Goal: Submit feedback/report problem: Submit feedback/report problem

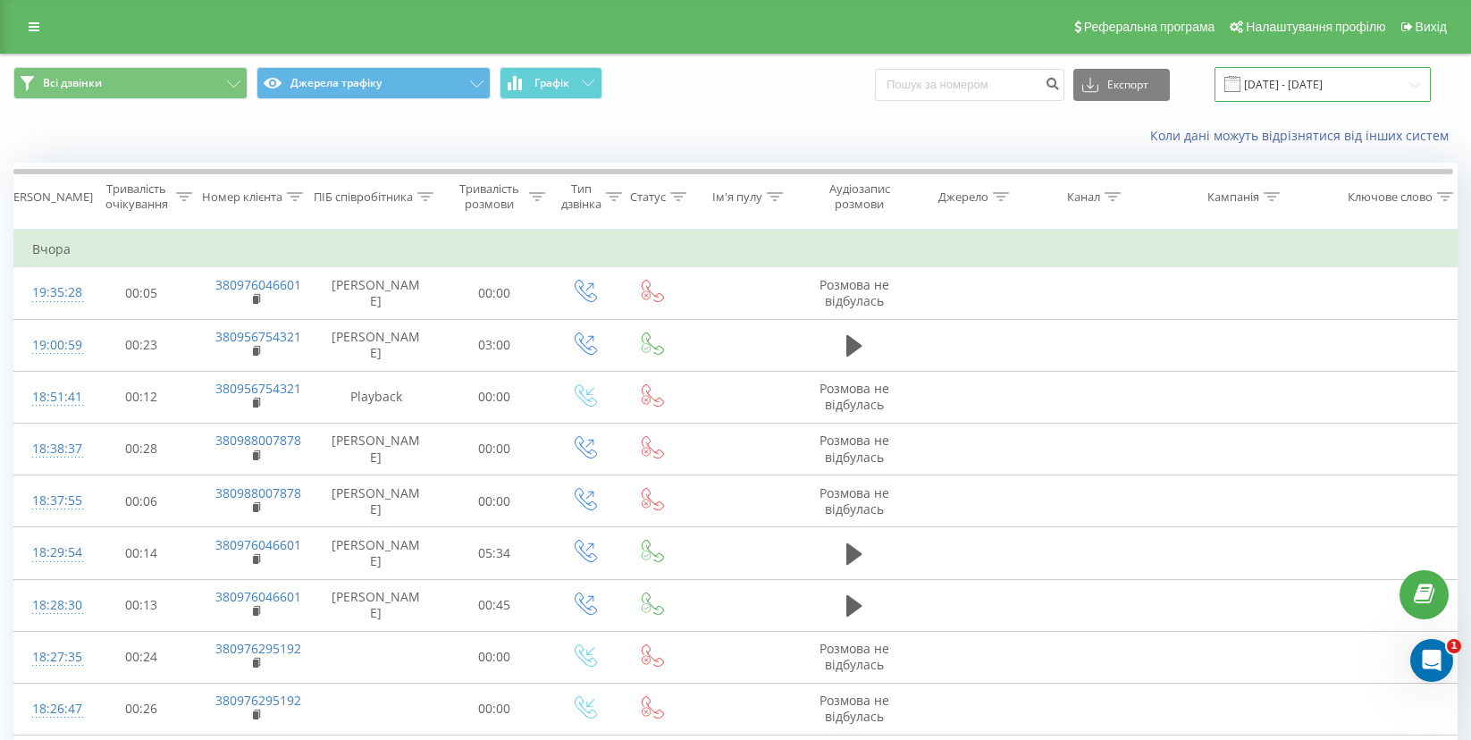
click at [1325, 88] on input "21.05.2025 - 21.08.2025" at bounding box center [1323, 84] width 216 height 35
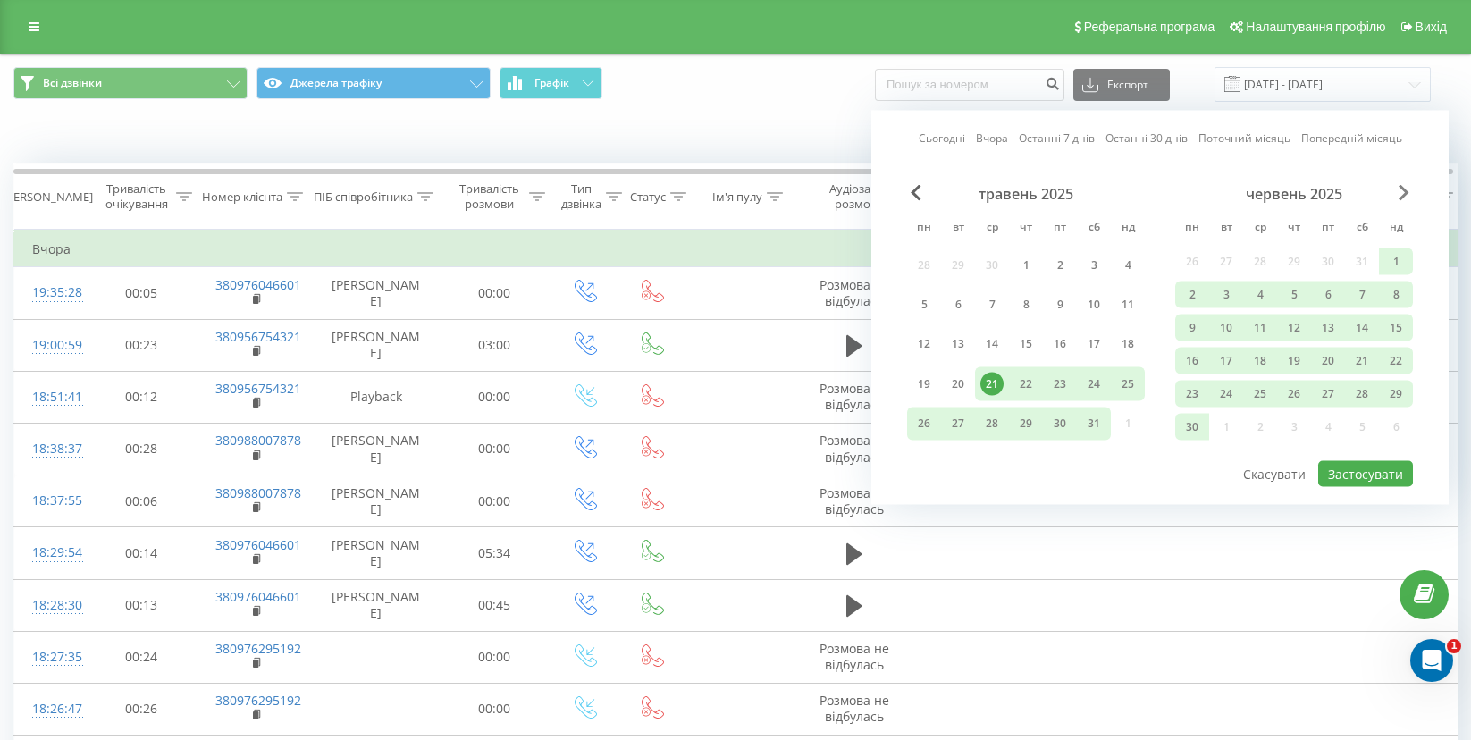
click at [1399, 200] on span "Next Month" at bounding box center [1404, 193] width 11 height 16
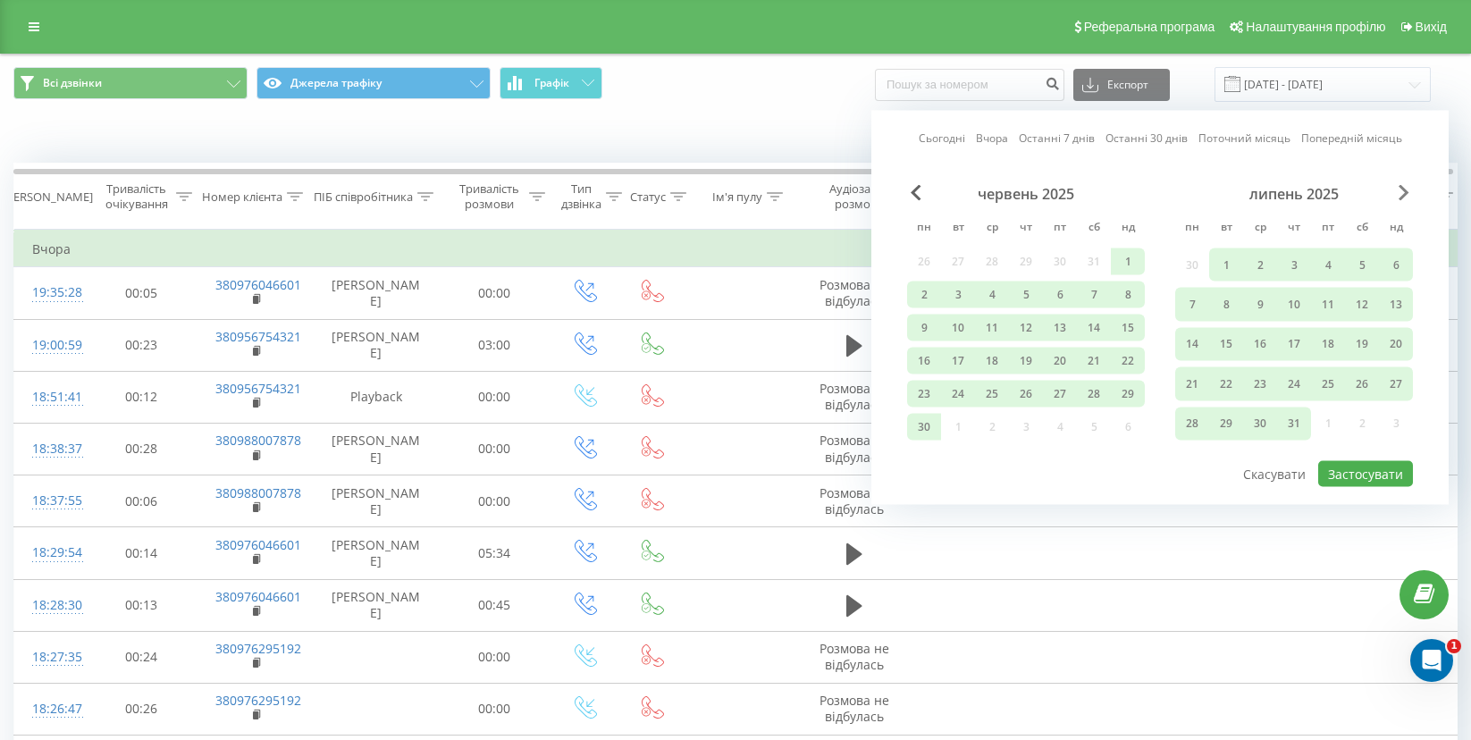
click at [1401, 199] on span "Next Month" at bounding box center [1404, 193] width 11 height 16
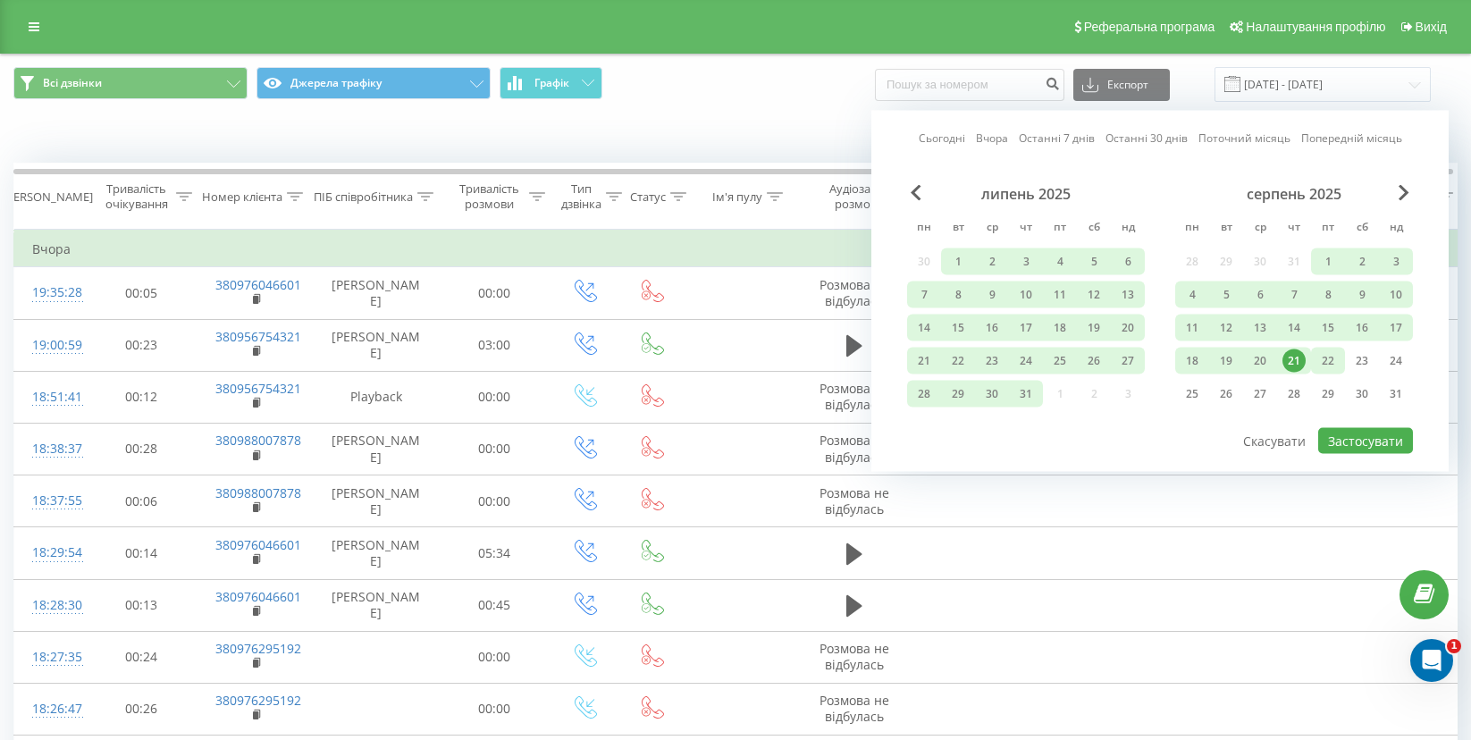
click at [1325, 360] on div "22" at bounding box center [1327, 360] width 23 height 23
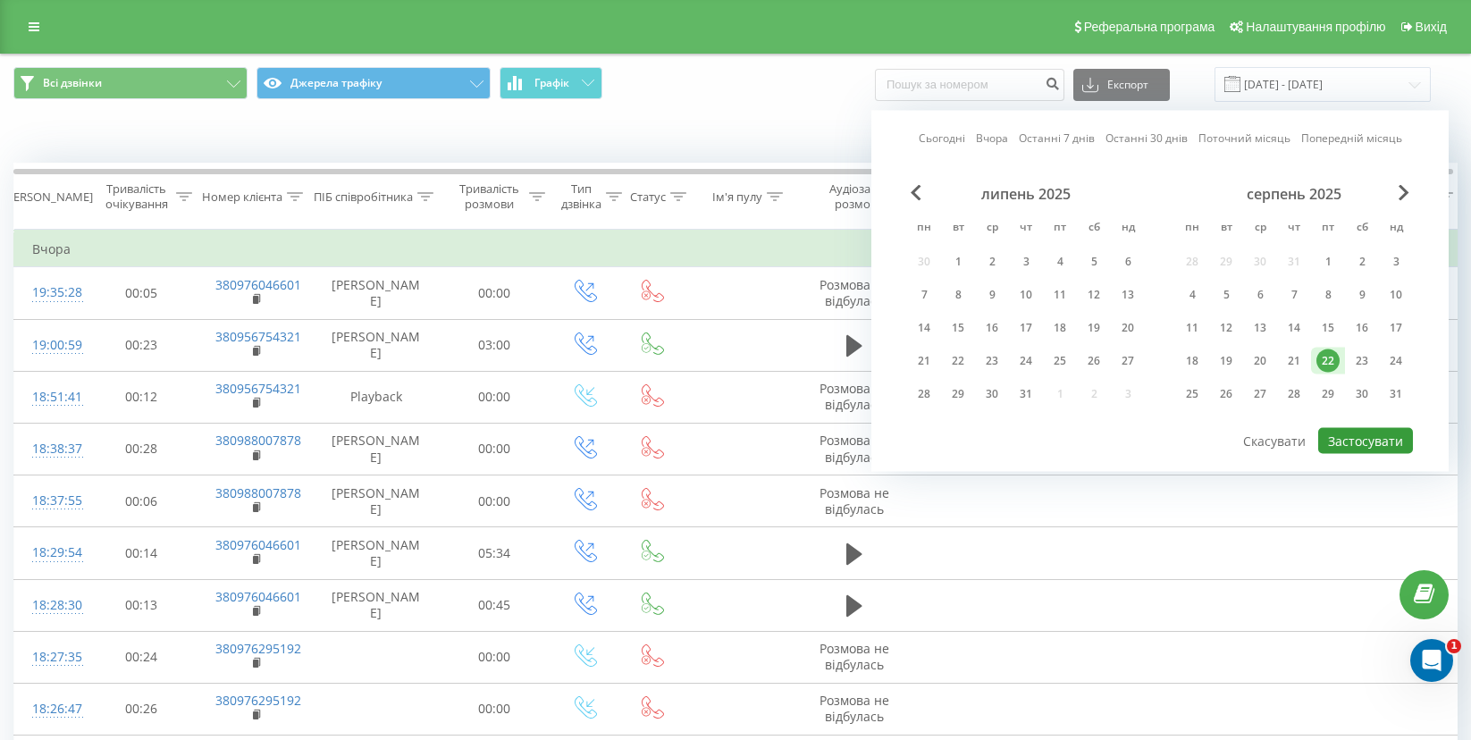
click at [1356, 442] on button "Застосувати" at bounding box center [1365, 441] width 95 height 26
type input "[DATE] - [DATE]"
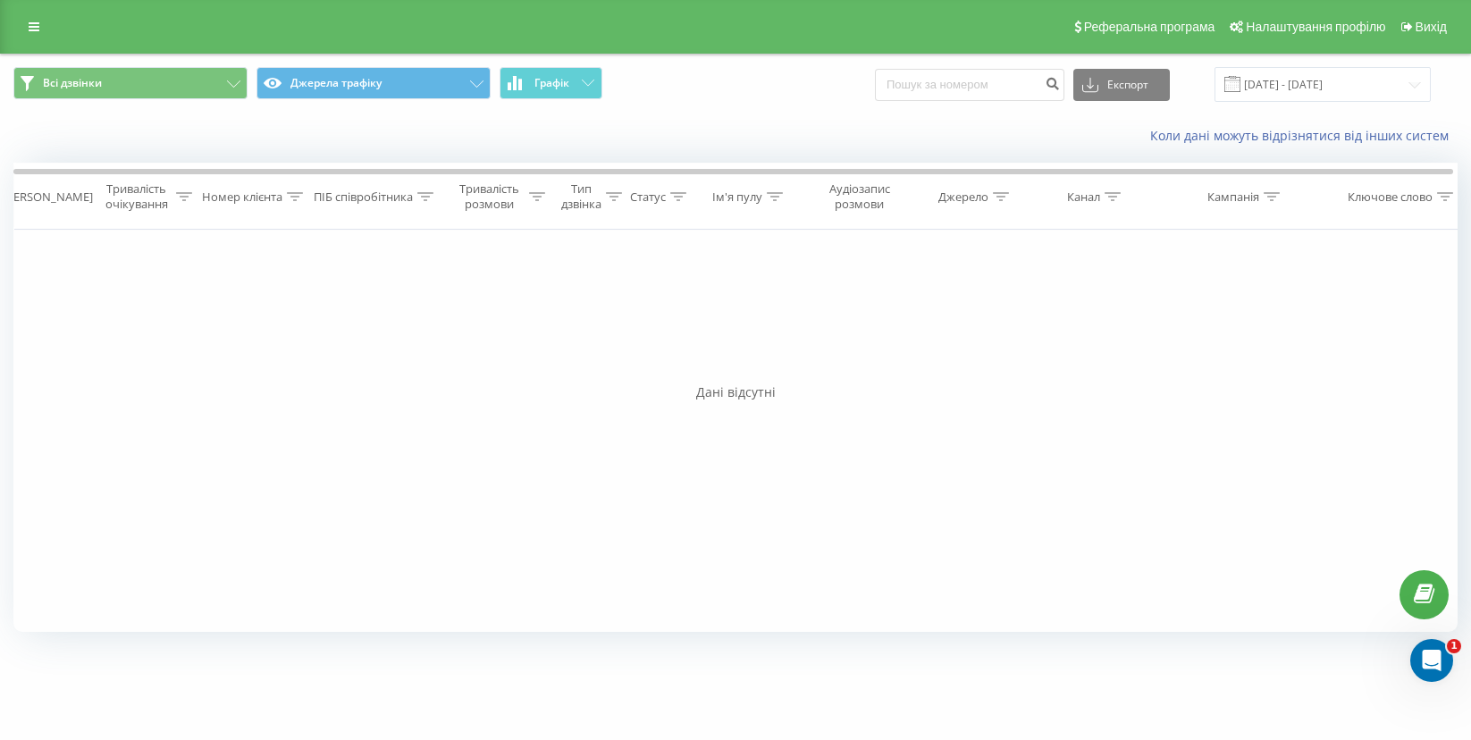
click at [650, 314] on div "Фільтрувати за умовою Дорівнює Скасувати OK Фільтрувати за умовою Містить Скасу…" at bounding box center [735, 431] width 1444 height 402
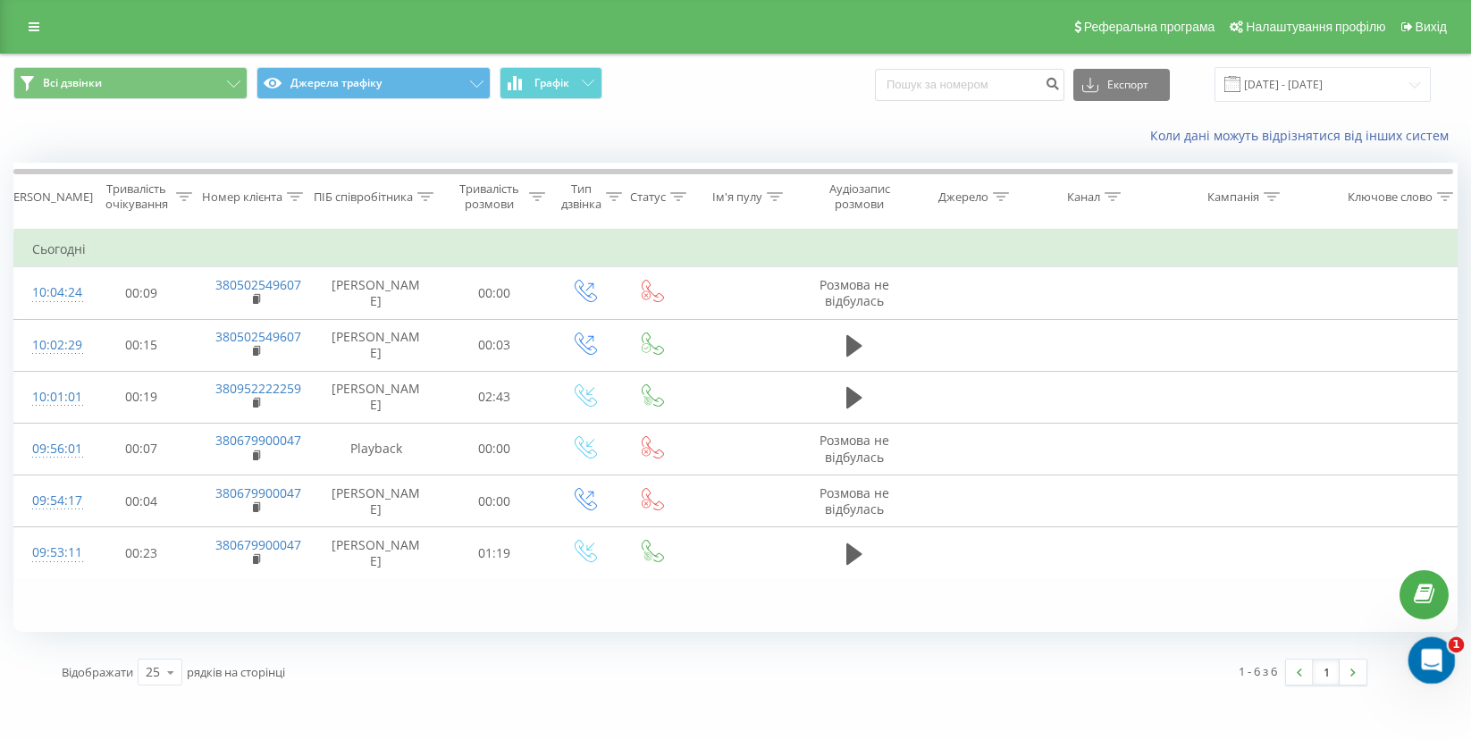
click at [1442, 659] on div "Открыть службу сообщений Intercom" at bounding box center [1429, 657] width 59 height 59
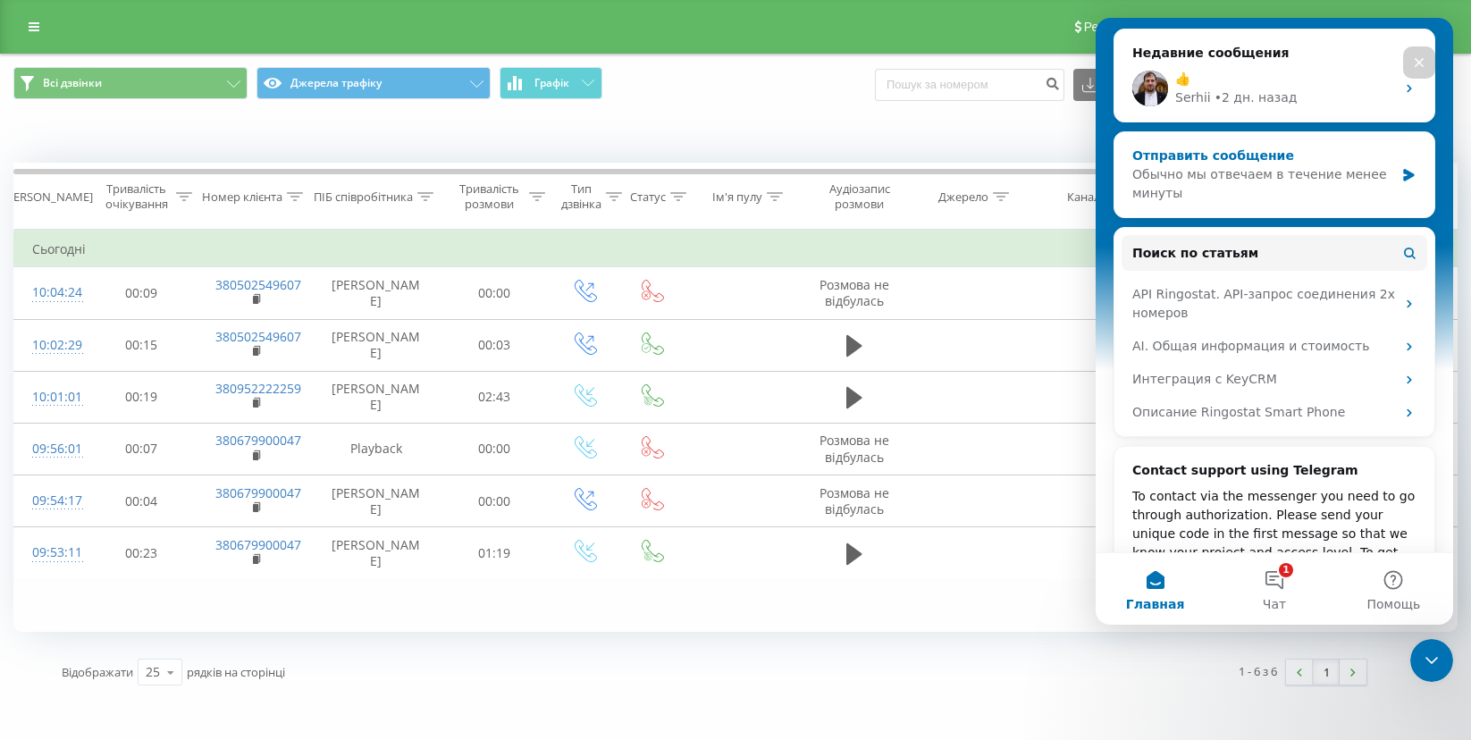
scroll to position [338, 0]
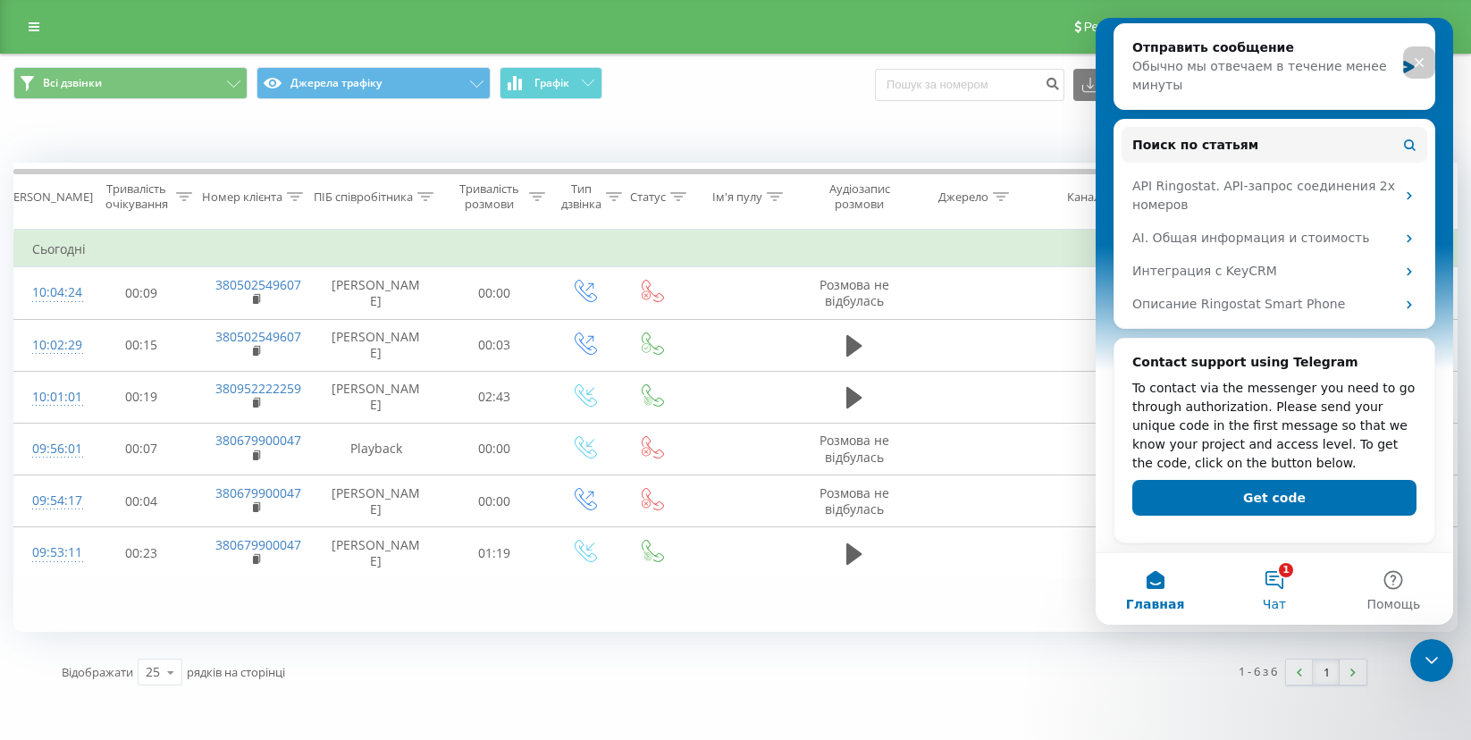
click at [1295, 596] on button "1 Чат" at bounding box center [1274, 588] width 119 height 71
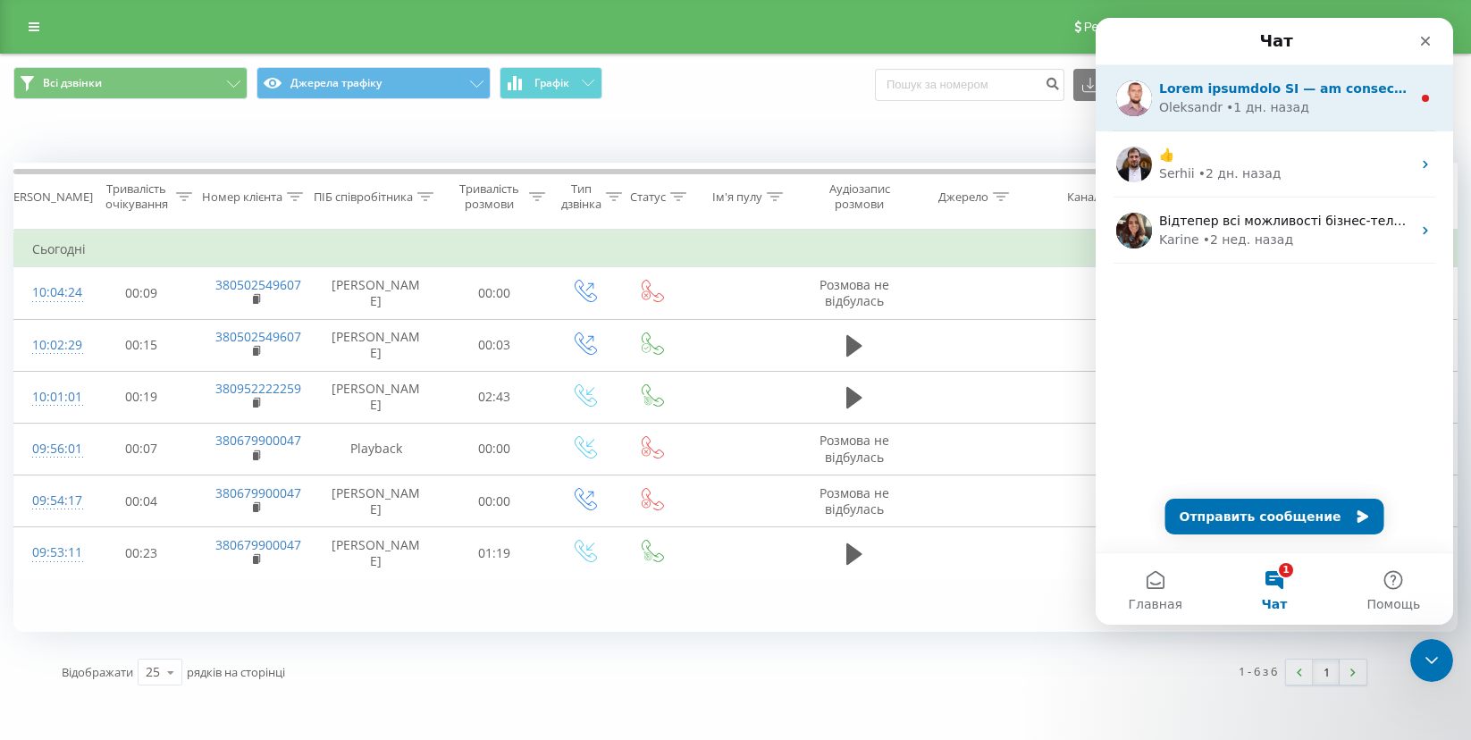
click at [1246, 111] on div "• 1 дн. назад" at bounding box center [1267, 107] width 83 height 19
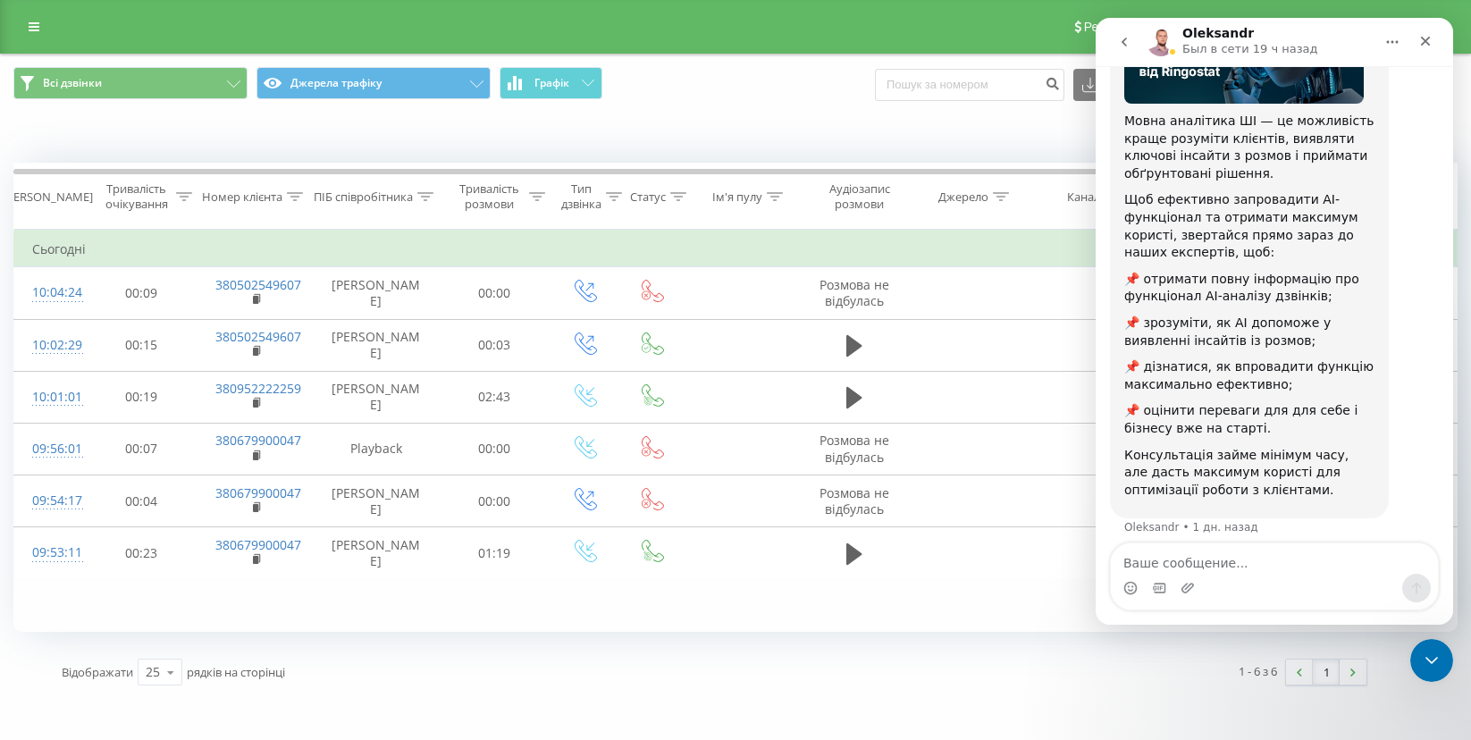
scroll to position [216, 0]
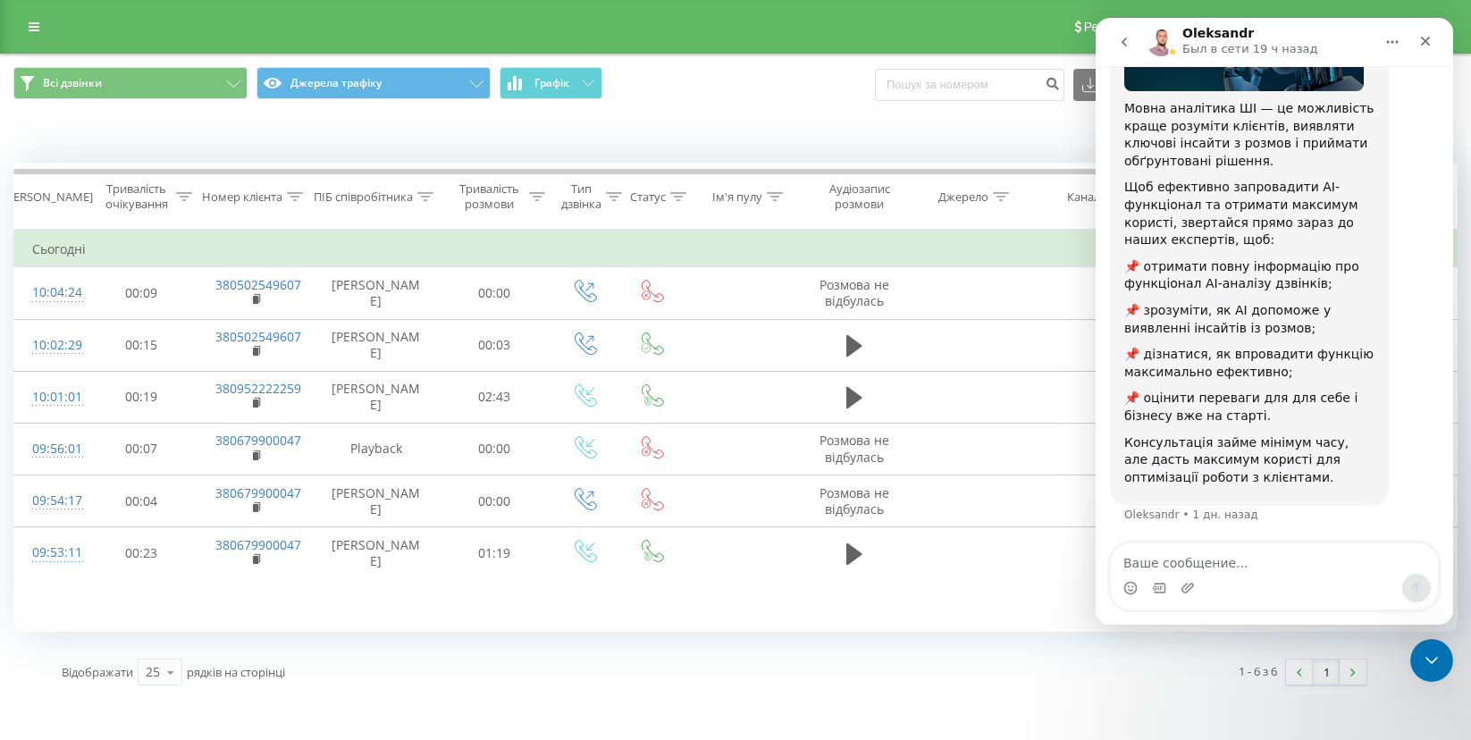
click at [1018, 139] on div "Коли дані можуть відрізнятися вiд інших систем" at bounding box center [1011, 136] width 919 height 18
click at [1392, 50] on button "Главная" at bounding box center [1392, 42] width 34 height 34
click at [1130, 38] on icon "go back" at bounding box center [1124, 42] width 14 height 14
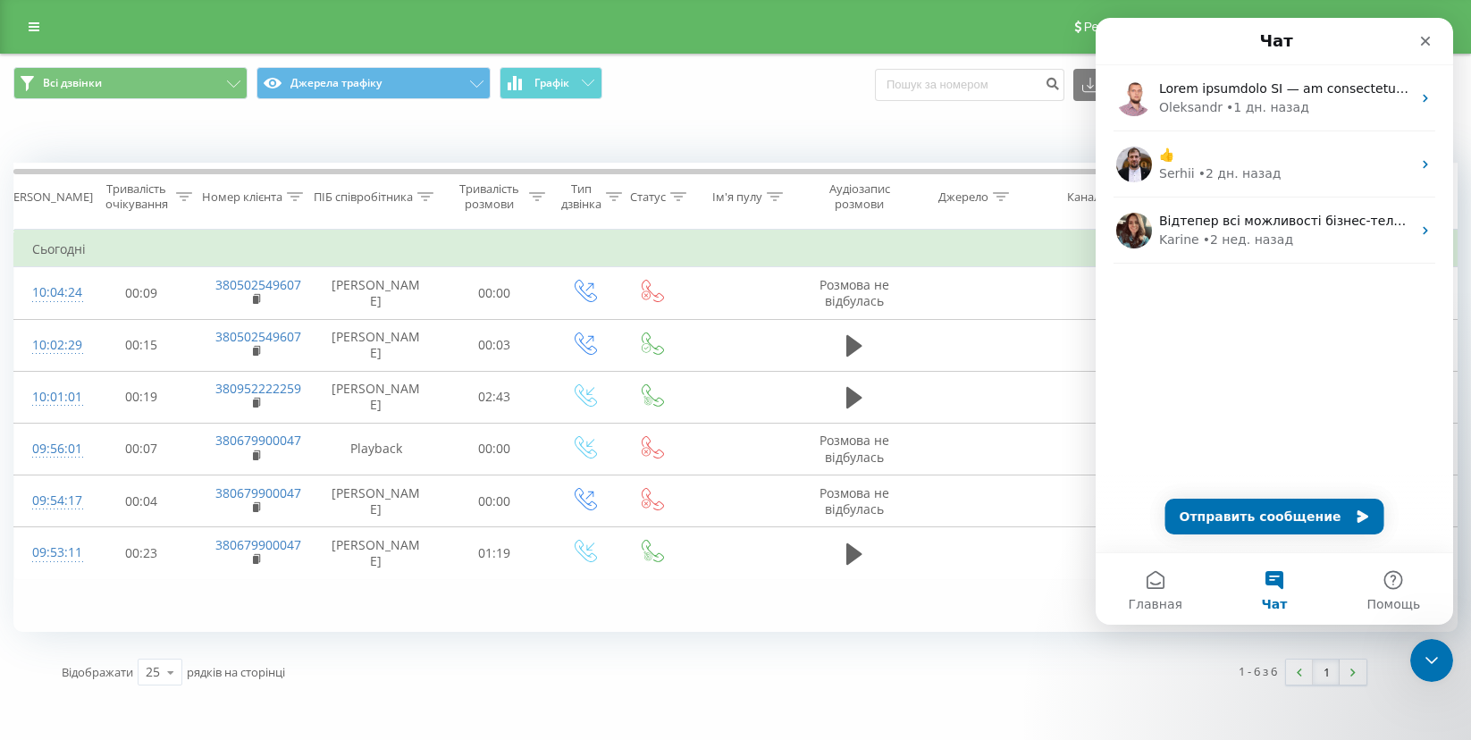
scroll to position [0, 0]
click at [1426, 49] on div "Закрыть" at bounding box center [1425, 41] width 32 height 32
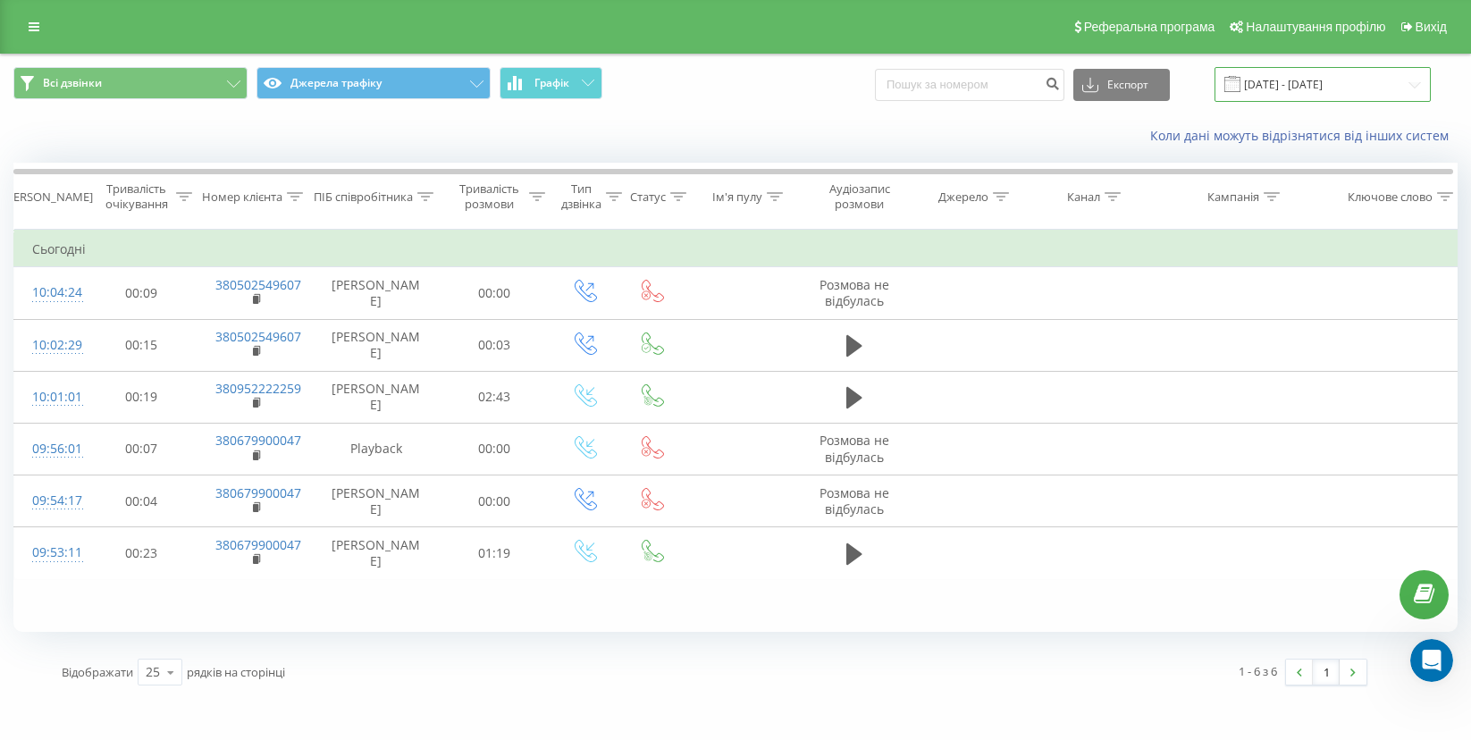
click at [1303, 90] on input "22.08.2025 - 22.08.2025" at bounding box center [1323, 84] width 216 height 35
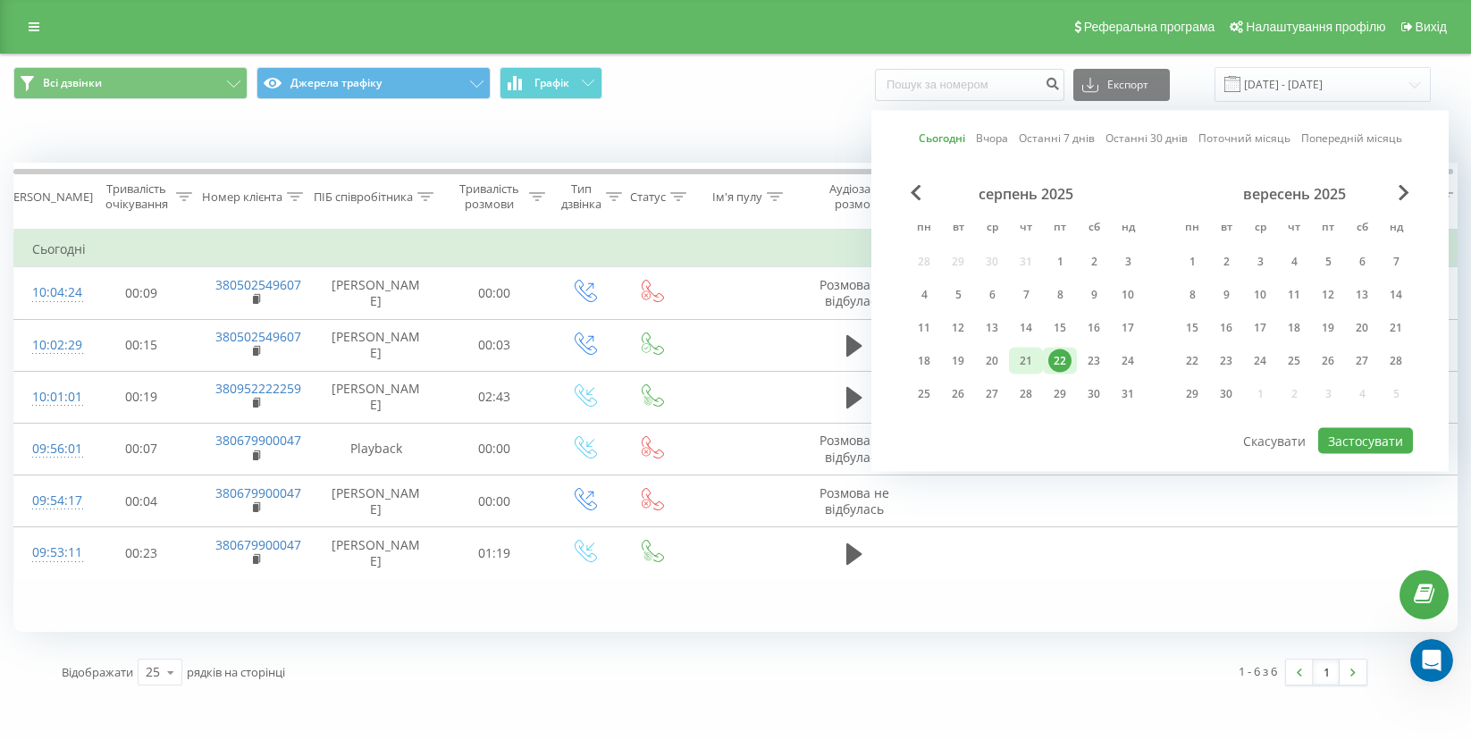
click at [1030, 362] on div "21" at bounding box center [1025, 360] width 23 height 23
click at [1392, 441] on button "Застосувати" at bounding box center [1365, 441] width 95 height 26
type input "21.08.2025 - 21.08.2025"
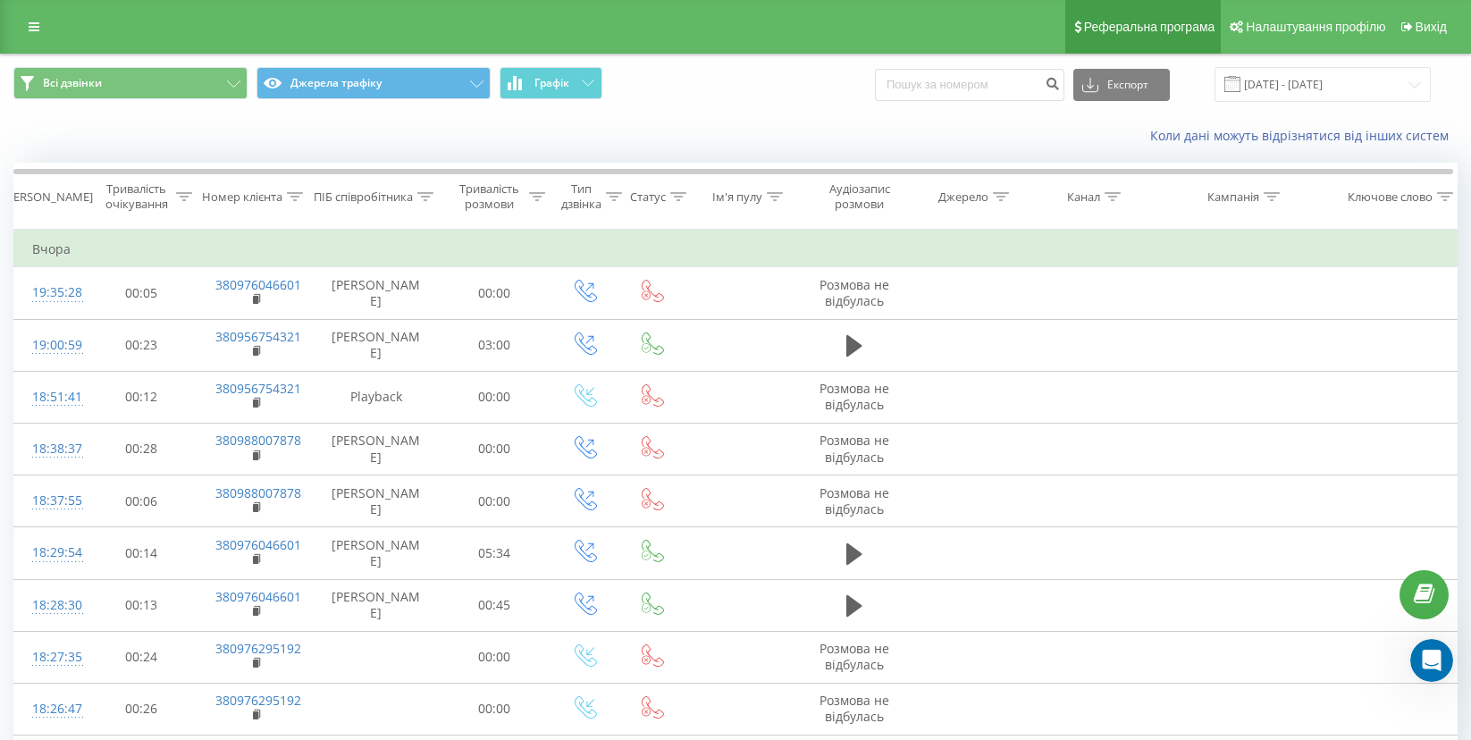
click at [1151, 31] on span "Реферальна програма" at bounding box center [1149, 27] width 131 height 14
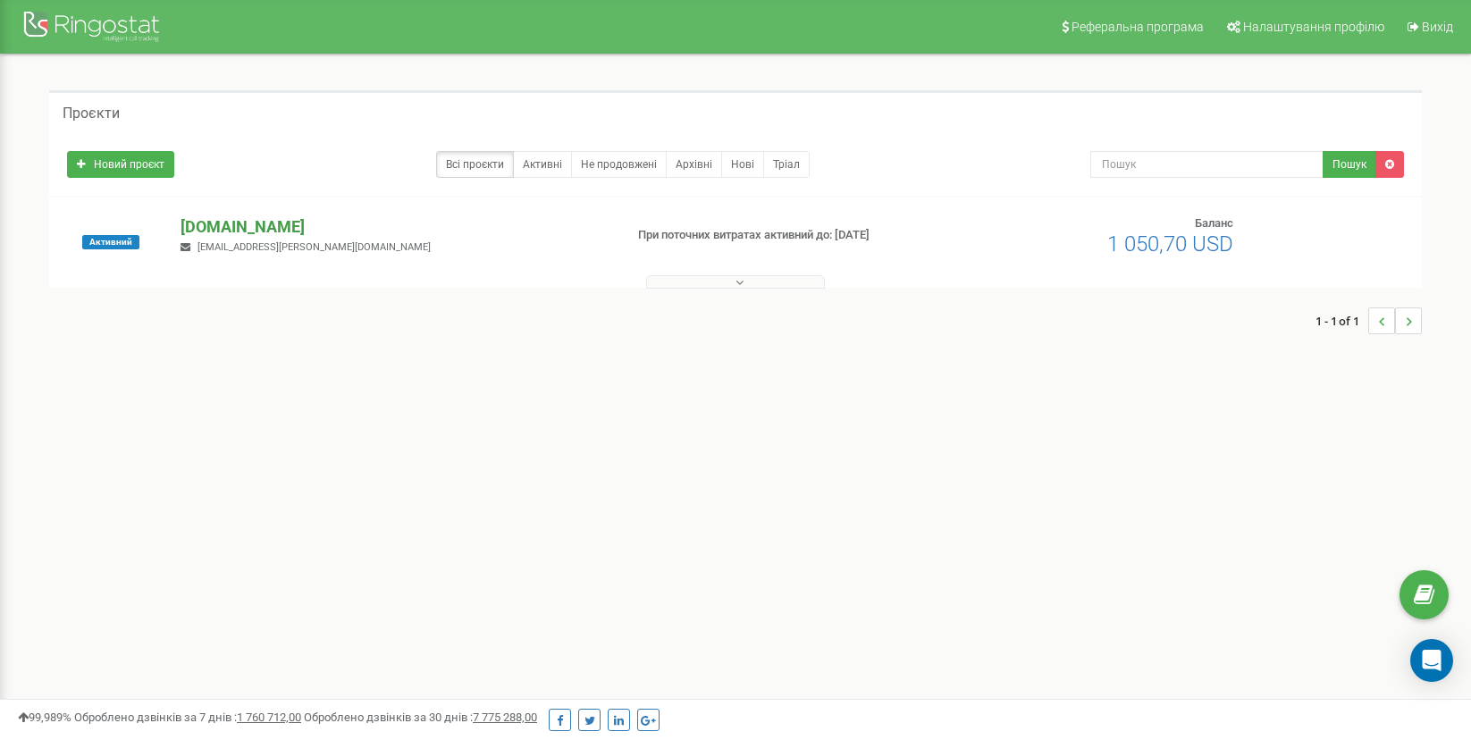
click at [240, 230] on p "[DOMAIN_NAME]" at bounding box center [395, 226] width 428 height 23
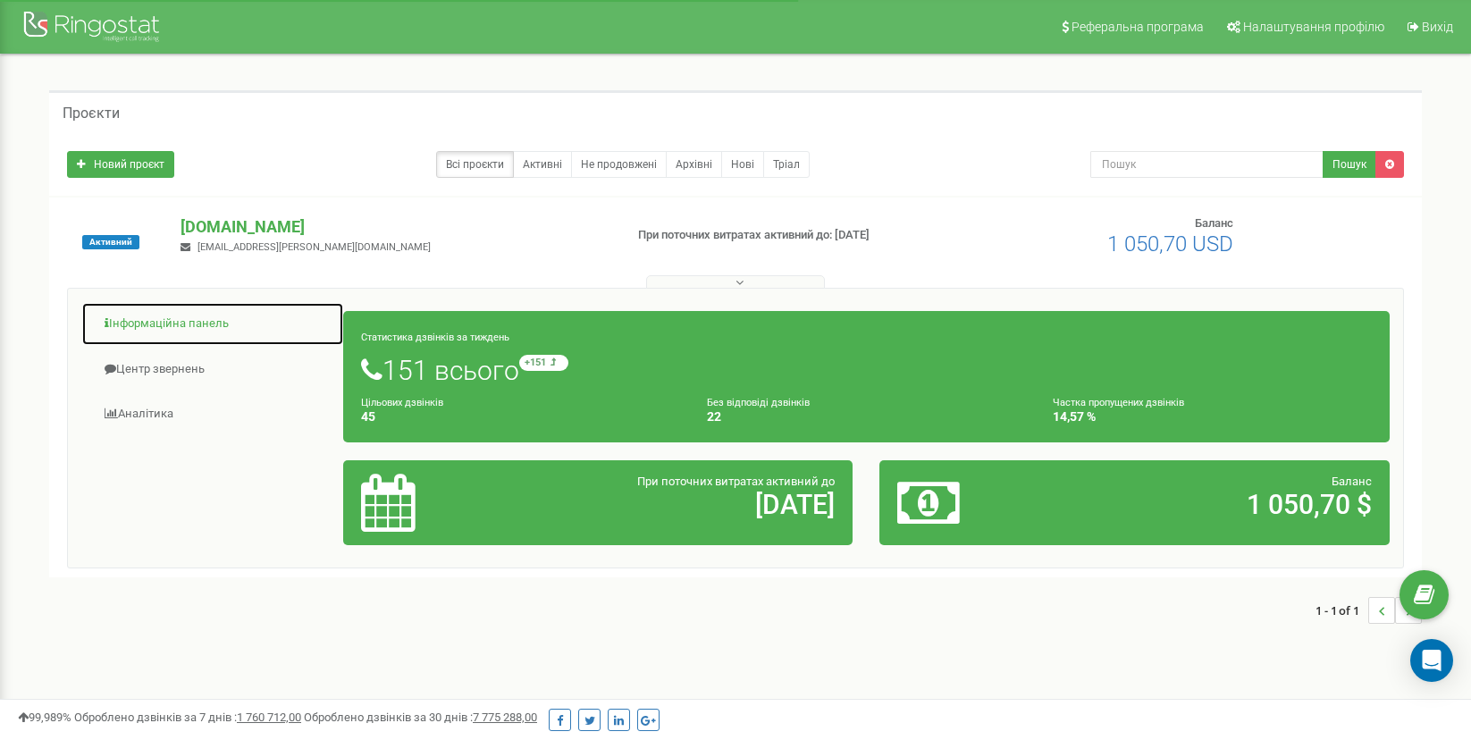
click at [191, 336] on link "Інформаційна панель" at bounding box center [212, 324] width 263 height 44
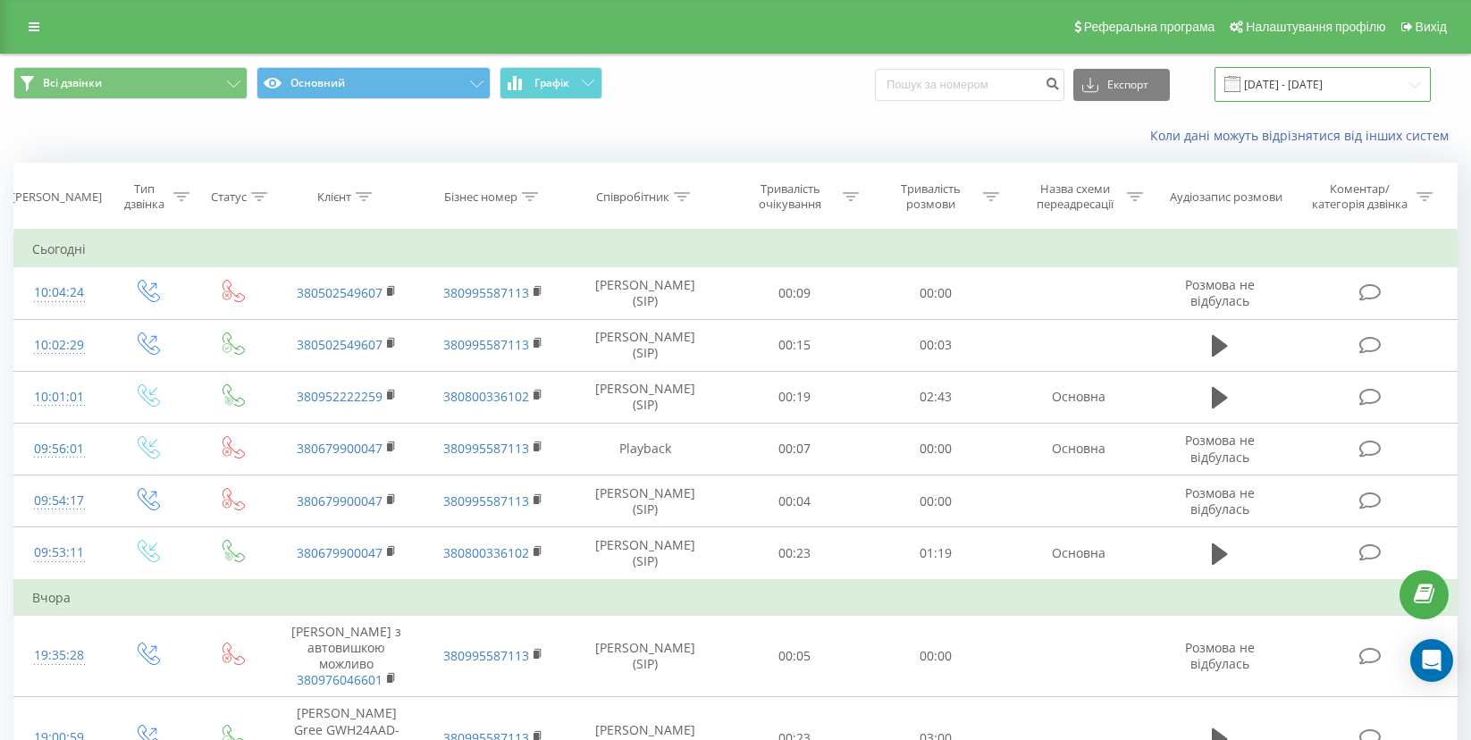
click at [1333, 90] on input "[DATE] - [DATE]" at bounding box center [1323, 84] width 216 height 35
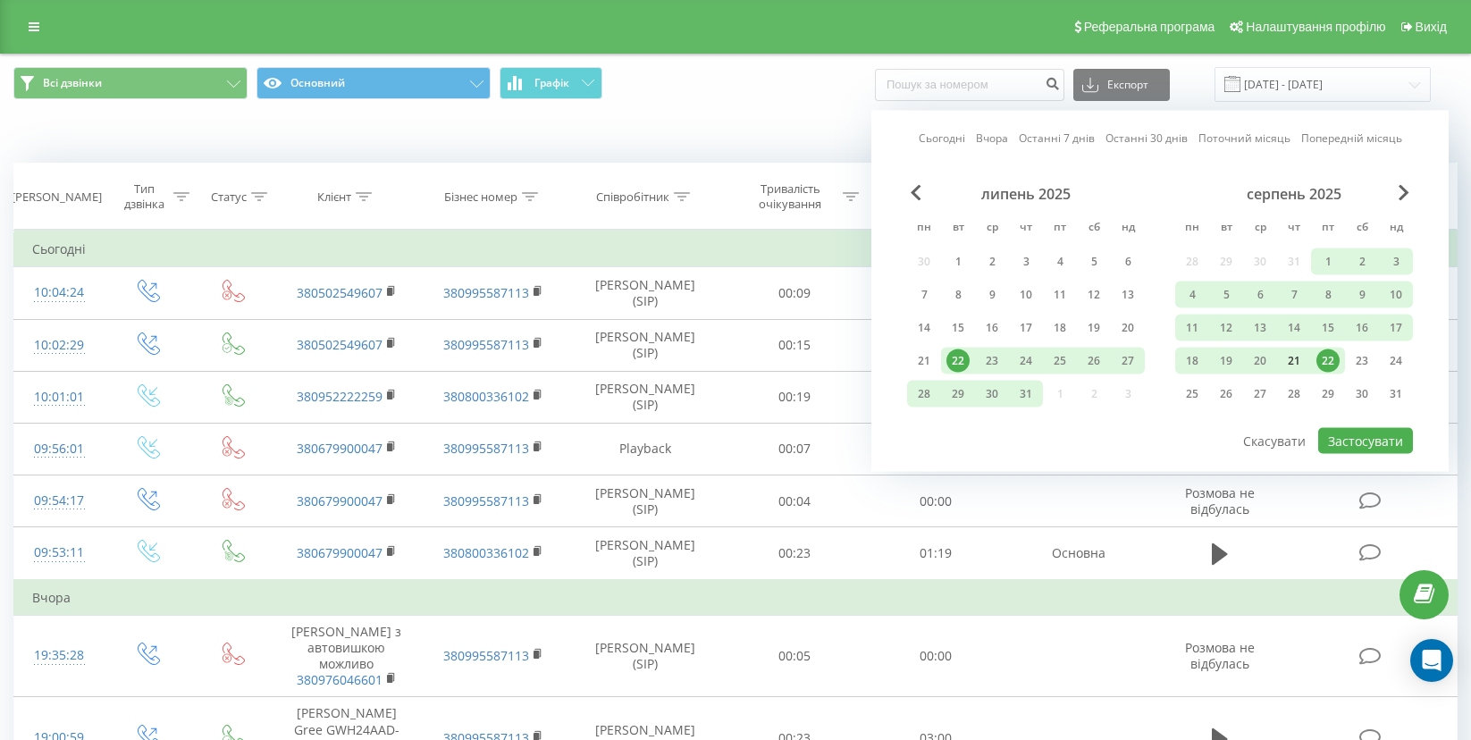
click at [1307, 359] on div "21" at bounding box center [1294, 361] width 34 height 27
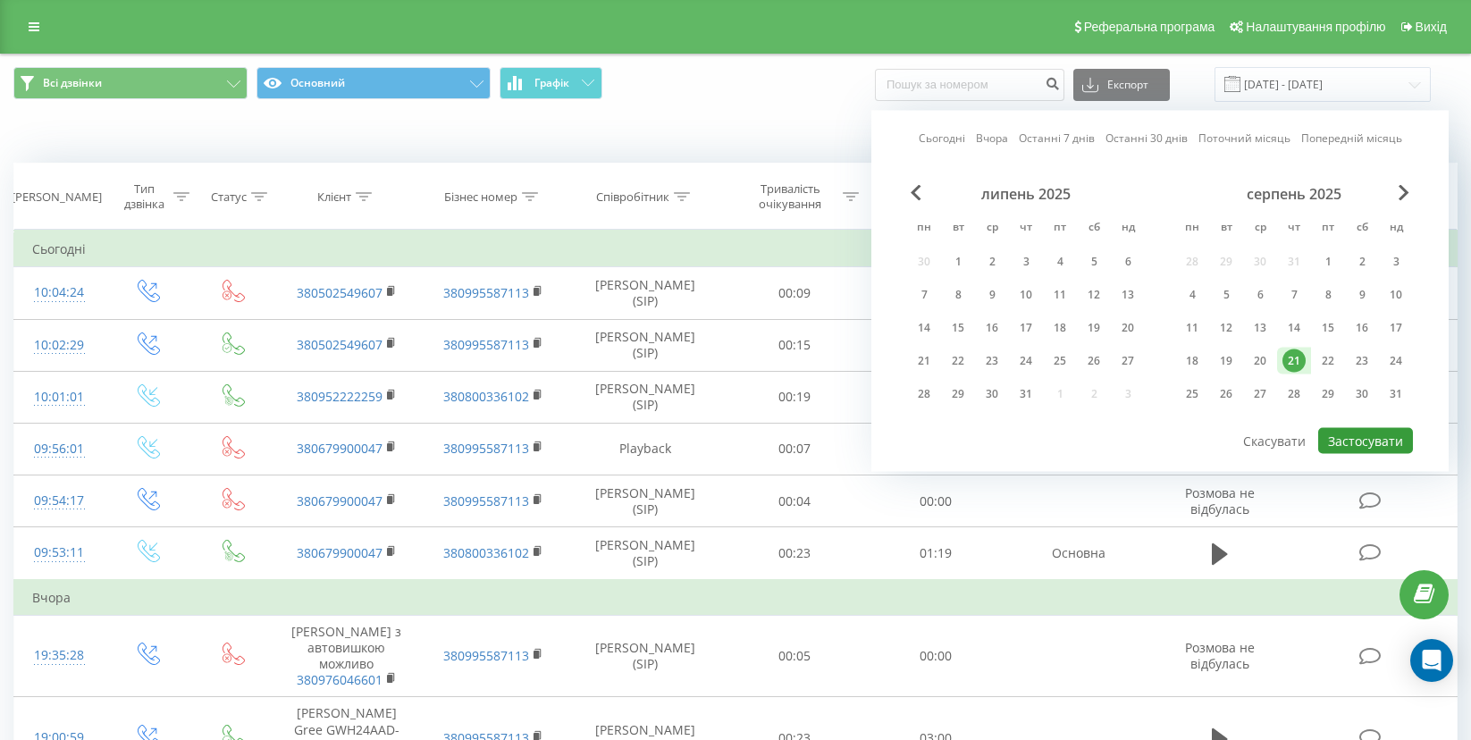
click at [1361, 438] on button "Застосувати" at bounding box center [1365, 441] width 95 height 26
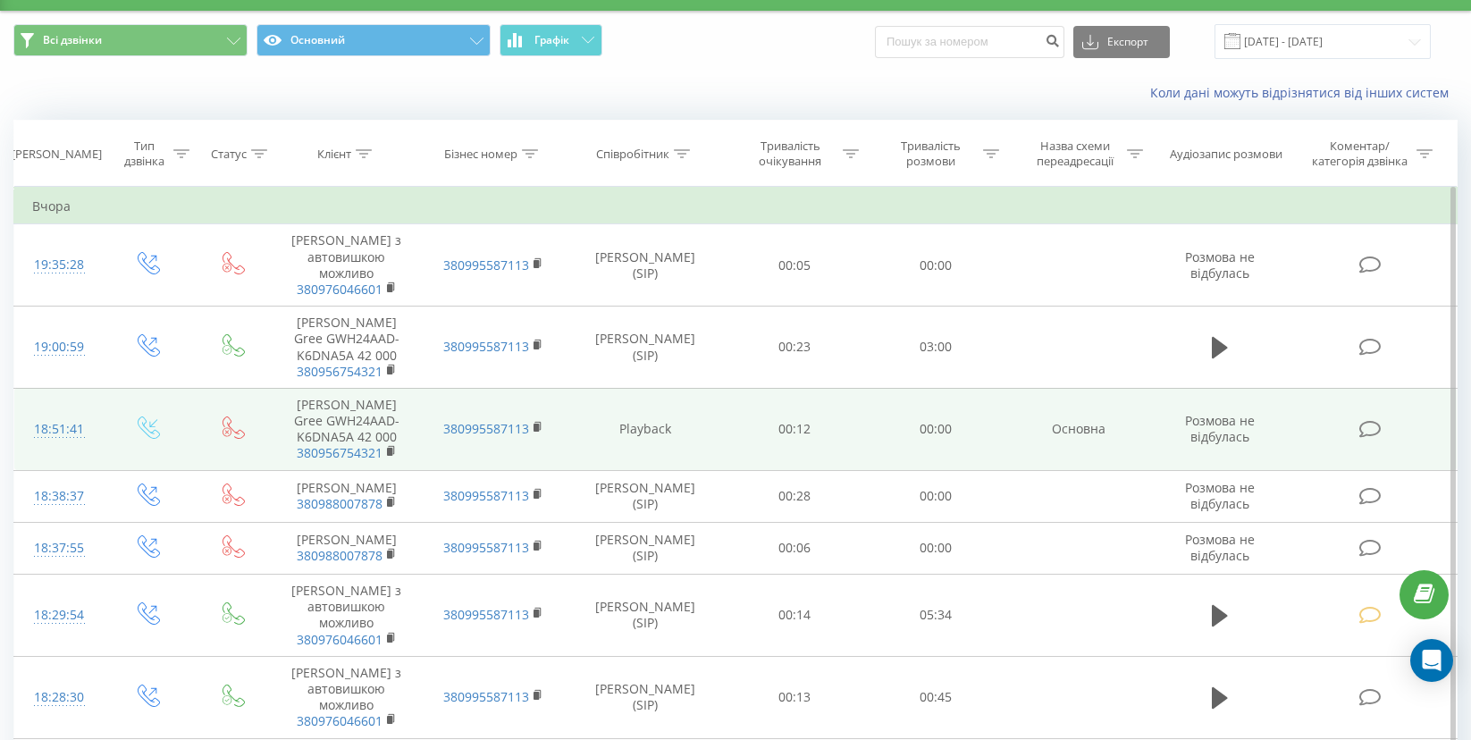
scroll to position [45, 0]
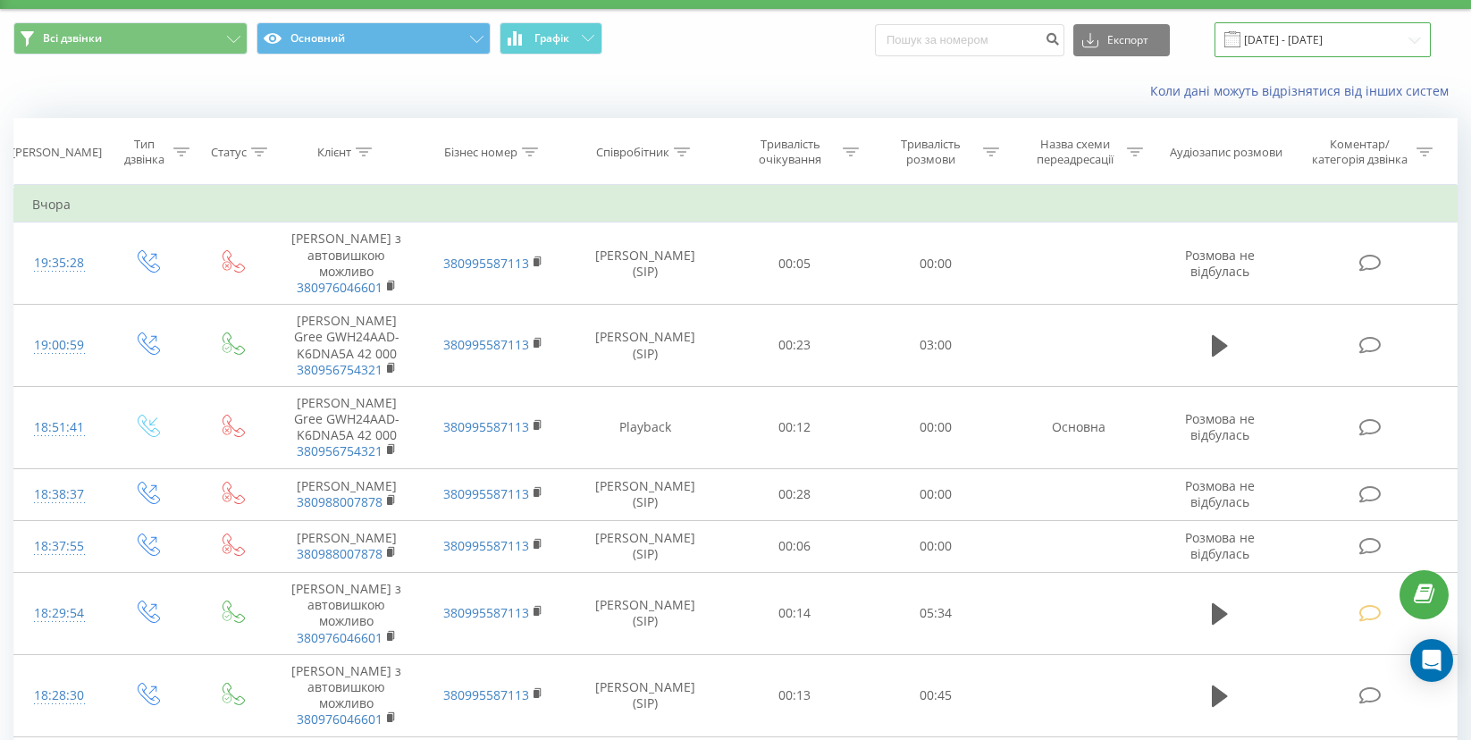
click at [1305, 27] on input "21.08.2025 - 21.08.2025" at bounding box center [1323, 39] width 216 height 35
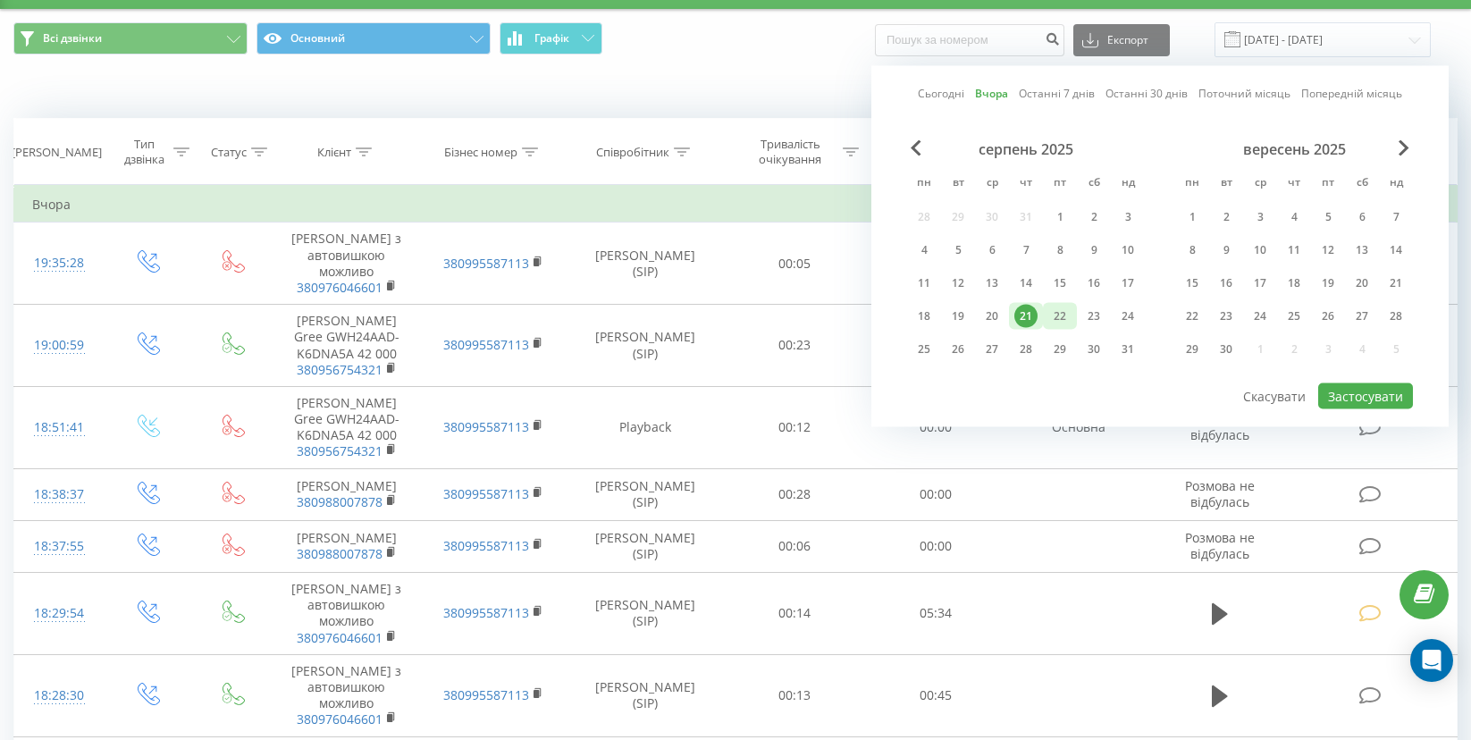
click at [1069, 318] on div "22" at bounding box center [1059, 316] width 23 height 23
click at [1382, 397] on button "Застосувати" at bounding box center [1365, 396] width 95 height 26
type input "22.08.2025 - 22.08.2025"
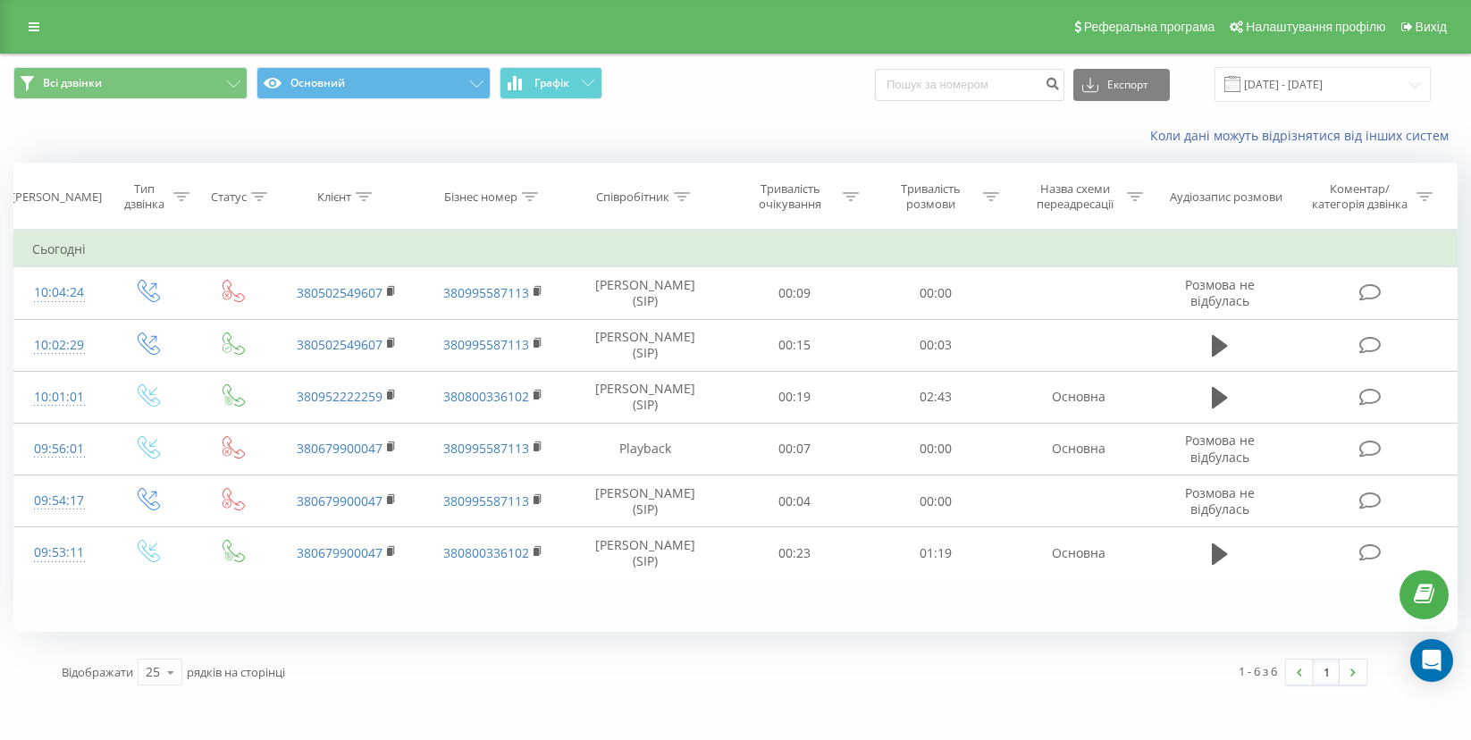
click at [1439, 684] on div "Відображати 25 10 25 50 100 рядків на сторінці 1 - 6 з 6 1" at bounding box center [735, 672] width 1444 height 52
click at [1435, 663] on icon "Open Intercom Messenger" at bounding box center [1431, 660] width 23 height 23
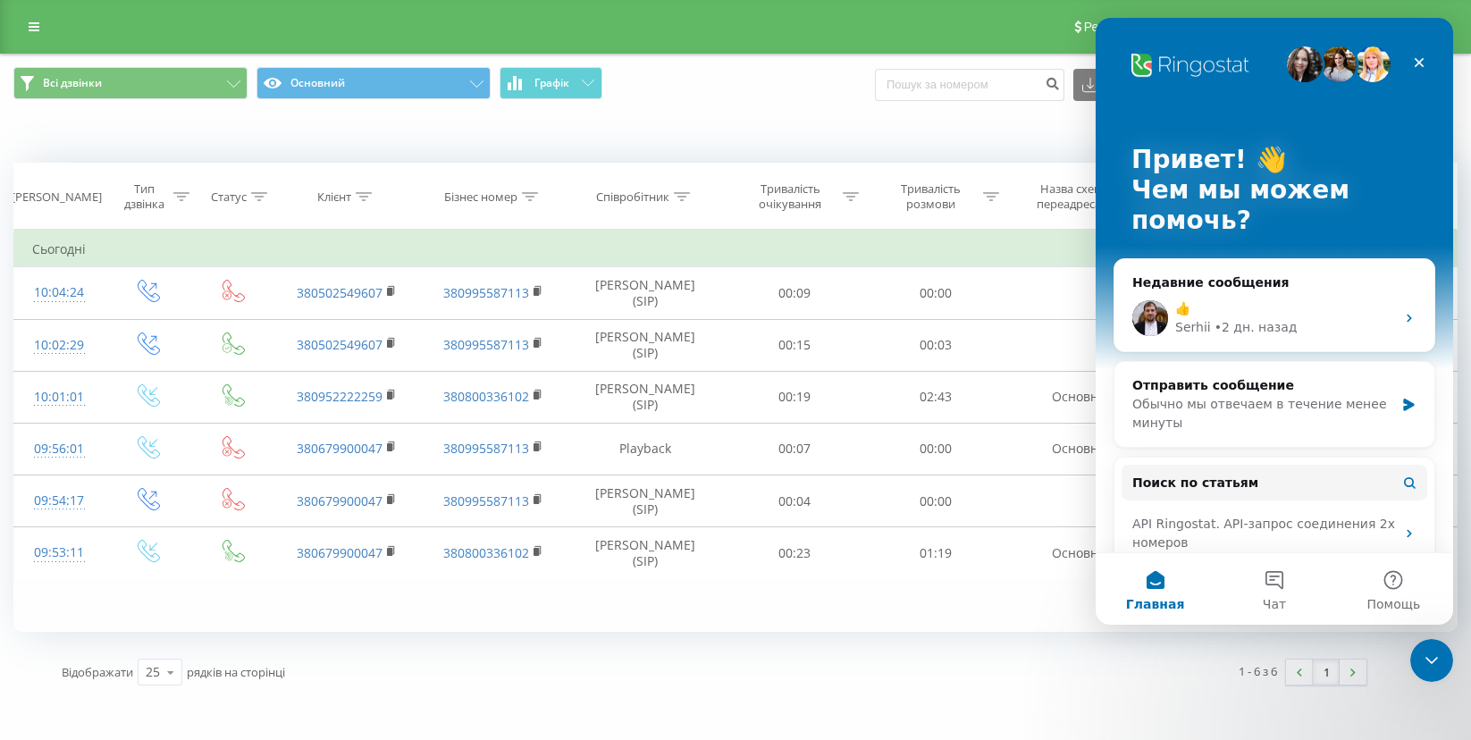
click at [1348, 172] on p "Привет! 👋" at bounding box center [1274, 160] width 286 height 30
click at [1275, 598] on span "Чат" at bounding box center [1274, 604] width 23 height 13
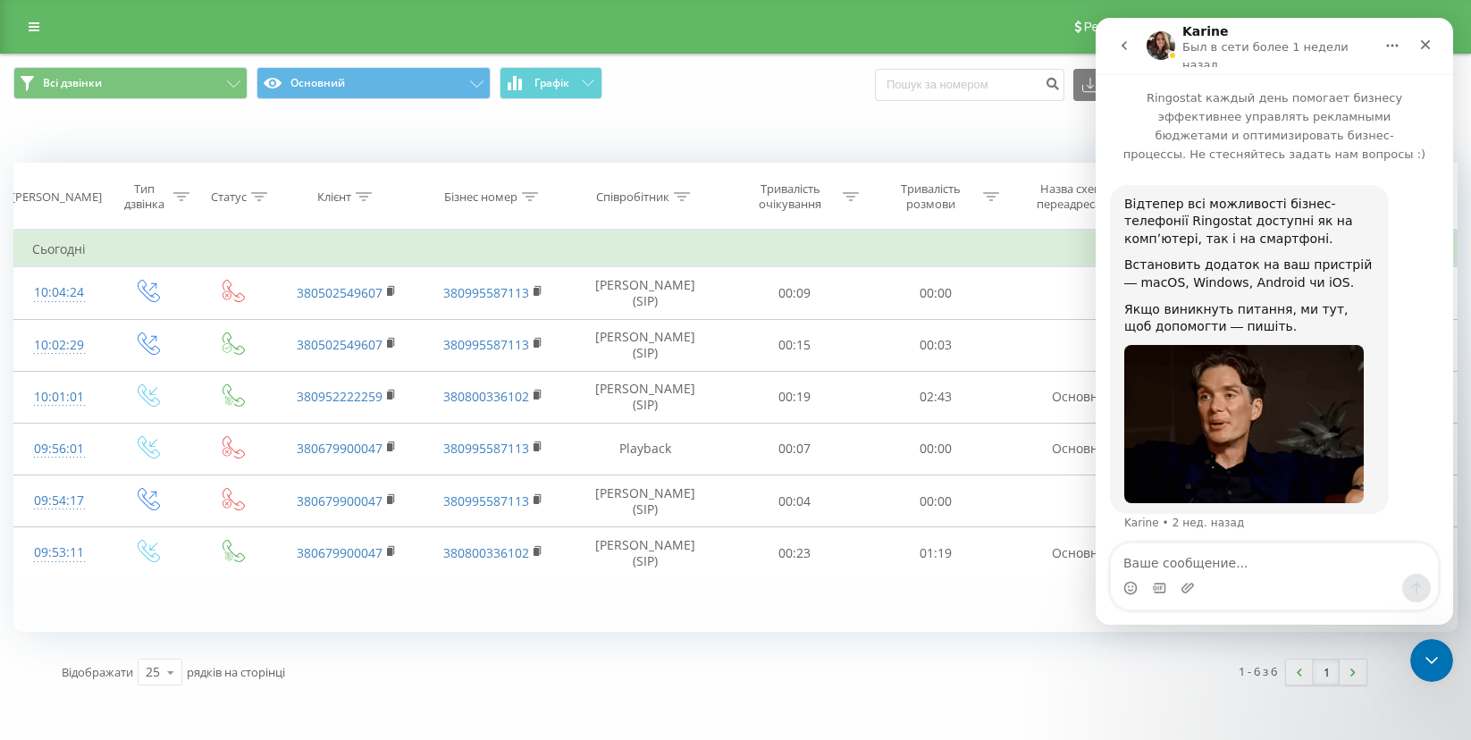
click at [1132, 51] on button "go back" at bounding box center [1124, 46] width 34 height 34
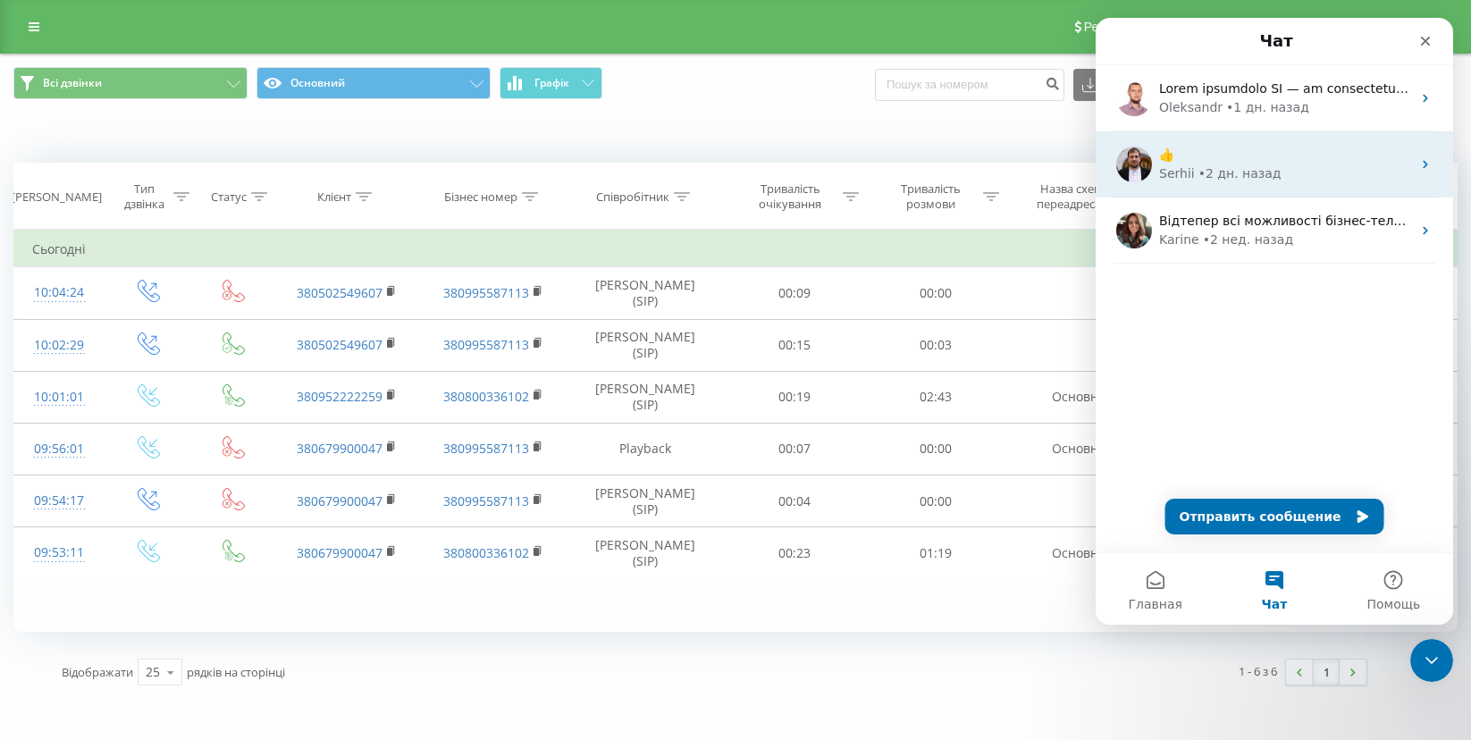
click at [1208, 159] on div "👍" at bounding box center [1285, 155] width 252 height 19
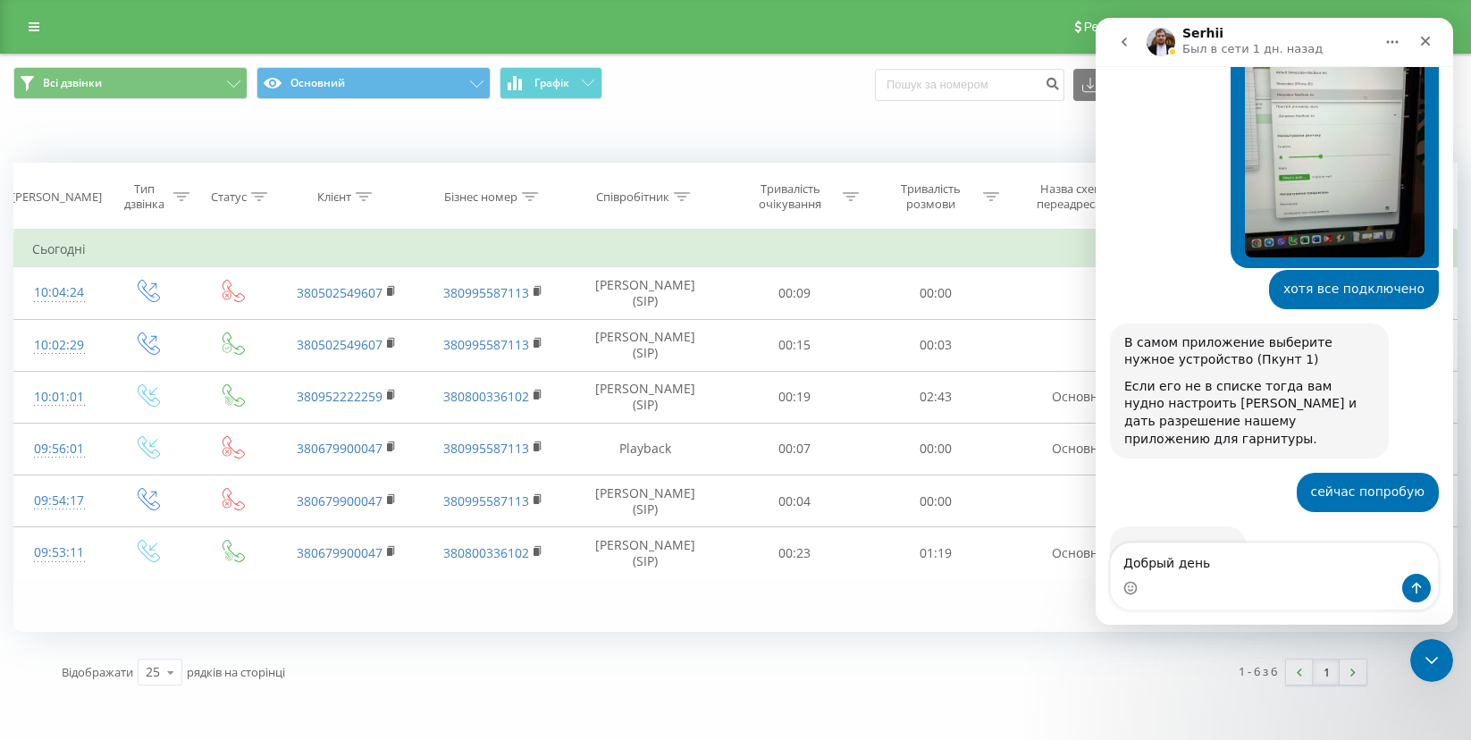
scroll to position [6552, 0]
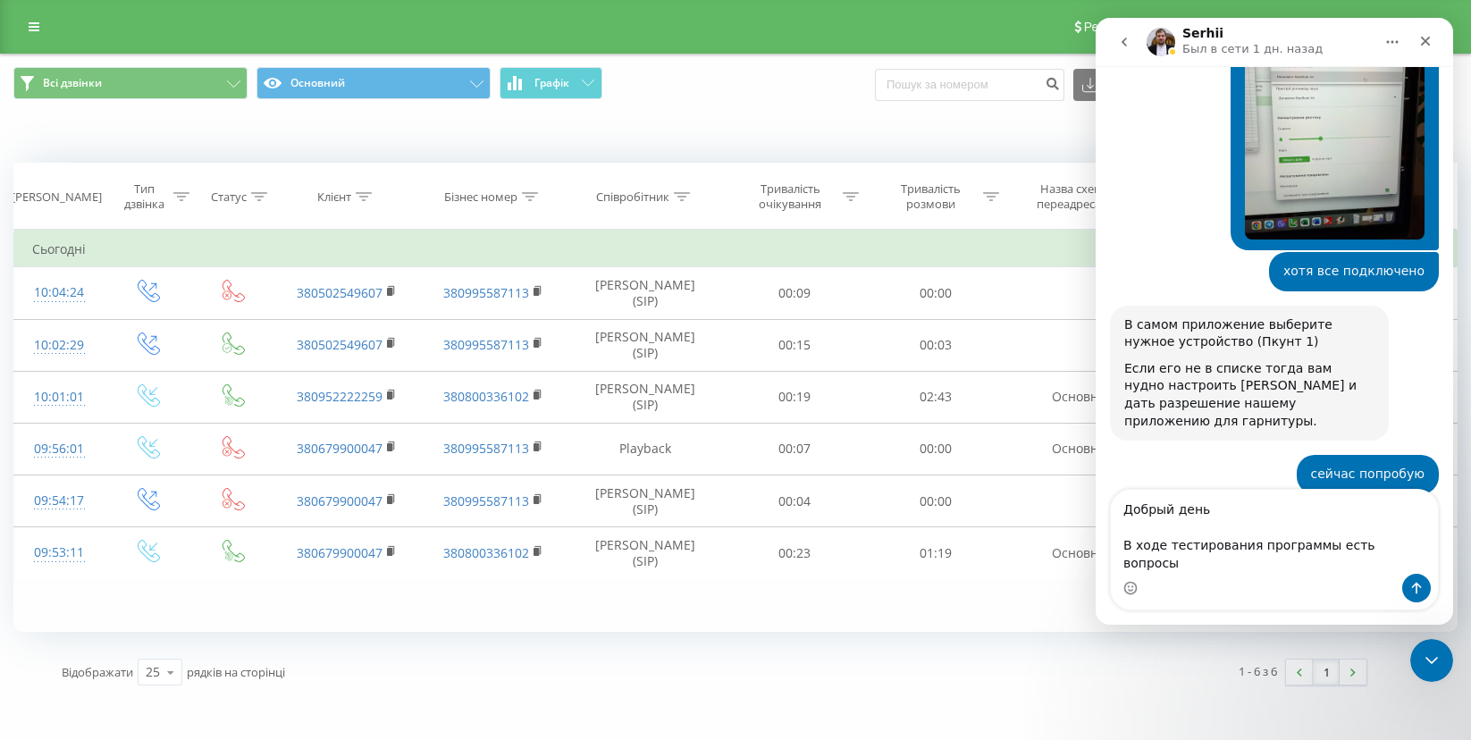
type textarea "Добрый день В ходе тестирования программы есть вопросы,"
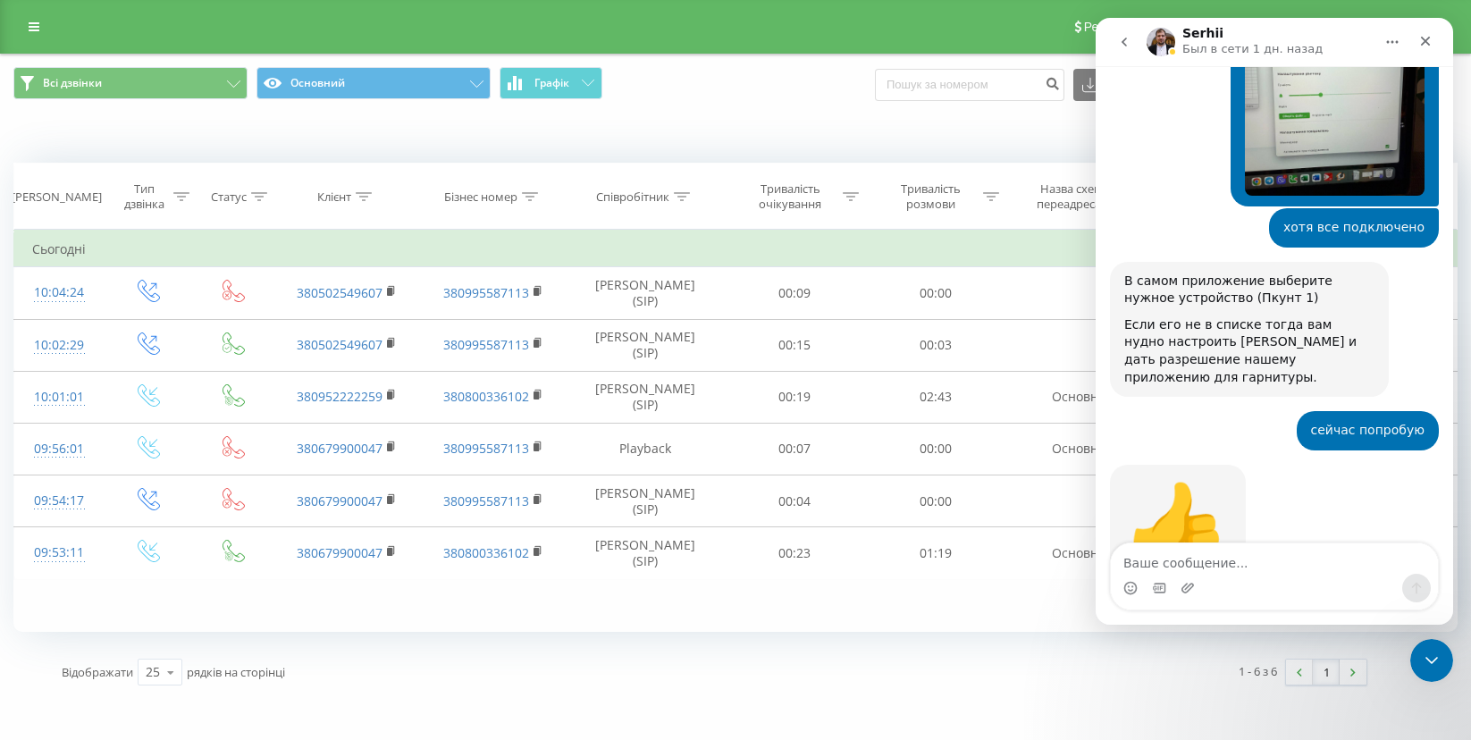
scroll to position [6638, 0]
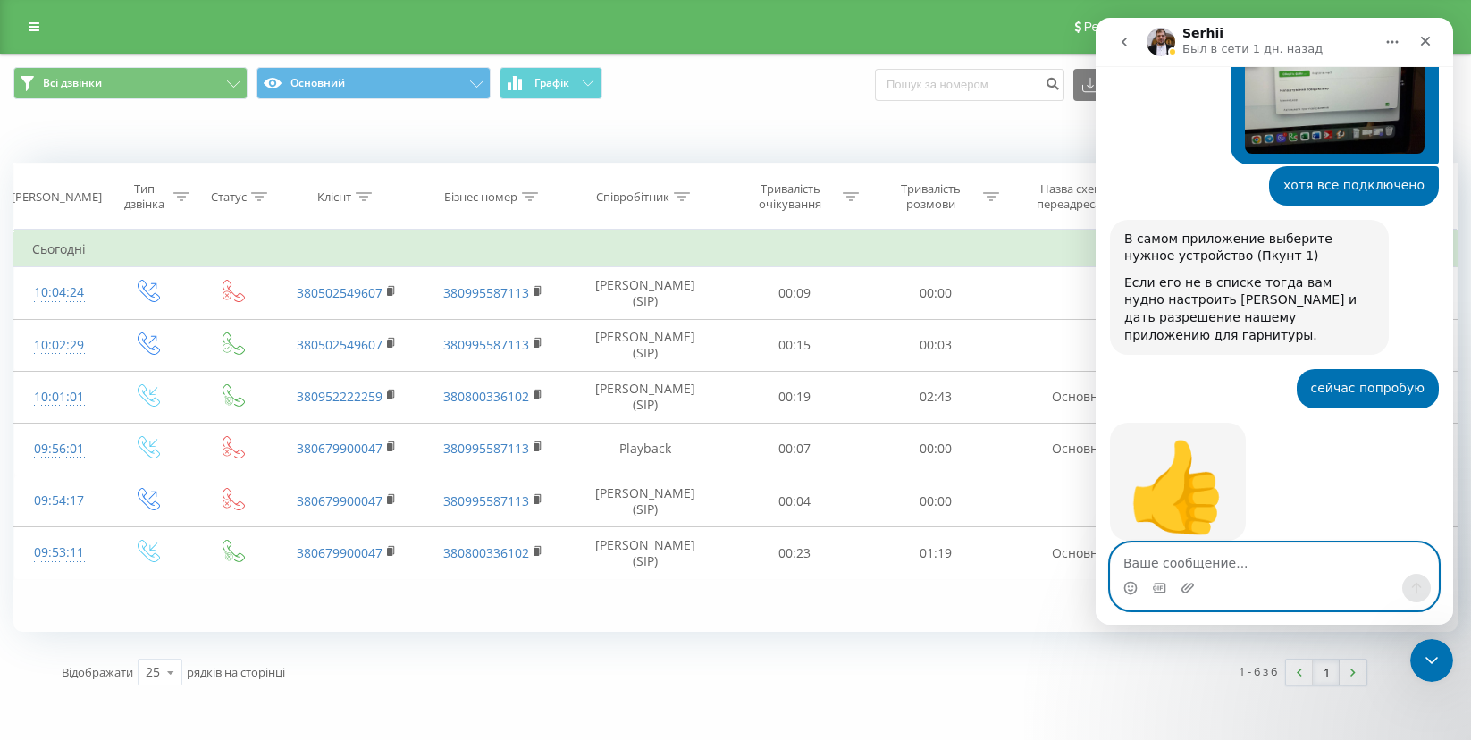
click at [1203, 560] on textarea "Ваше сообщение..." at bounding box center [1274, 558] width 327 height 30
type textarea "1"
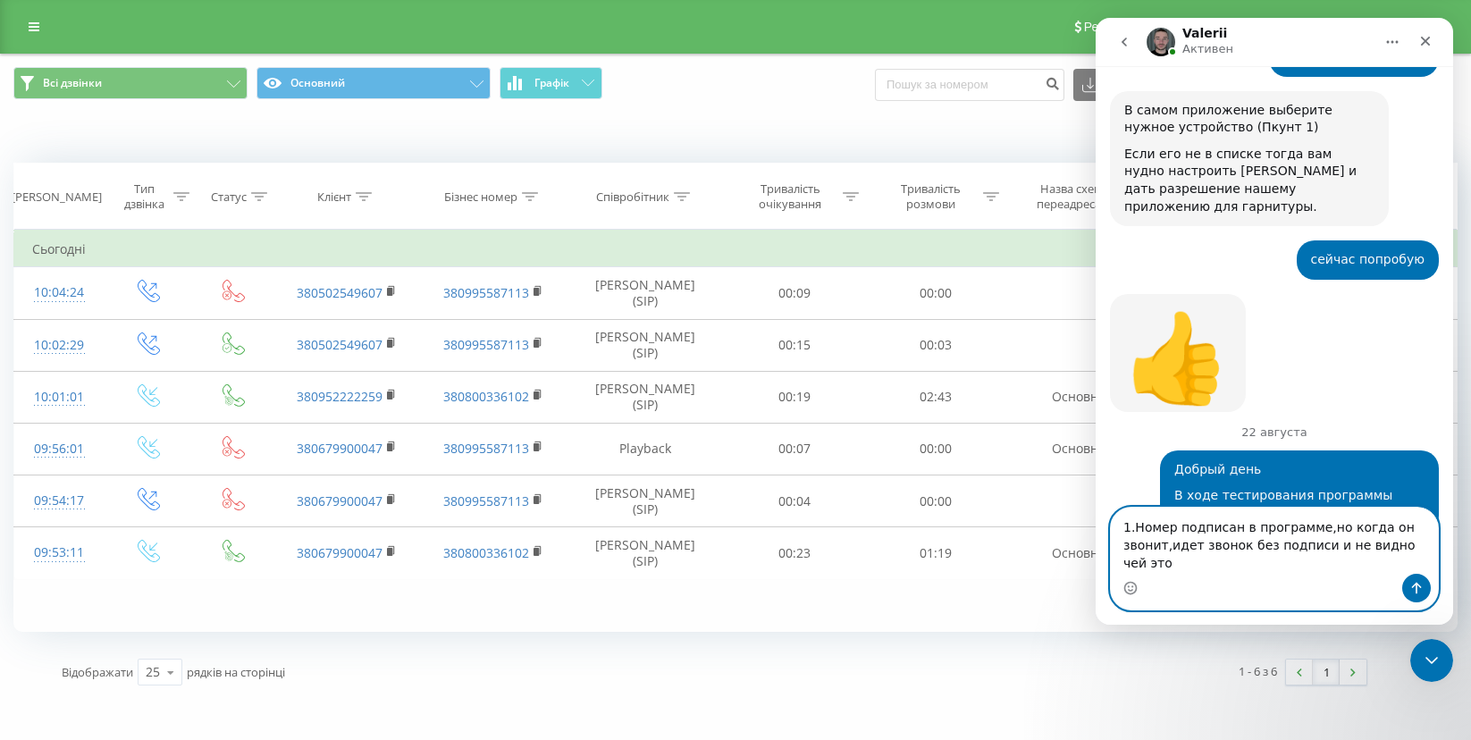
scroll to position [6768, 0]
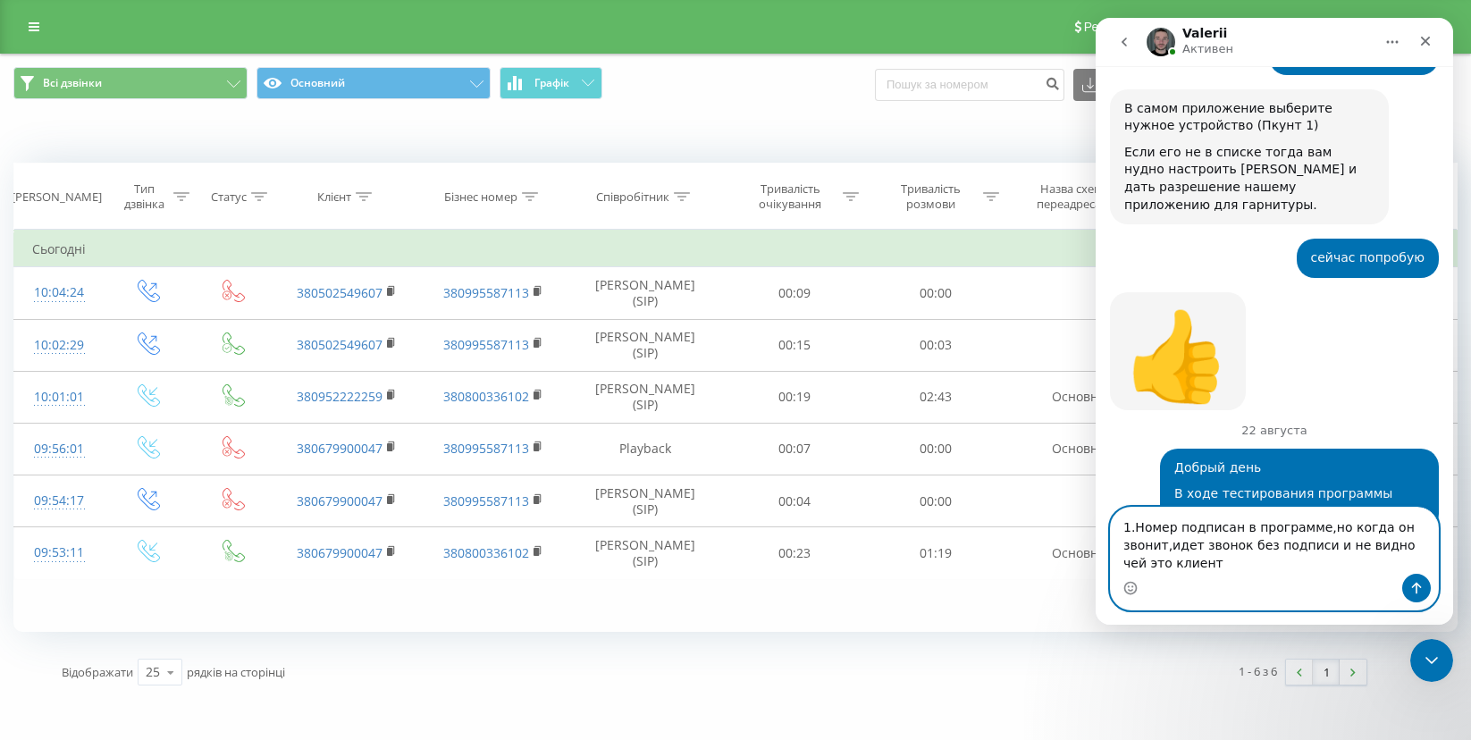
type textarea "1.Номер подписан в программе,но когда он звонит,идет звонок без подписи и не ви…"
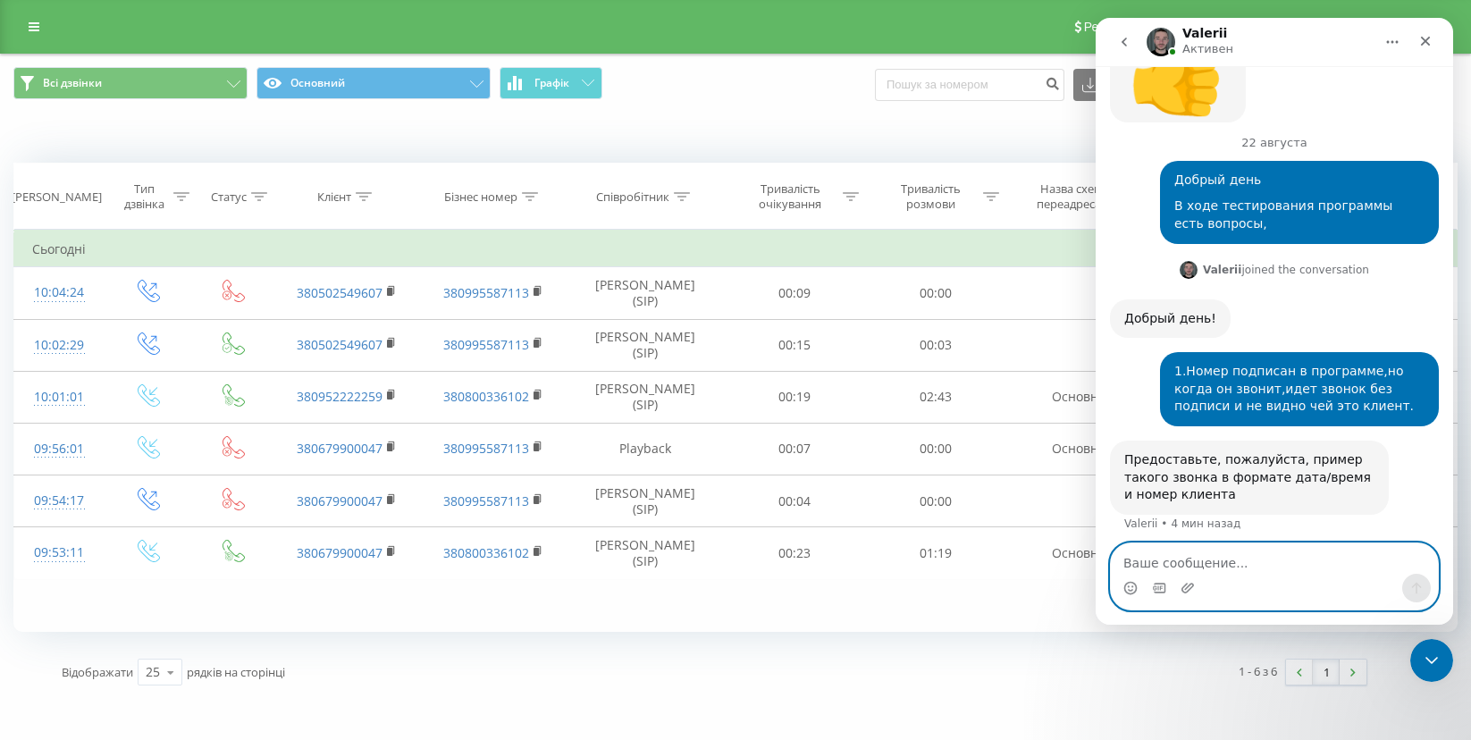
scroll to position [7094, 0]
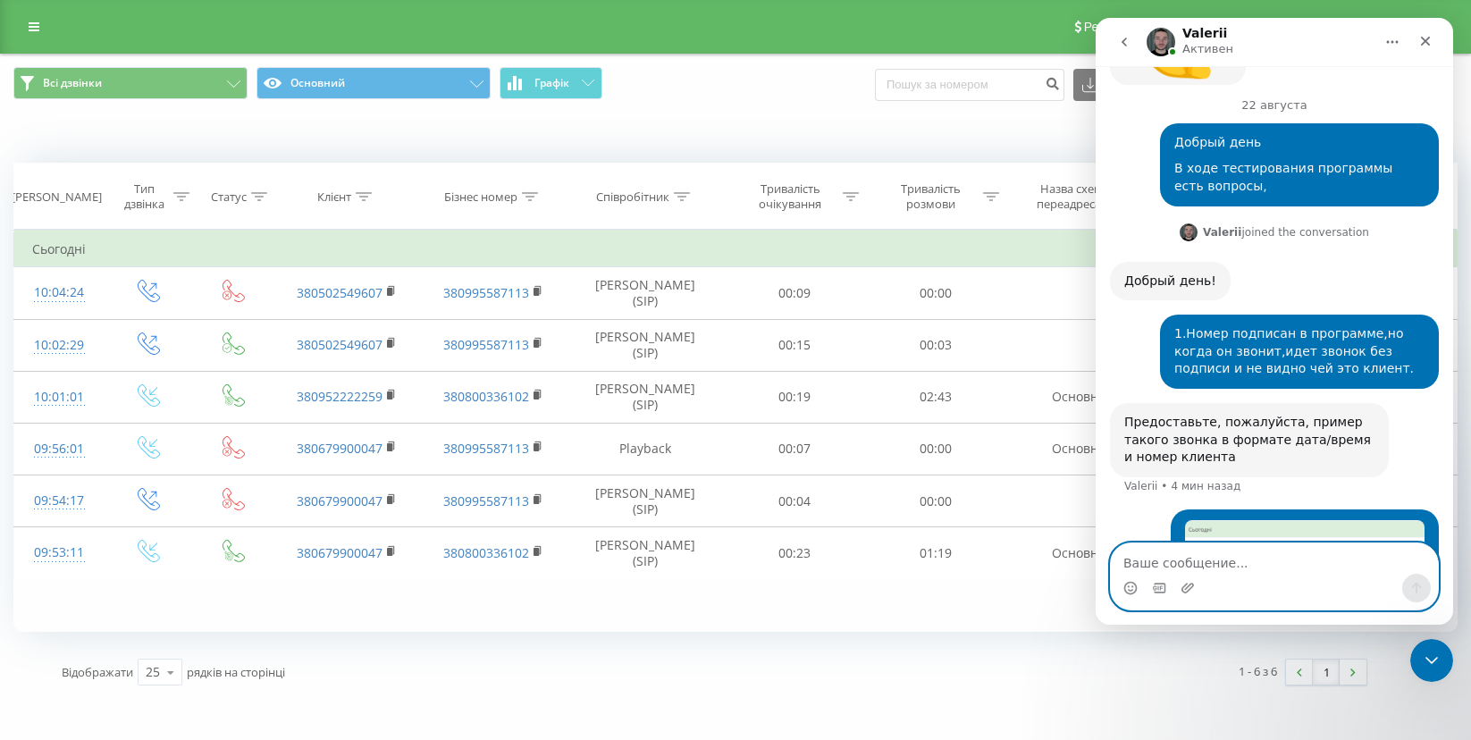
click at [1210, 558] on textarea "Ваше сообщение..." at bounding box center [1274, 558] width 327 height 30
click at [1239, 520] on img "Катерина говорит…" at bounding box center [1305, 594] width 240 height 149
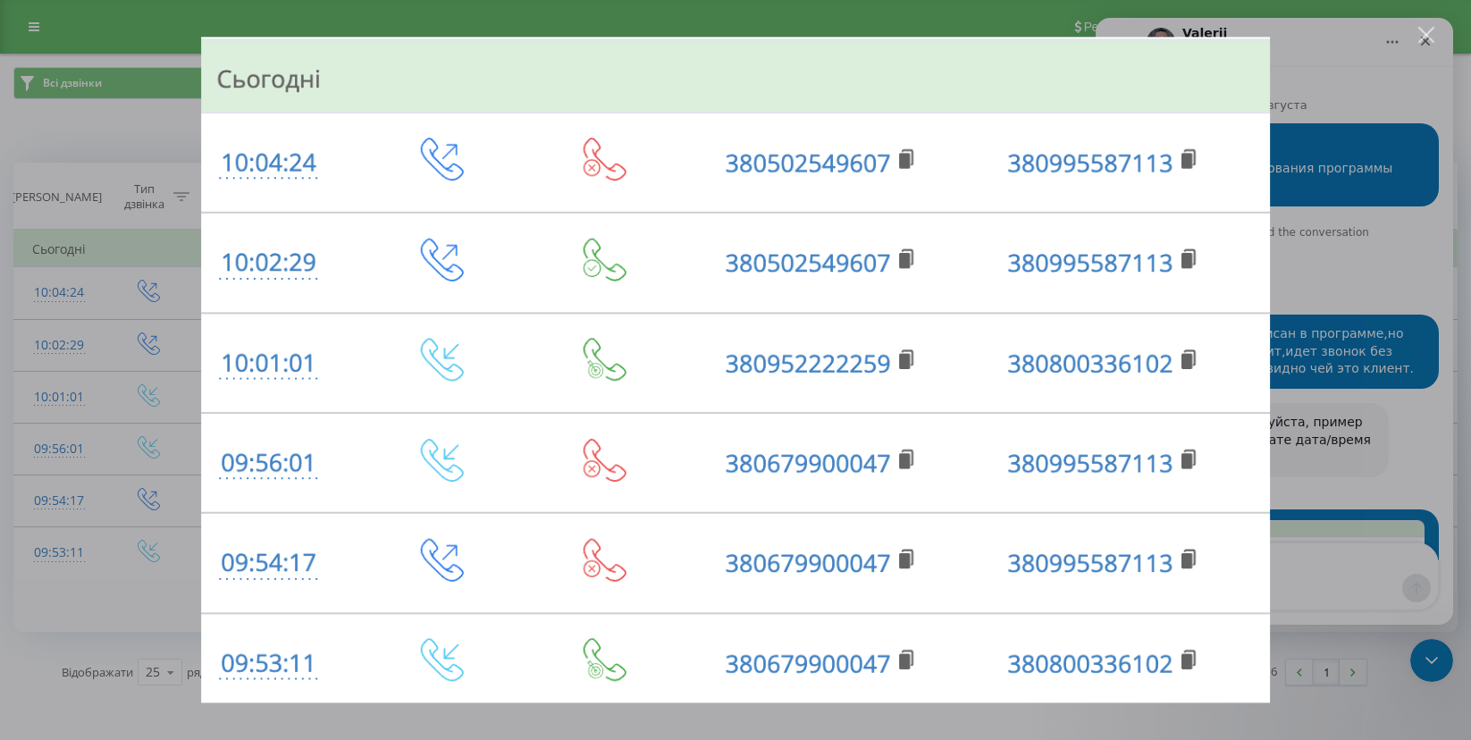
click at [1357, 622] on div "Мессенджер Intercom" at bounding box center [735, 370] width 1471 height 740
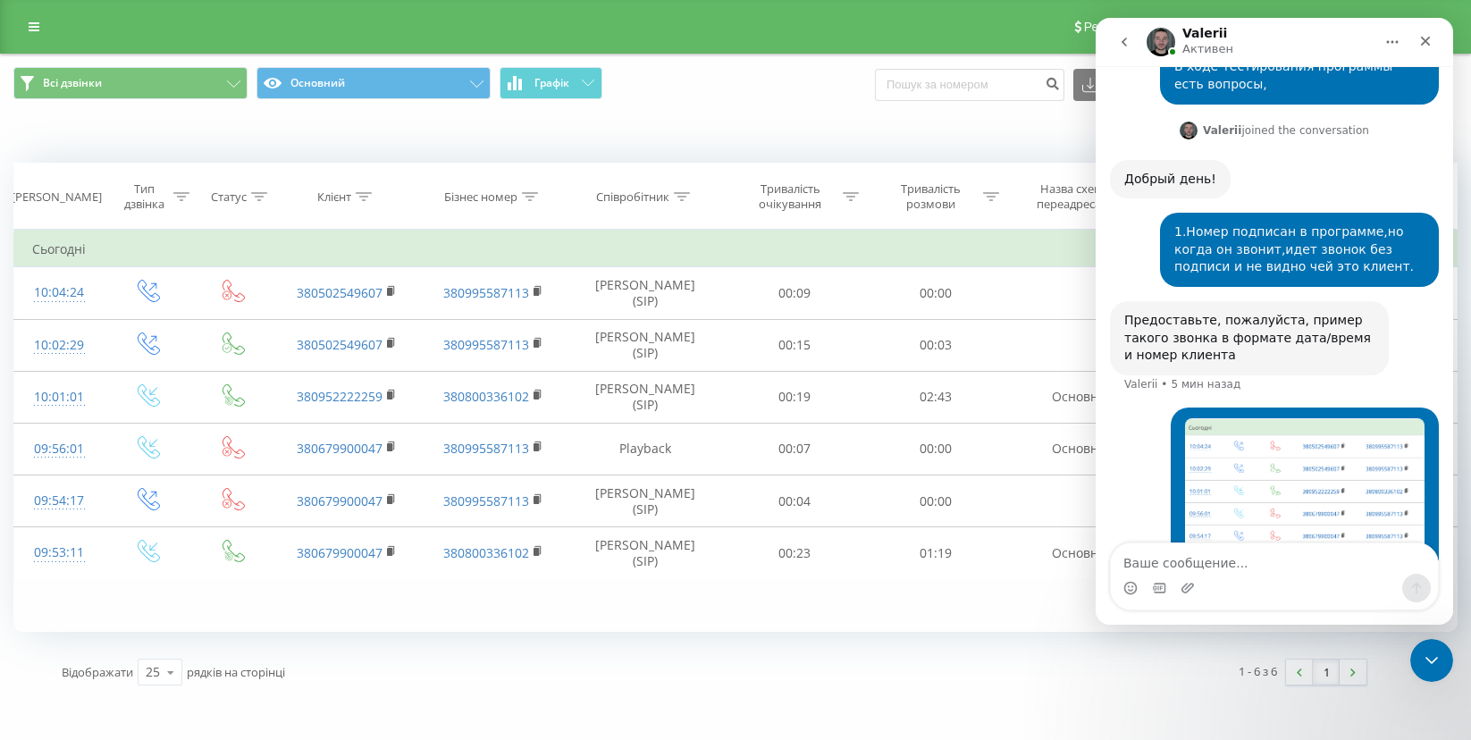
scroll to position [7202, 0]
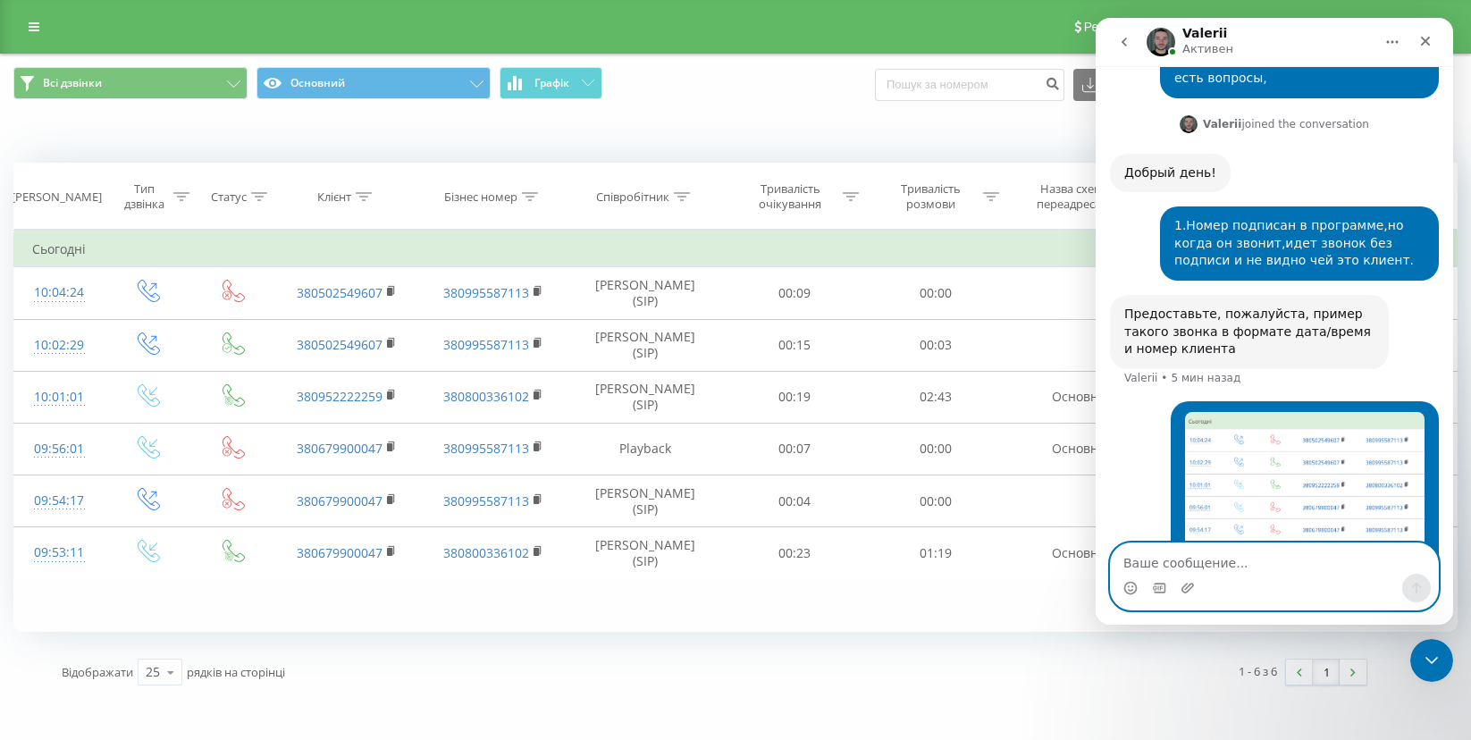
click at [1265, 543] on textarea "Ваше сообщение..." at bounding box center [1274, 558] width 327 height 30
click at [1237, 585] on div "Мессенджер Intercom" at bounding box center [1274, 588] width 327 height 29
click at [1222, 565] on textarea "Ваше сообщение..." at bounding box center [1274, 558] width 327 height 30
click at [577, 599] on div "Фільтрувати за умовою Дорівнює Введіть значення Скасувати OK Фільтрувати за умо…" at bounding box center [735, 431] width 1444 height 402
click at [109, 49] on div "Реферальна програма Налаштування профілю Вихід" at bounding box center [735, 27] width 1471 height 54
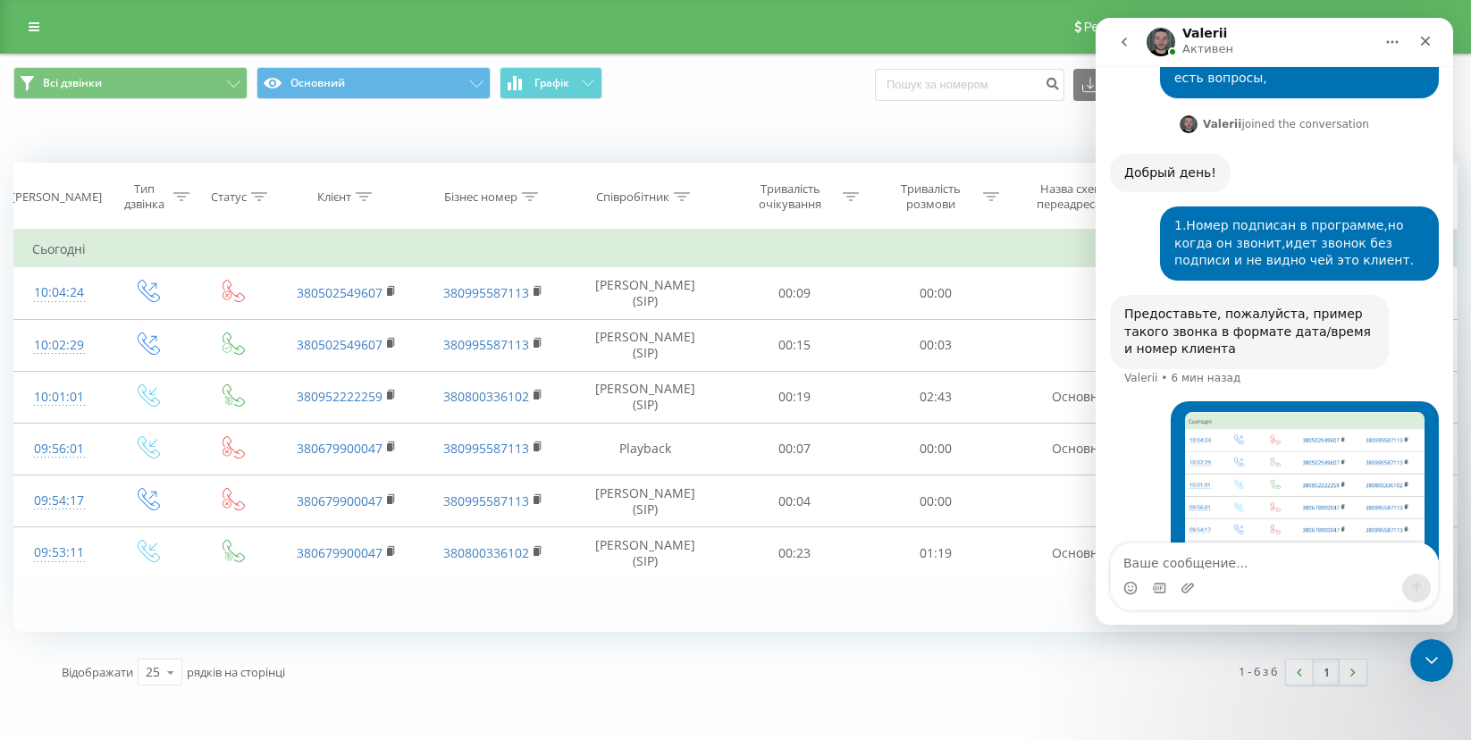
click at [63, 25] on div "Реферальна програма Налаштування профілю Вихід" at bounding box center [735, 27] width 1471 height 54
click at [43, 24] on link at bounding box center [34, 26] width 32 height 25
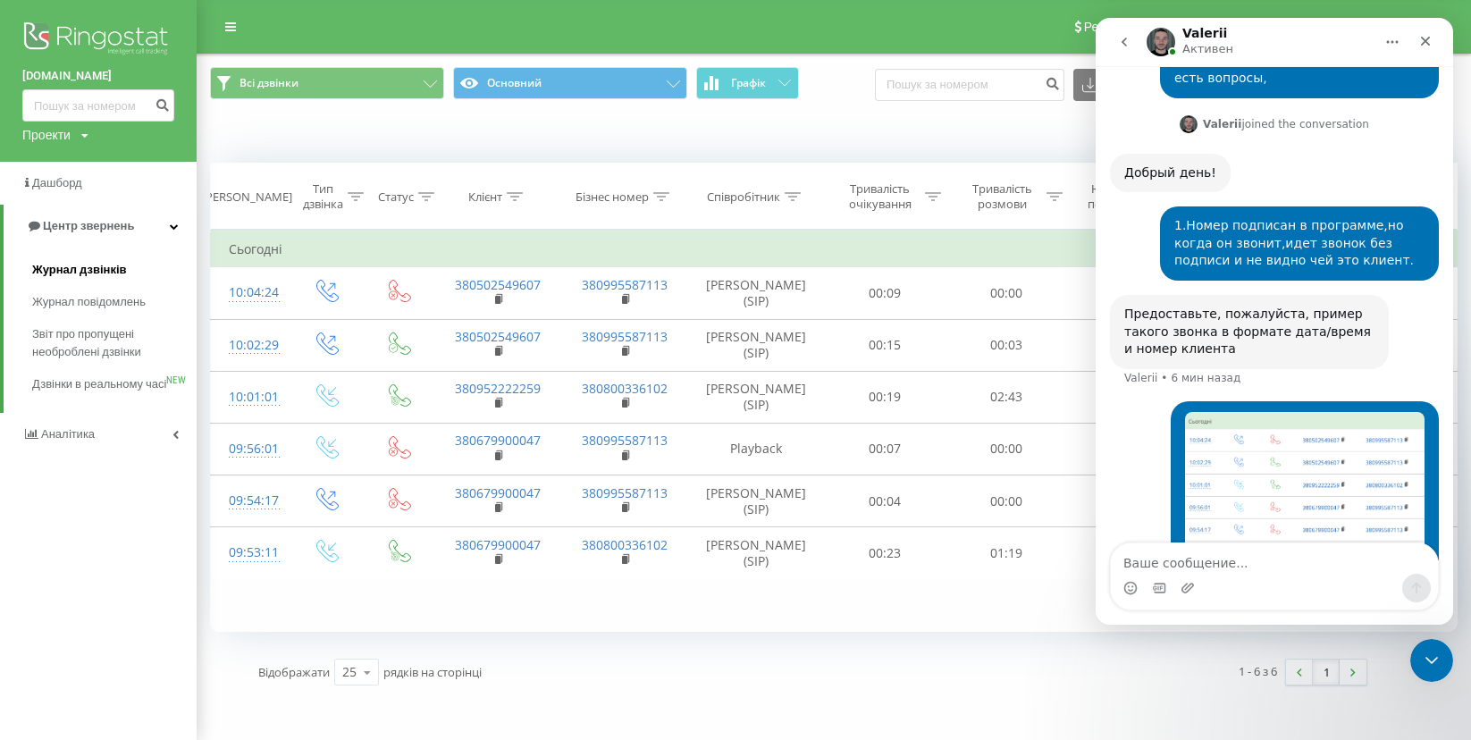
click at [110, 273] on span "Журнал дзвінків" at bounding box center [79, 270] width 95 height 18
click at [122, 279] on span "Журнал дзвінків" at bounding box center [79, 270] width 95 height 18
click at [113, 269] on span "Журнал дзвінків" at bounding box center [79, 270] width 95 height 18
click at [130, 279] on link "Журнал дзвінків" at bounding box center [114, 270] width 164 height 32
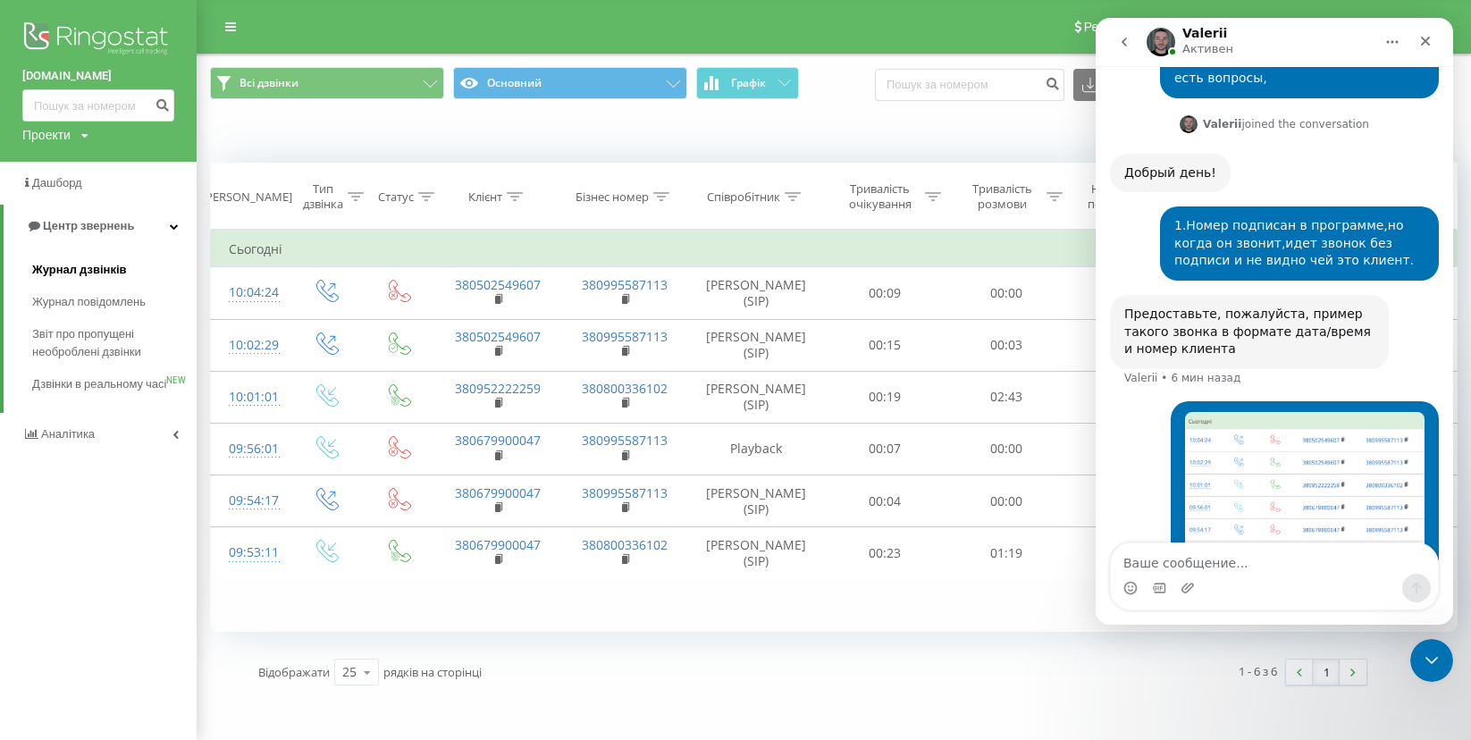
click at [85, 273] on span "Журнал дзвінків" at bounding box center [79, 270] width 95 height 18
click at [79, 300] on span "Журнал повідомлень" at bounding box center [93, 302] width 122 height 18
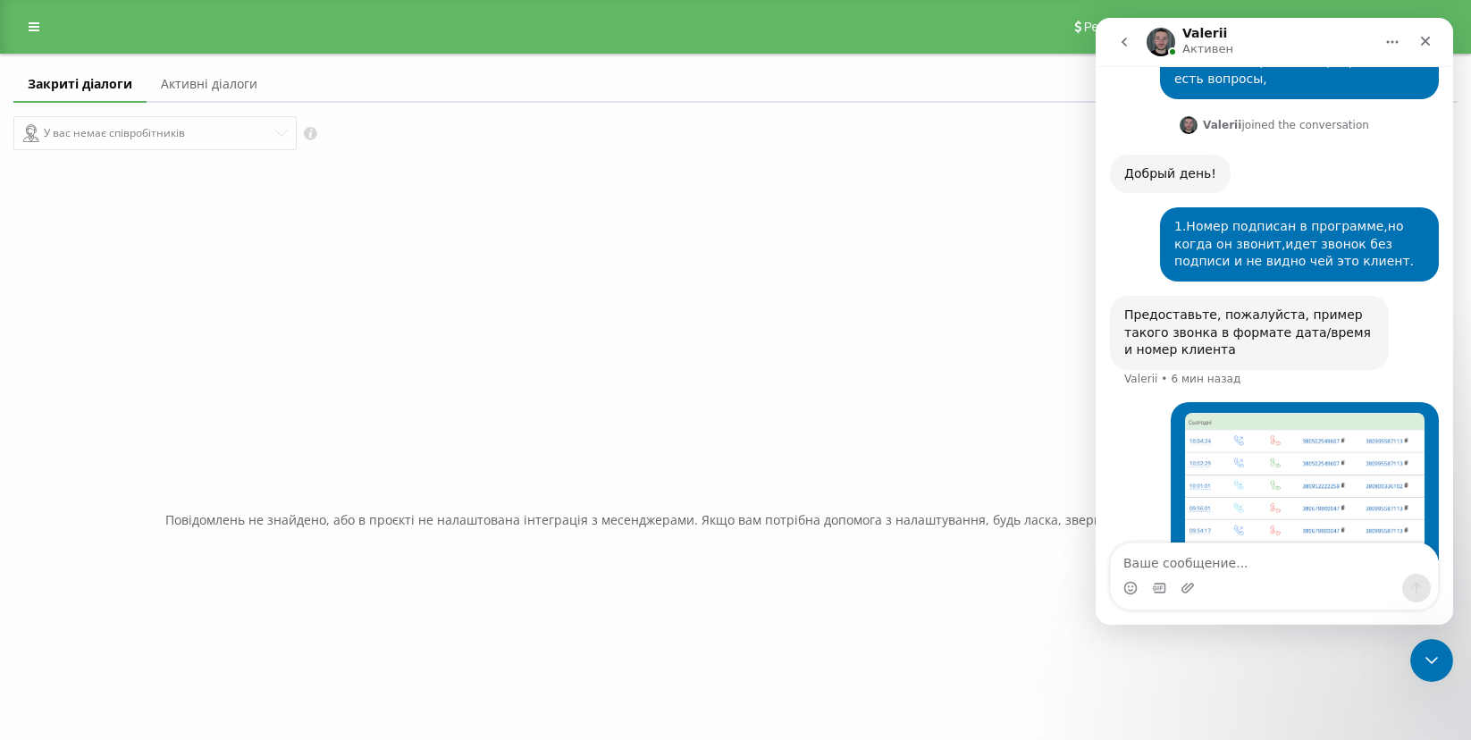
scroll to position [7202, 0]
click at [43, 28] on link at bounding box center [34, 26] width 32 height 25
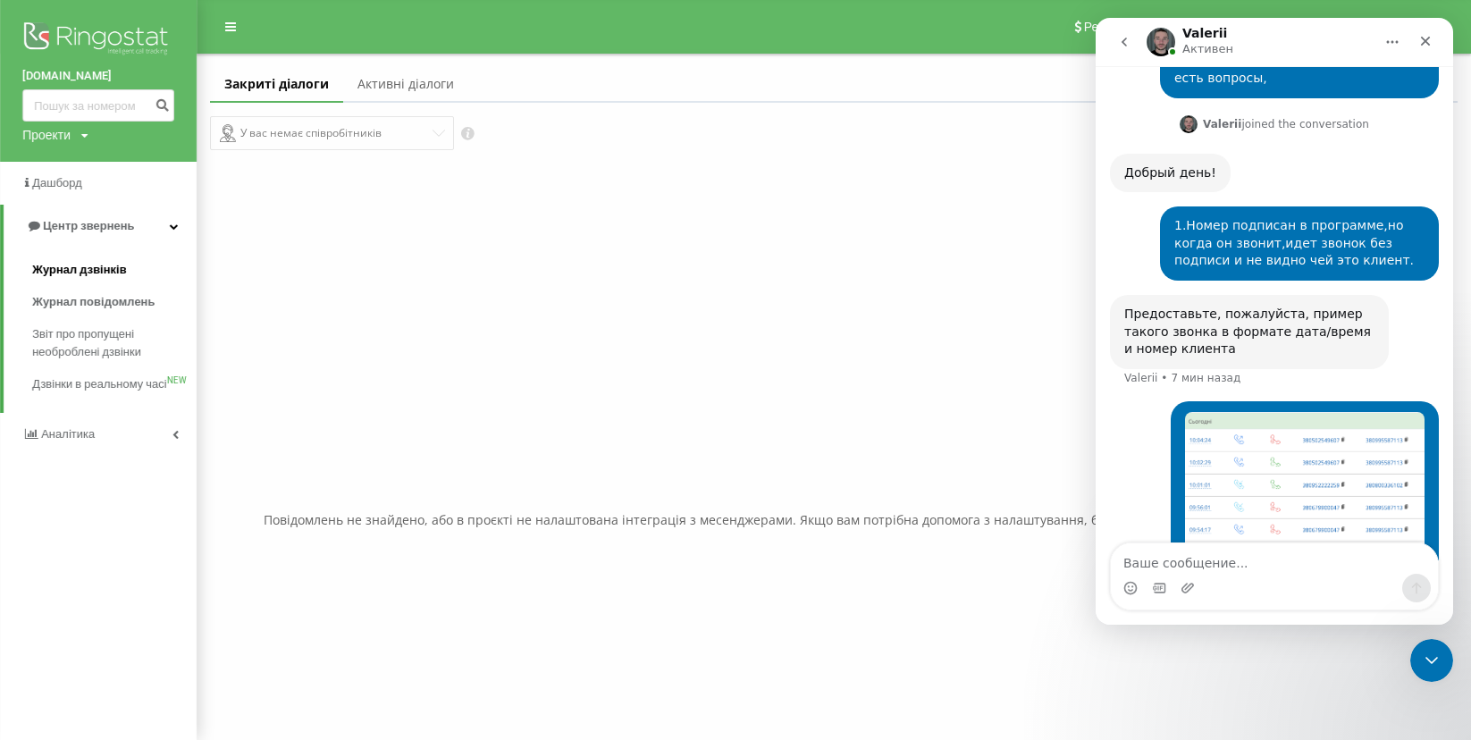
click at [109, 273] on span "Журнал дзвінків" at bounding box center [79, 270] width 95 height 18
click at [110, 271] on span "Журнал дзвінків" at bounding box center [79, 270] width 95 height 18
click at [112, 271] on span "Журнал дзвінків" at bounding box center [79, 270] width 95 height 18
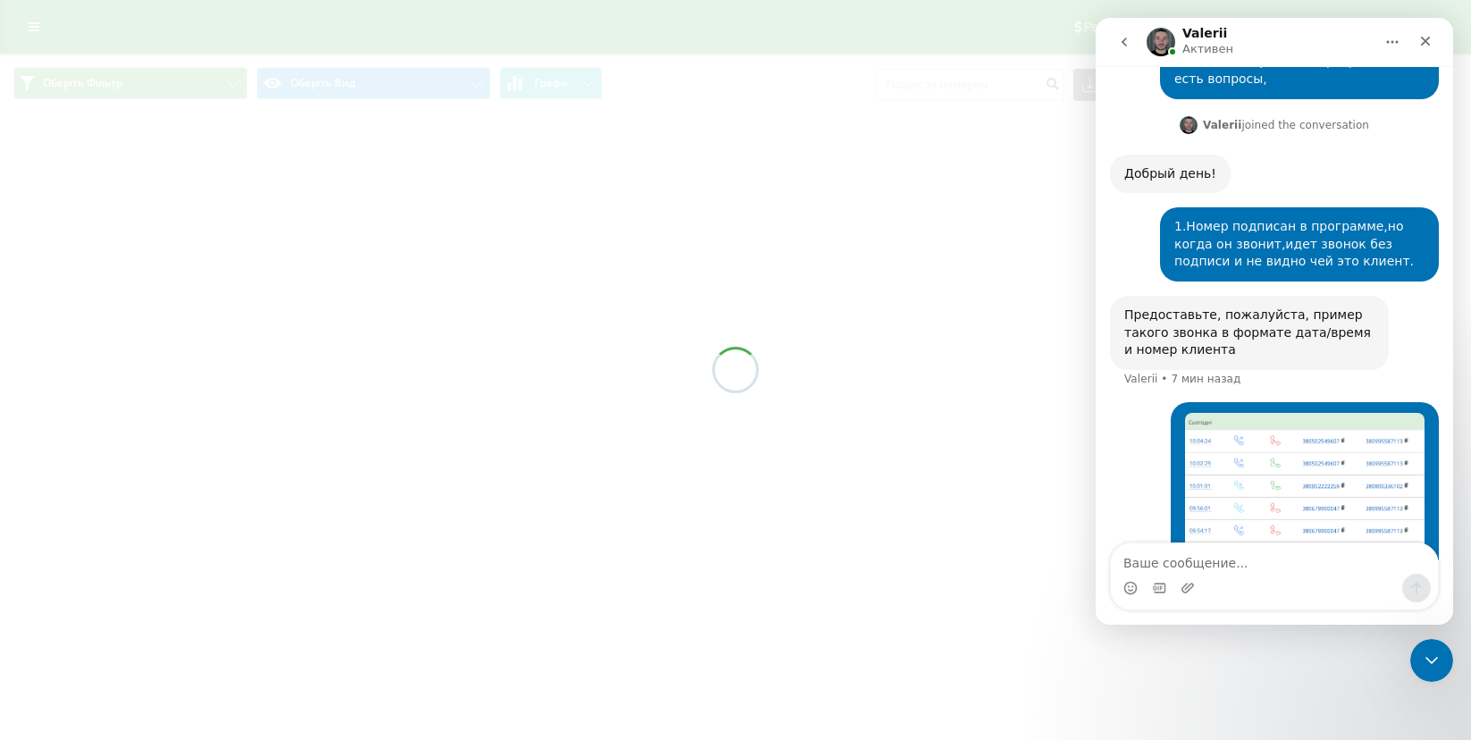
scroll to position [7202, 0]
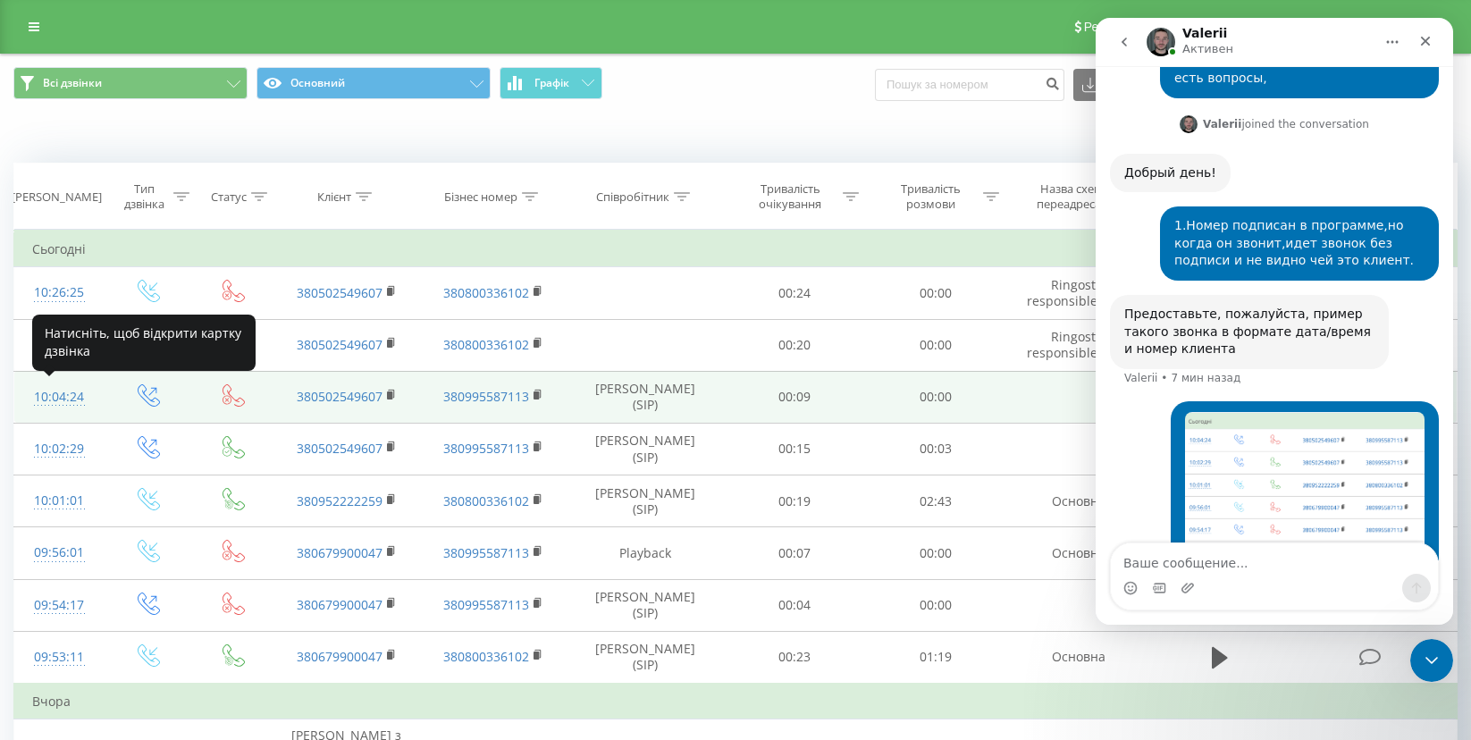
click at [51, 396] on div "10:04:24" at bounding box center [59, 397] width 54 height 35
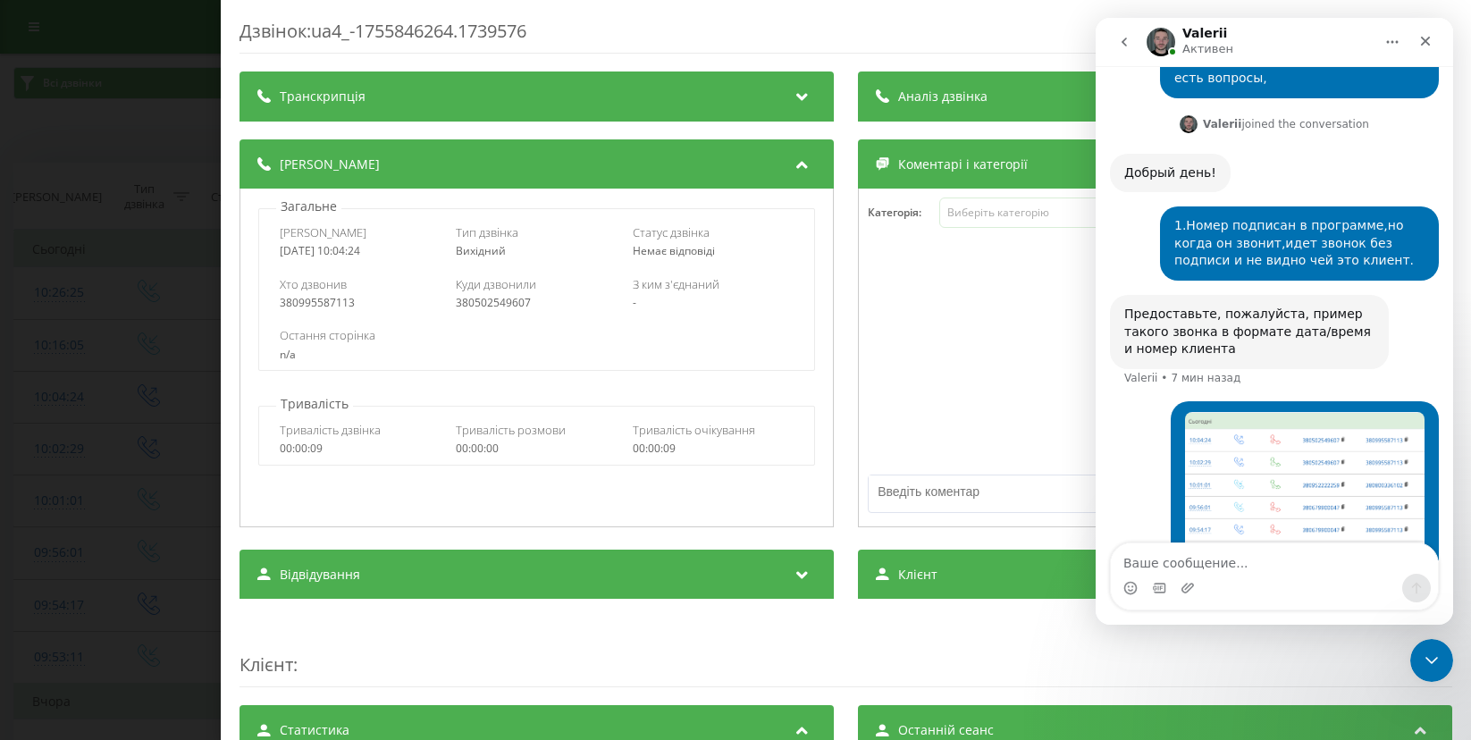
click at [913, 634] on div "Клієнт :" at bounding box center [846, 652] width 1213 height 71
click at [521, 664] on div "Клієнт :" at bounding box center [846, 652] width 1213 height 71
click at [801, 88] on icon at bounding box center [802, 94] width 21 height 18
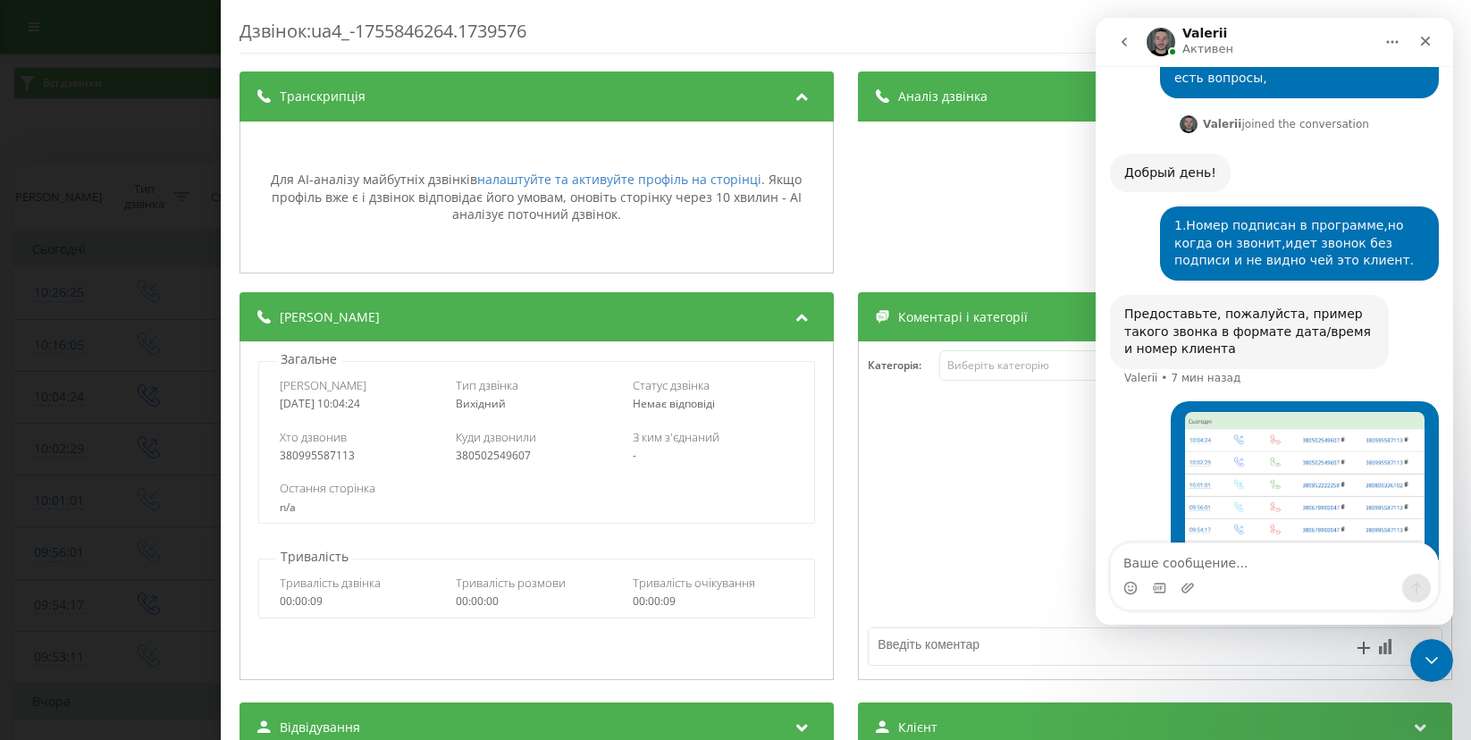
click at [801, 88] on icon at bounding box center [802, 94] width 21 height 18
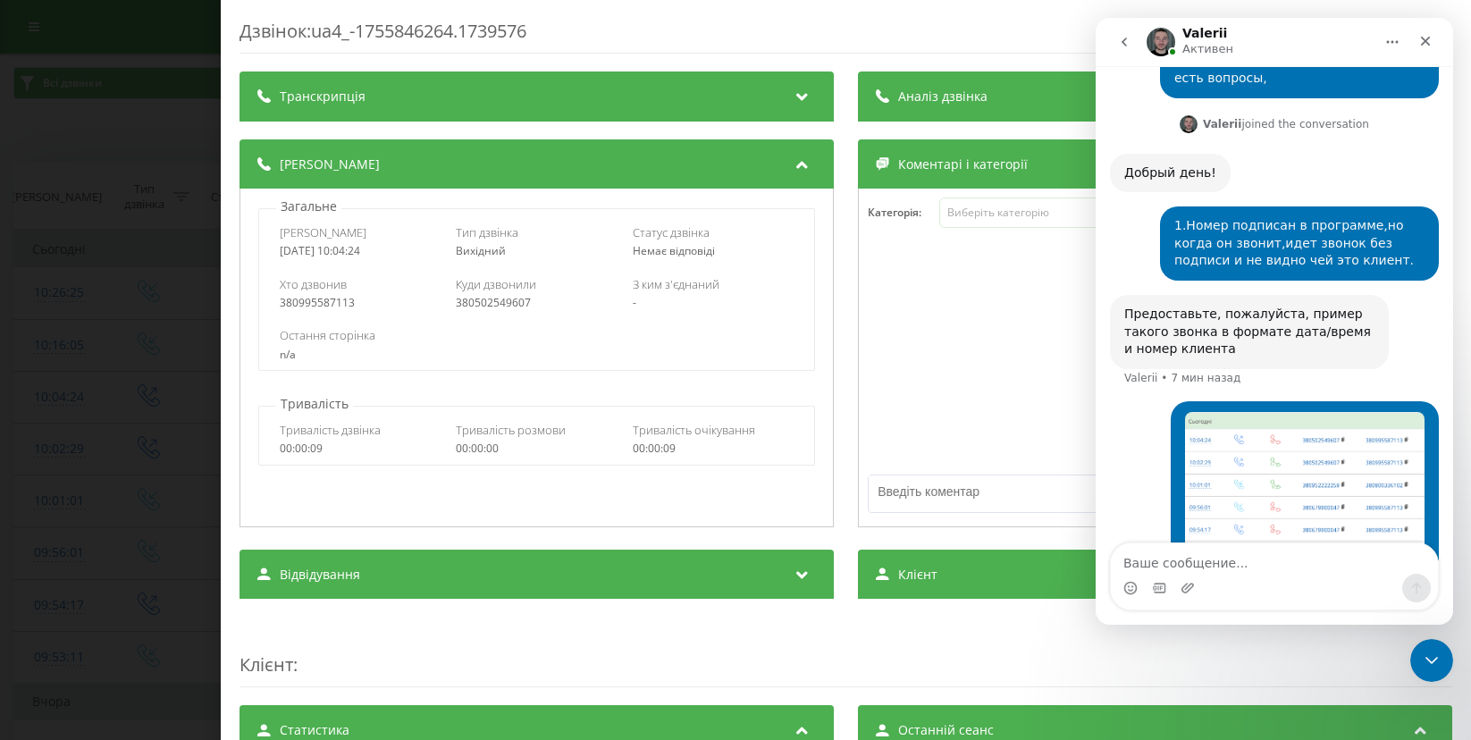
click at [133, 661] on div "Дзвінок : ua4_-1755846264.1739576 Транскрипція Для AI-аналізу майбутніх дзвінкі…" at bounding box center [735, 370] width 1471 height 740
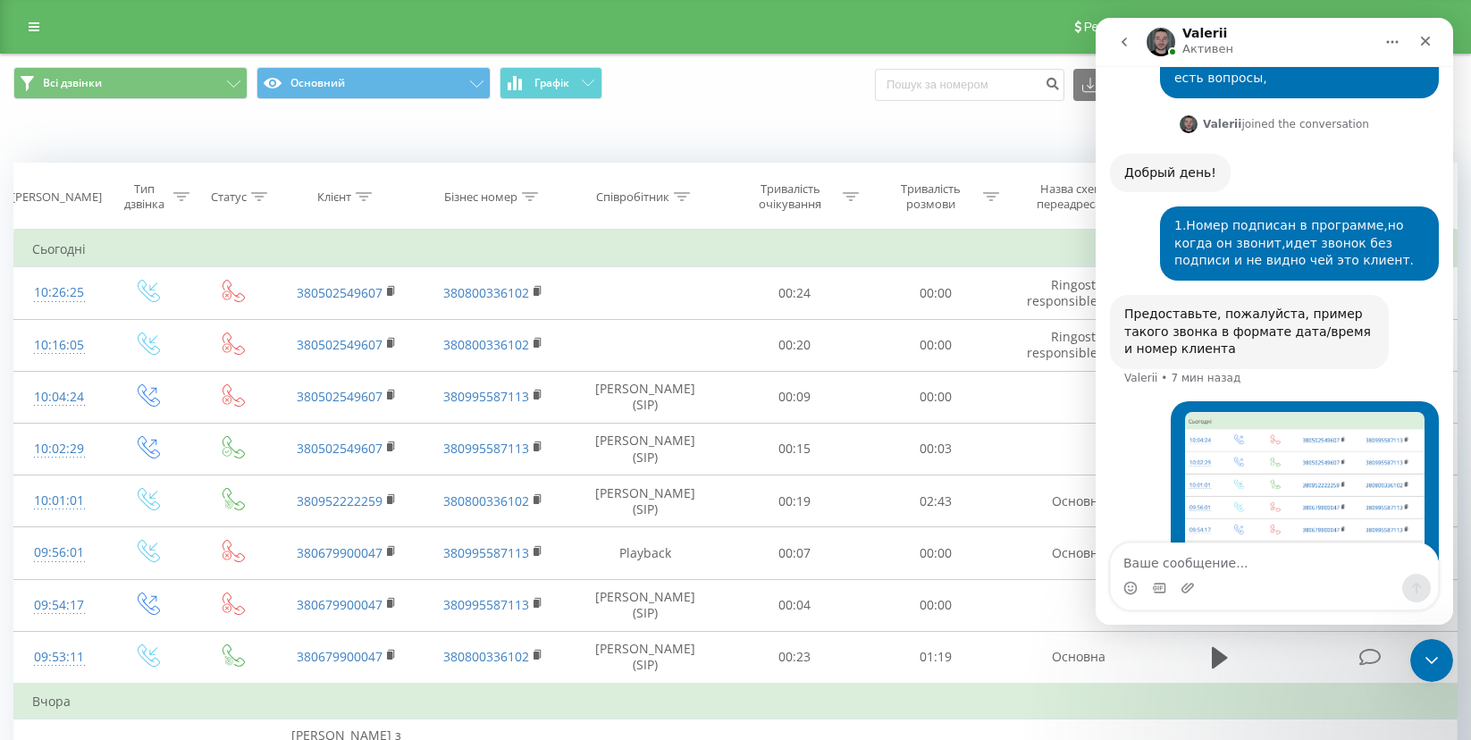
click at [991, 53] on div "Реферальна програма Налаштування профілю Вихід" at bounding box center [735, 27] width 1471 height 54
click at [1084, 25] on link "Реферальна програма" at bounding box center [1143, 27] width 156 height 54
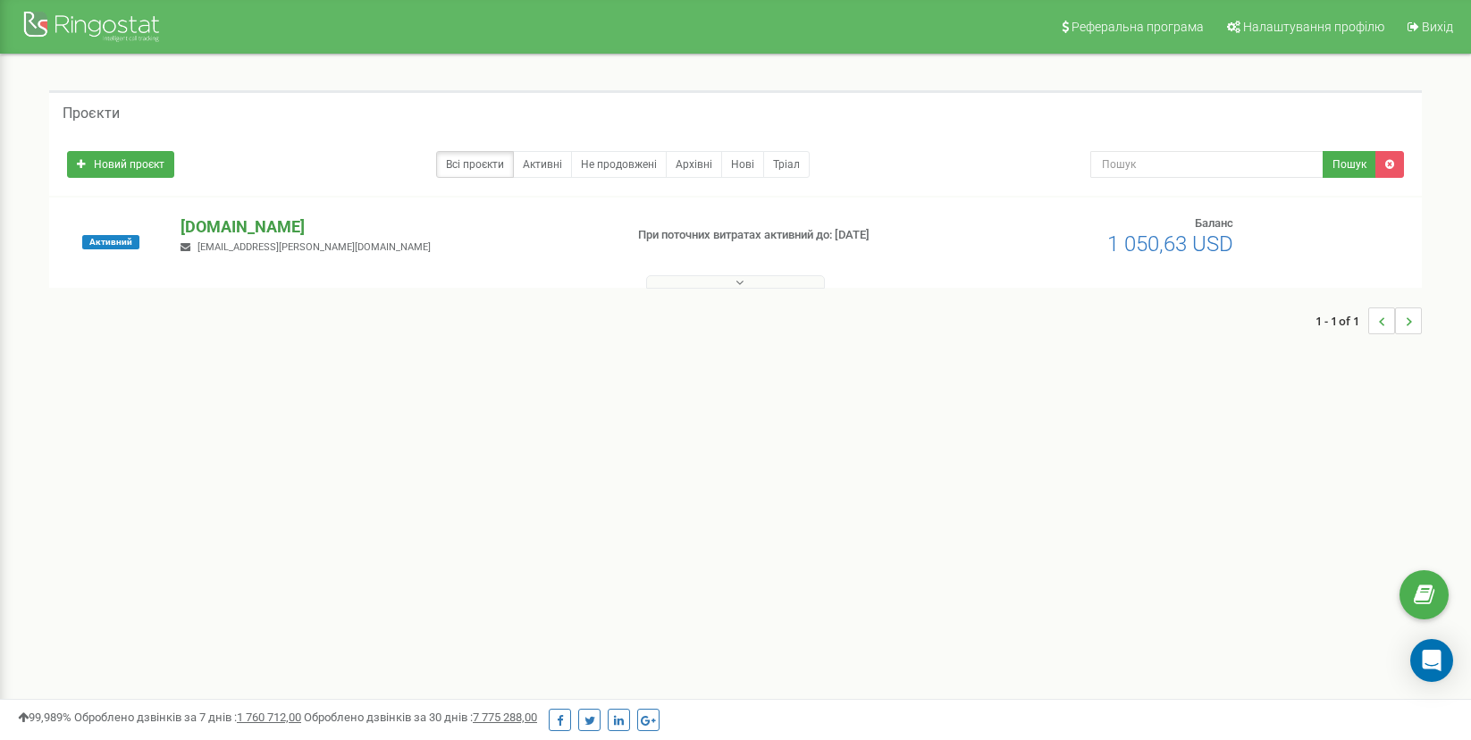
click at [265, 227] on p "[DOMAIN_NAME]" at bounding box center [395, 226] width 428 height 23
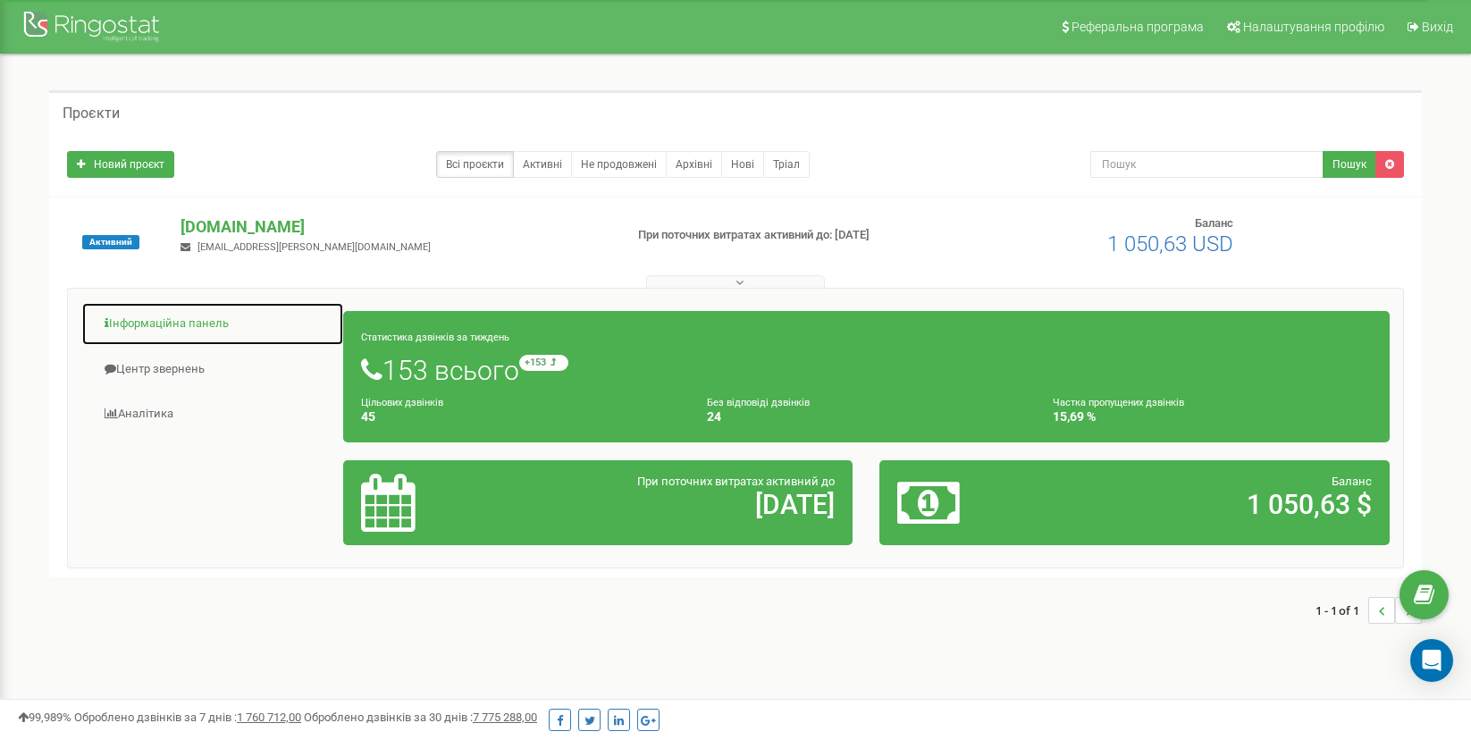
click at [198, 328] on link "Інформаційна панель" at bounding box center [212, 324] width 263 height 44
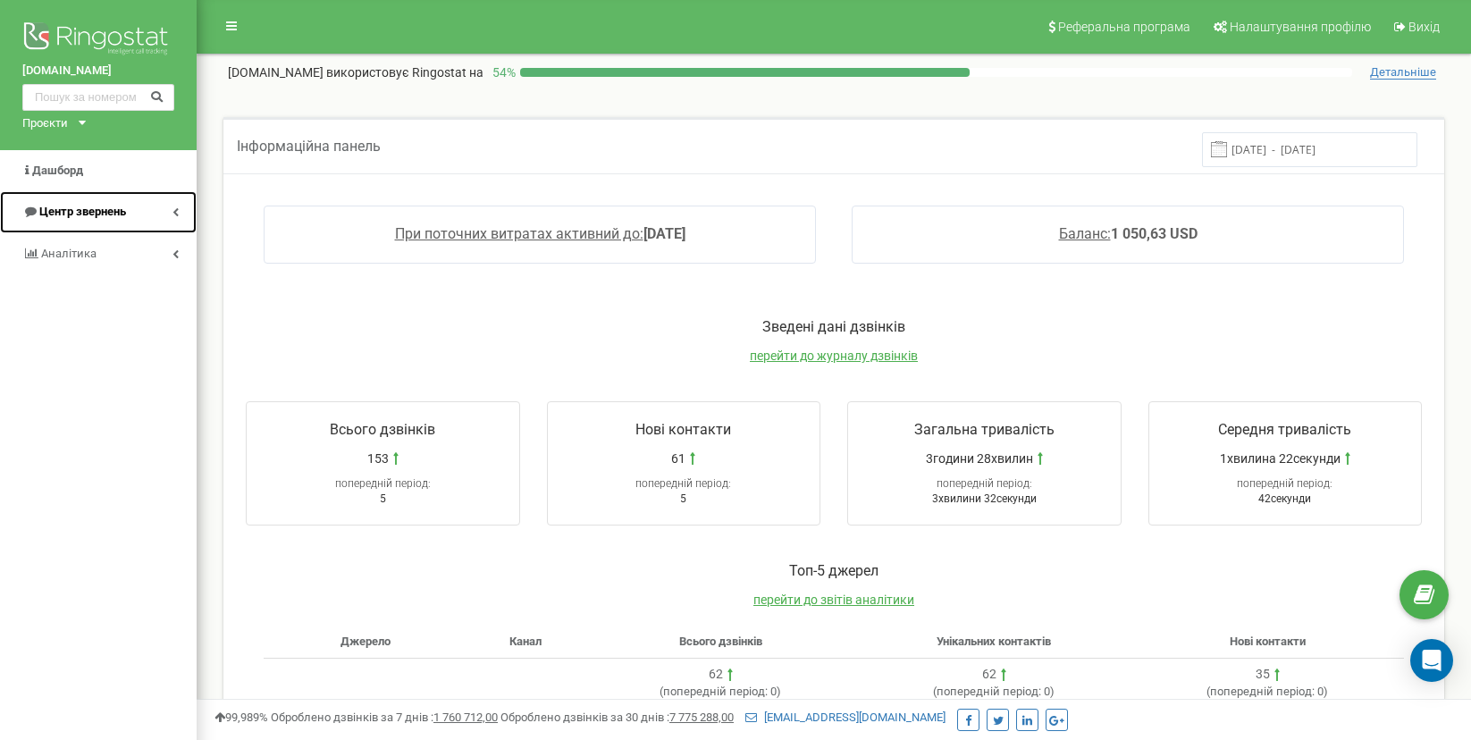
click at [103, 218] on span "Центр звернень" at bounding box center [82, 211] width 87 height 13
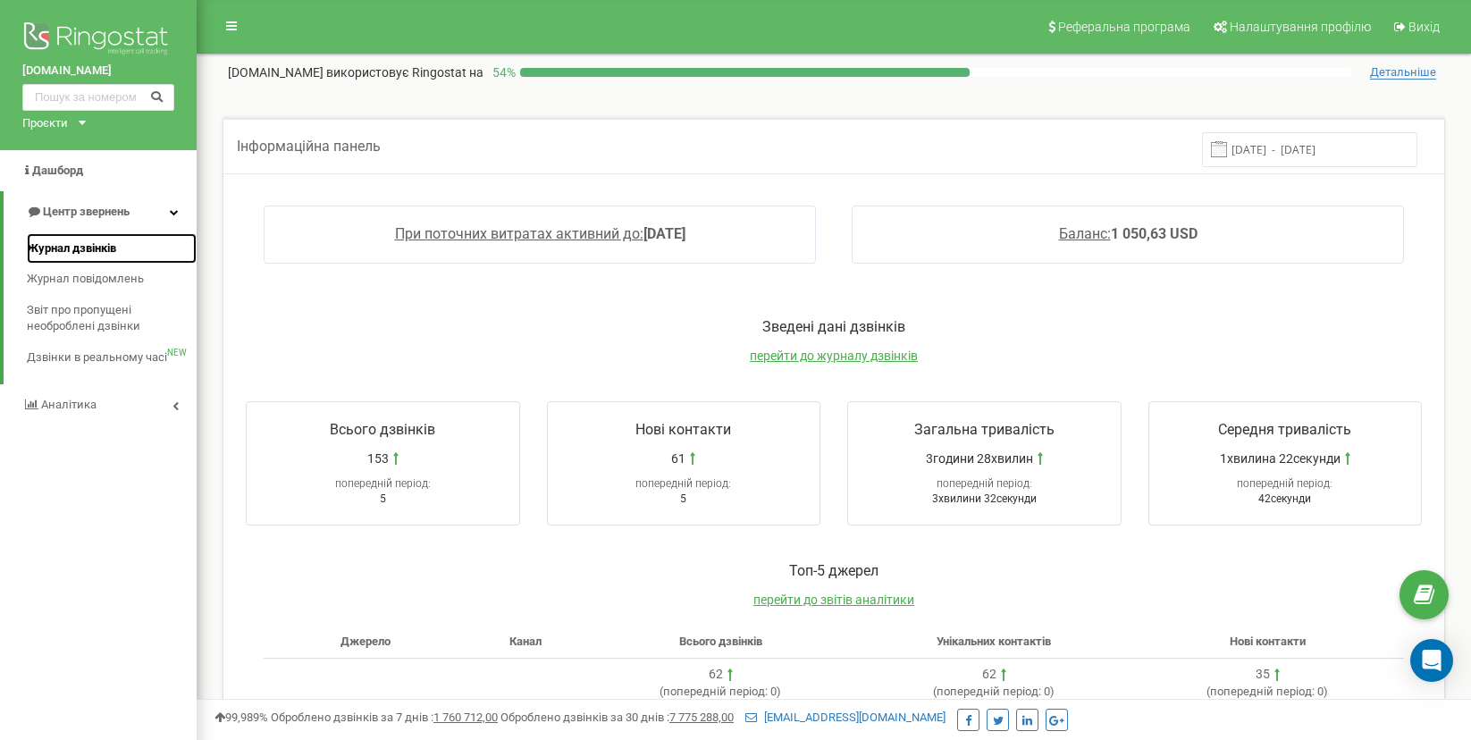
click at [92, 245] on span "Журнал дзвінків" at bounding box center [71, 248] width 89 height 17
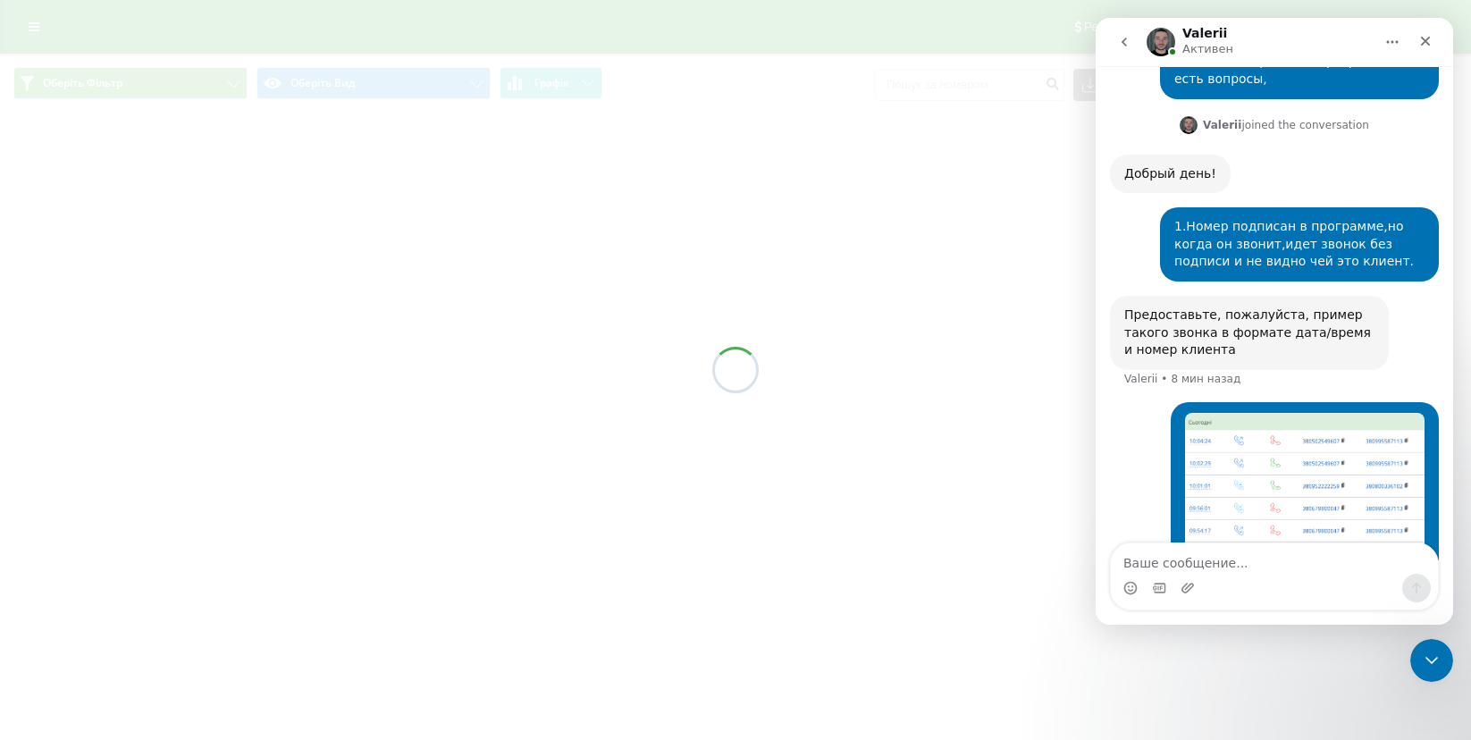
scroll to position [7202, 0]
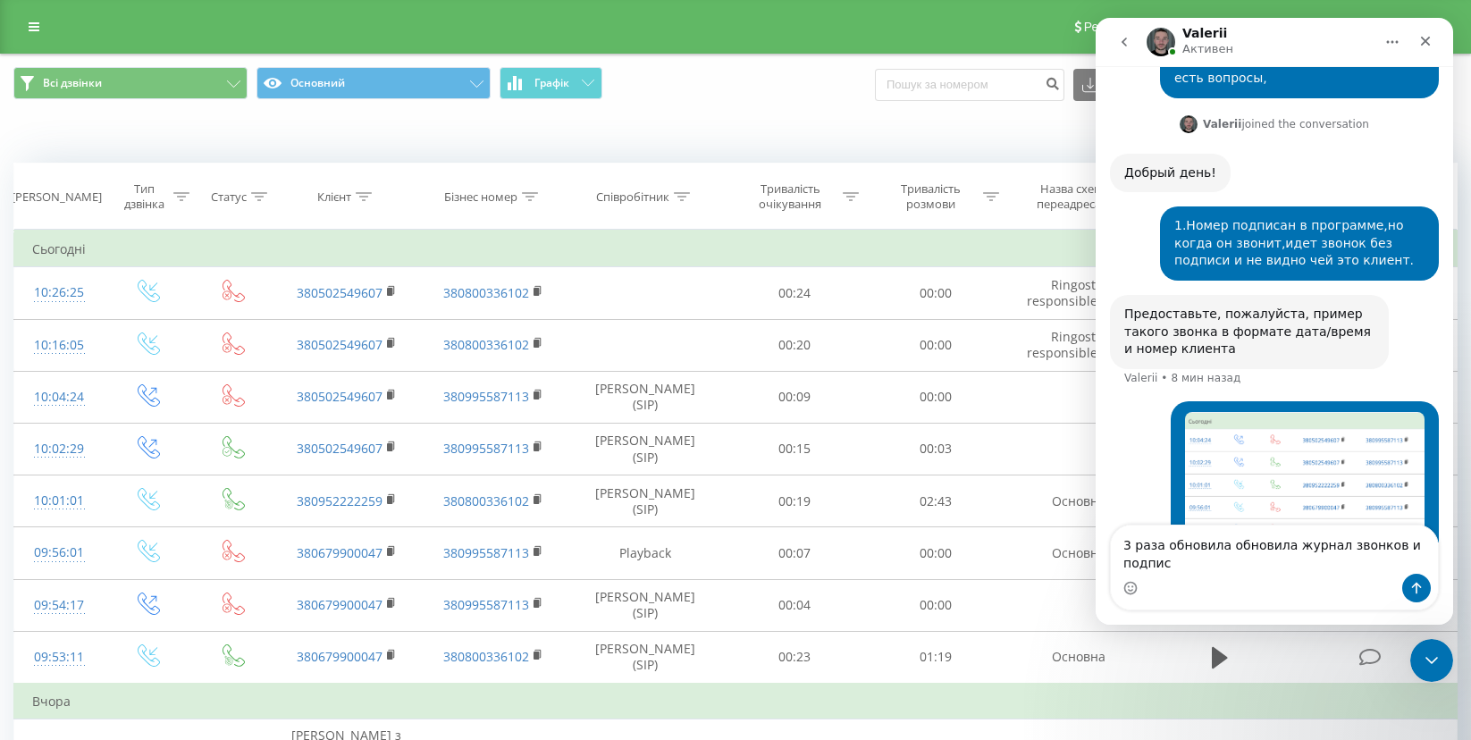
scroll to position [7220, 0]
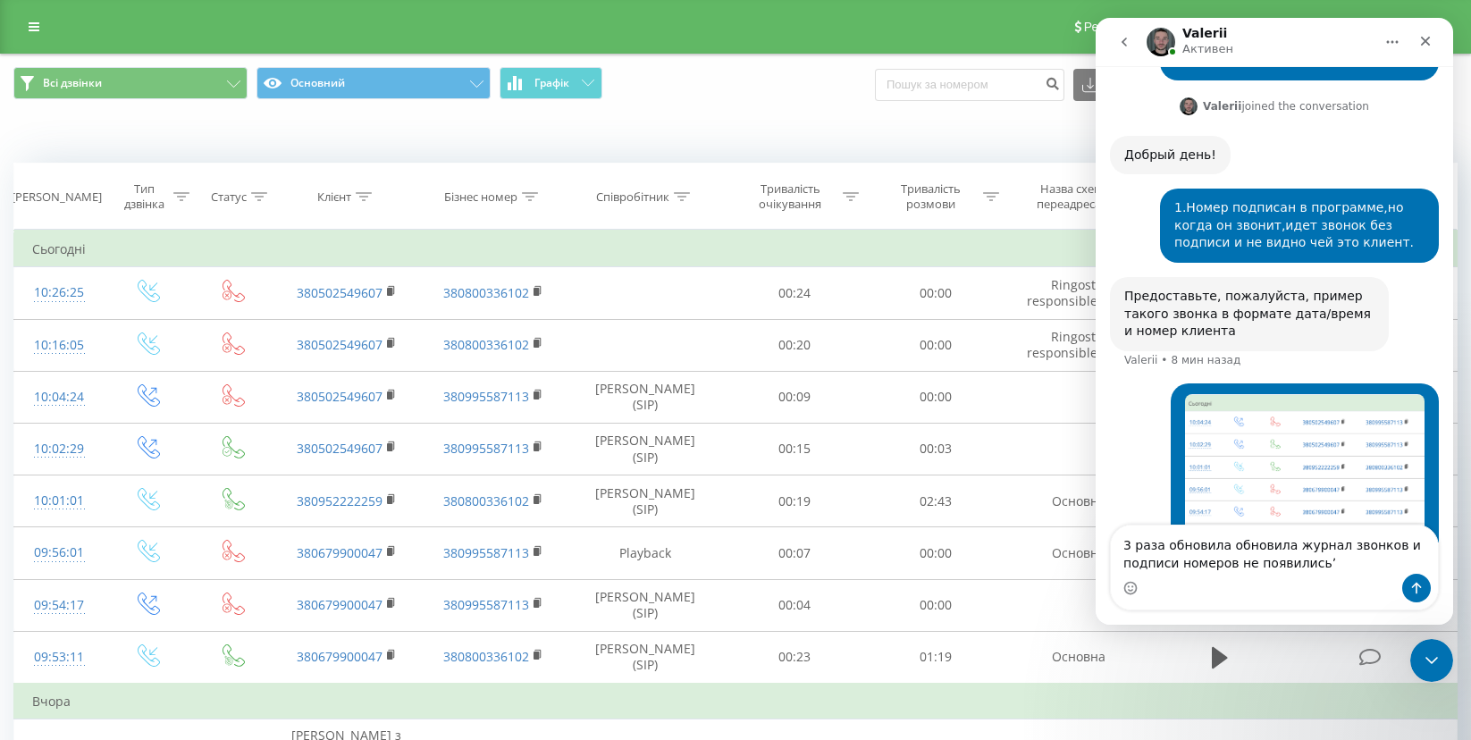
type textarea "3 раза обновила обновила журнал звонков и подписи номеров не появились"
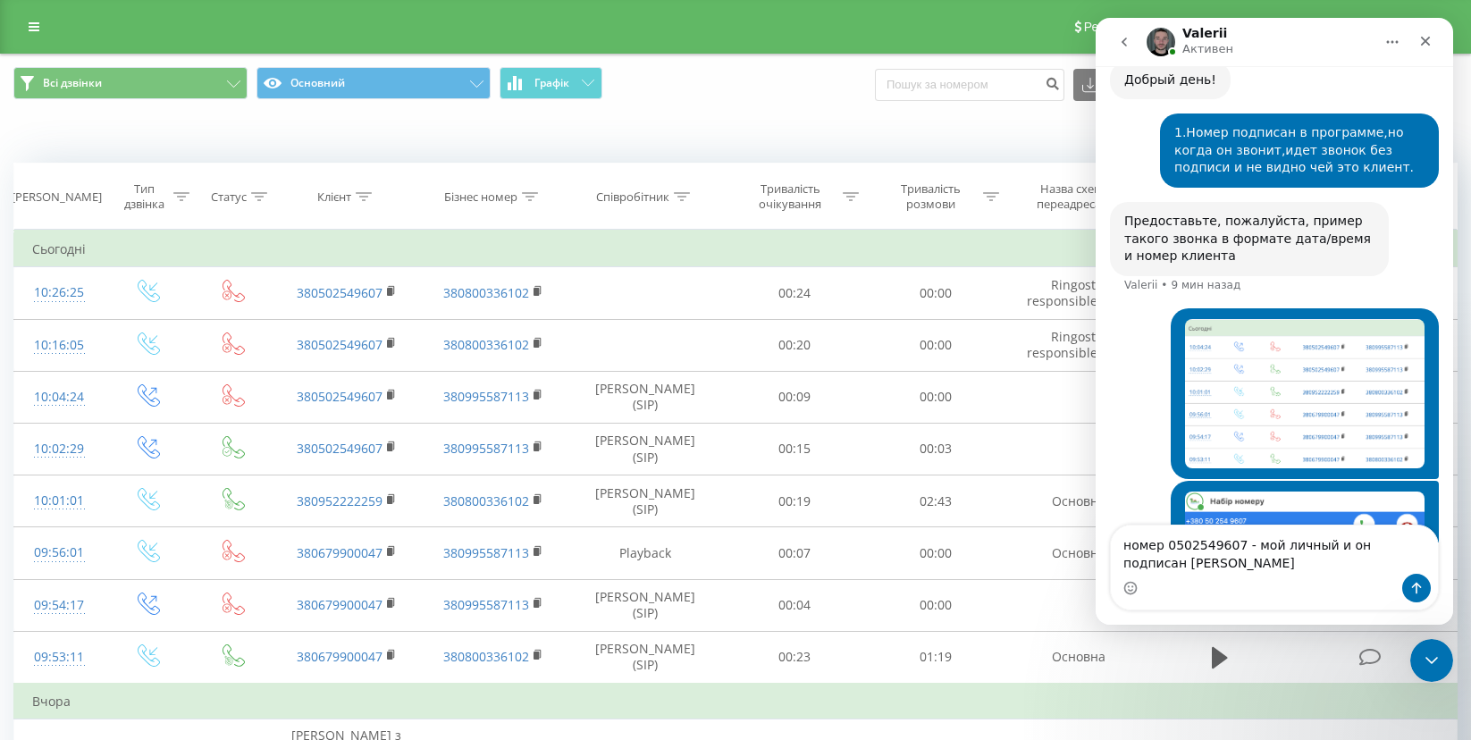
scroll to position [7277, 0]
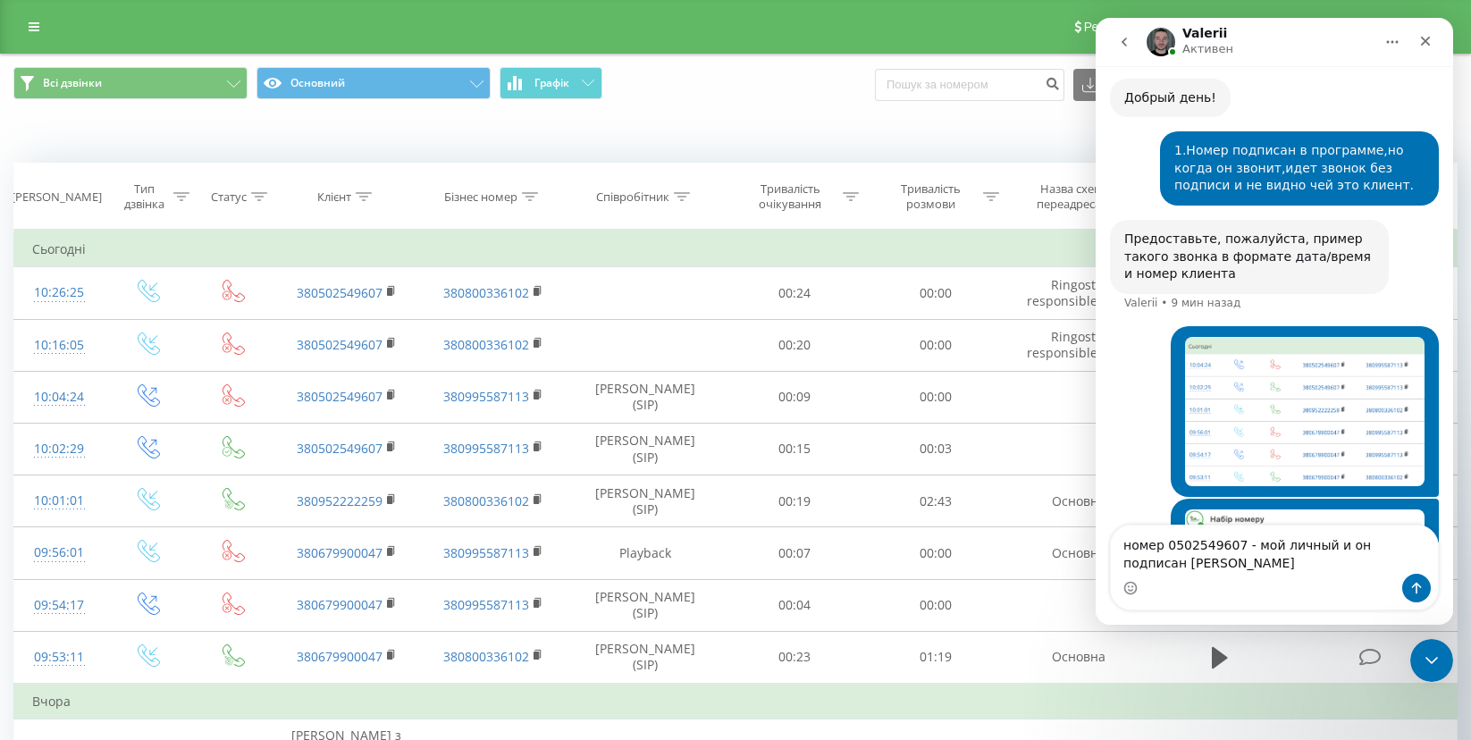
type textarea "номер 0502549607 - мой личный и он подписан"
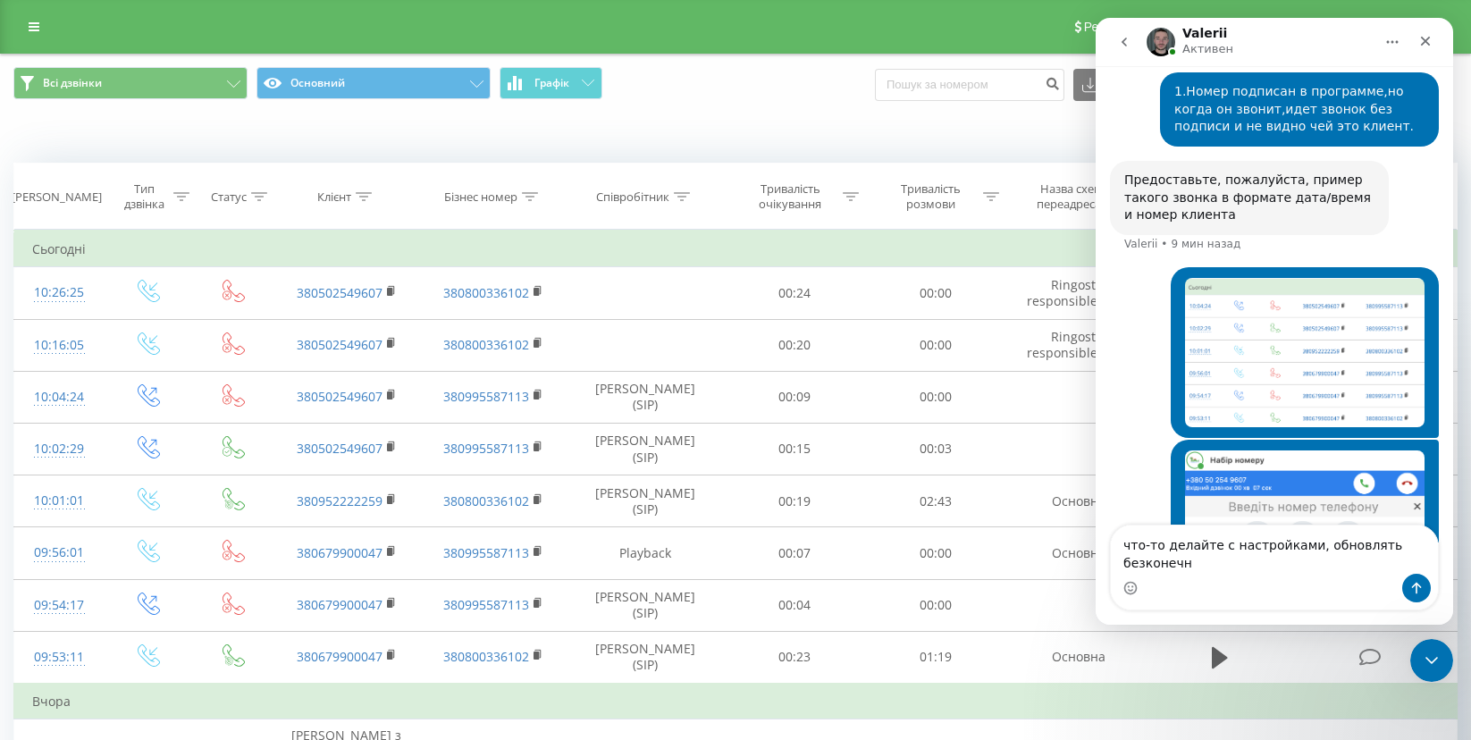
scroll to position [7354, 0]
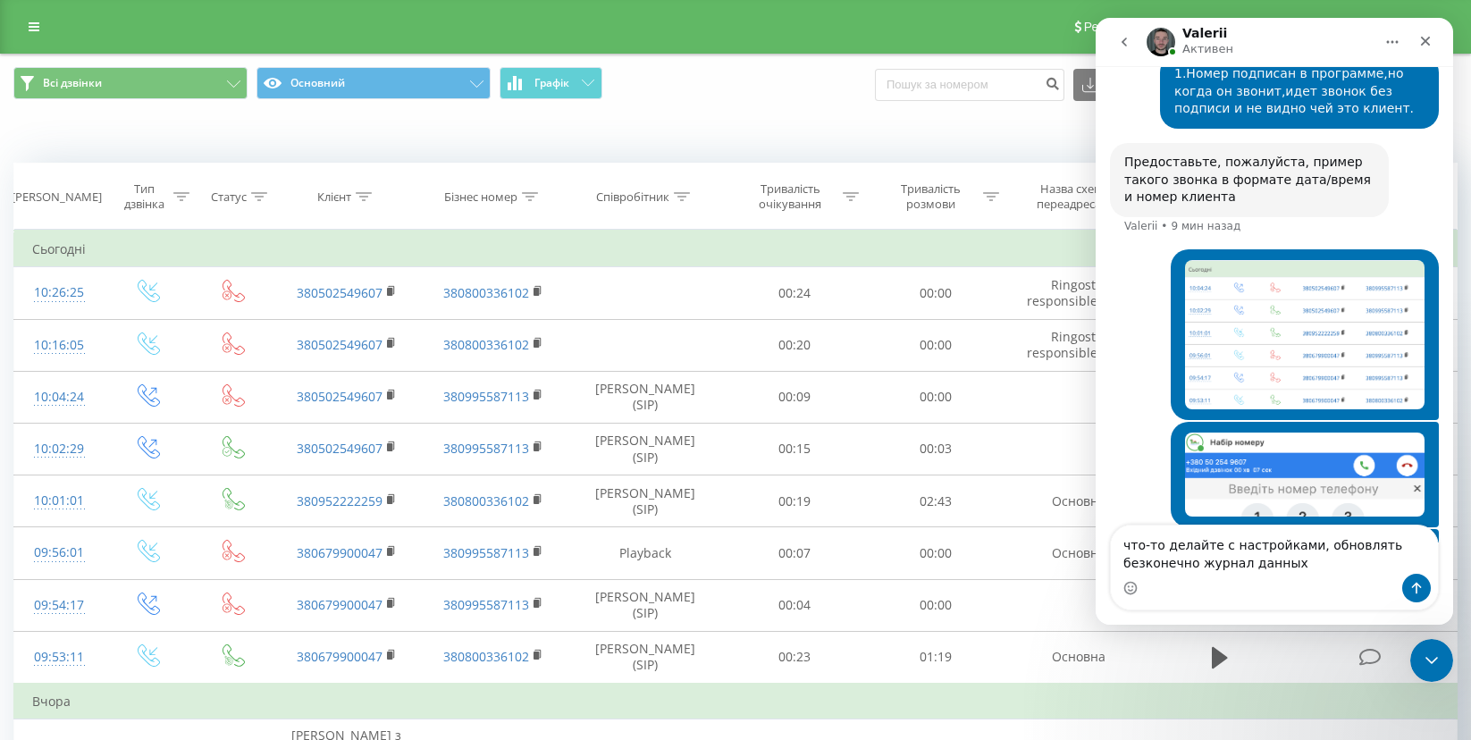
click at [1147, 561] on textarea "что-то делайте с настройками, обновлять безконечно журнал данных" at bounding box center [1274, 550] width 327 height 48
click at [1287, 562] on textarea "что-то делайте с настройками, обновлять бесконечно журнал данных" at bounding box center [1274, 550] width 327 height 48
click at [1295, 559] on textarea "что-то делайте с настройками, обновлять бесконечно журнал данных" at bounding box center [1274, 550] width 327 height 48
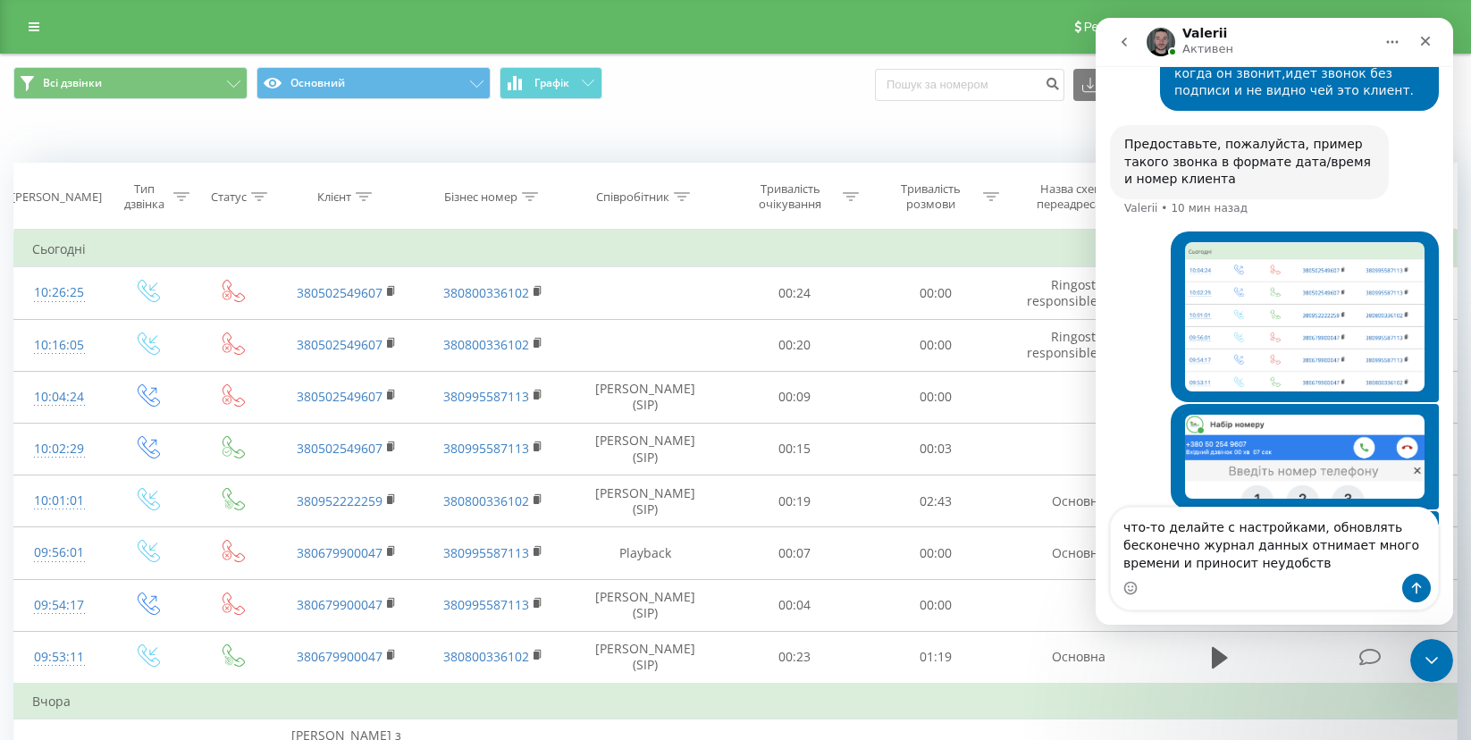
type textarea "что-то делайте с настройками, обновлять бесконечно журнал данных отнимает много…"
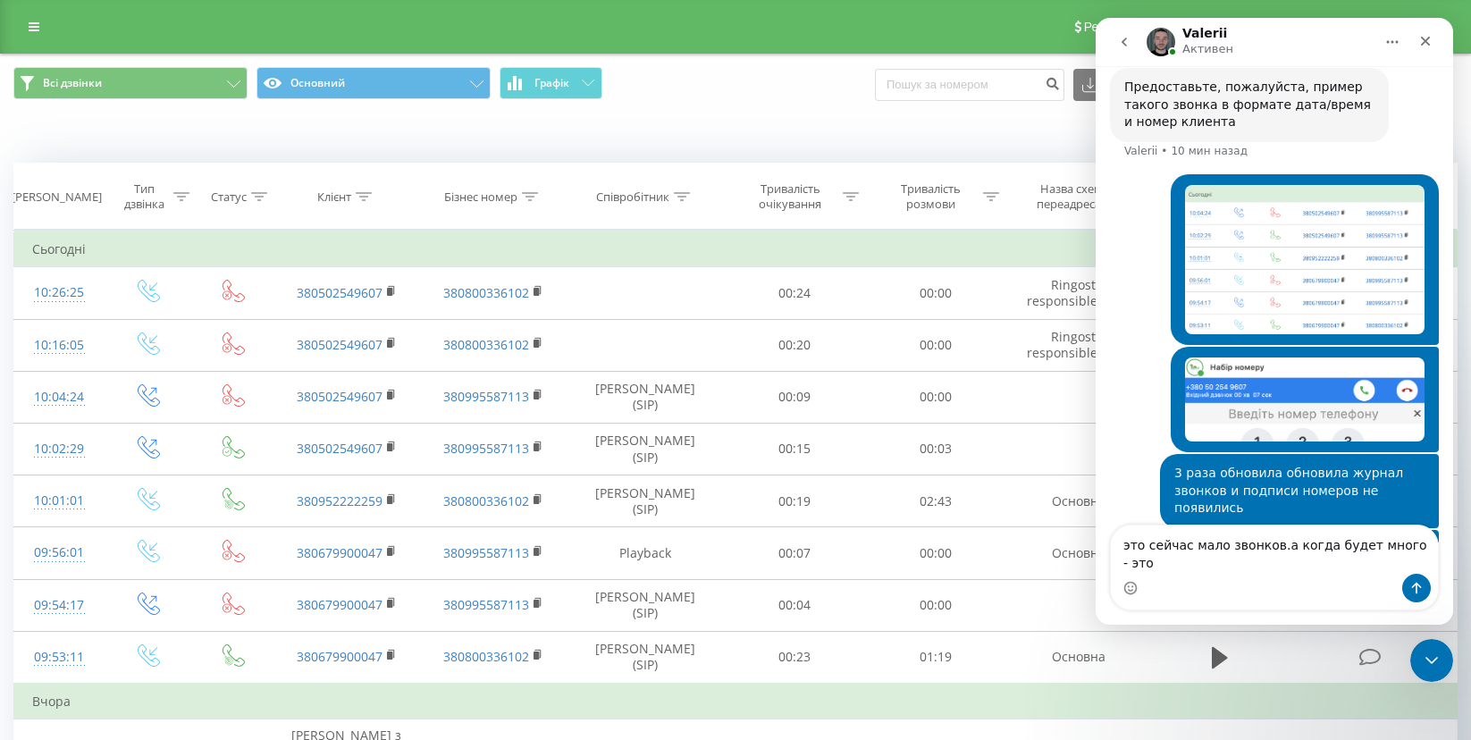
scroll to position [7447, 0]
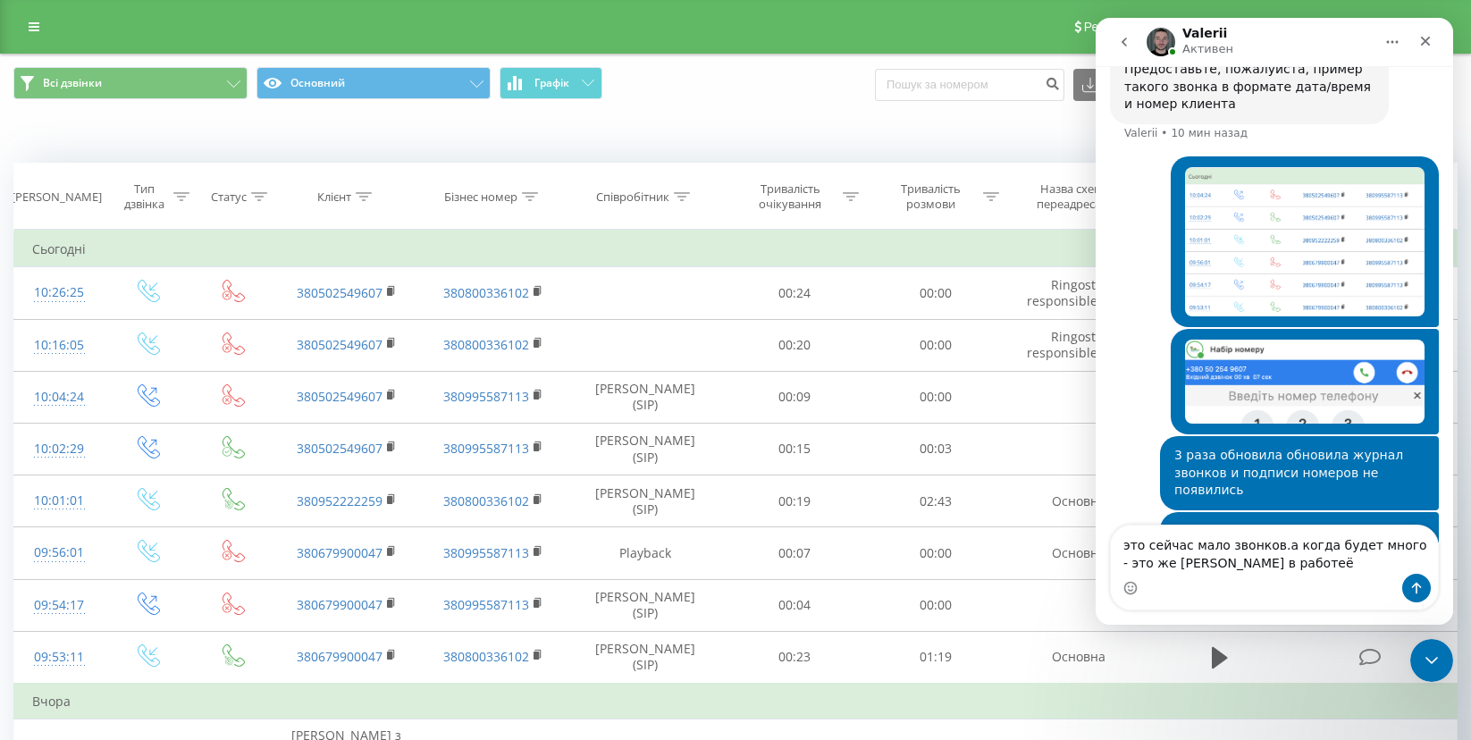
type textarea "это сейчас мало звонков.а когда будет много - это же хаос в работе"
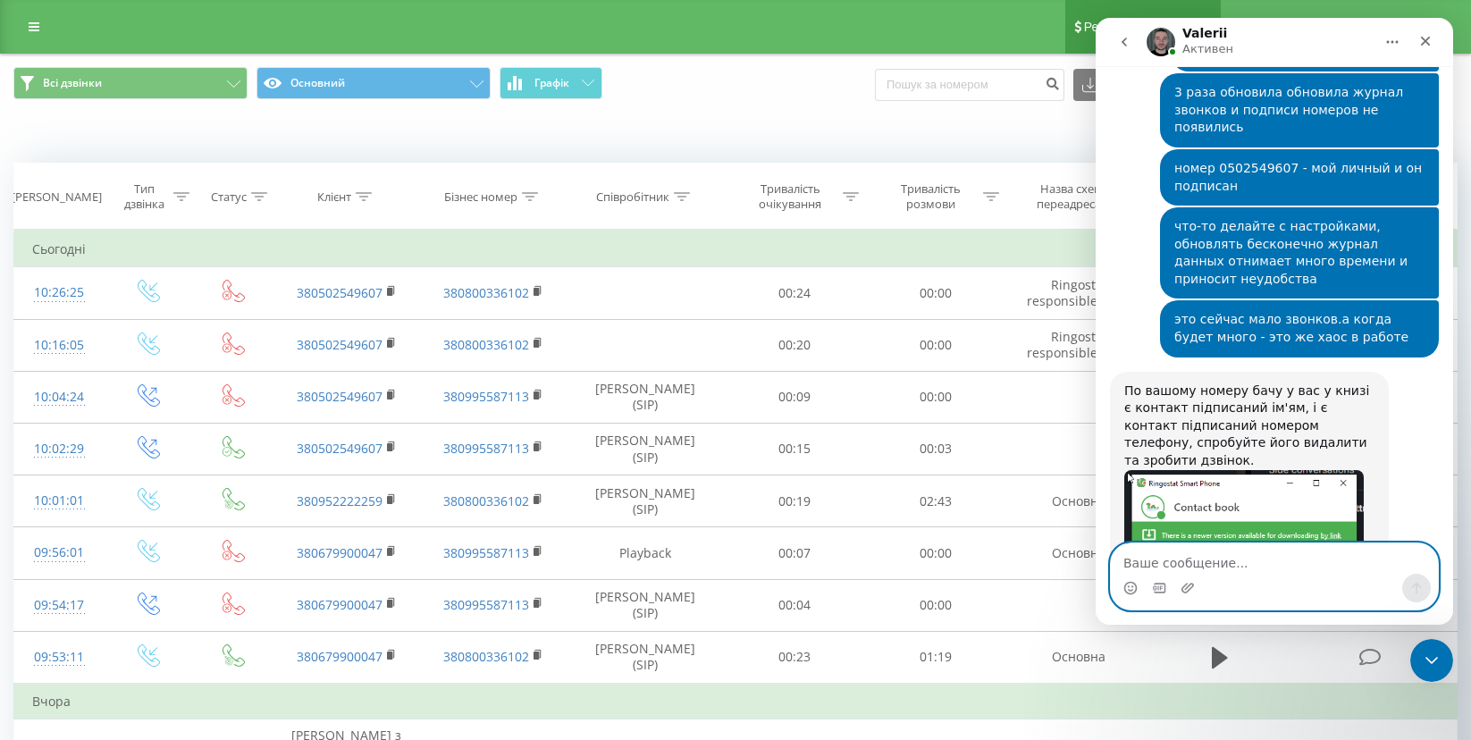
scroll to position [7837, 0]
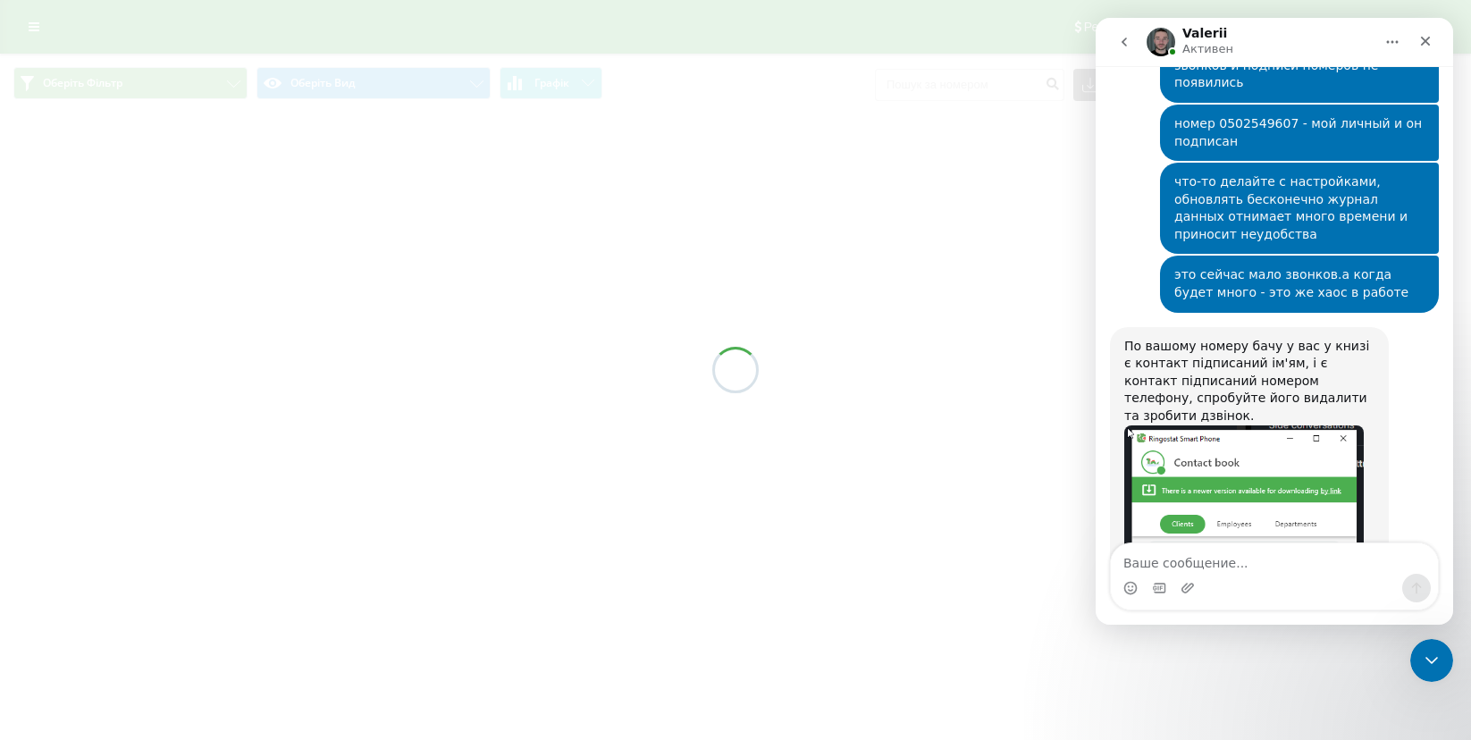
scroll to position [7837, 0]
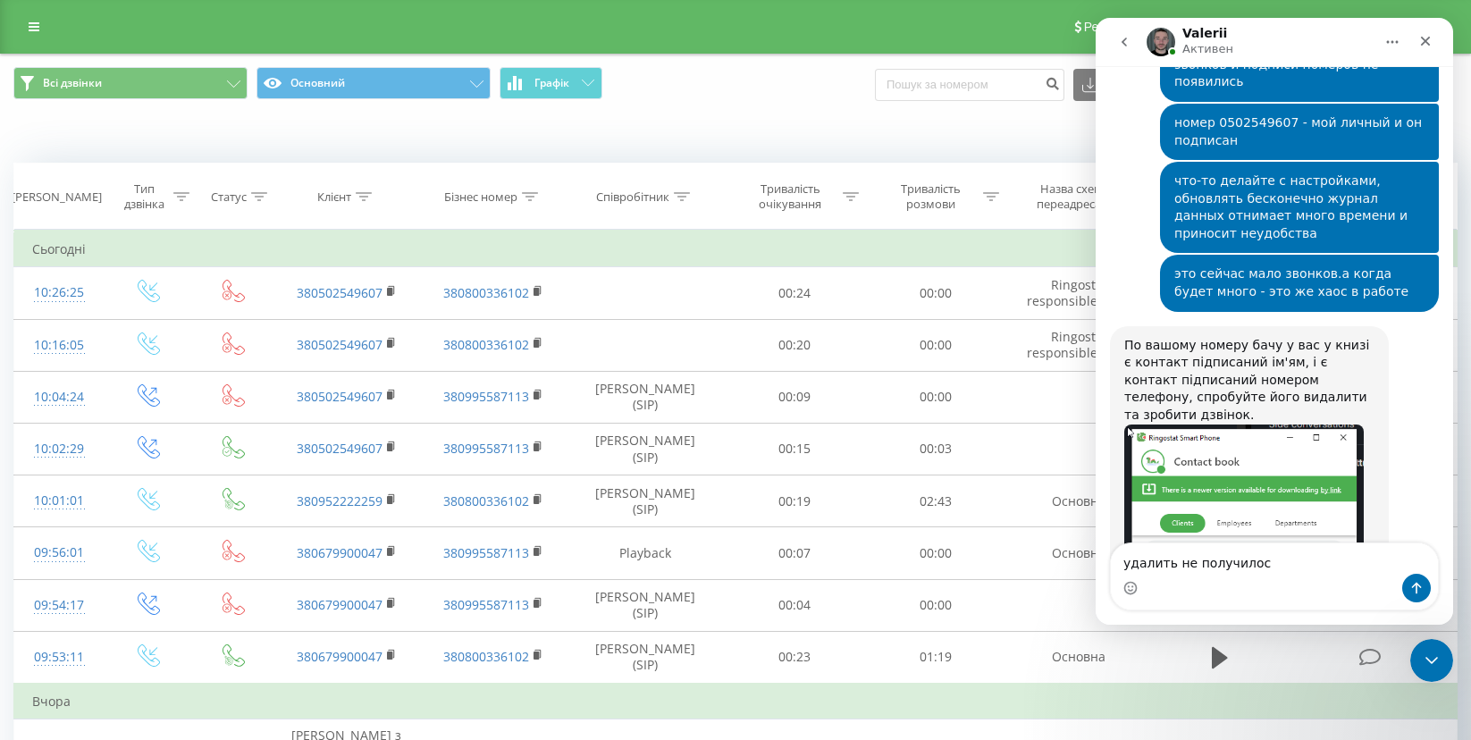
type textarea "удалить не получилось"
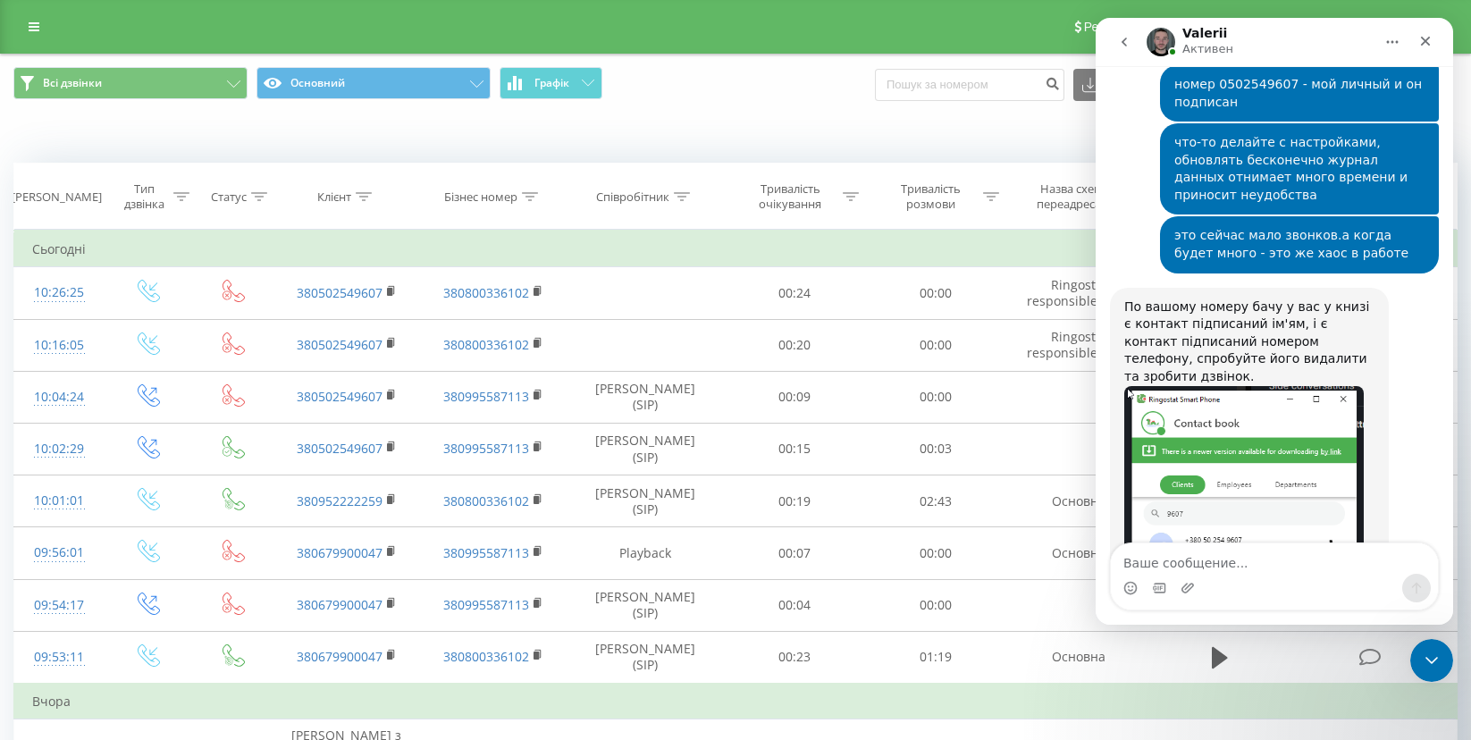
scroll to position [7890, 0]
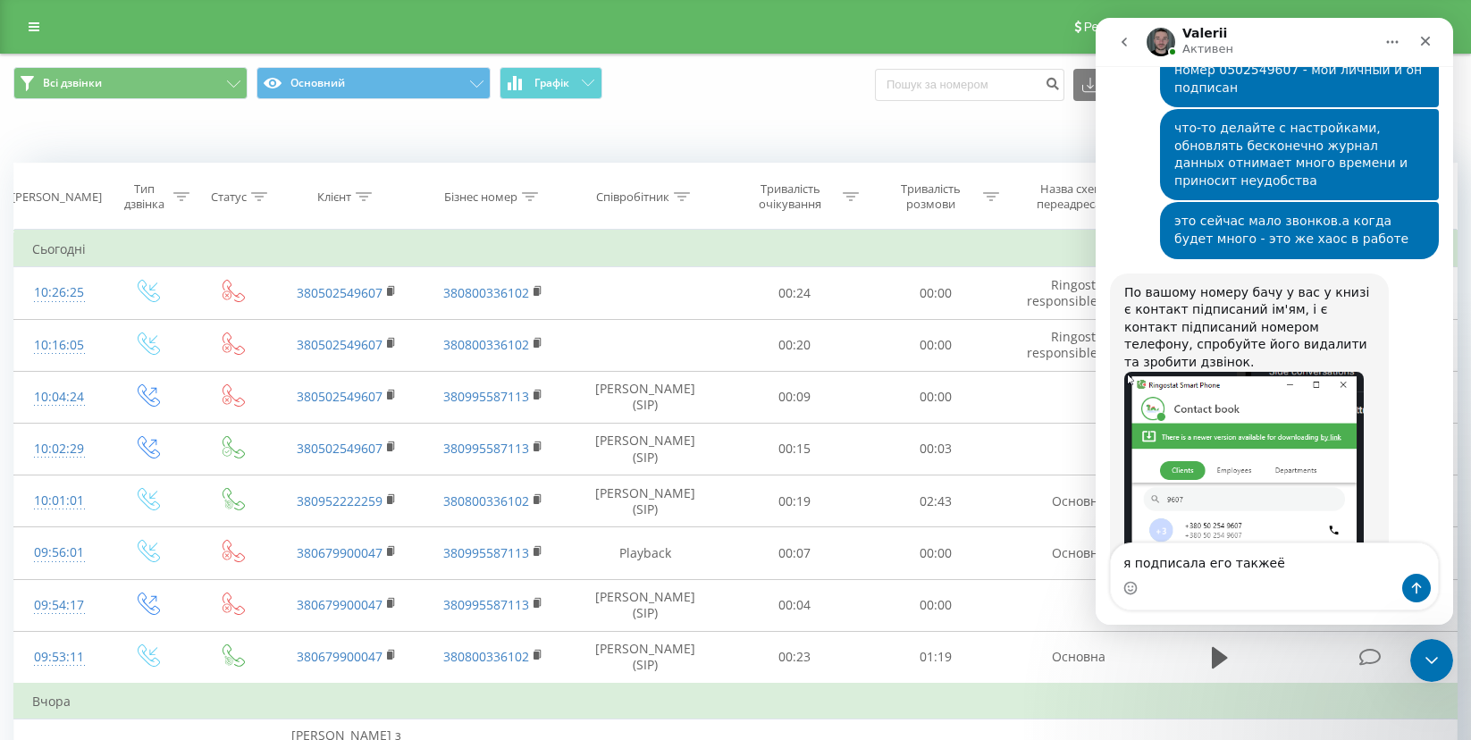
type textarea "я подписала его также"
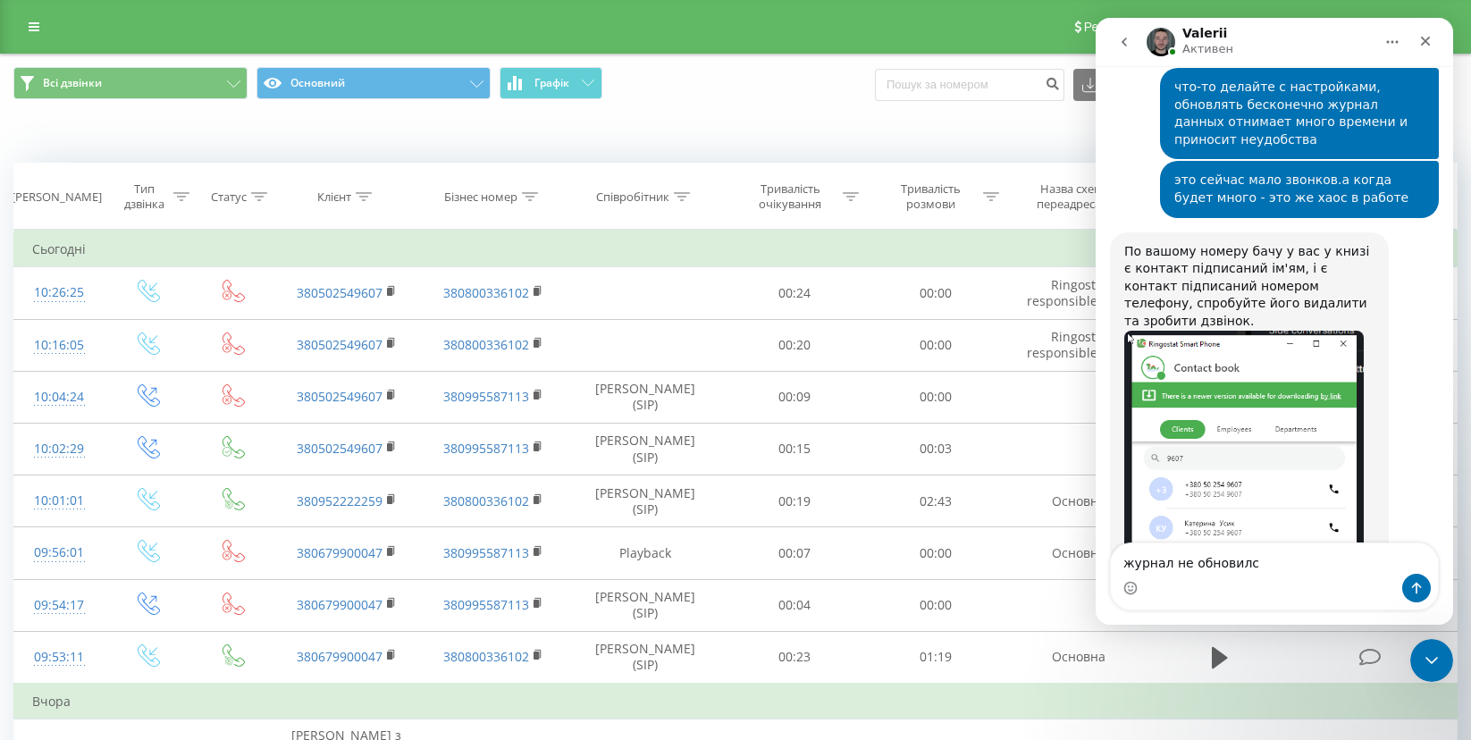
type textarea "журнал не обновился"
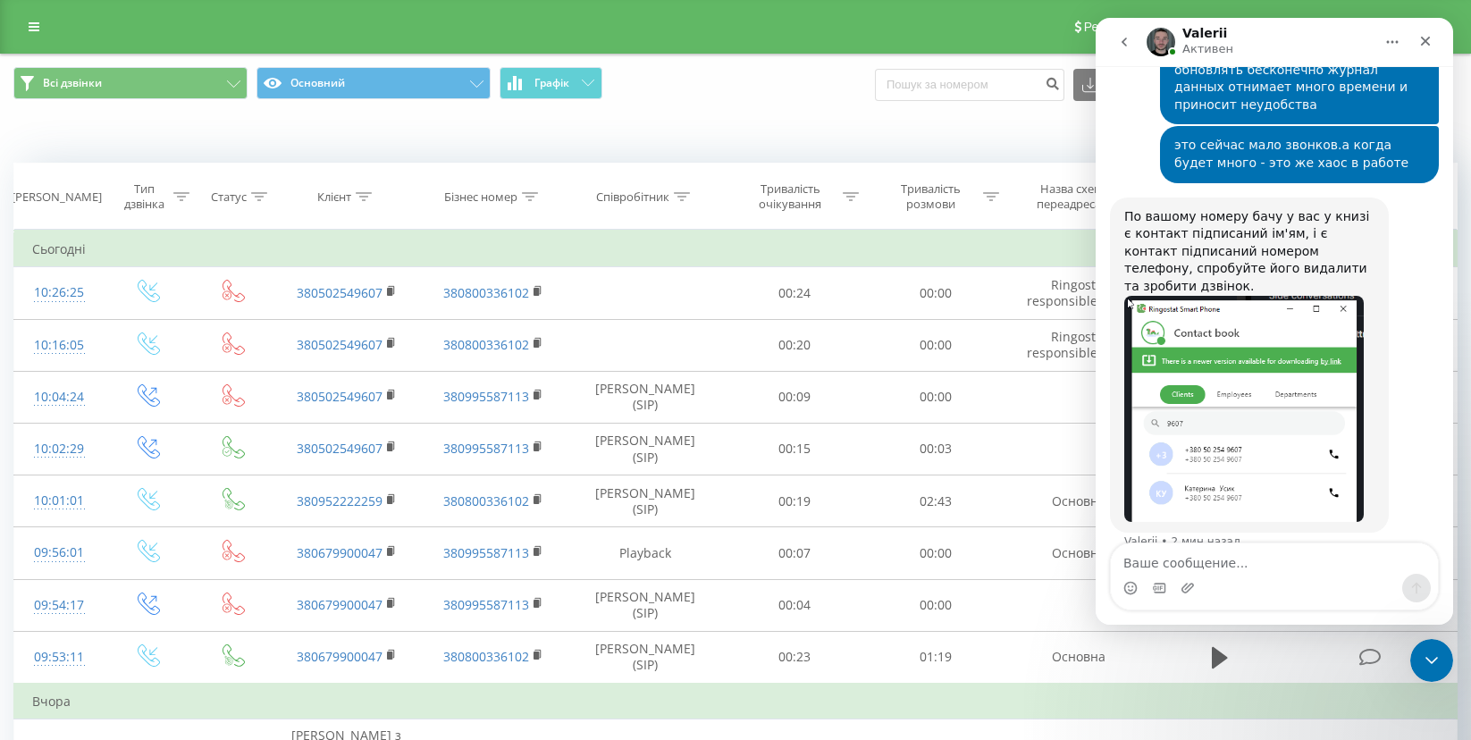
scroll to position [7971, 0]
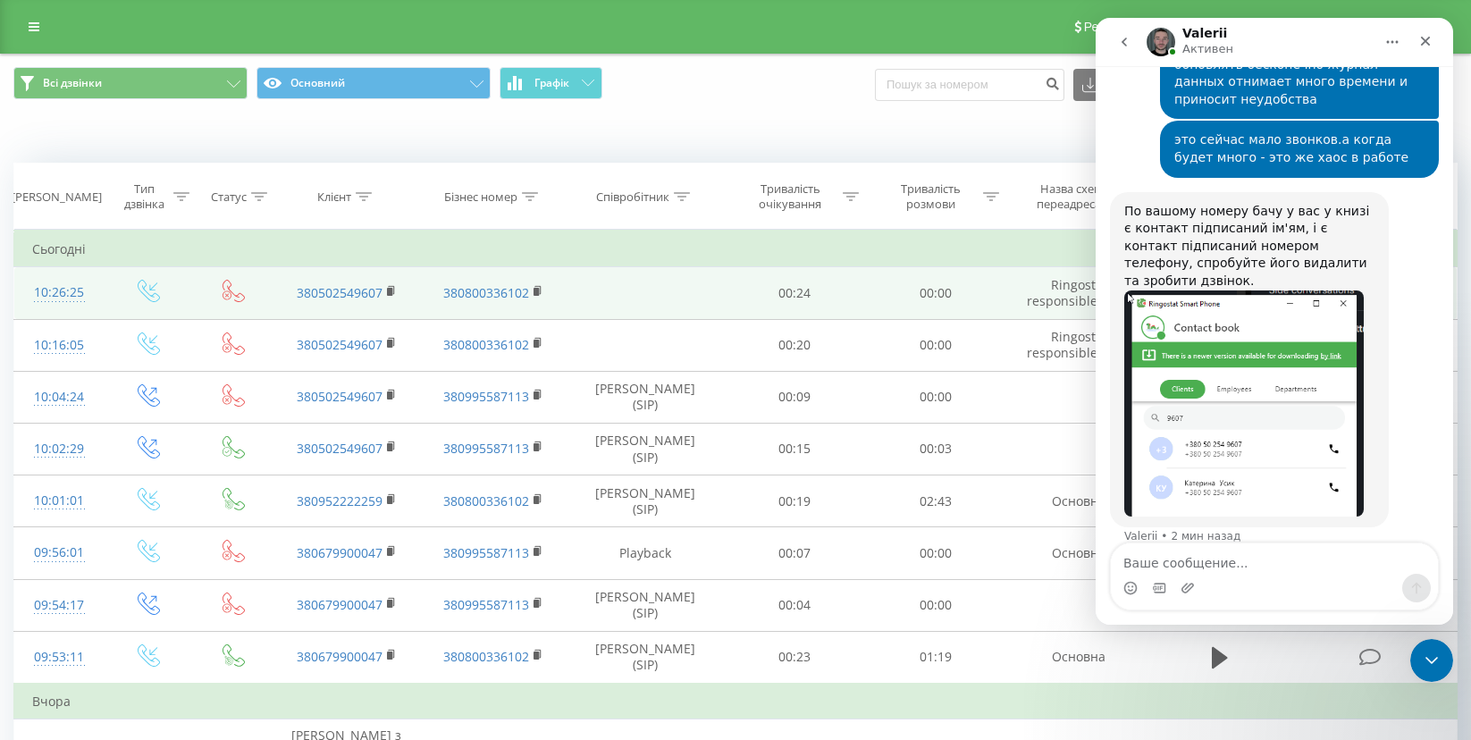
click at [232, 293] on icon at bounding box center [234, 291] width 22 height 22
click at [405, 292] on td "380502549607" at bounding box center [346, 293] width 147 height 52
click at [366, 292] on link "380502549607" at bounding box center [340, 292] width 86 height 17
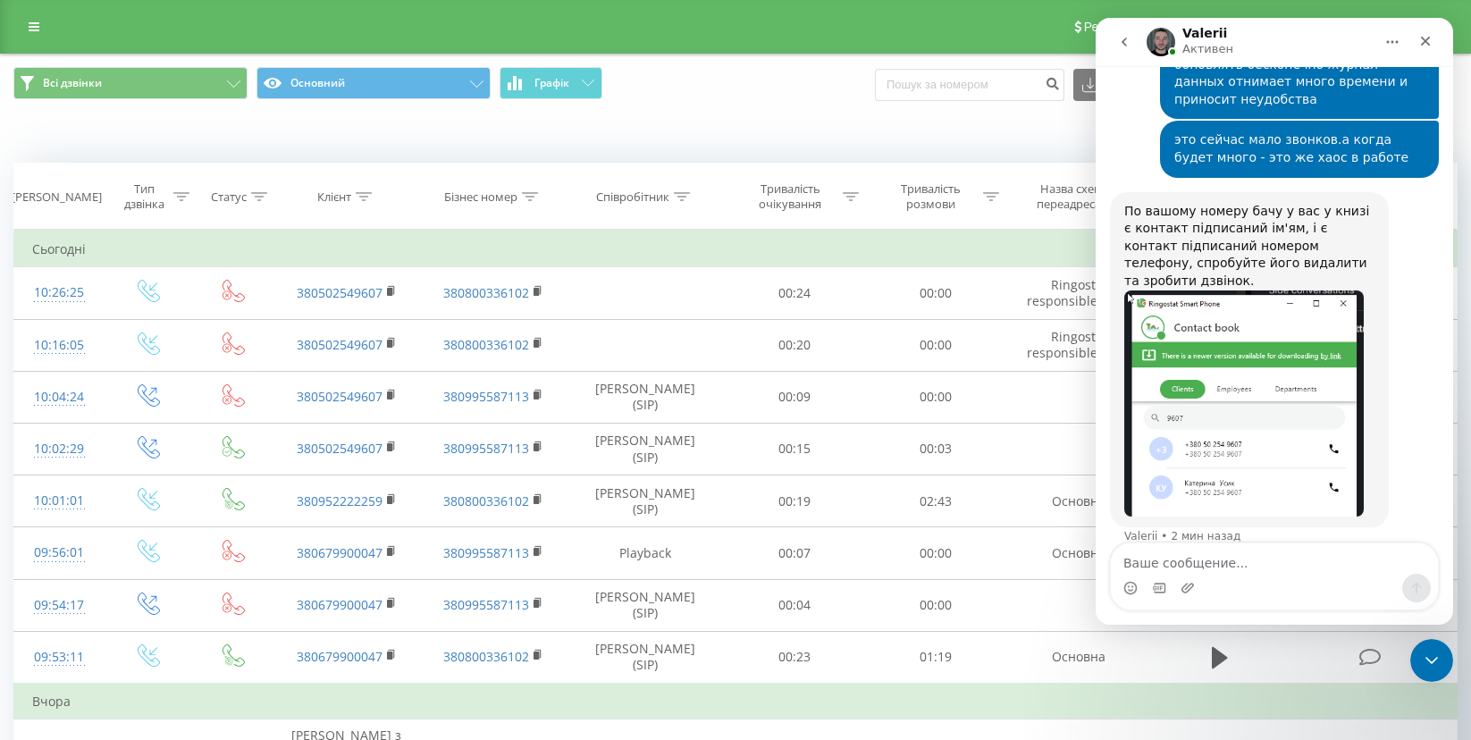
click at [1137, 38] on button "go back" at bounding box center [1124, 42] width 34 height 34
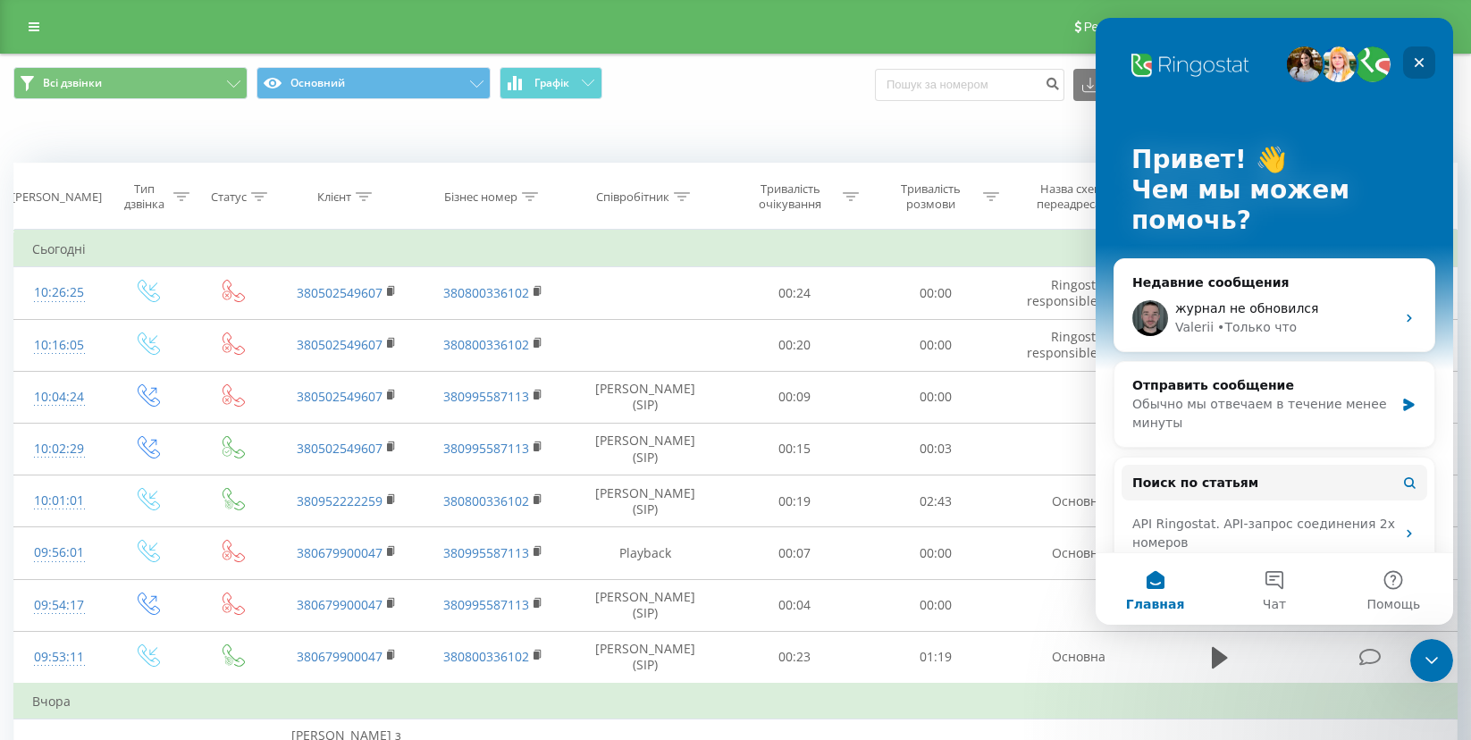
click at [1426, 62] on div "Закрыть" at bounding box center [1419, 62] width 32 height 32
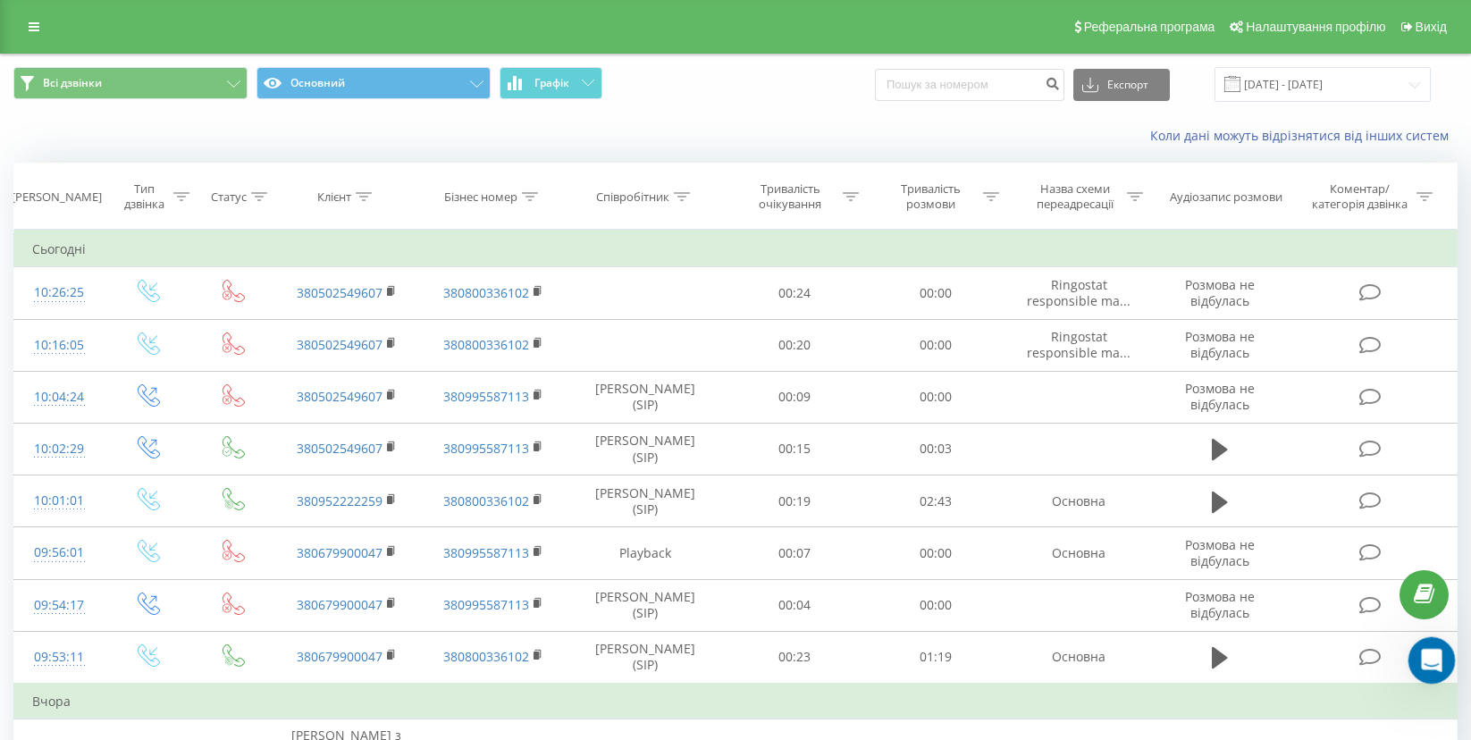
click at [1424, 660] on icon "Открыть службу сообщений Intercom" at bounding box center [1429, 657] width 29 height 29
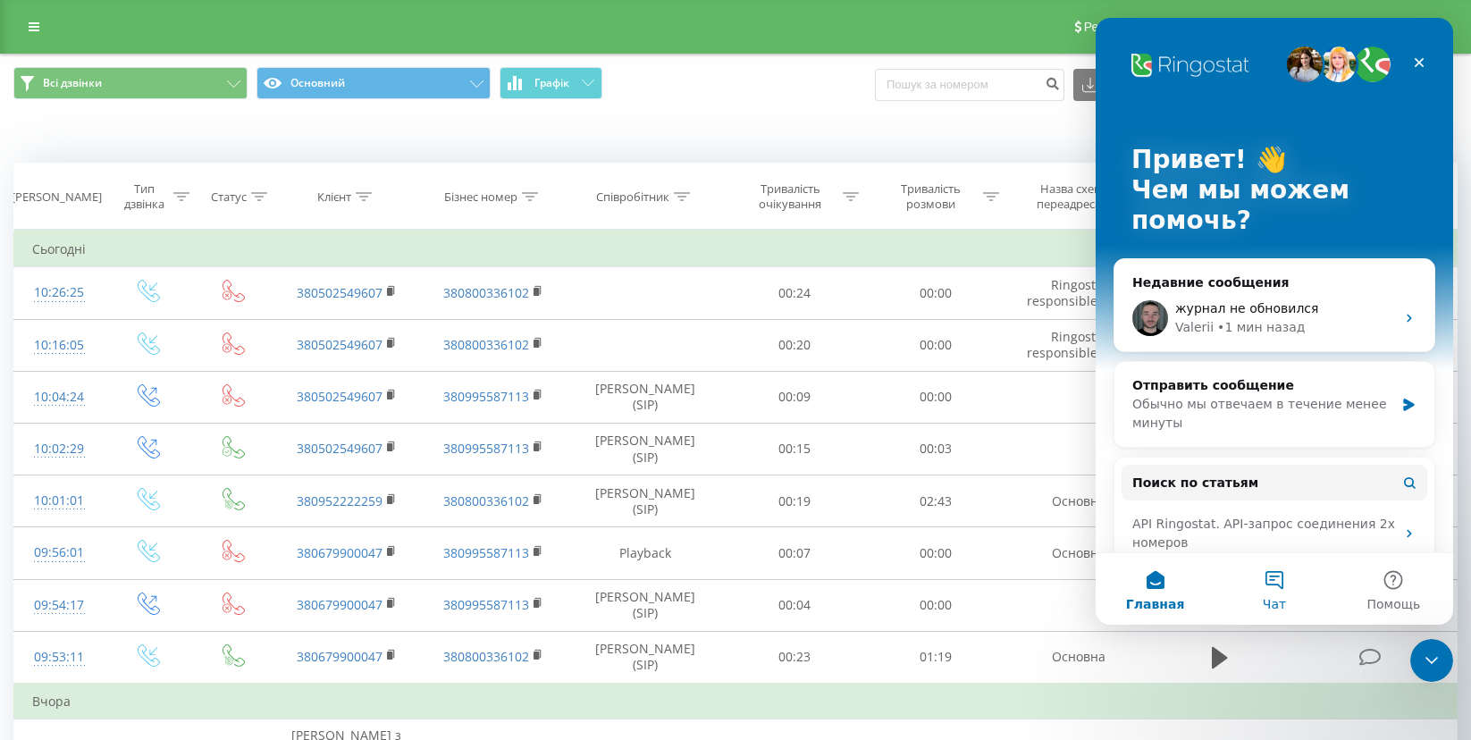
click at [1288, 598] on button "Чат" at bounding box center [1274, 588] width 119 height 71
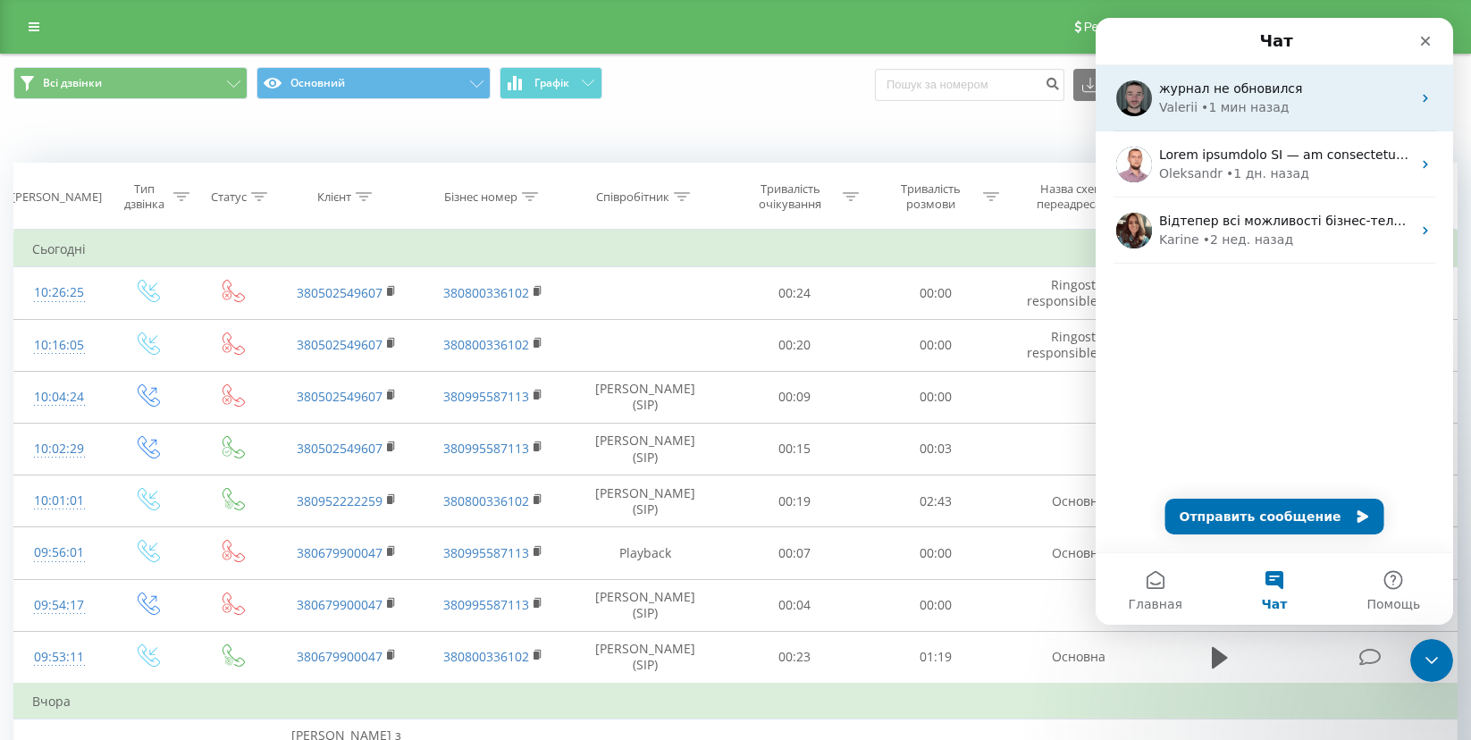
click at [1241, 115] on div "• 1 мин назад" at bounding box center [1245, 107] width 88 height 19
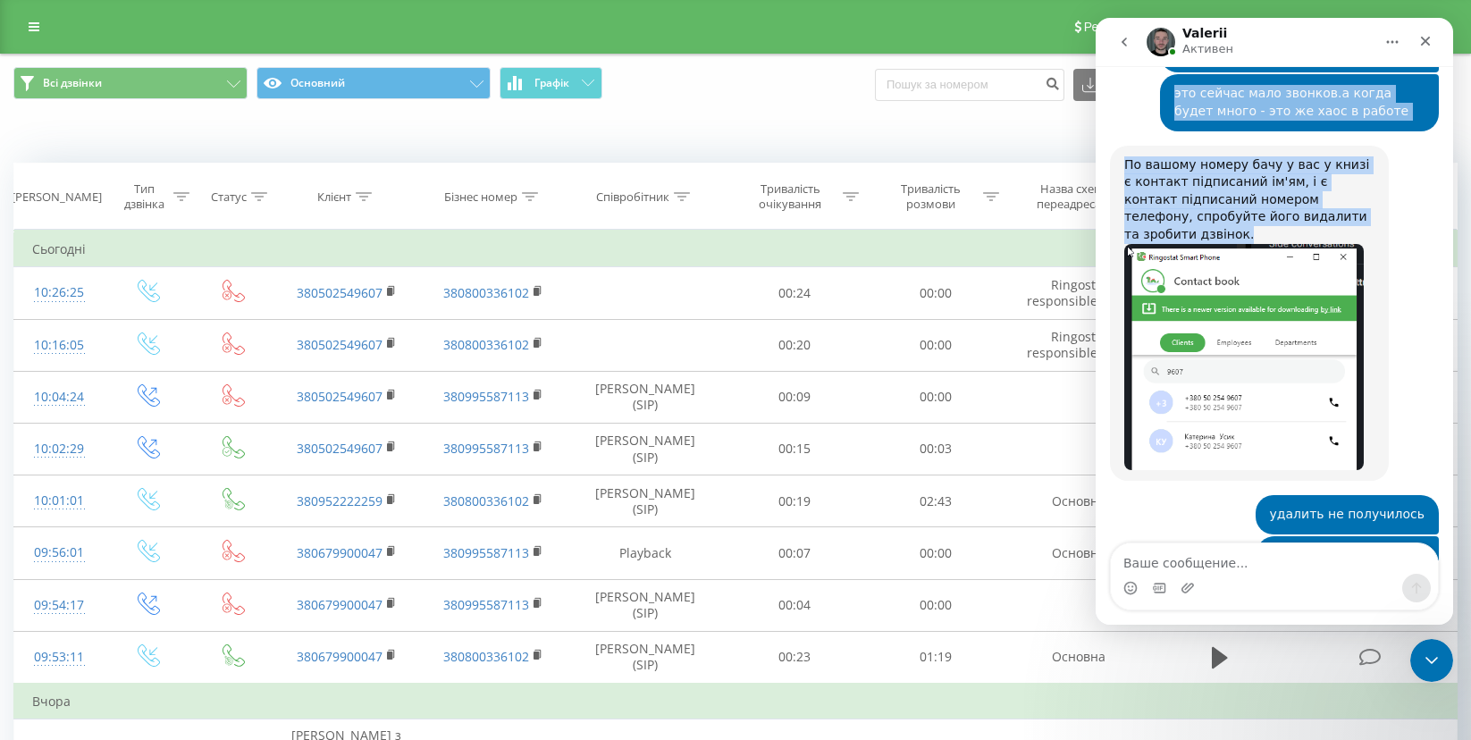
scroll to position [8011, 0]
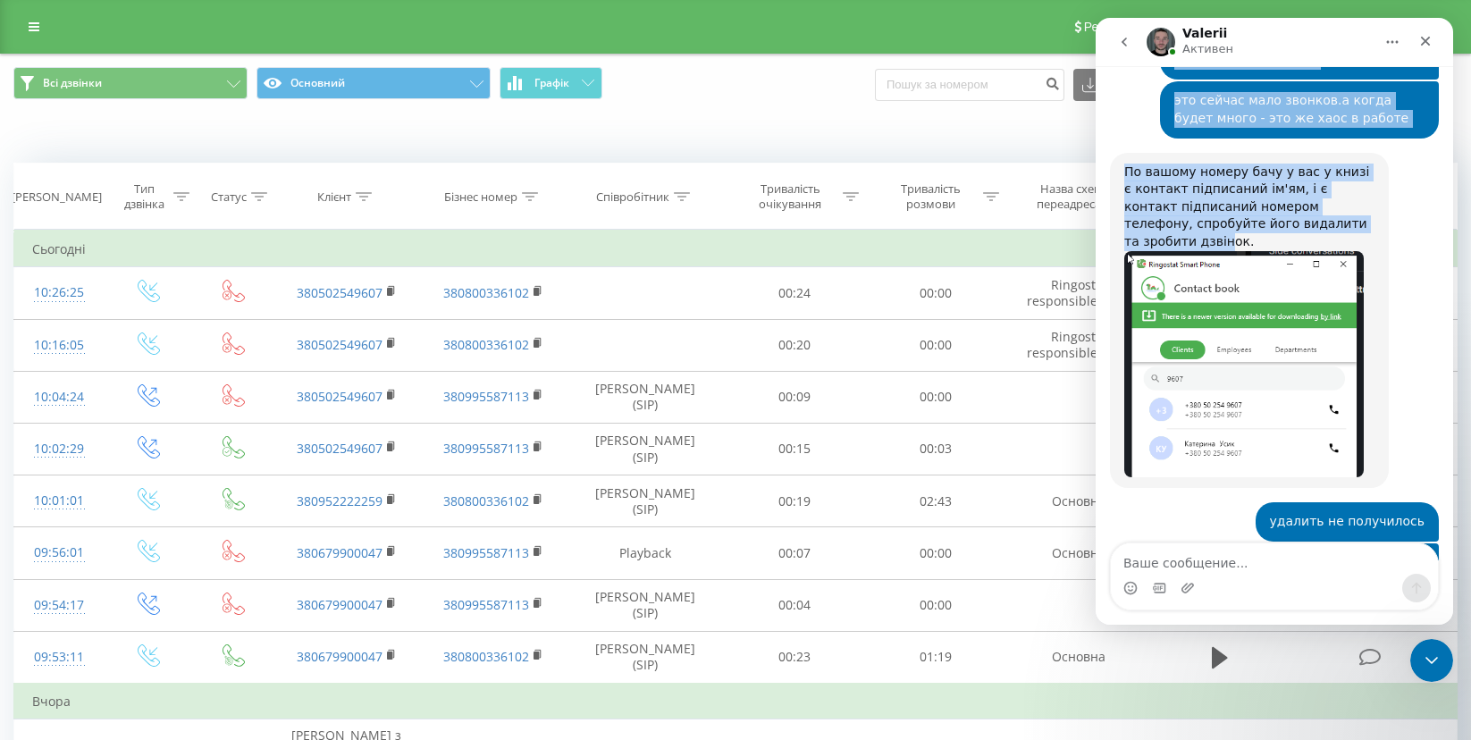
drag, startPoint x: 1308, startPoint y: 41, endPoint x: 1159, endPoint y: 78, distance: 152.8
click at [1156, 78] on div "Valerii Активен Ringostat каждый день помогает бизнесу эффективнее управлять ре…" at bounding box center [1274, 321] width 357 height 607
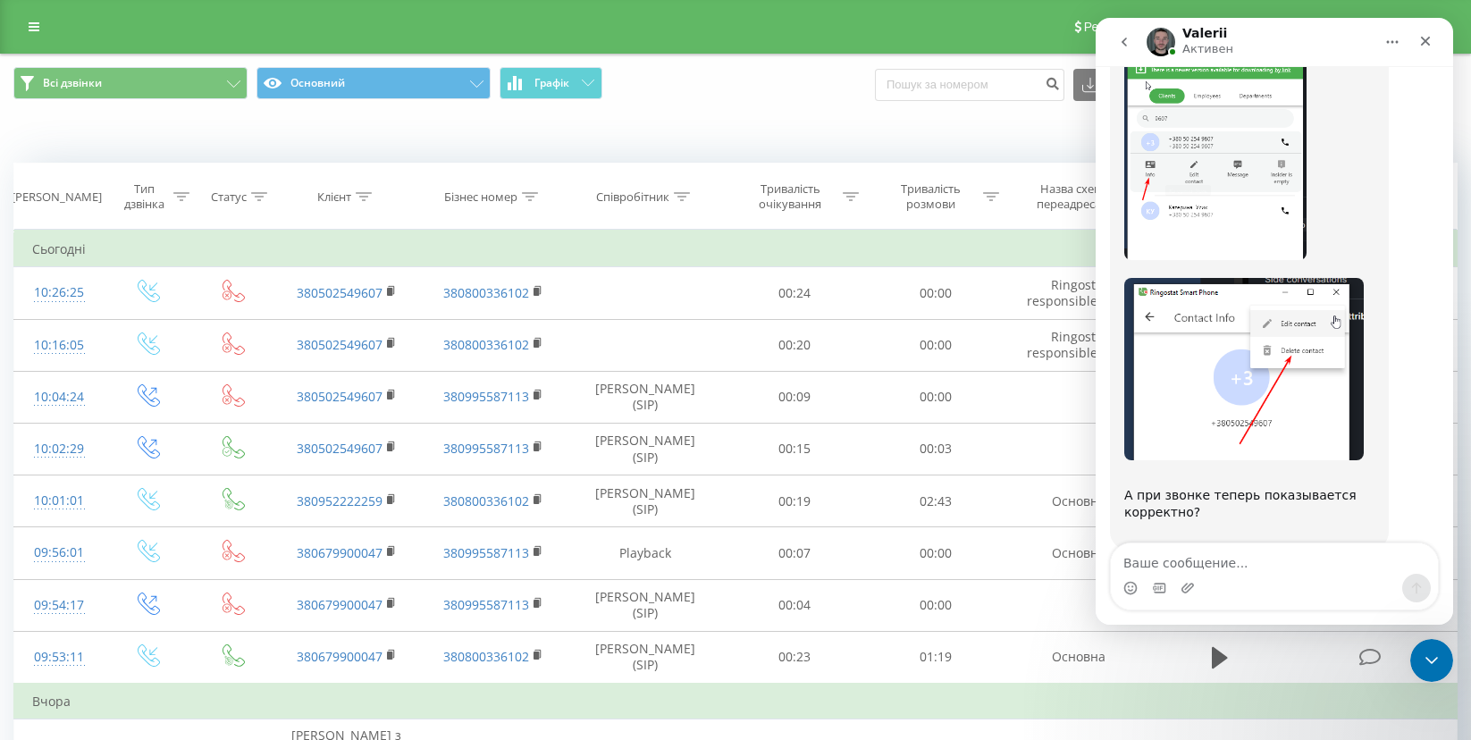
scroll to position [8642, 0]
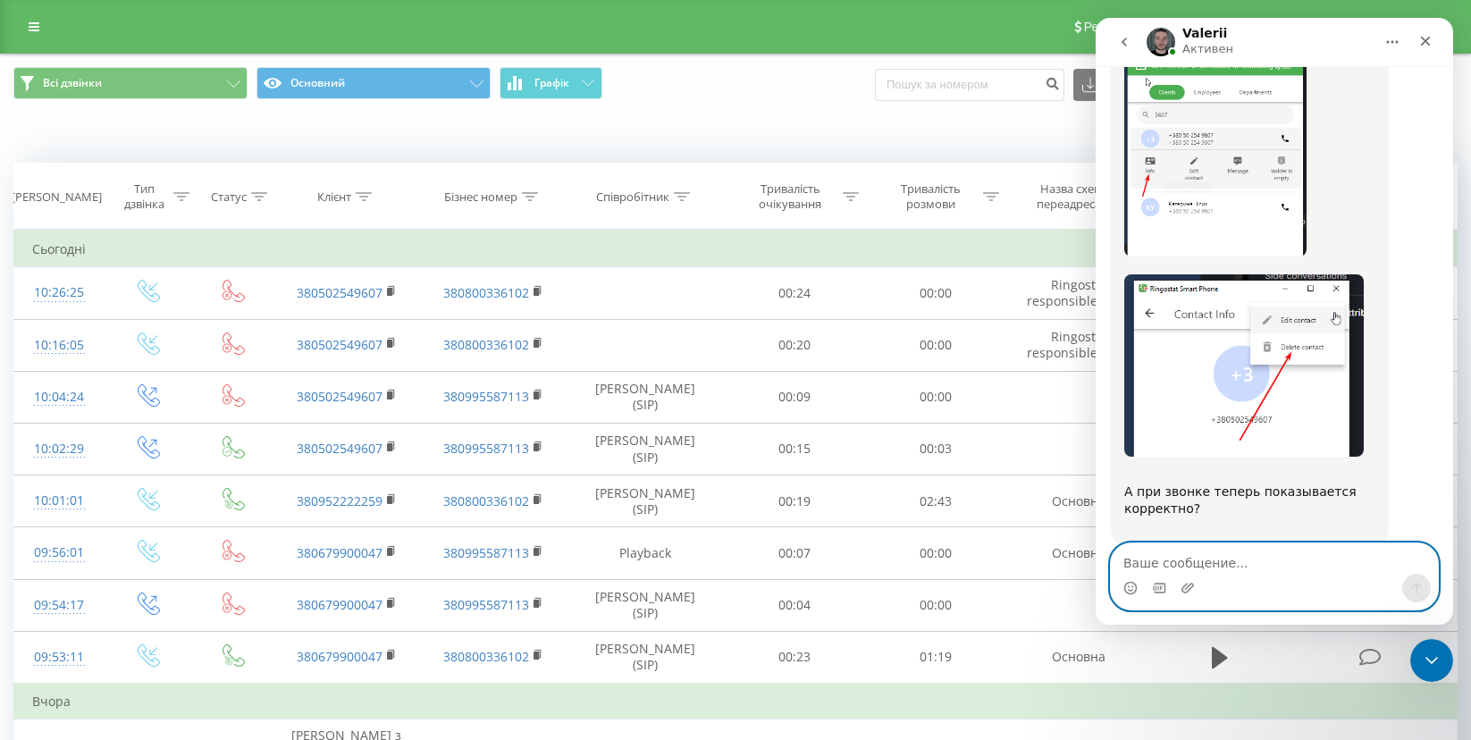
click at [1251, 563] on textarea "Ваше сообщение..." at bounding box center [1274, 558] width 327 height 30
type textarea "ситуация таже"
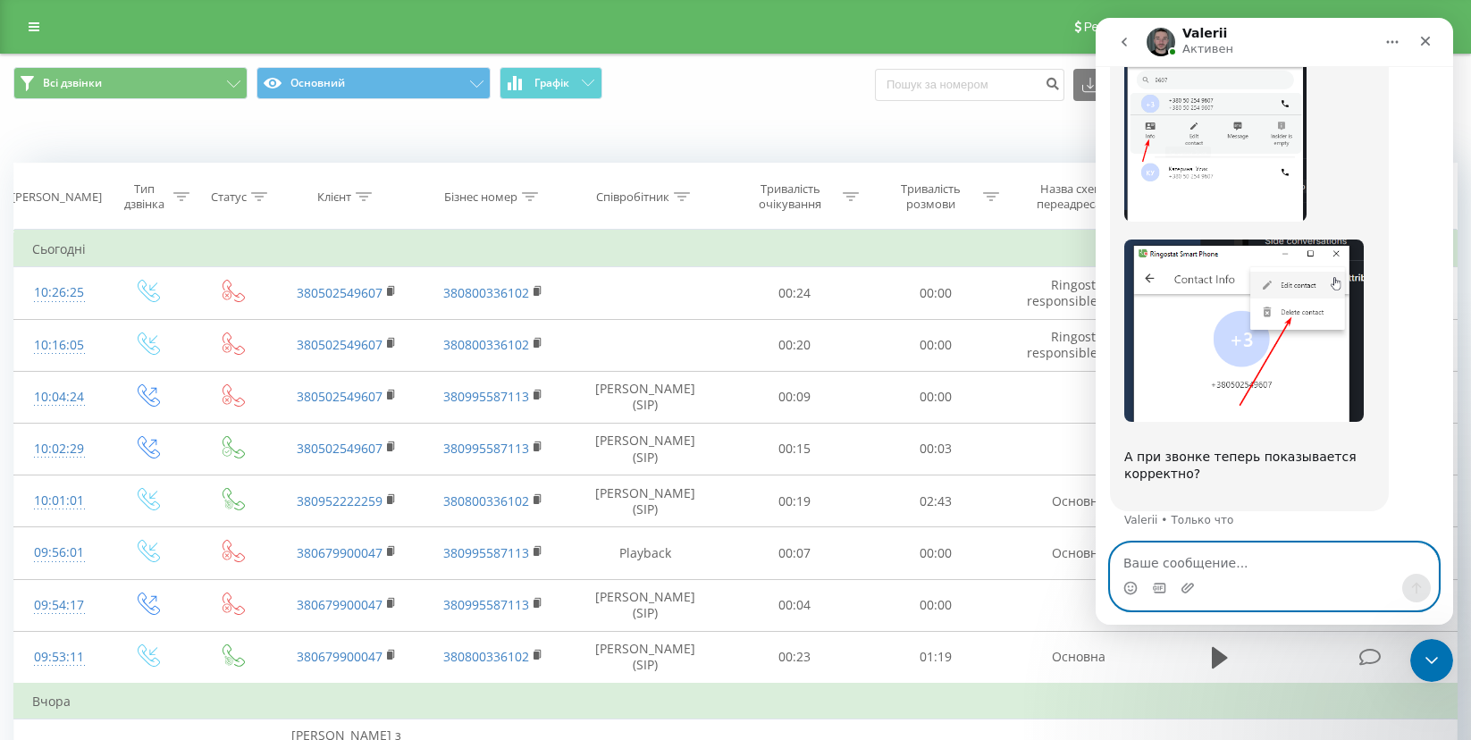
scroll to position [8683, 0]
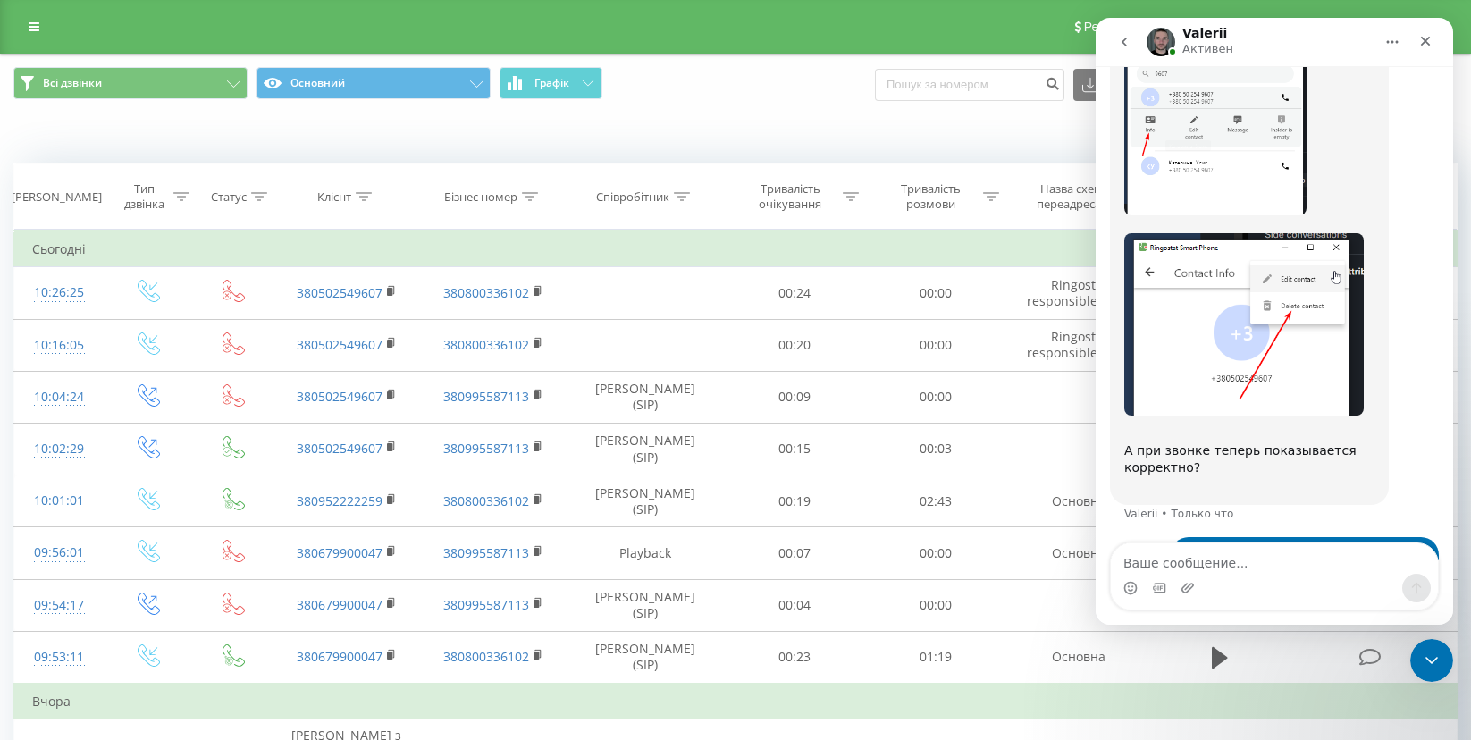
click at [1333, 548] on img "Катерина говорит…" at bounding box center [1305, 588] width 240 height 80
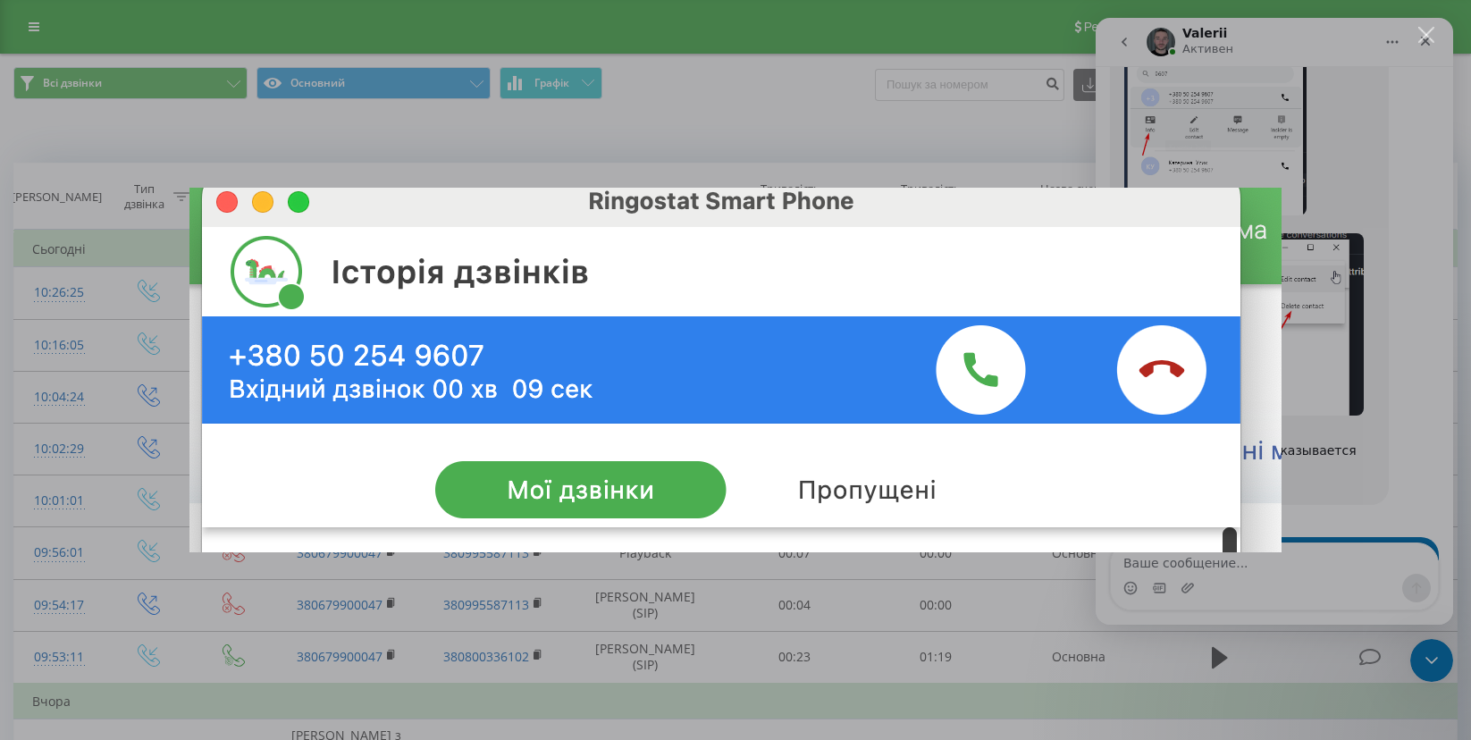
click at [979, 77] on div "Мессенджер Intercom" at bounding box center [735, 370] width 1471 height 740
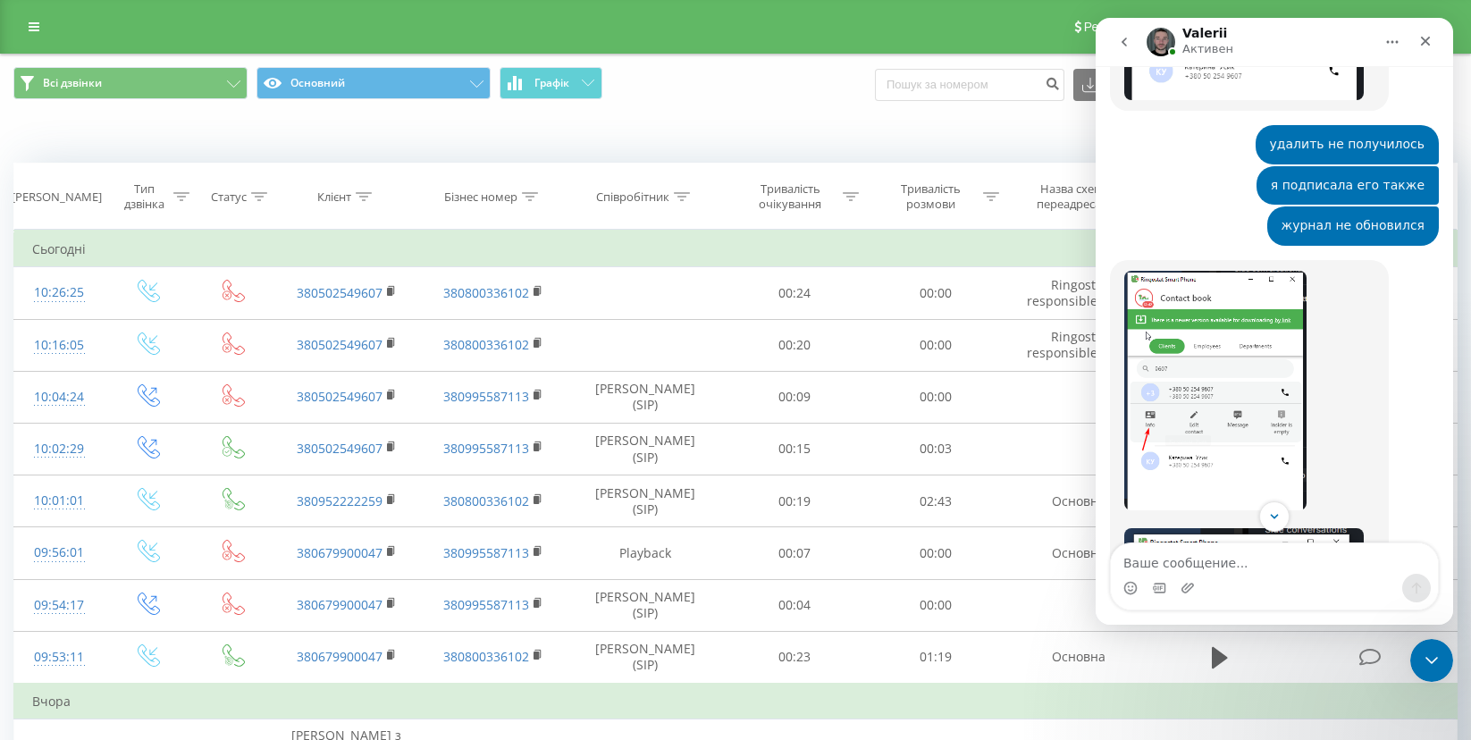
scroll to position [8499, 0]
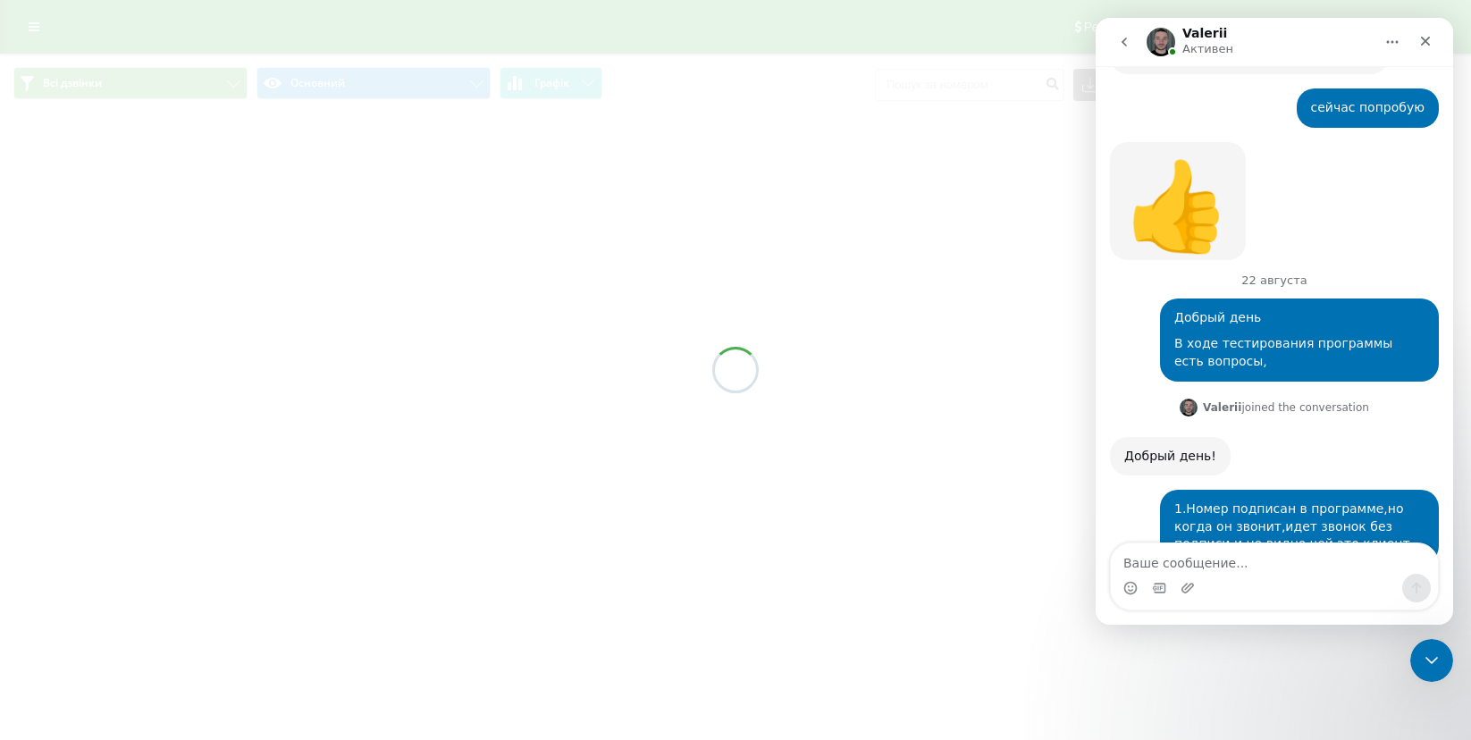
scroll to position [8683, 0]
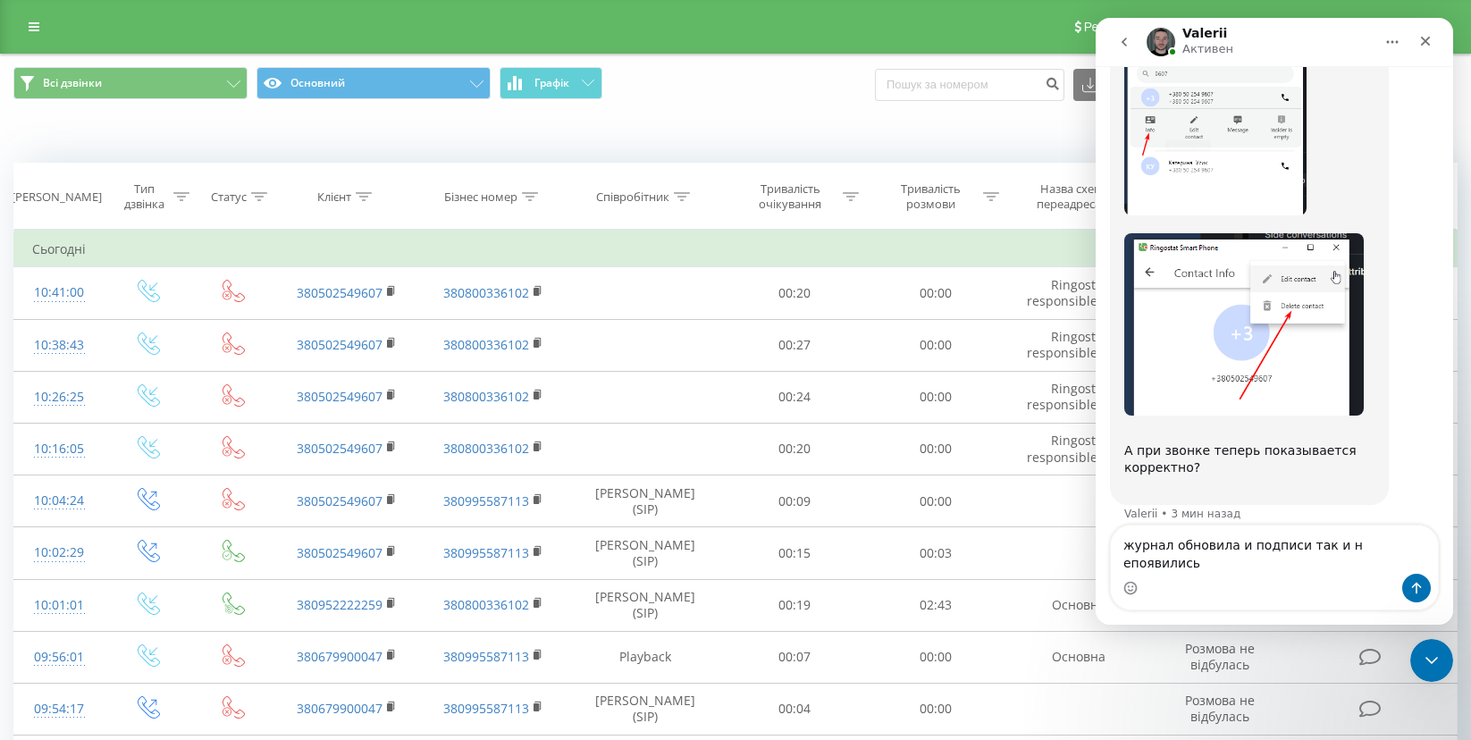
click at [1342, 564] on textarea "журнал обновила и подписи так и н епоявились" at bounding box center [1274, 550] width 327 height 48
click at [1348, 563] on textarea "журнал обновила и подписи так и непоявились" at bounding box center [1274, 550] width 327 height 48
type textarea "журнал обновила и подписи так и не появились"
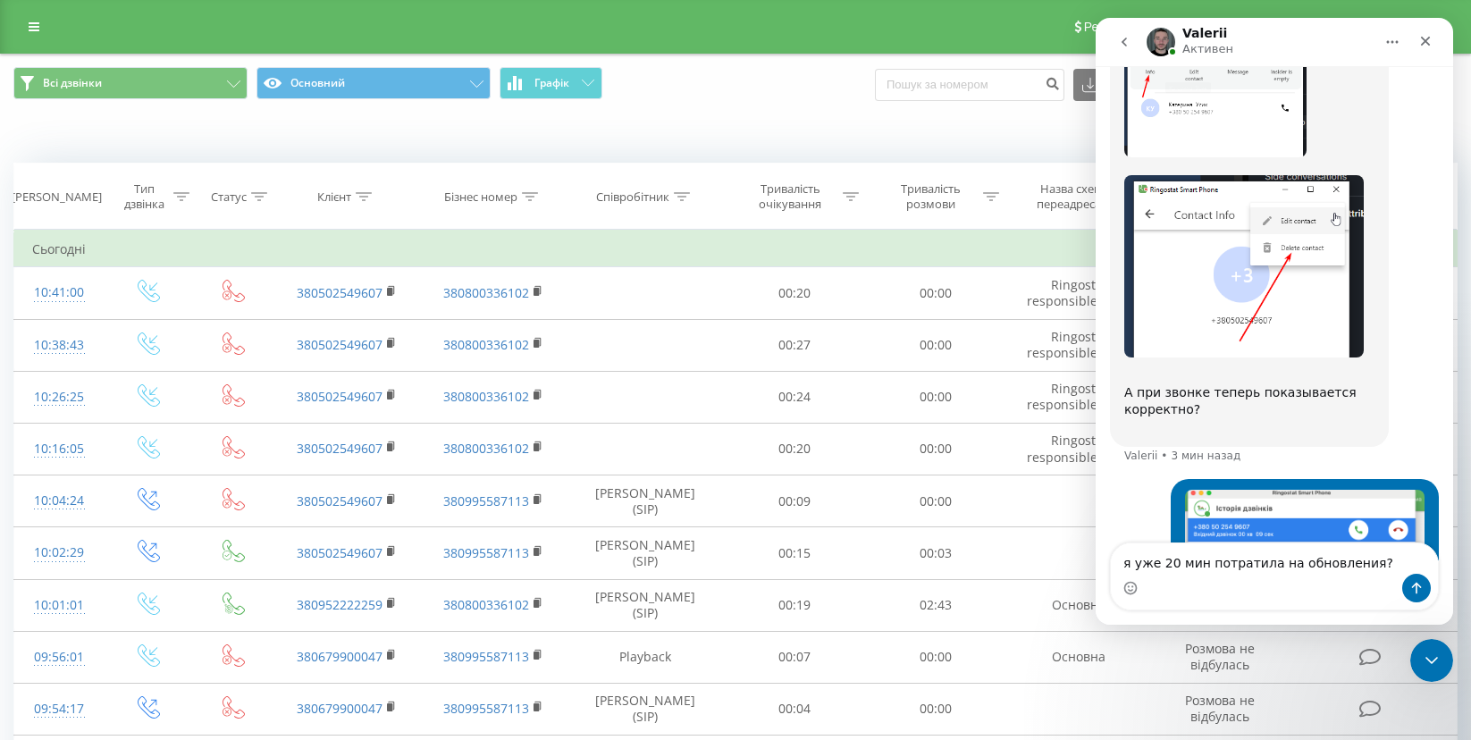
scroll to position [8810, 0]
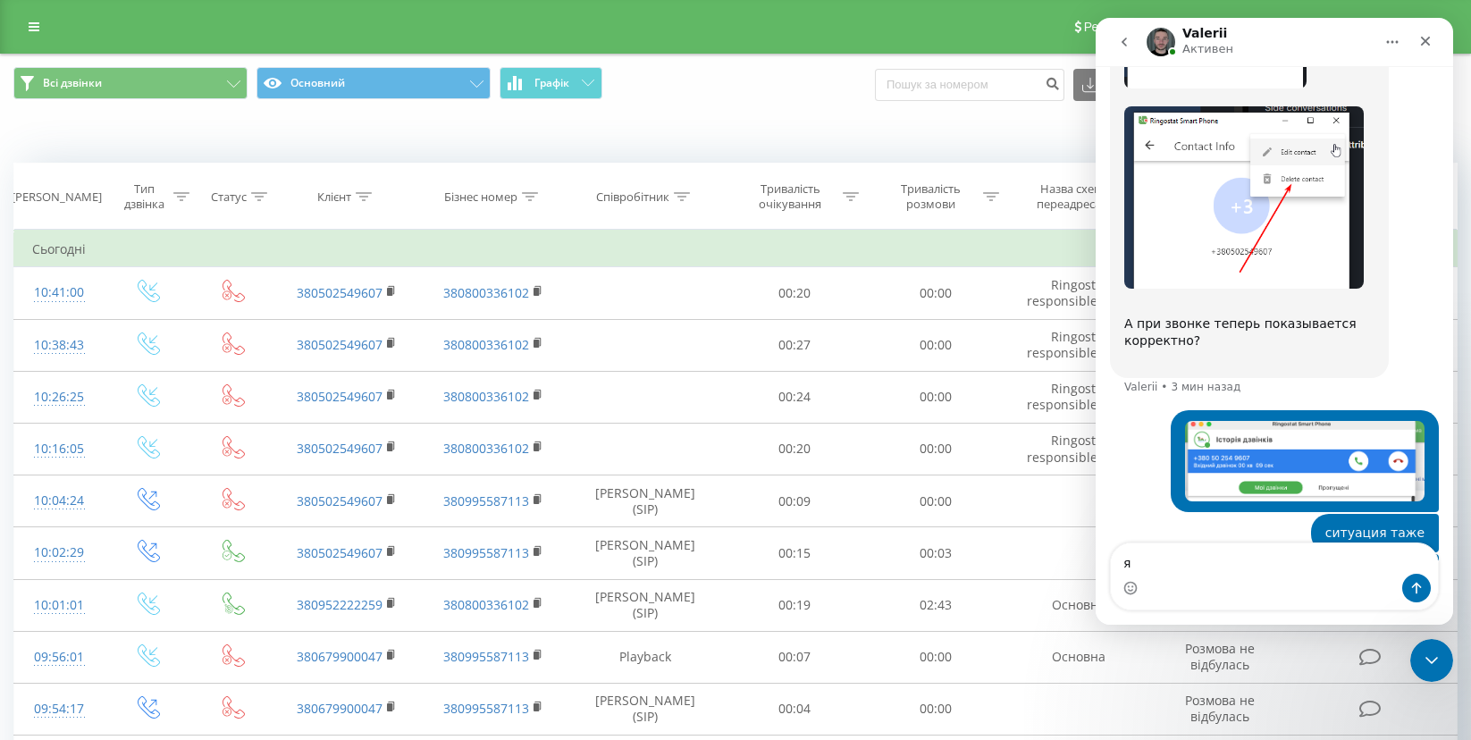
type textarea "я"
type textarea "н"
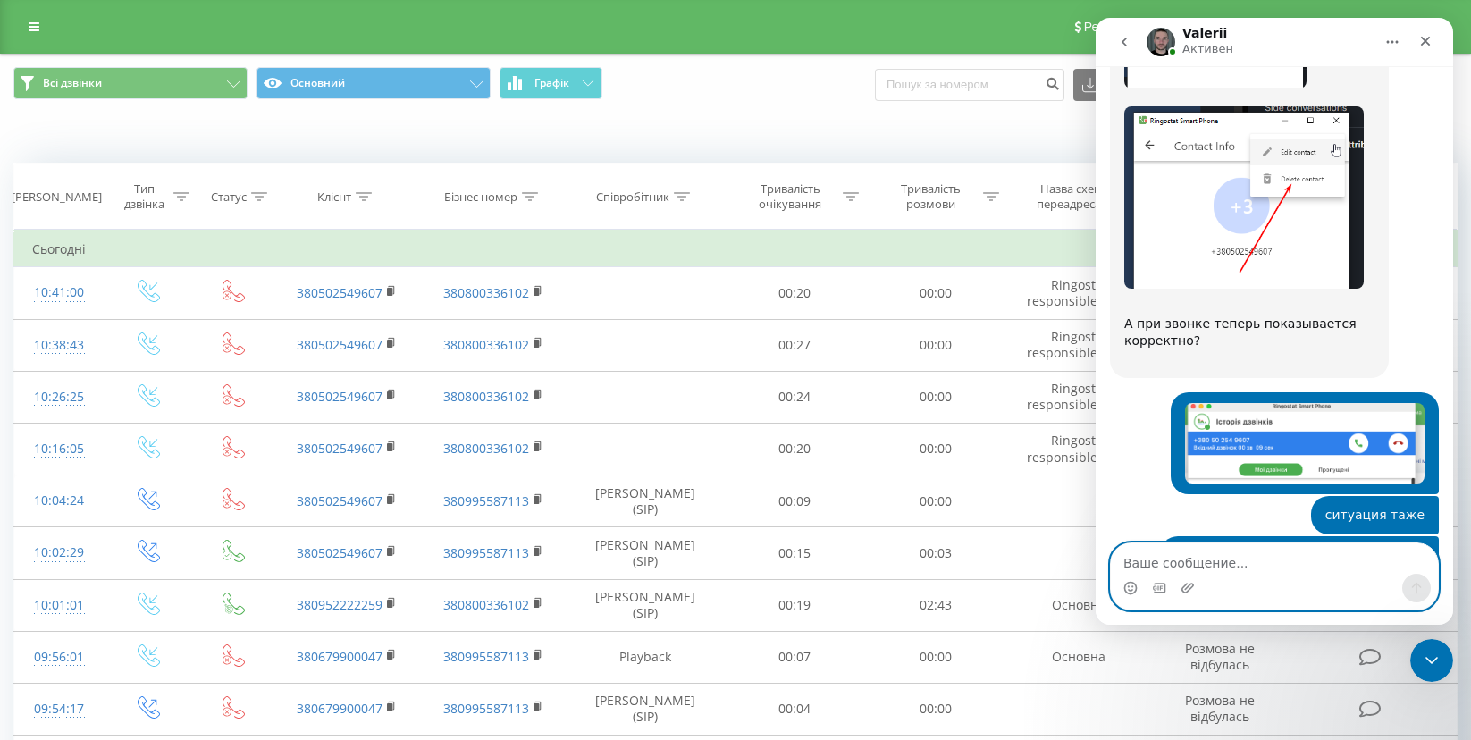
scroll to position [8829, 0]
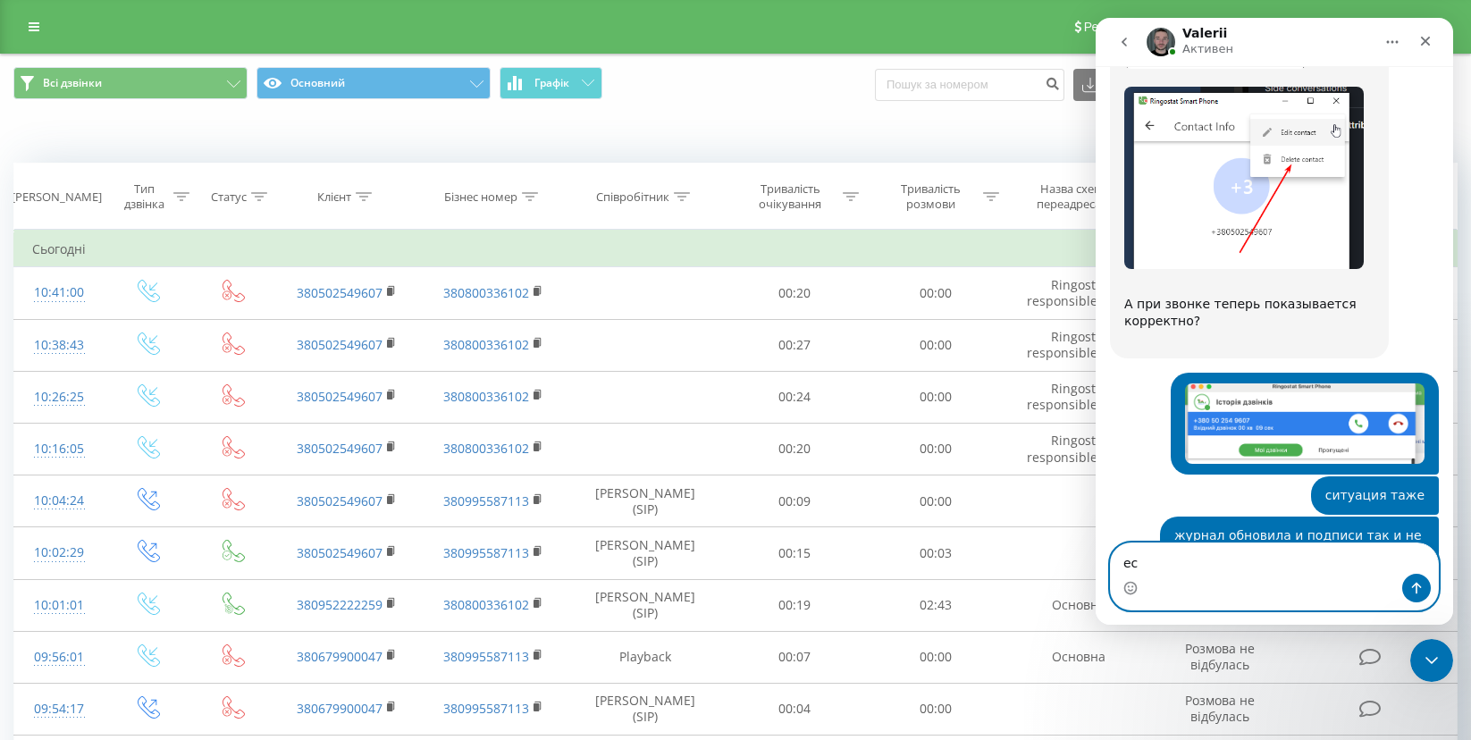
type textarea "е"
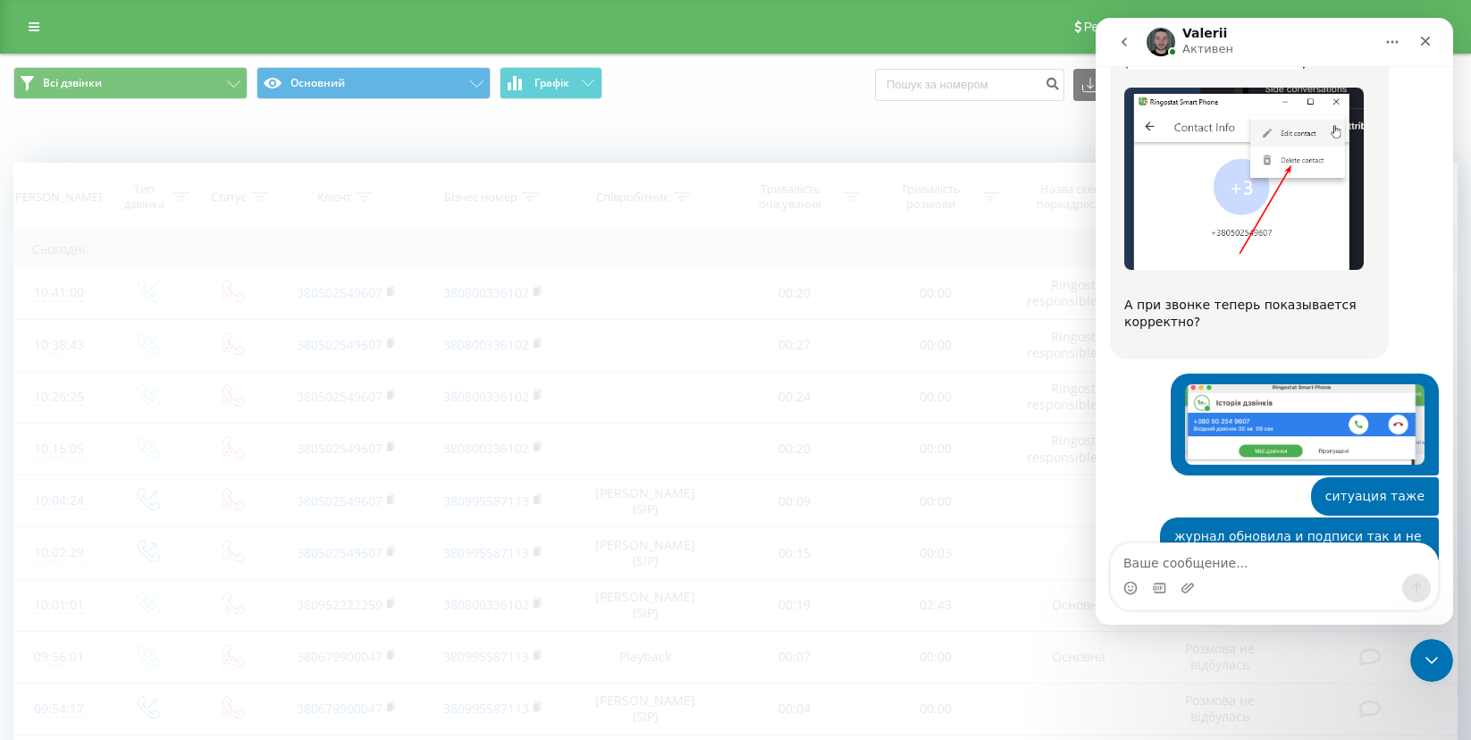
scroll to position [8829, 0]
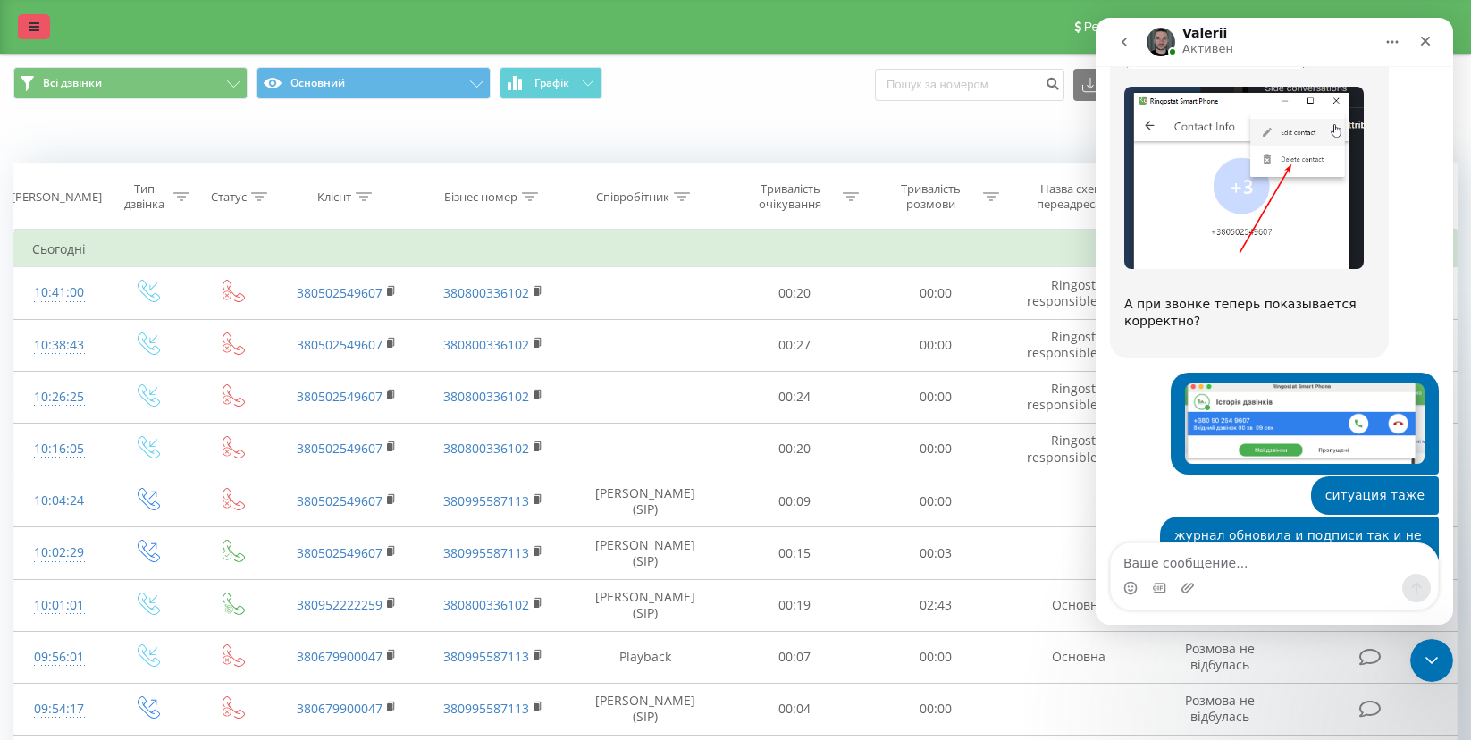
click at [46, 28] on link at bounding box center [34, 26] width 32 height 25
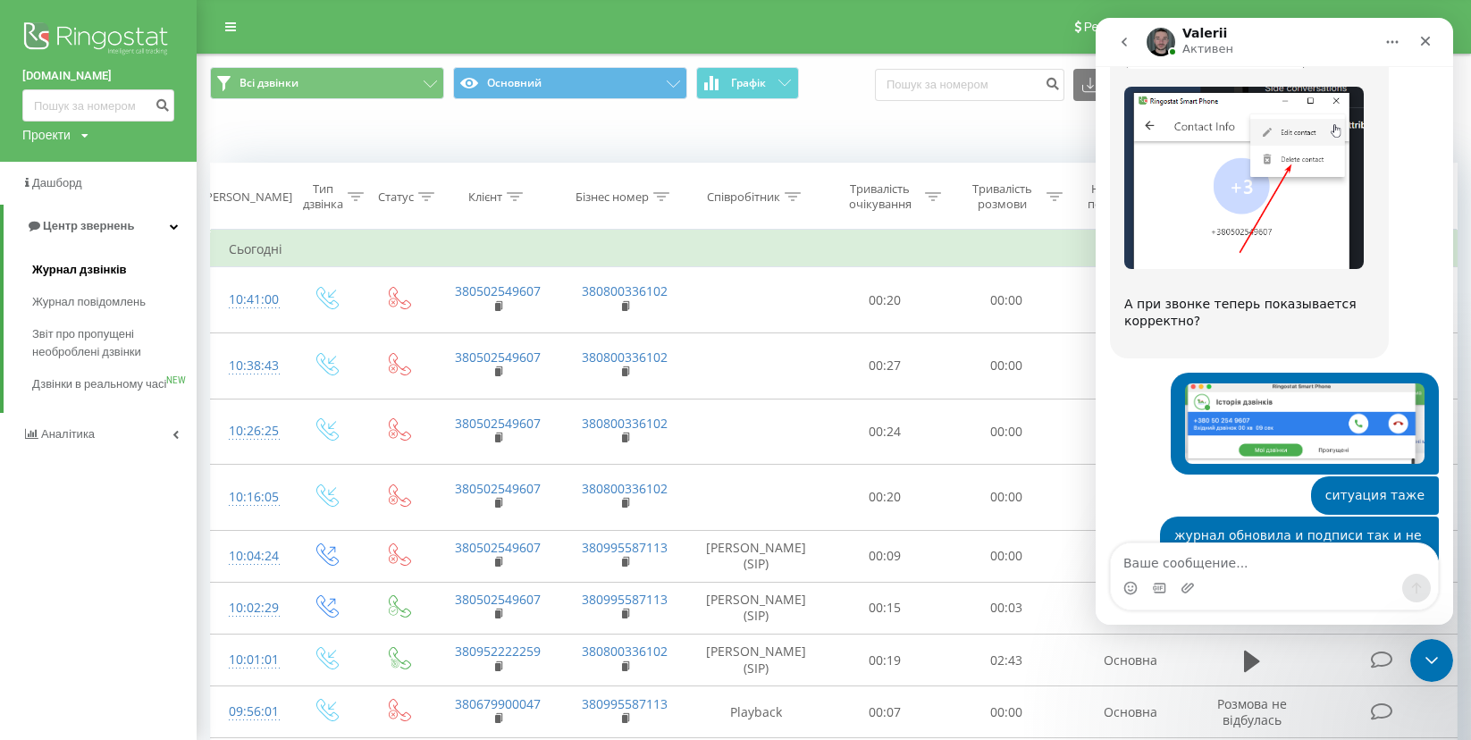
click at [78, 274] on span "Журнал дзвінків" at bounding box center [79, 270] width 95 height 18
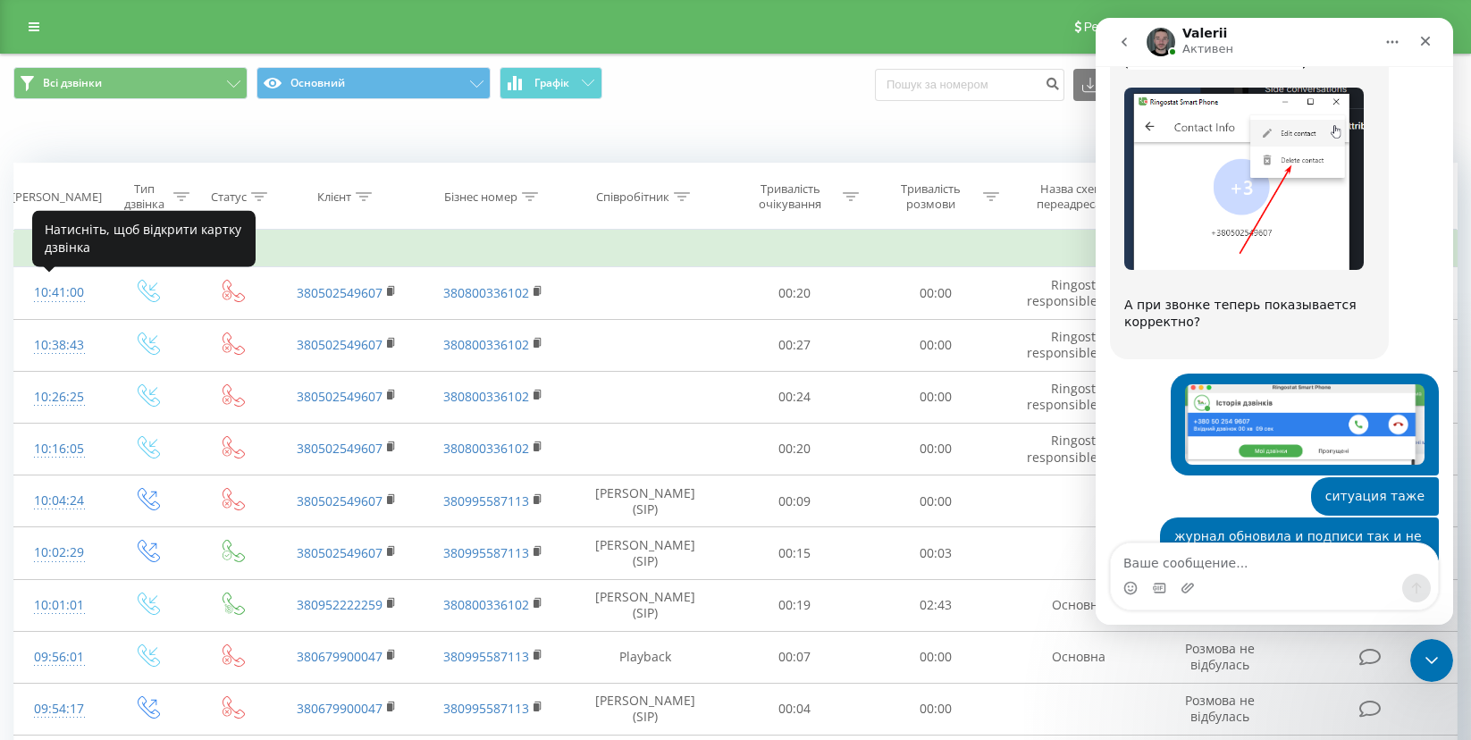
scroll to position [8829, 0]
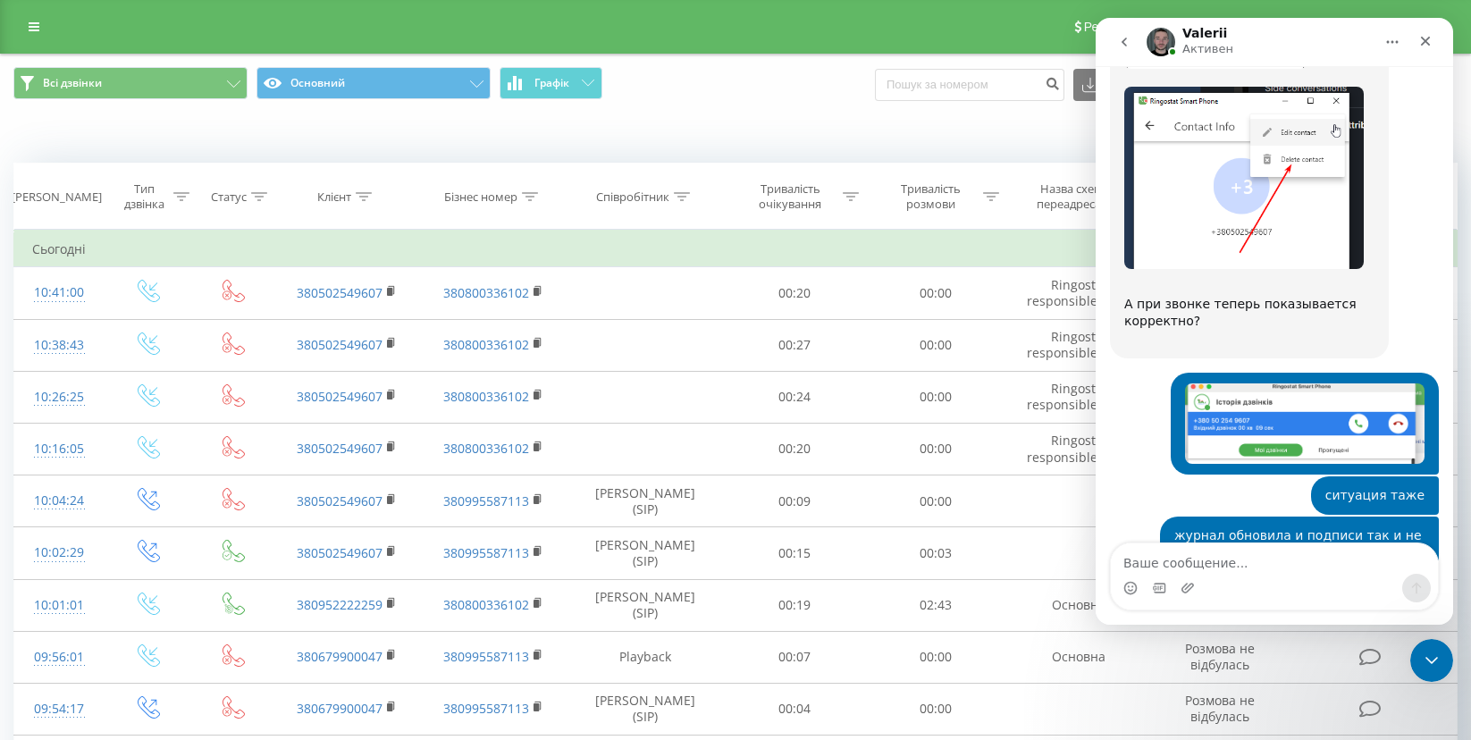
click at [1107, 25] on div "Мессенджер Intercom" at bounding box center [1126, 42] width 38 height 34
click at [1091, 24] on span "Реферальна програма" at bounding box center [1149, 27] width 131 height 14
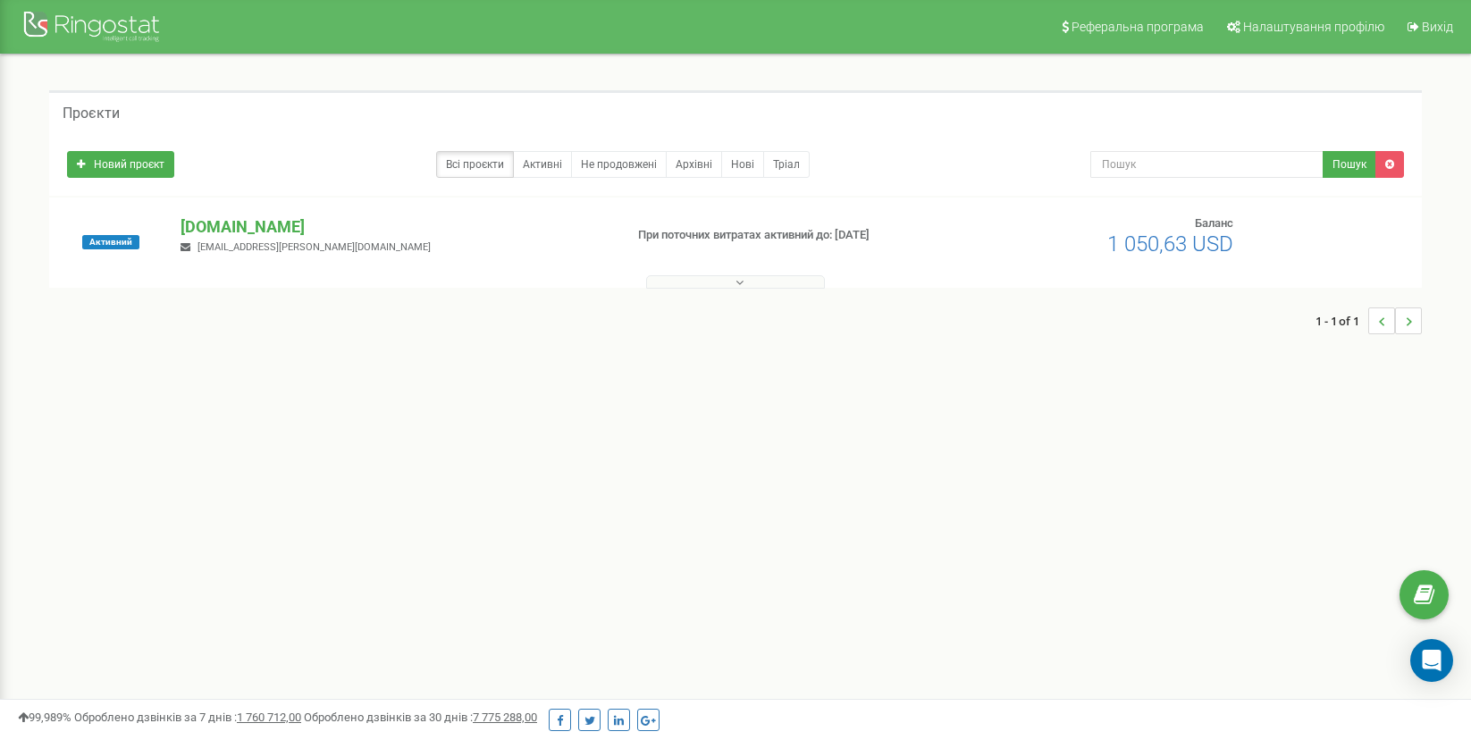
click at [193, 254] on div "[DOMAIN_NAME] [EMAIL_ADDRESS][PERSON_NAME][DOMAIN_NAME]" at bounding box center [394, 234] width 455 height 39
click at [229, 240] on div "[DOMAIN_NAME] [EMAIL_ADDRESS][PERSON_NAME][DOMAIN_NAME]" at bounding box center [394, 234] width 455 height 39
click at [237, 231] on p "[DOMAIN_NAME]" at bounding box center [395, 226] width 428 height 23
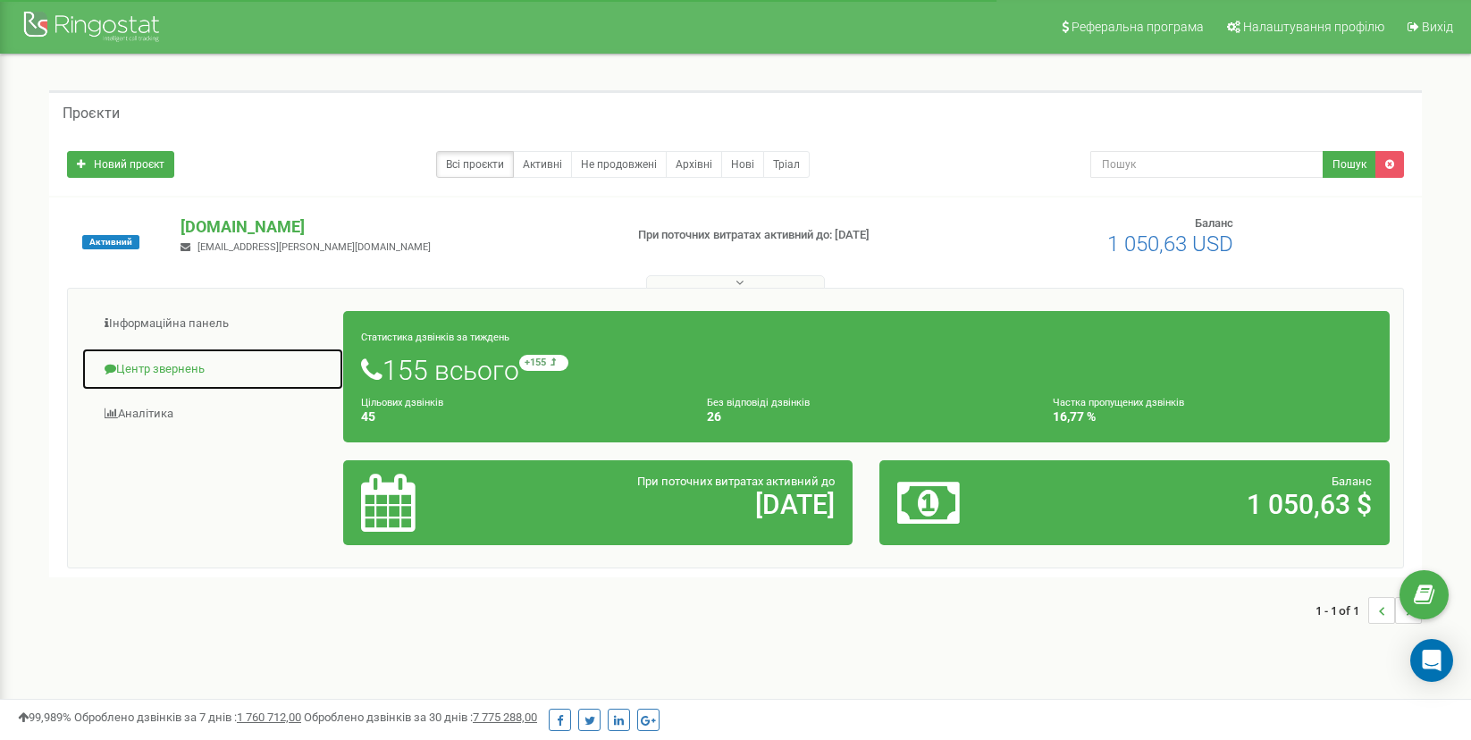
click at [221, 369] on link "Центр звернень" at bounding box center [212, 370] width 263 height 44
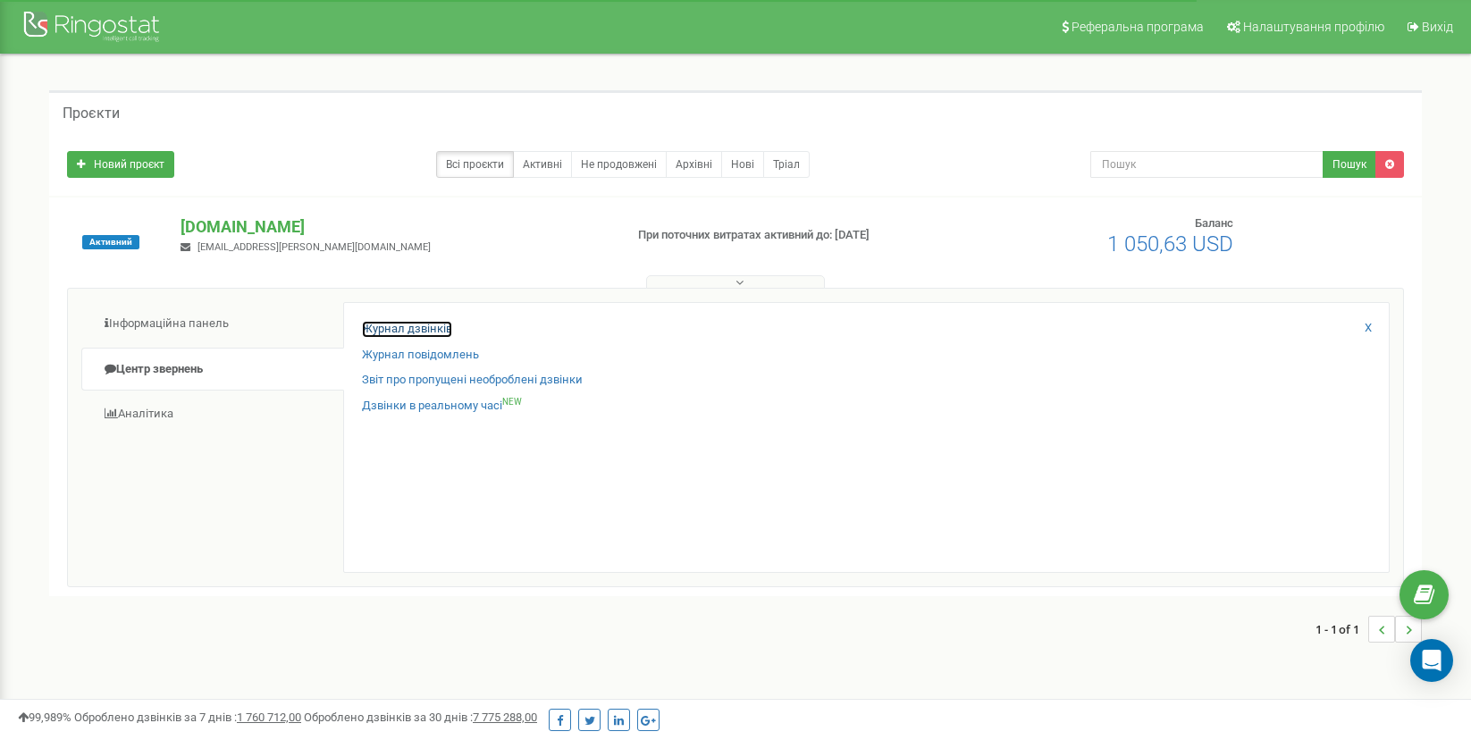
click at [439, 337] on link "Журнал дзвінків" at bounding box center [407, 329] width 90 height 17
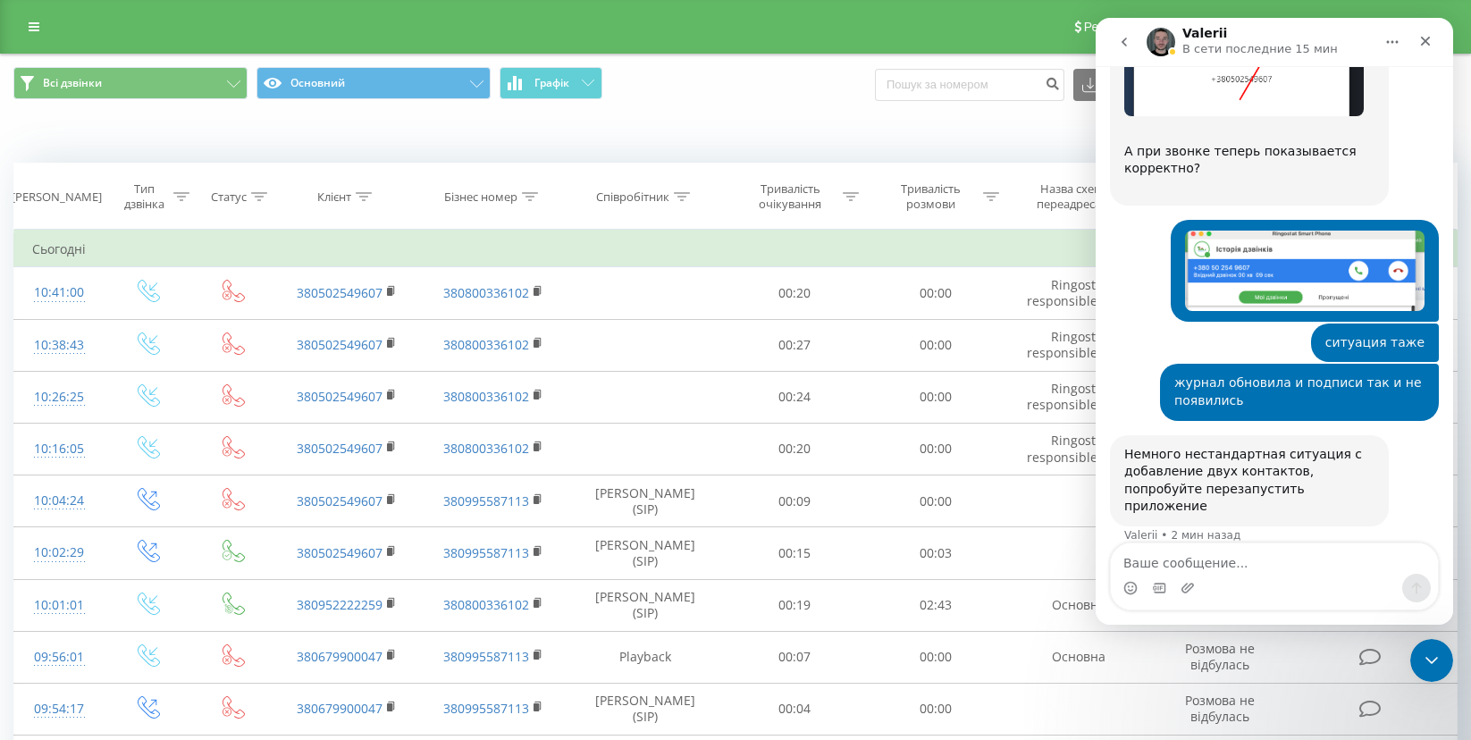
scroll to position [9032, 0]
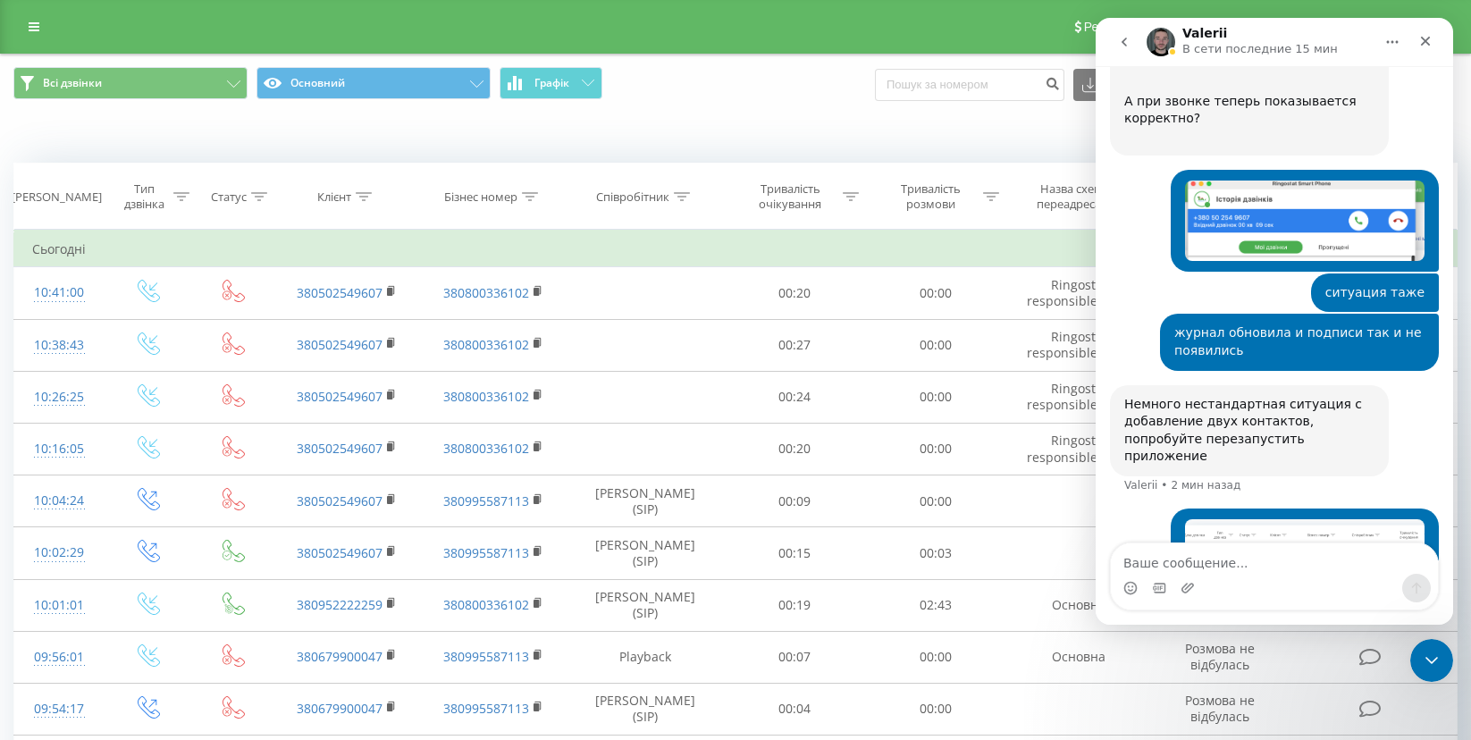
click at [1189, 568] on textarea "Ваше сообщение..." at bounding box center [1274, 558] width 327 height 30
type textarea "ничего не поменялось"
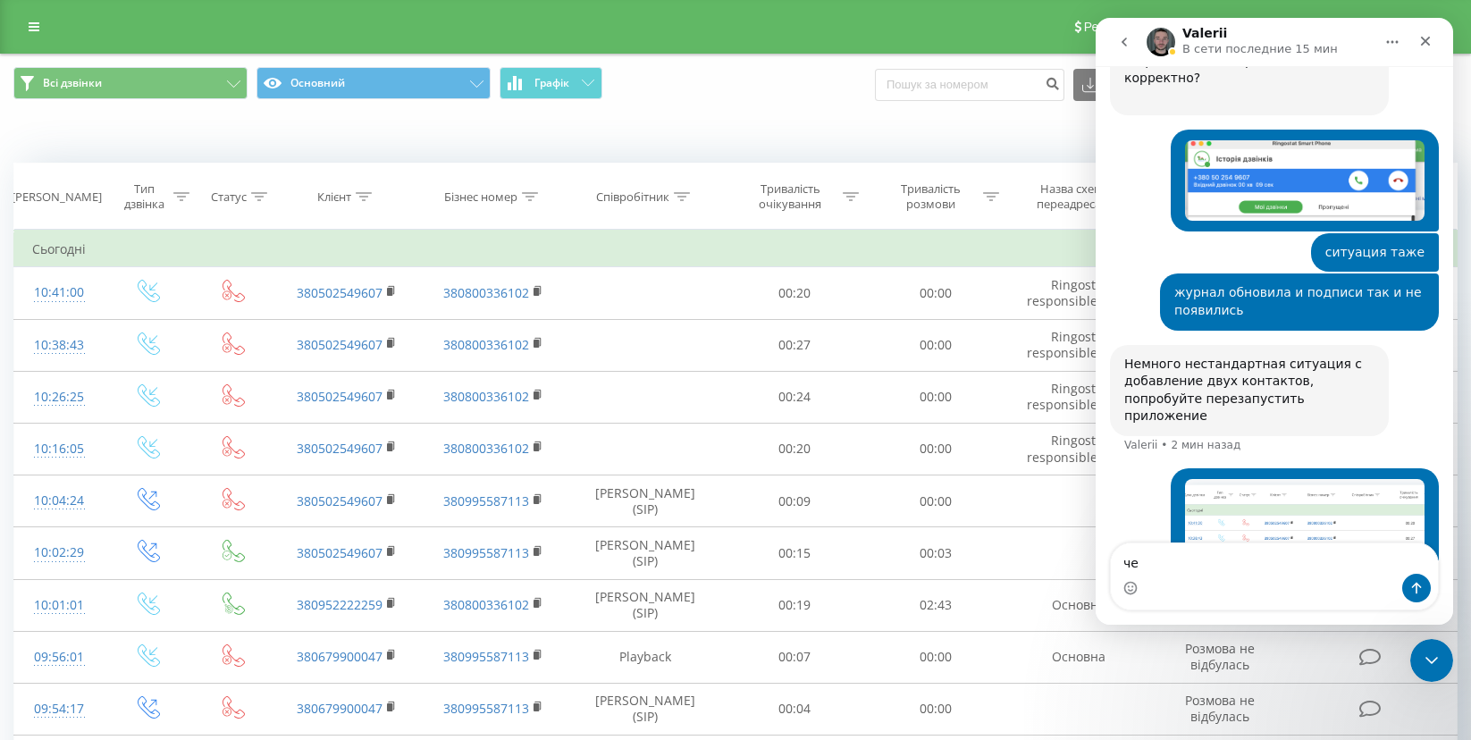
type textarea "ч"
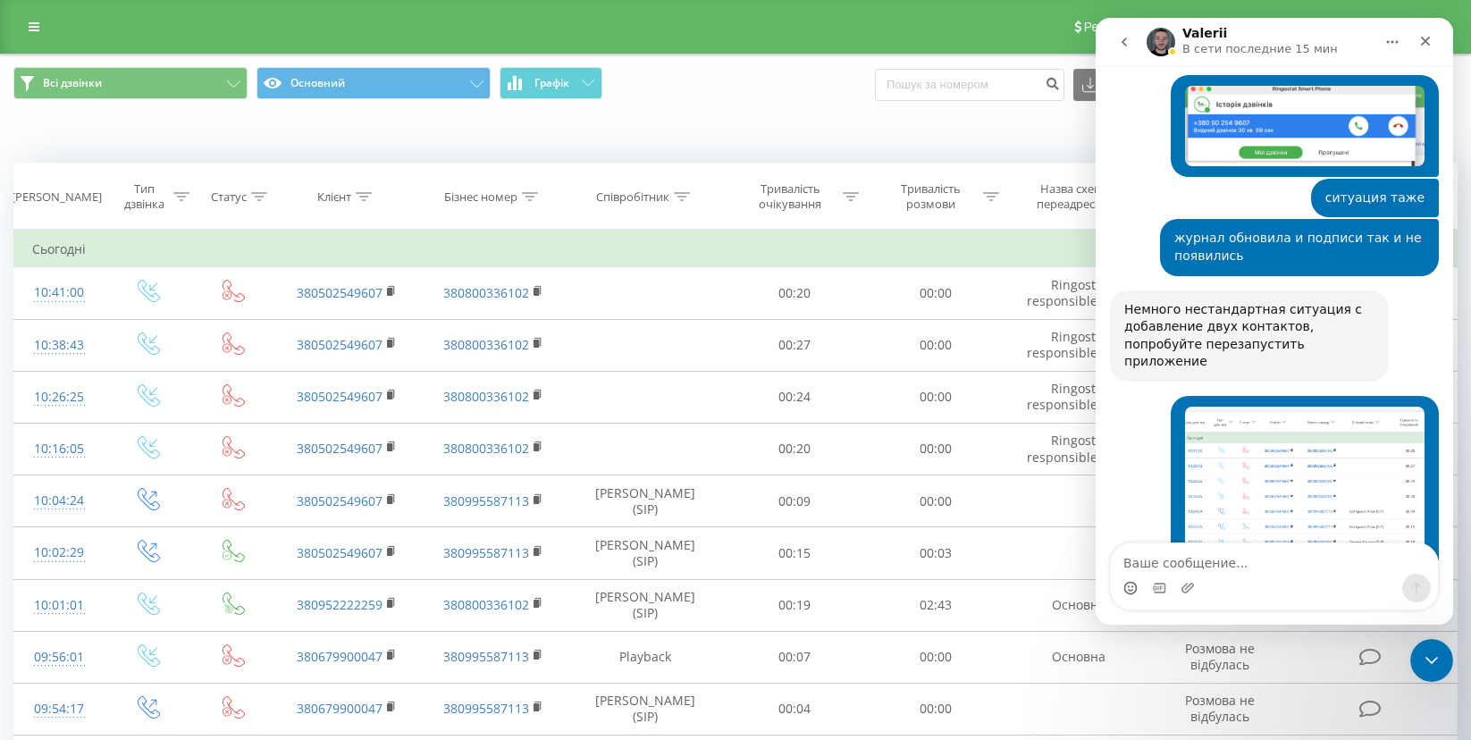
scroll to position [9126, 0]
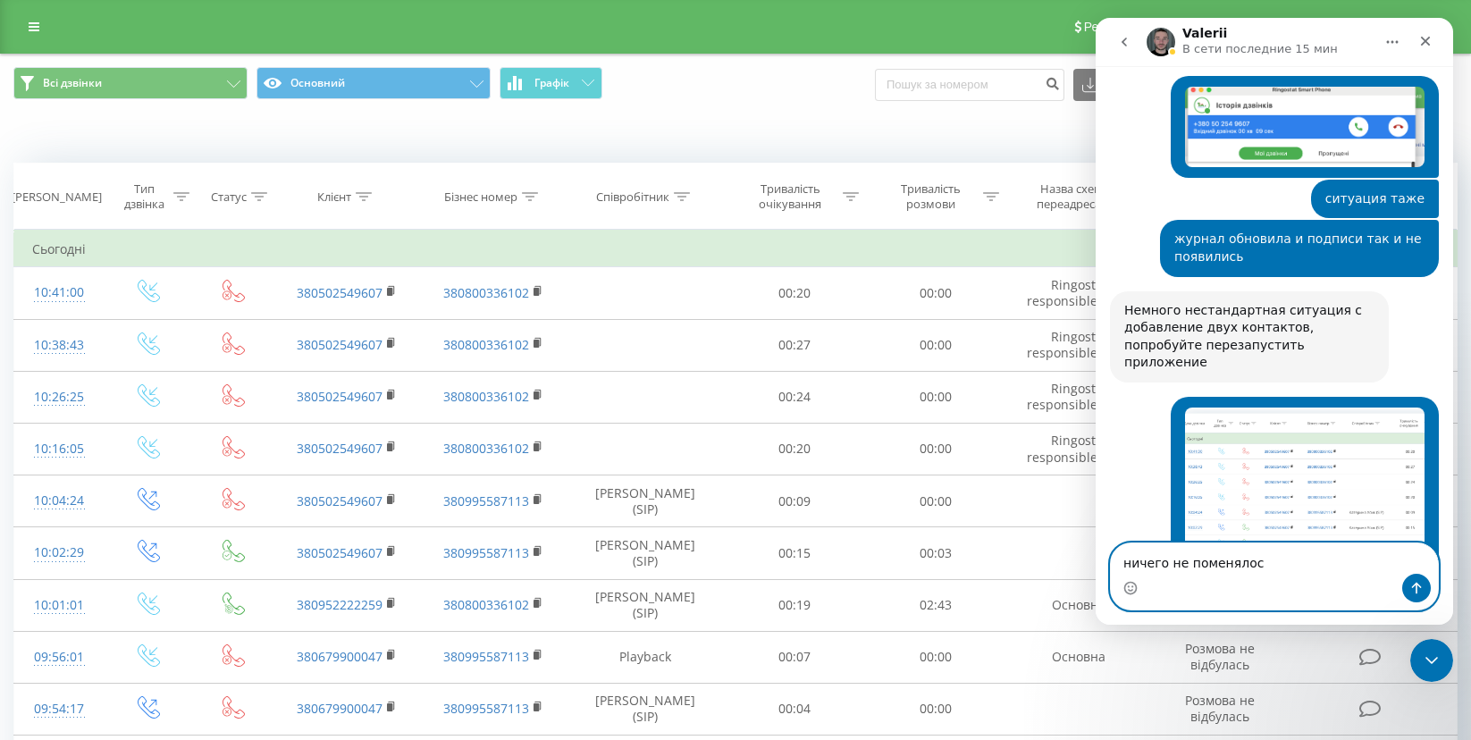
type textarea "ничего не поменялось"
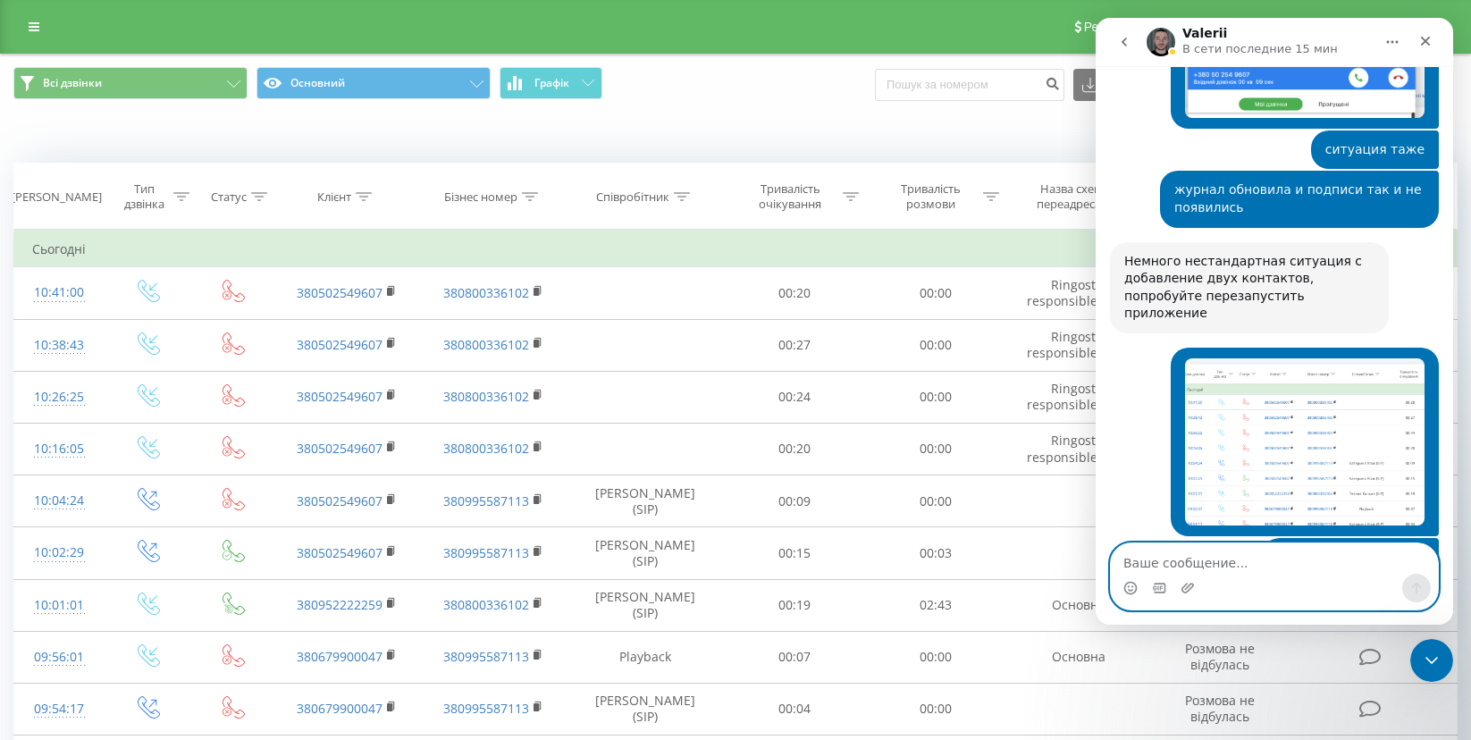
scroll to position [9180, 0]
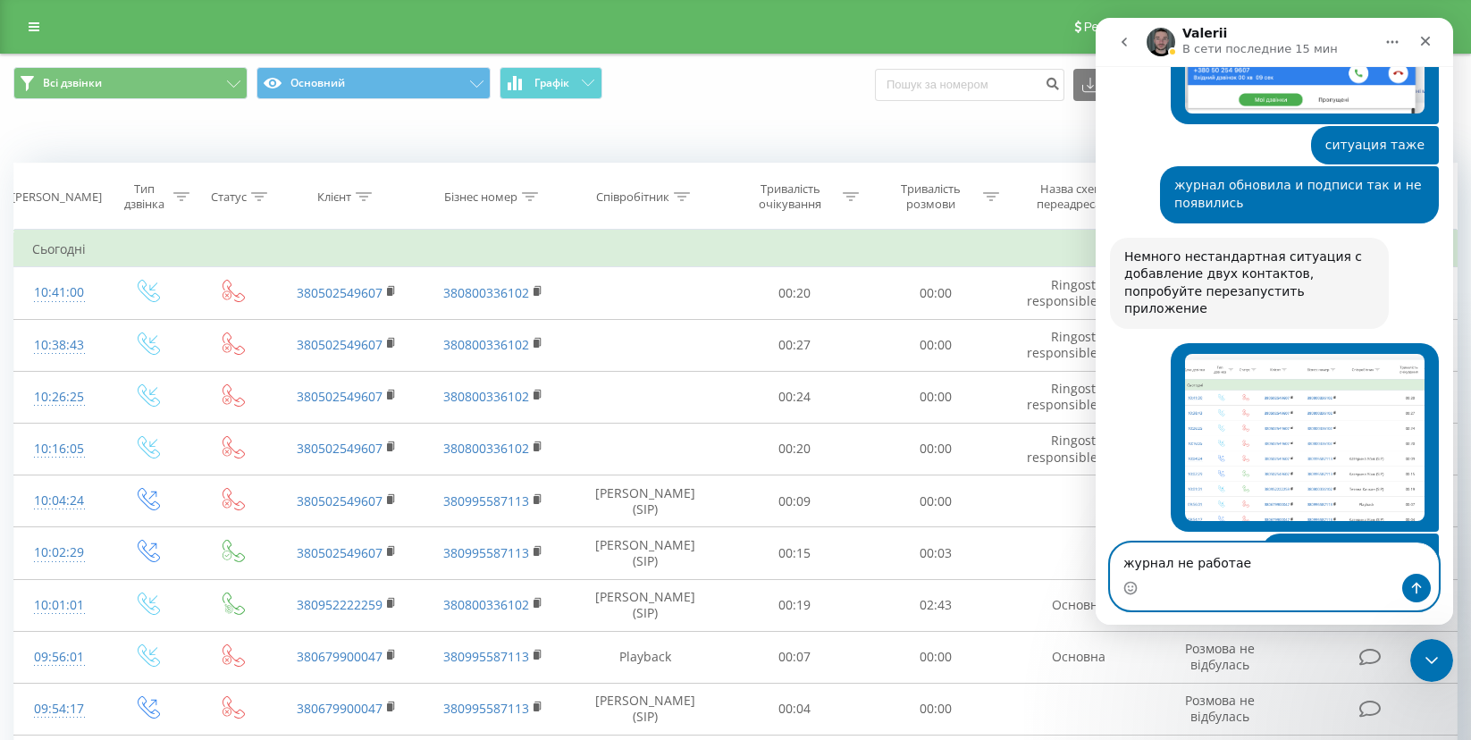
type textarea "журнал не работает"
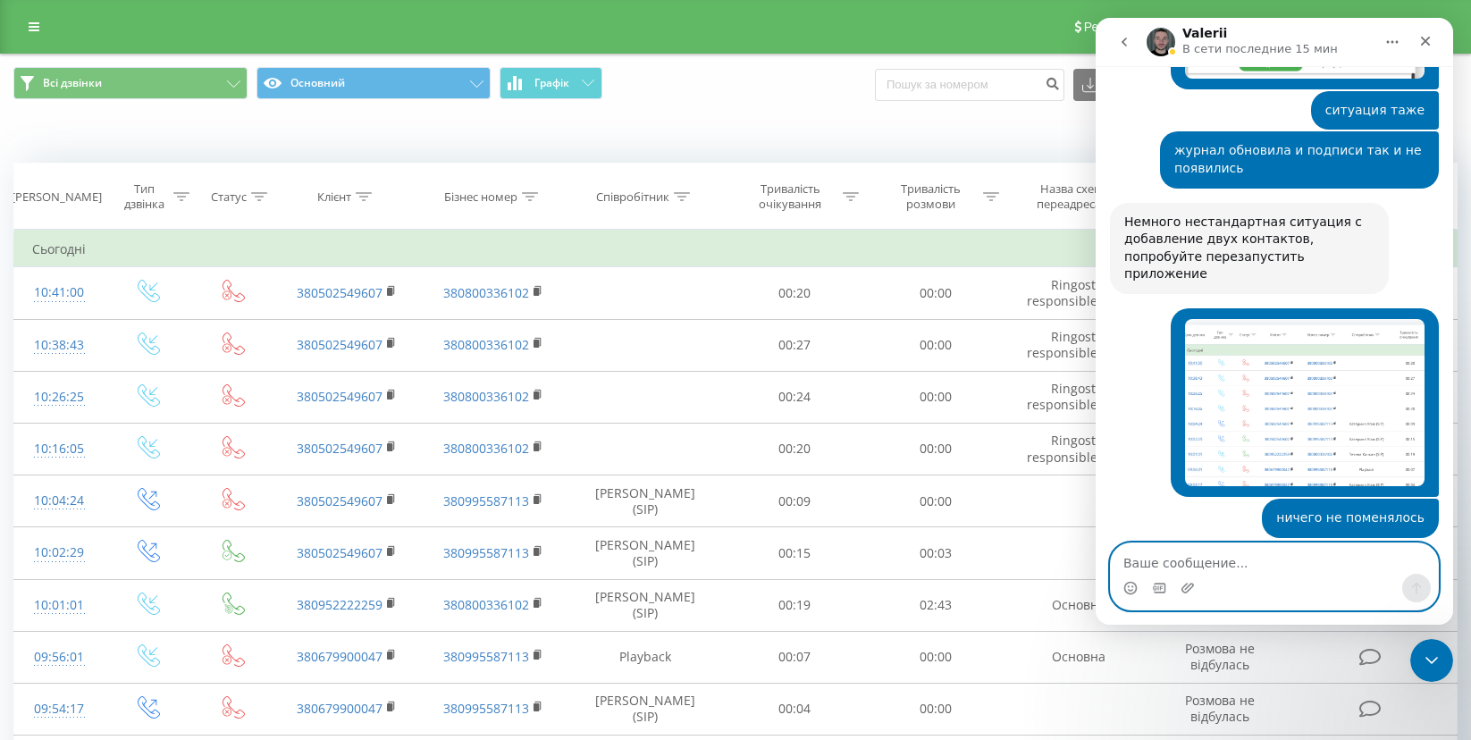
scroll to position [9220, 0]
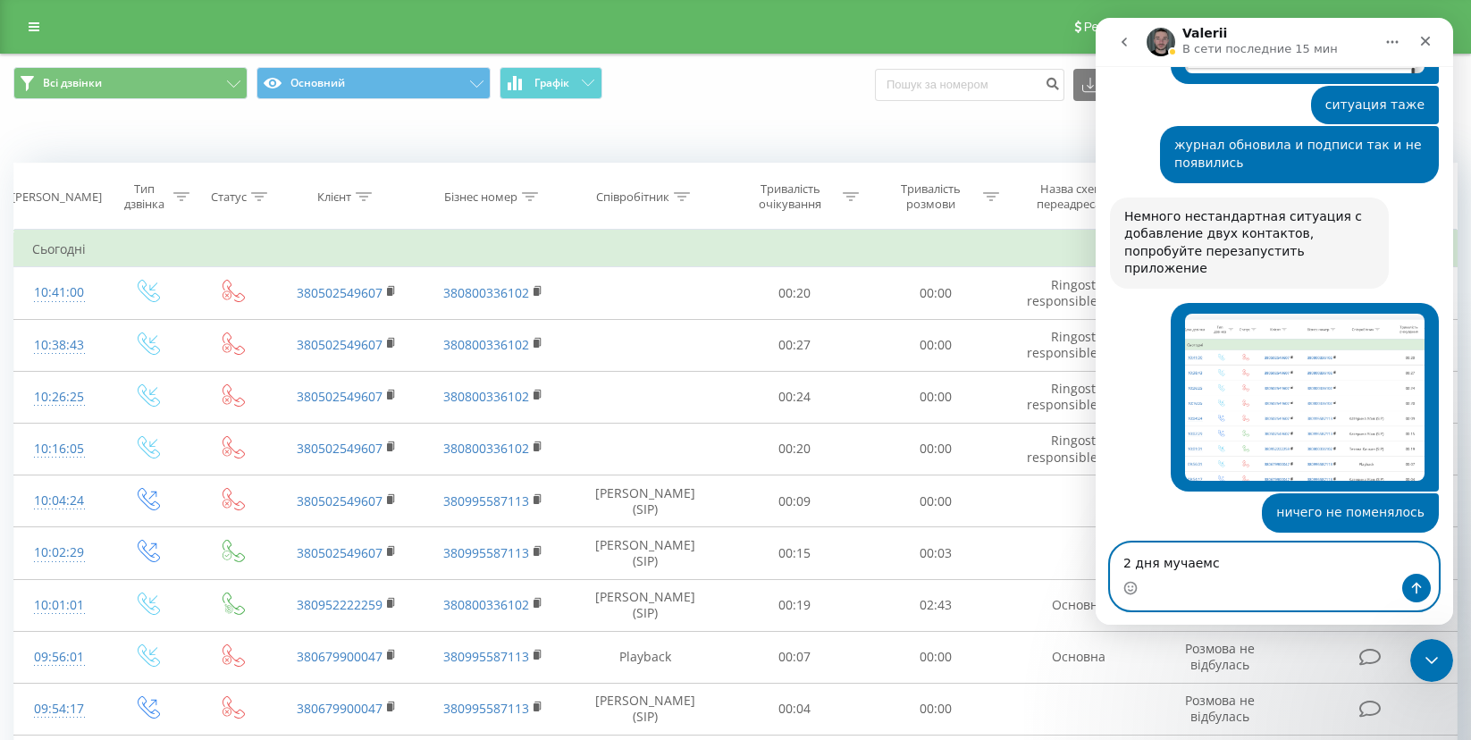
type textarea "2 дня мучаемся"
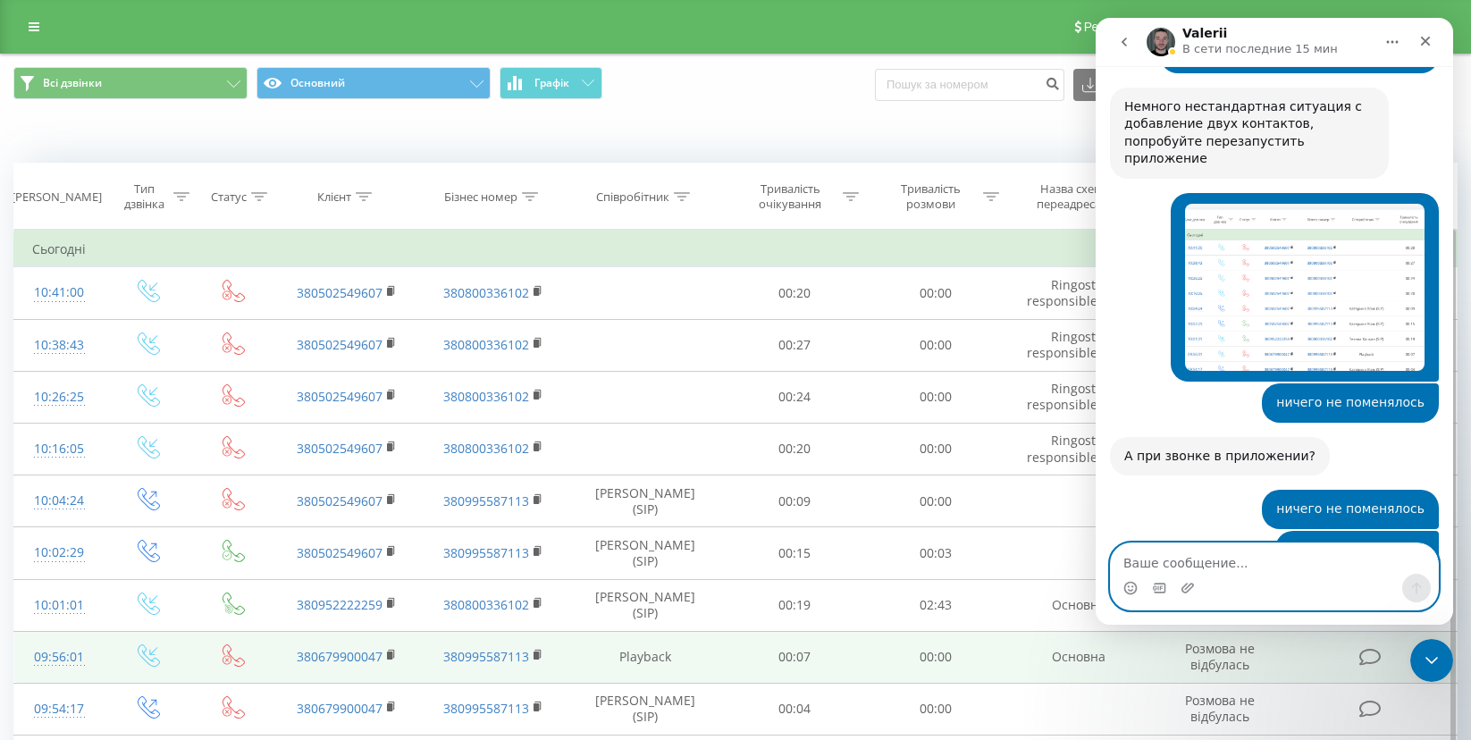
scroll to position [9331, 0]
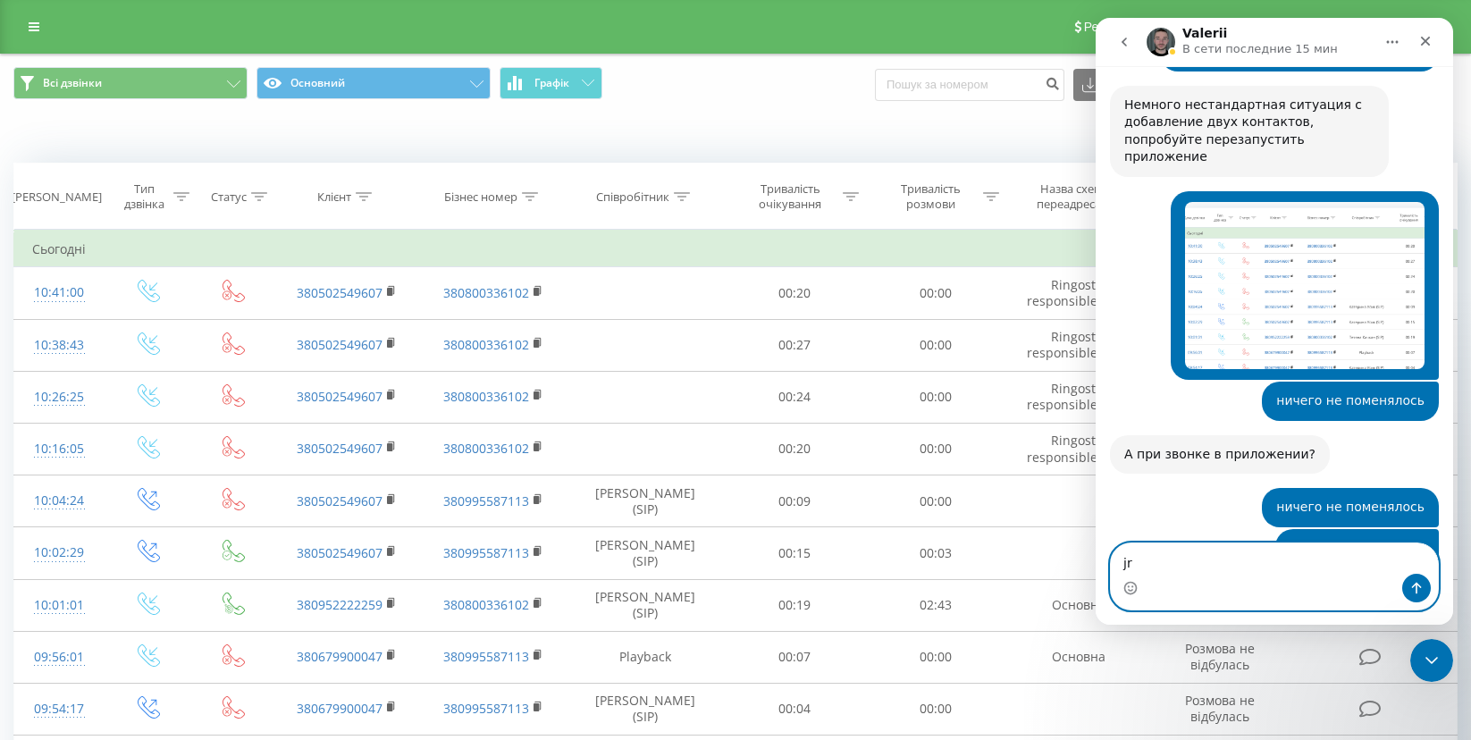
type textarea "j"
type textarea "ok"
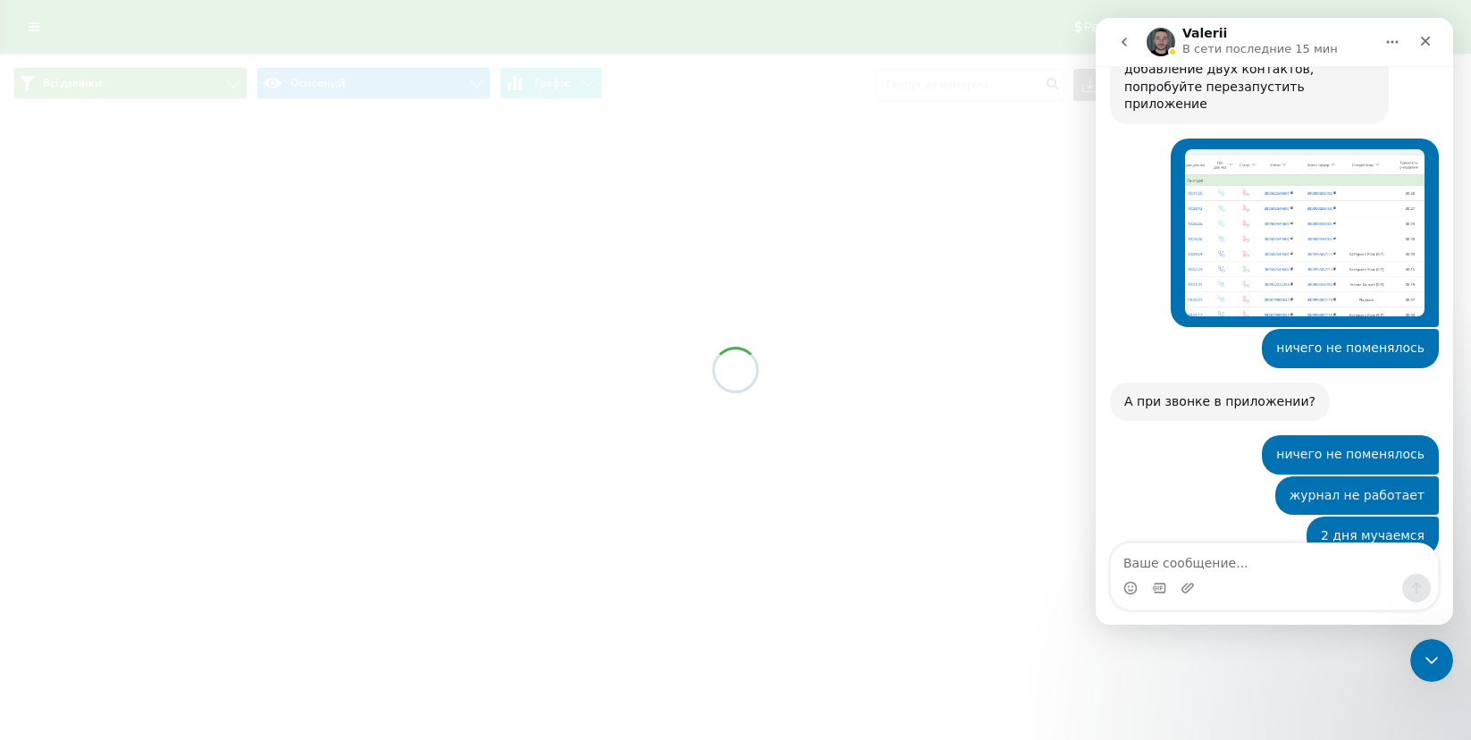
scroll to position [9385, 0]
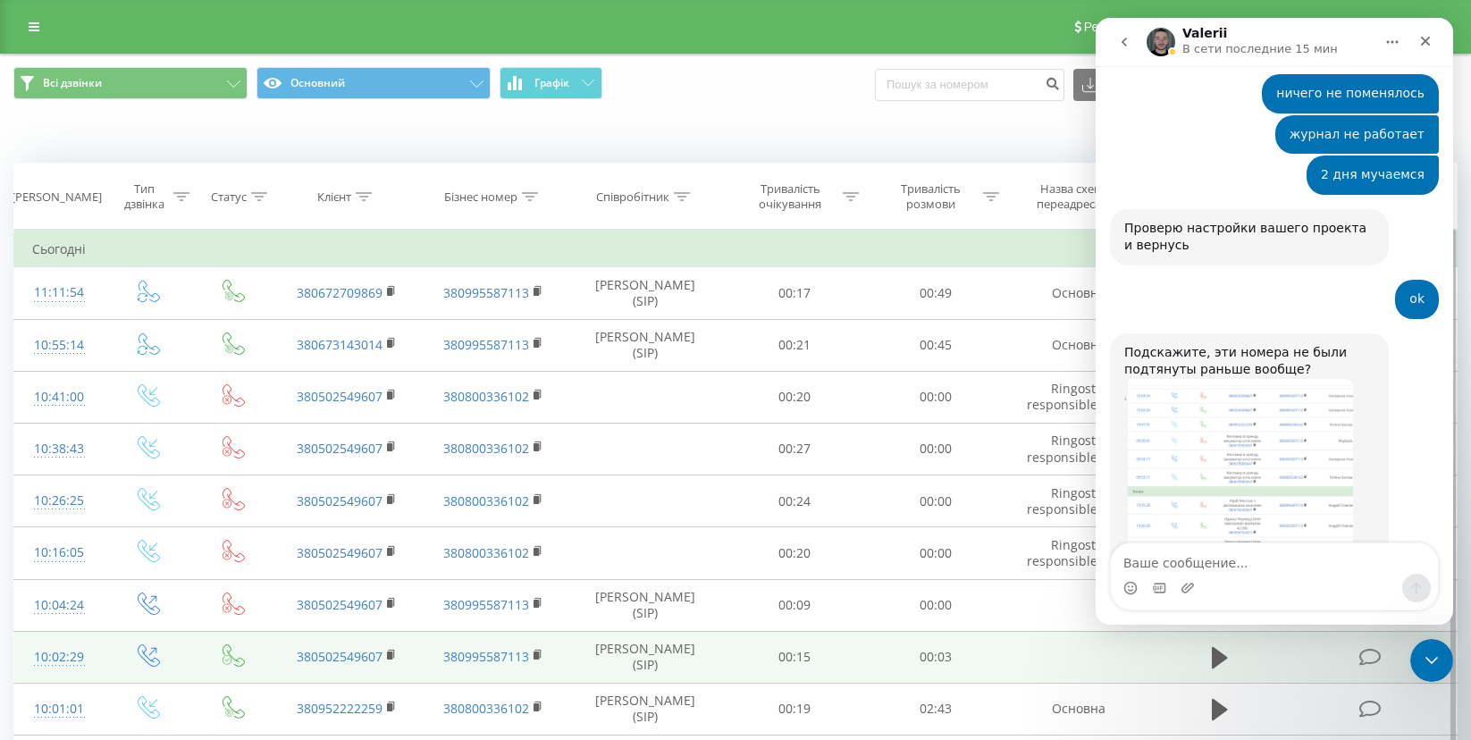
scroll to position [9753, 0]
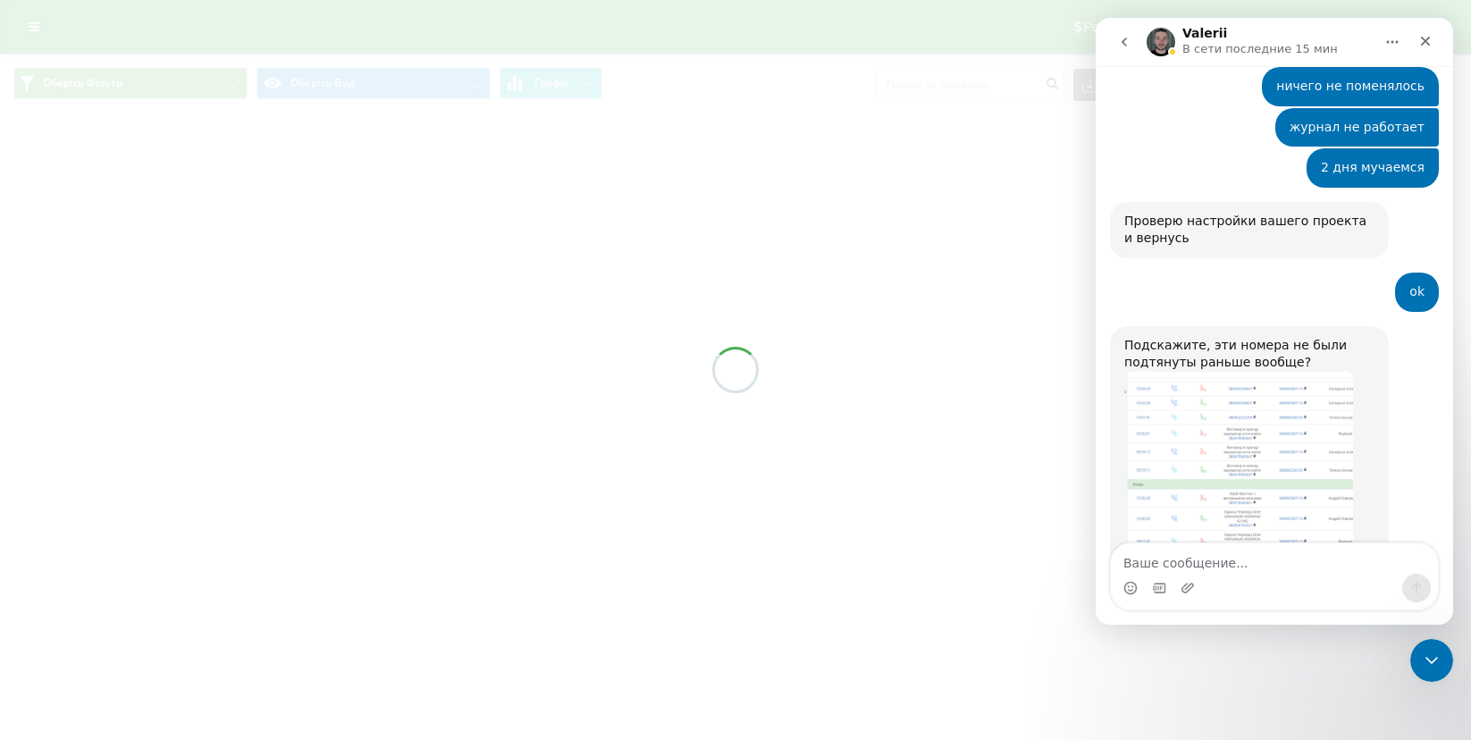
scroll to position [9753, 0]
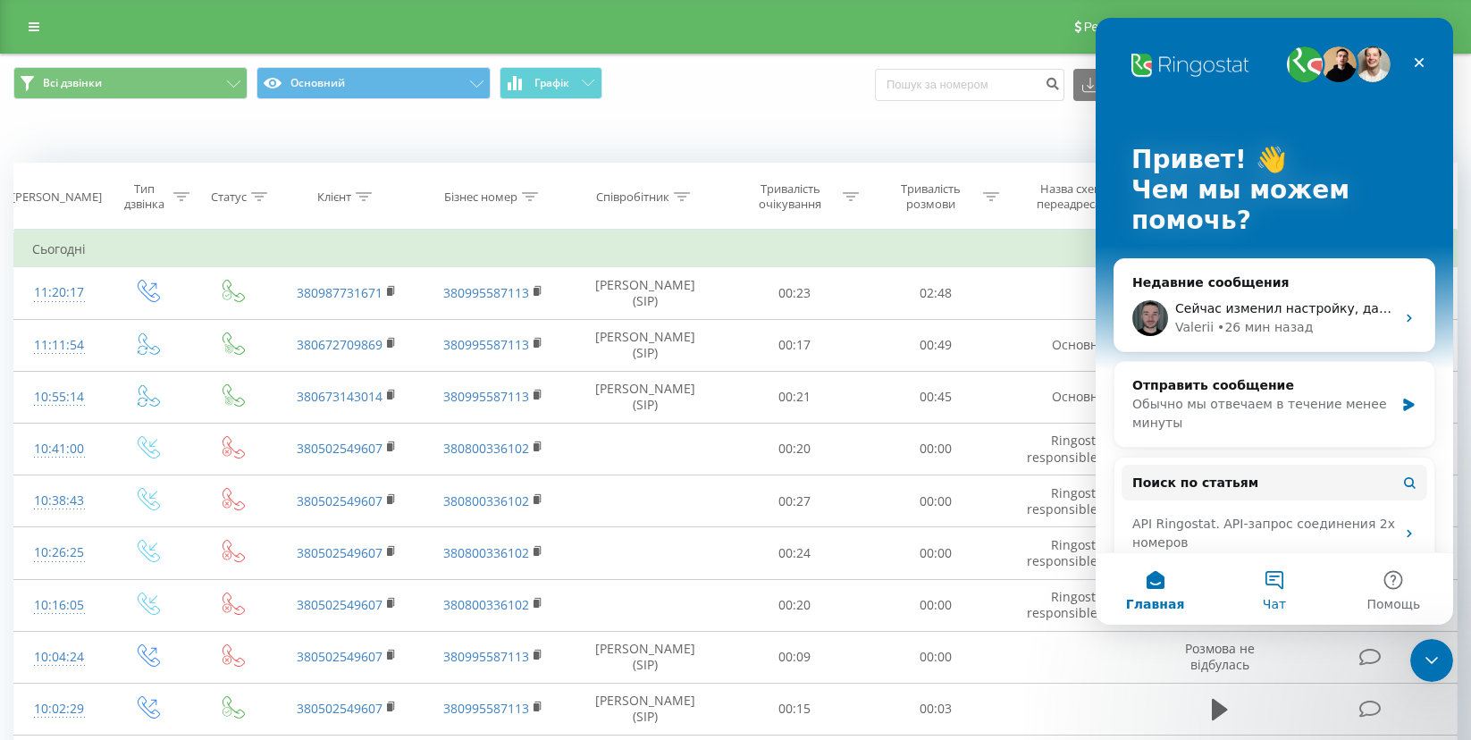
click at [1280, 594] on button "Чат" at bounding box center [1274, 588] width 119 height 71
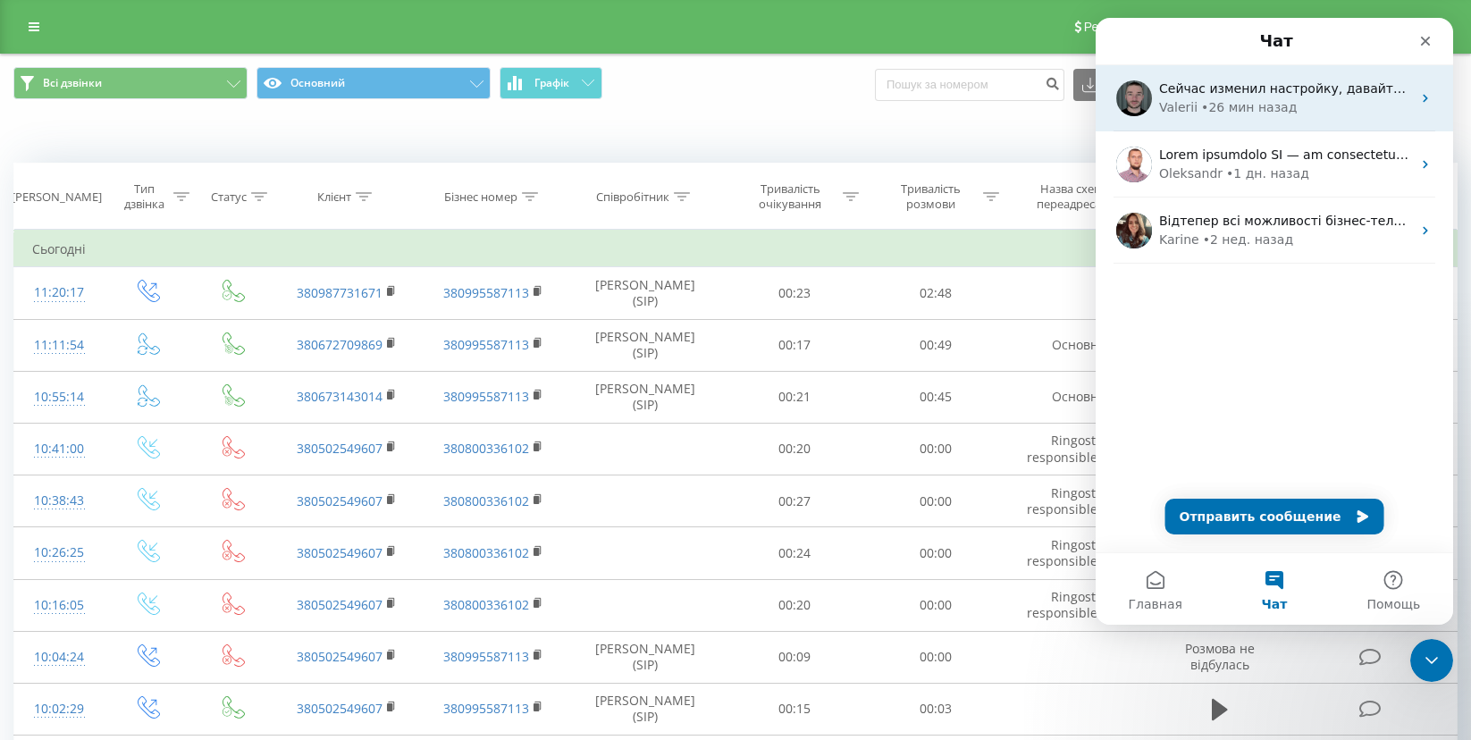
click at [1192, 107] on div "Valerii" at bounding box center [1178, 107] width 38 height 19
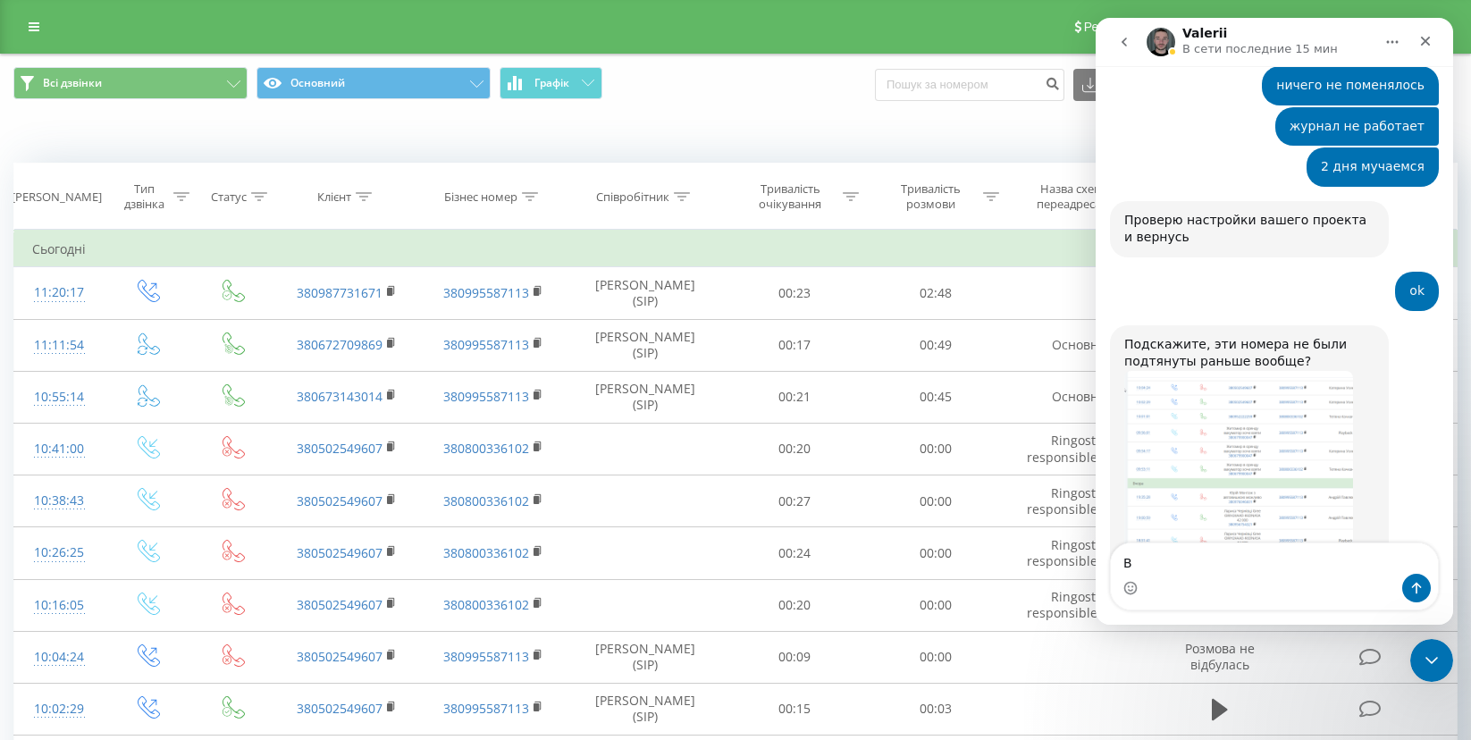
type textarea "В"
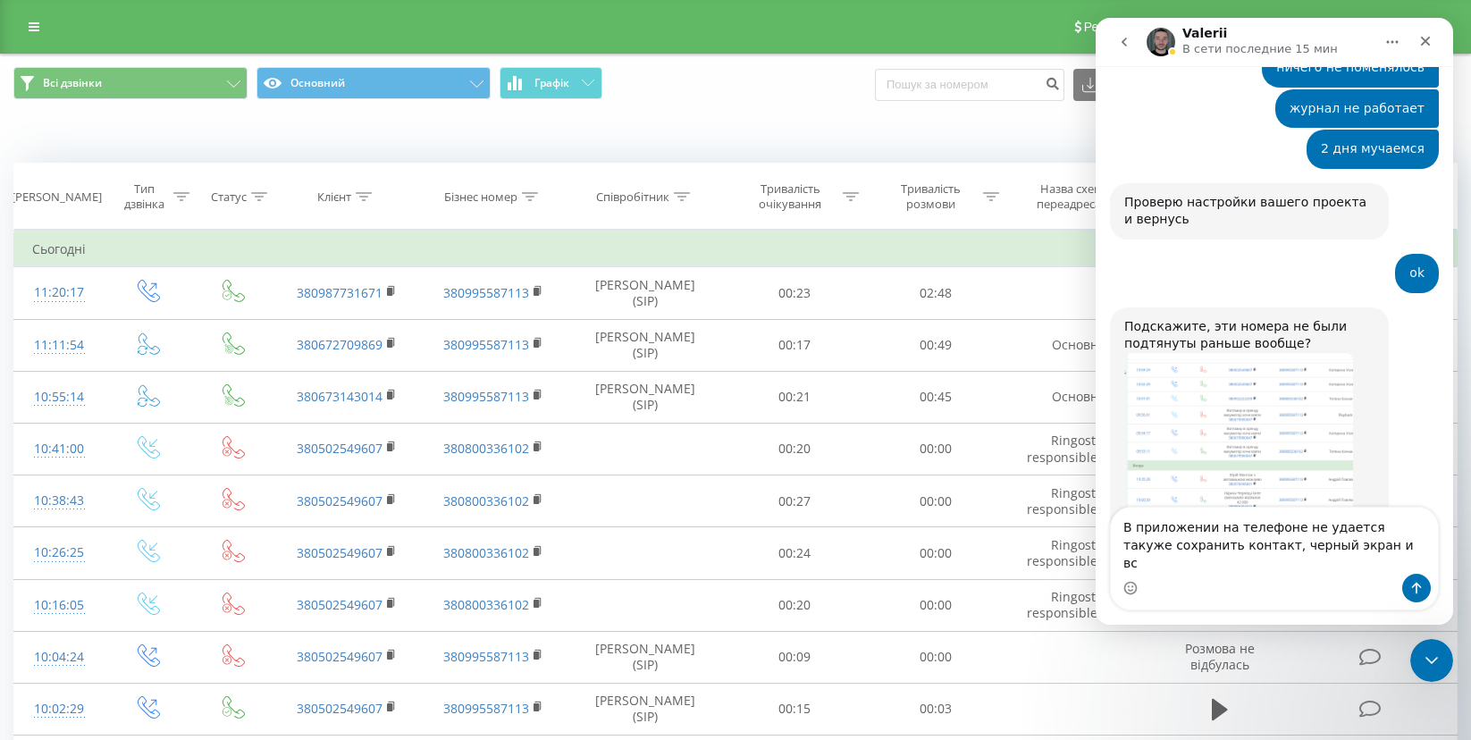
type textarea "В приложении на телефоне не удается такуже сохранить контакт, черный экран и все"
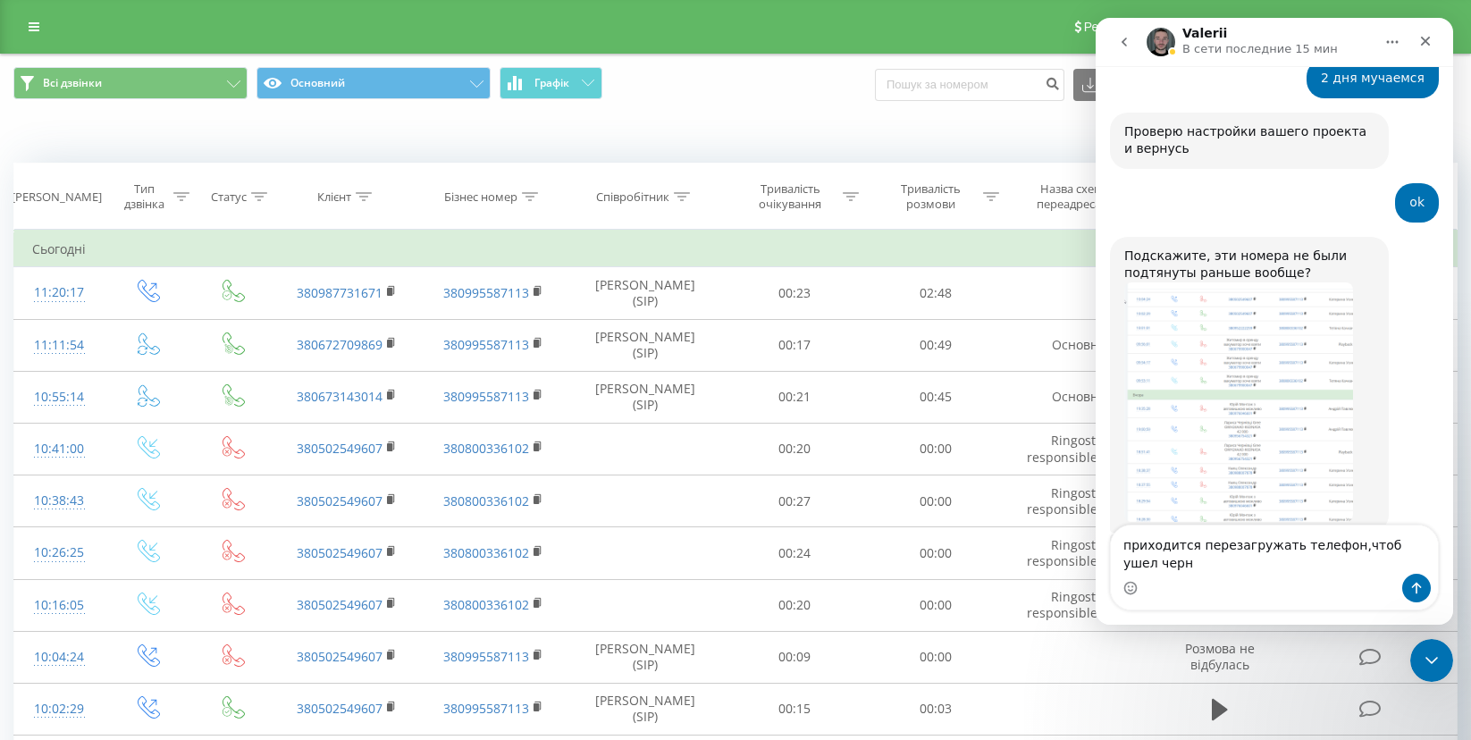
scroll to position [9860, 0]
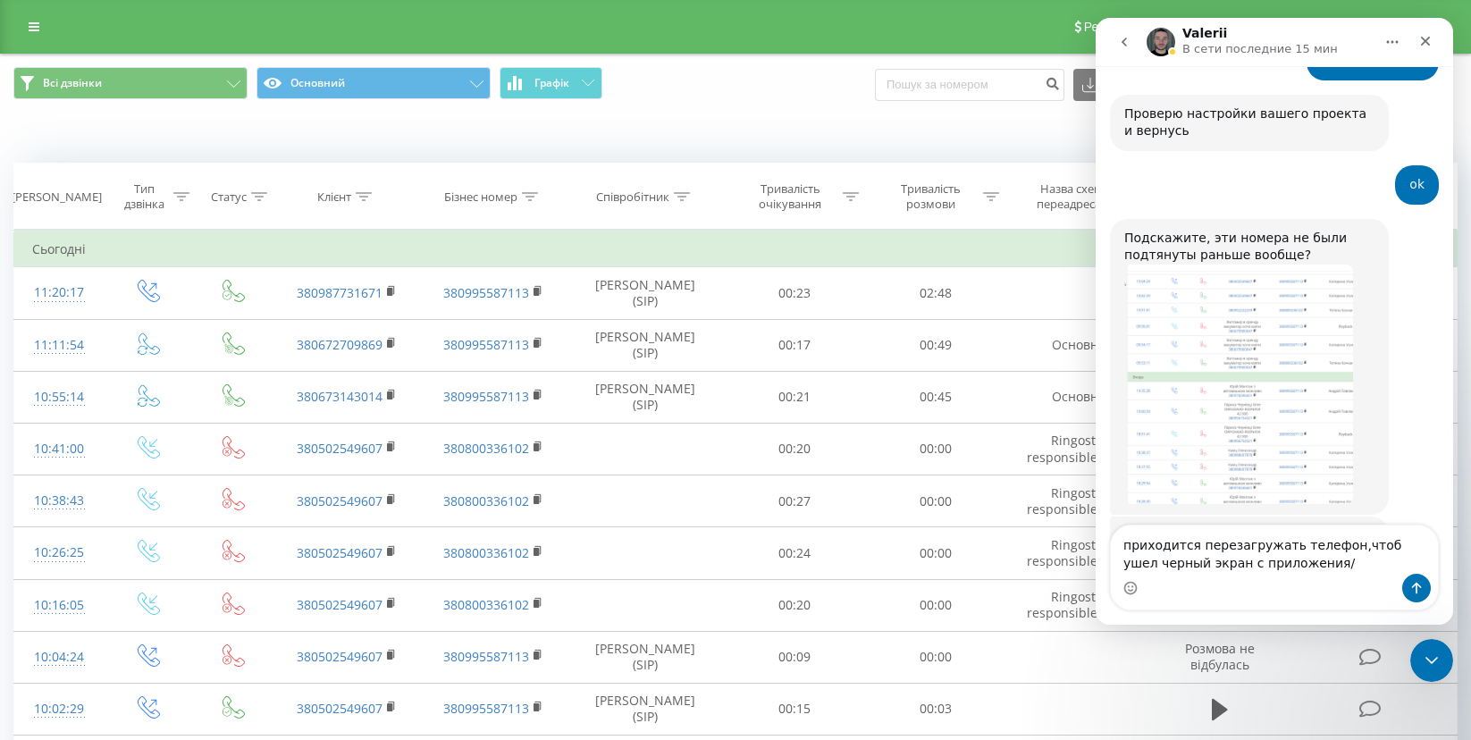
type textarea "приходится перезагружать телефон,чтоб ушел черный экран с приложения"
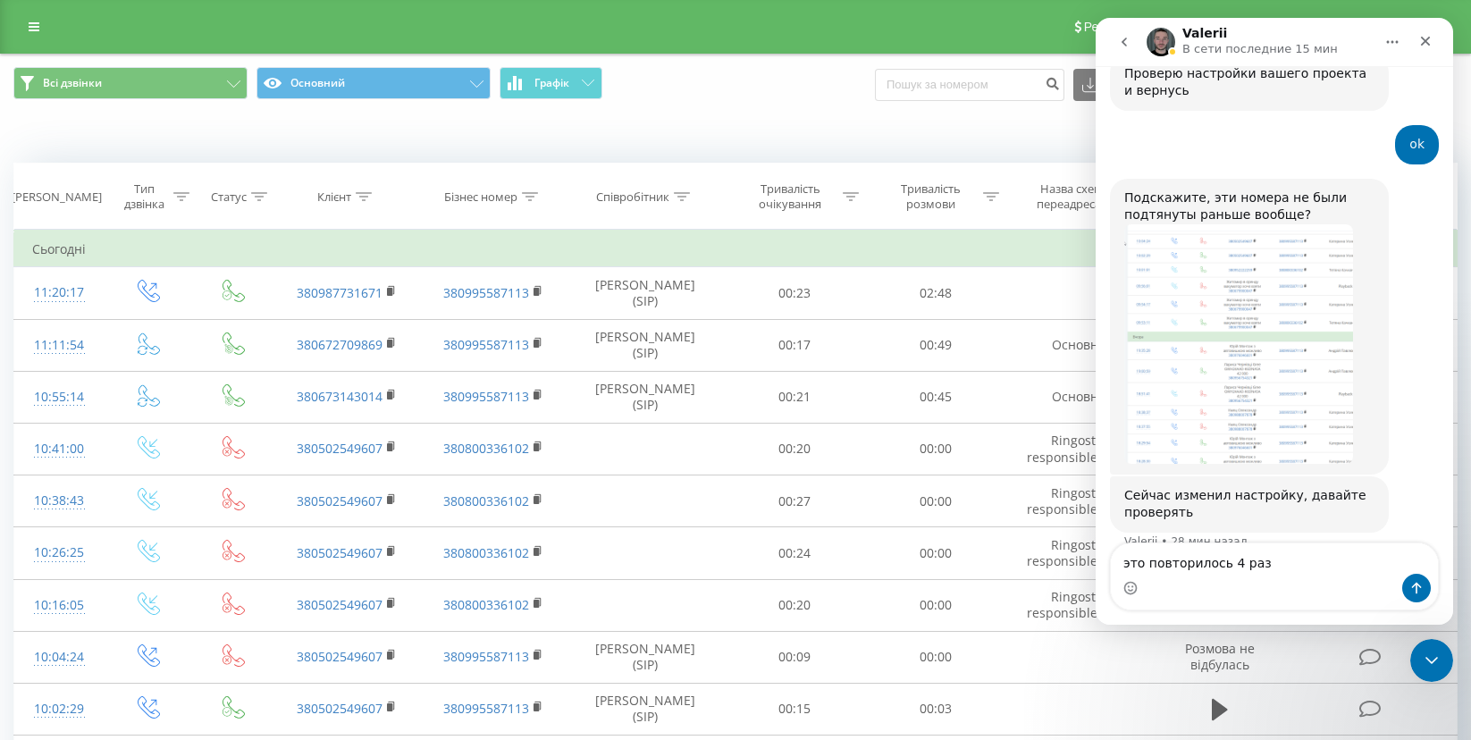
type textarea "это повторилось 4 раза"
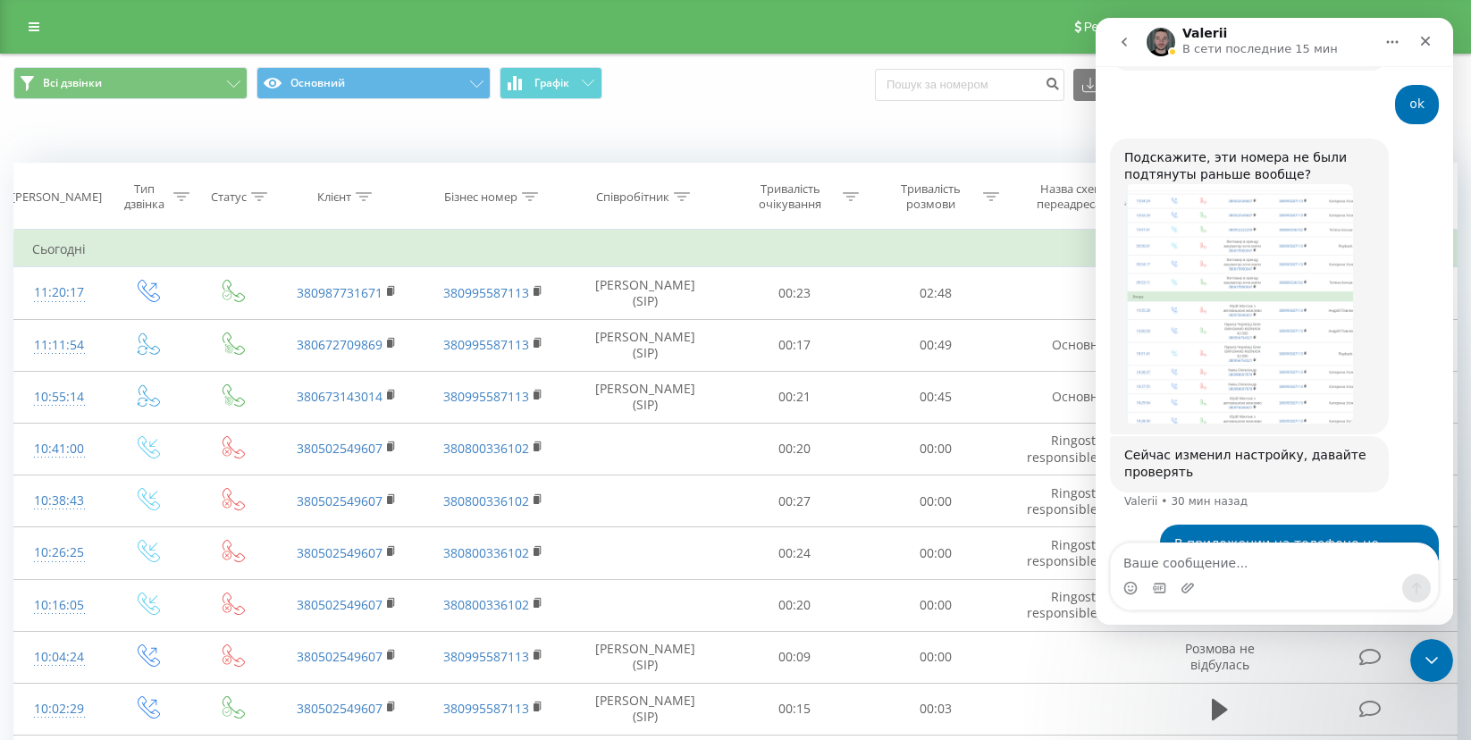
click at [955, 10] on div "Реферальна програма Налаштування профілю Вихід" at bounding box center [735, 27] width 1471 height 54
click at [1190, 560] on textarea "Ваше сообщение..." at bounding box center [1274, 558] width 327 height 30
type textarea "2"
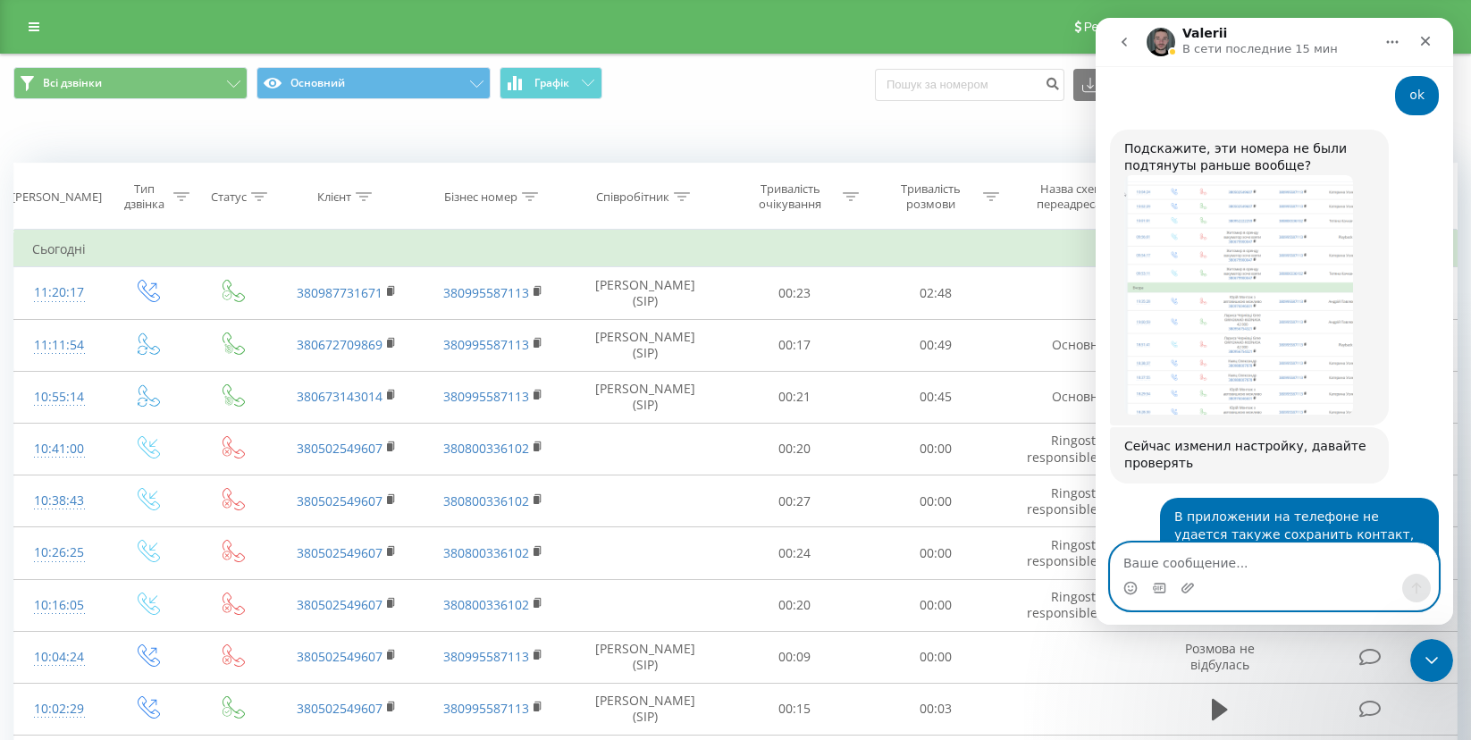
scroll to position [10116, 0]
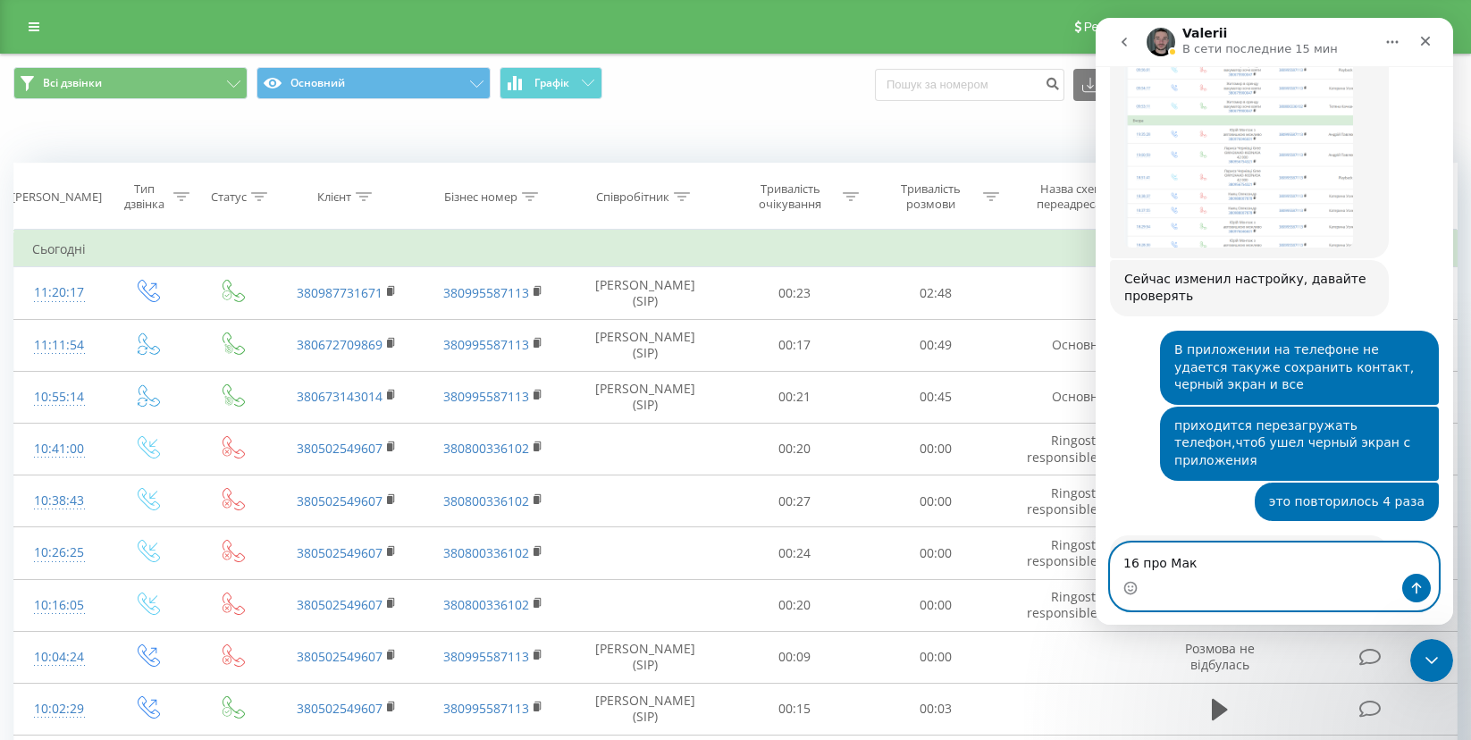
type textarea "16 про Макс"
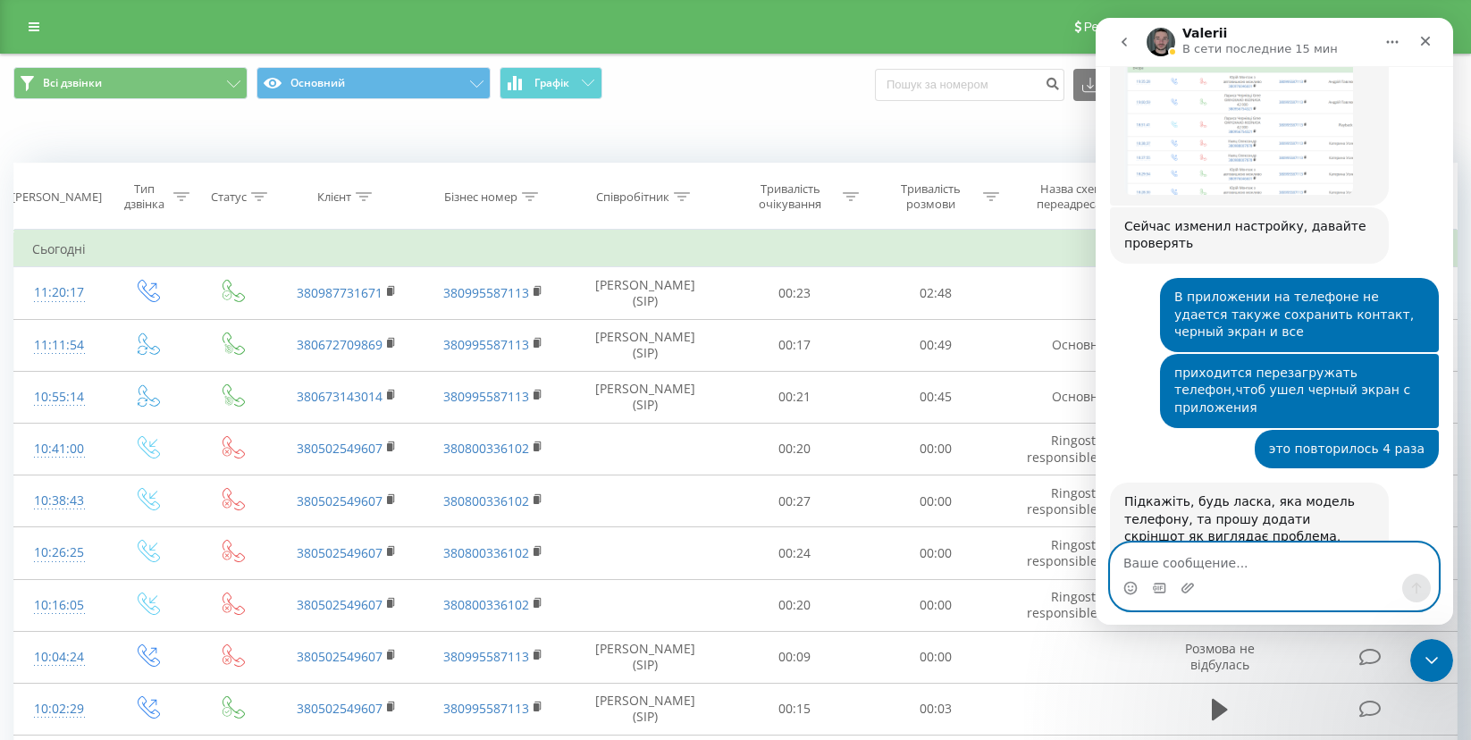
scroll to position [10170, 0]
click at [1274, 568] on textarea "Ваше сообщение..." at bounding box center [1274, 558] width 327 height 30
type textarea "о"
type textarea "после перезагрузки пропла"
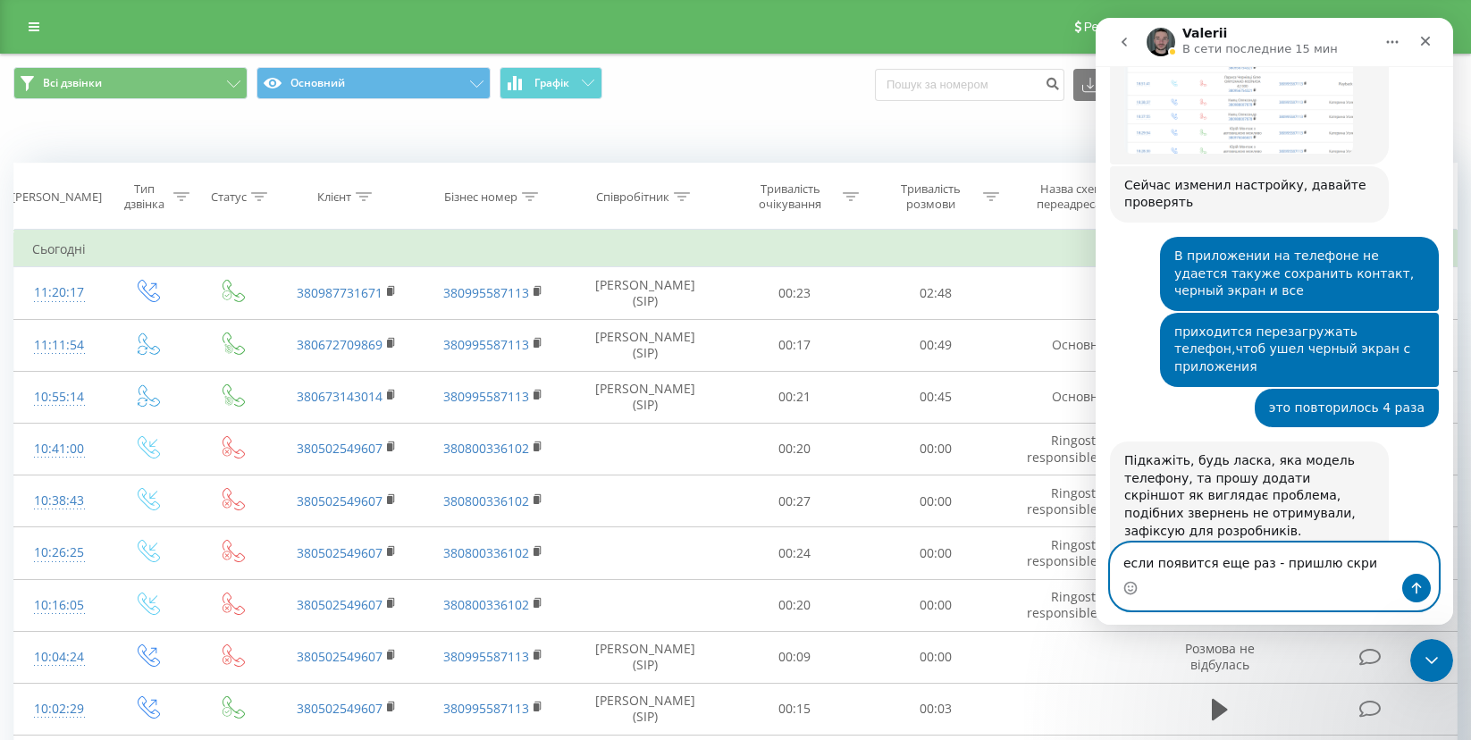
type textarea "если появится еще раз - пришлю скрин"
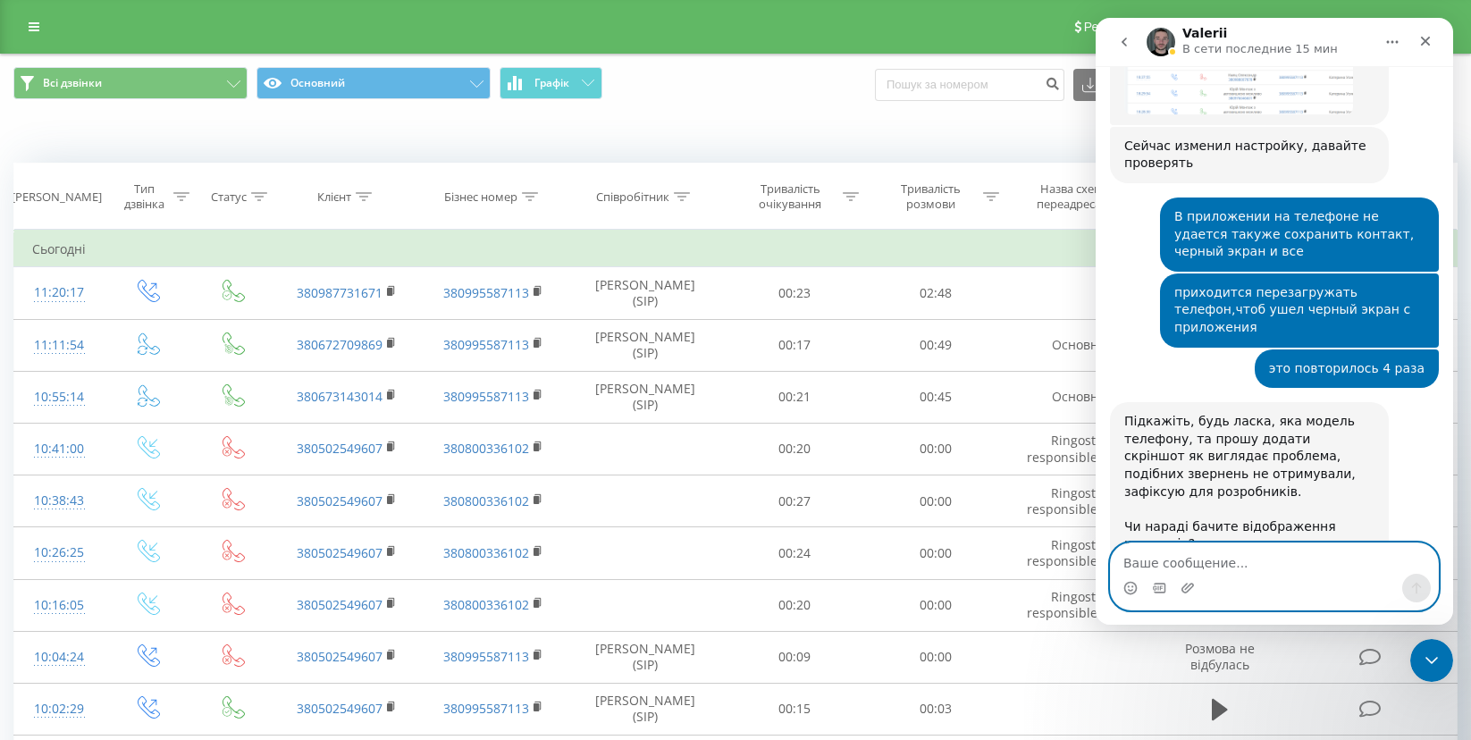
scroll to position [10251, 0]
type textarea "весь экран черный был"
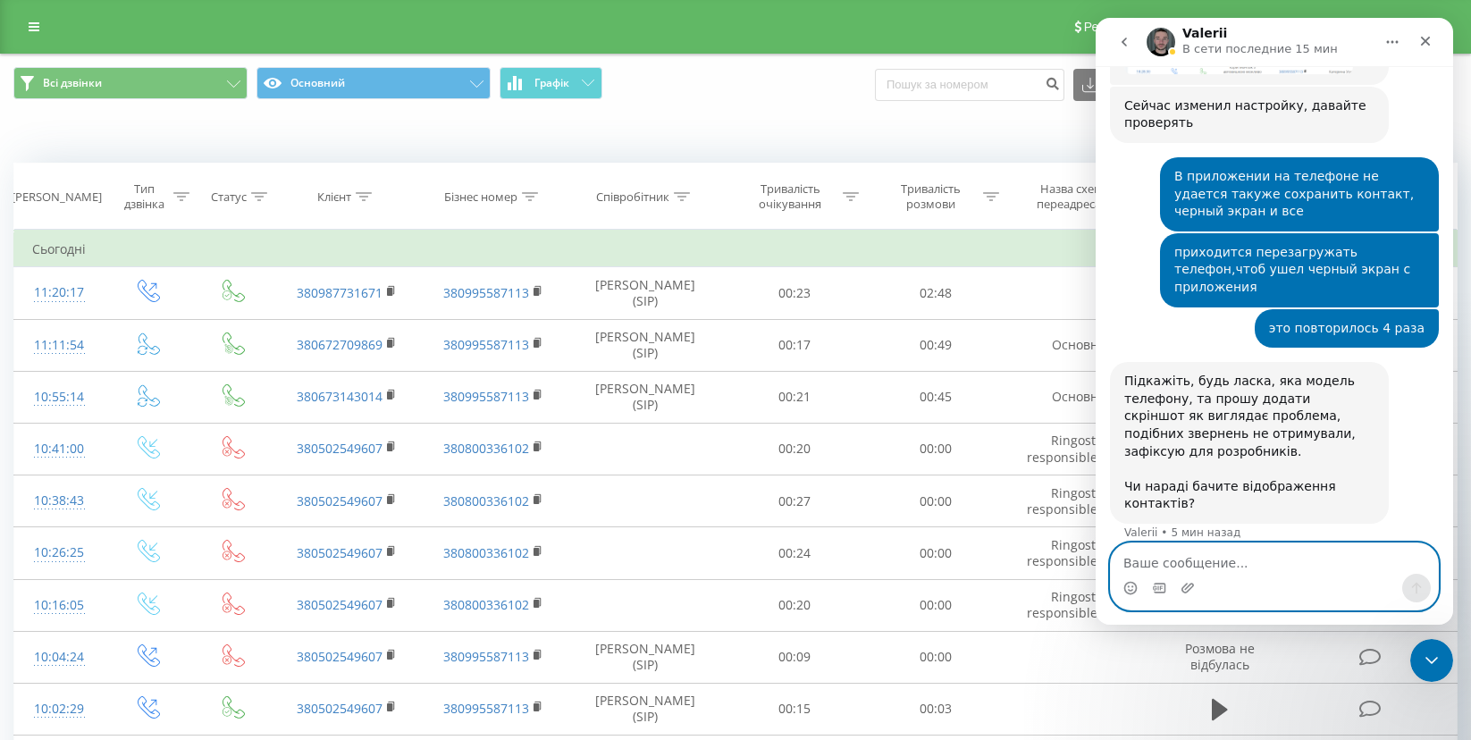
scroll to position [10292, 0]
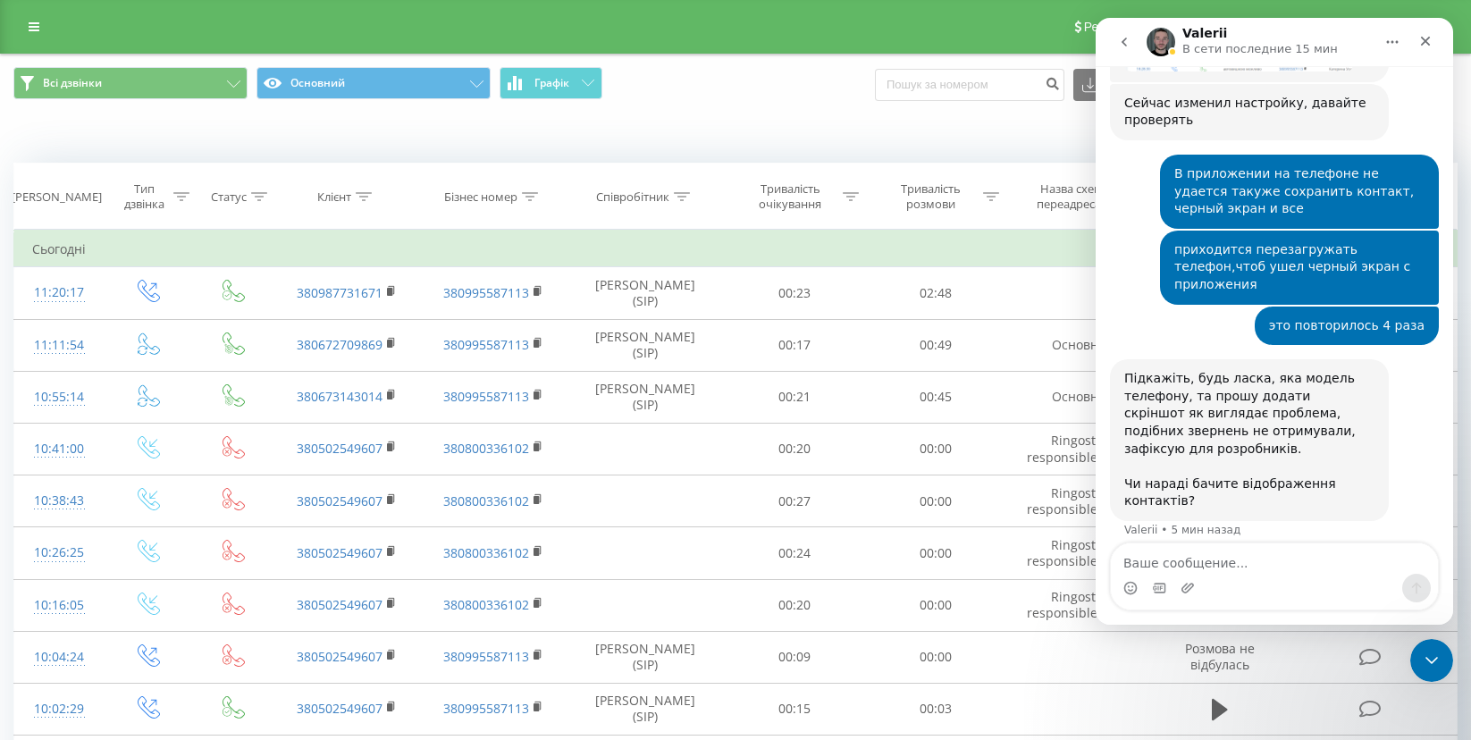
click at [1136, 51] on button "go back" at bounding box center [1124, 42] width 34 height 34
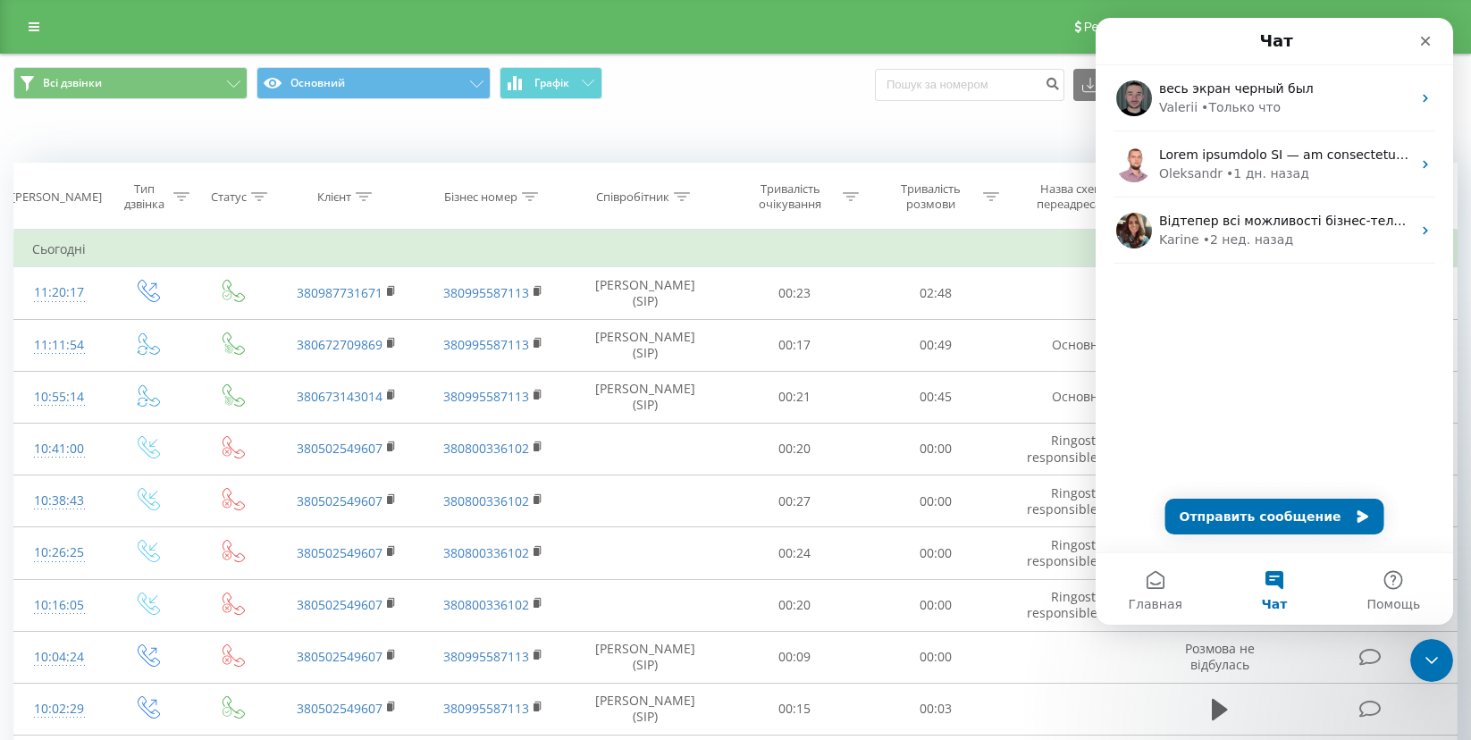
scroll to position [0, 0]
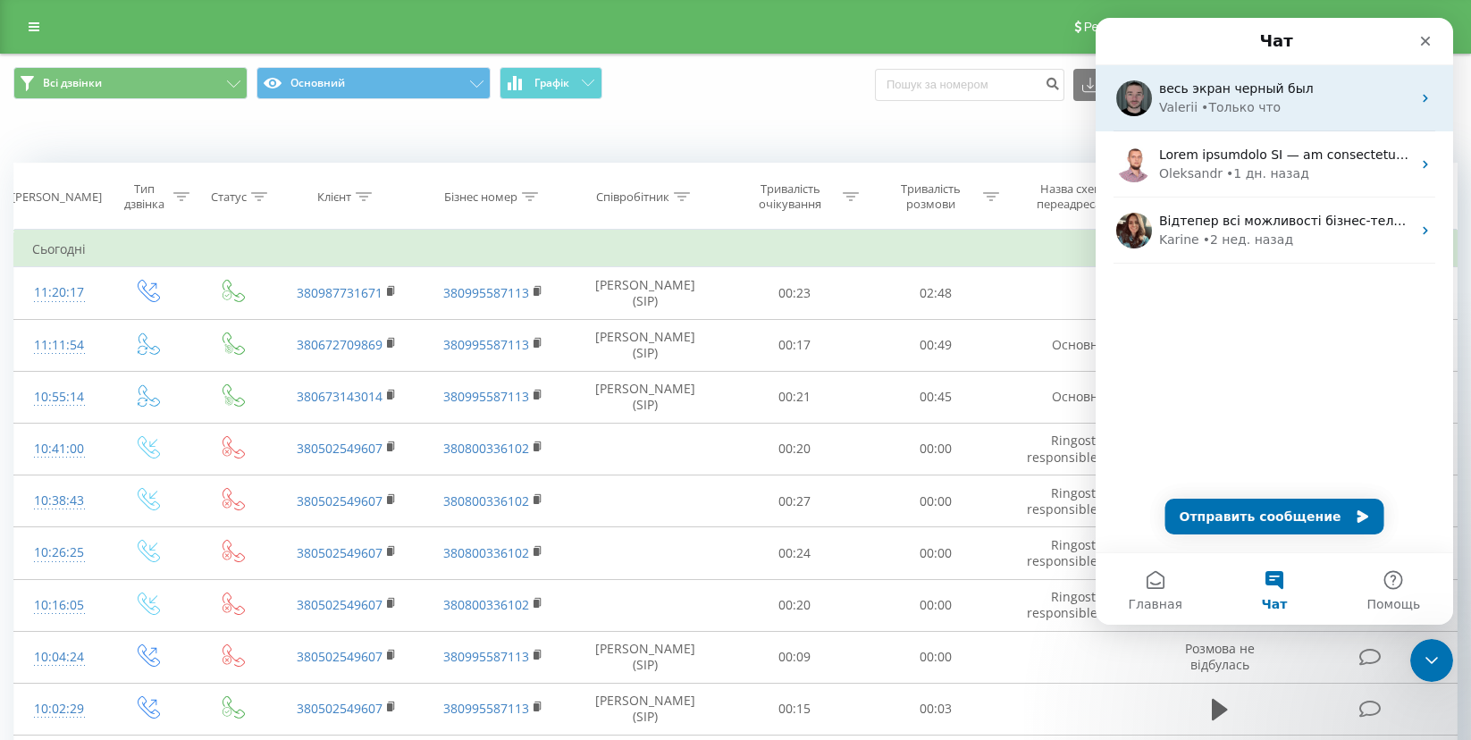
click at [1216, 97] on div "весь экран черный был" at bounding box center [1285, 89] width 252 height 19
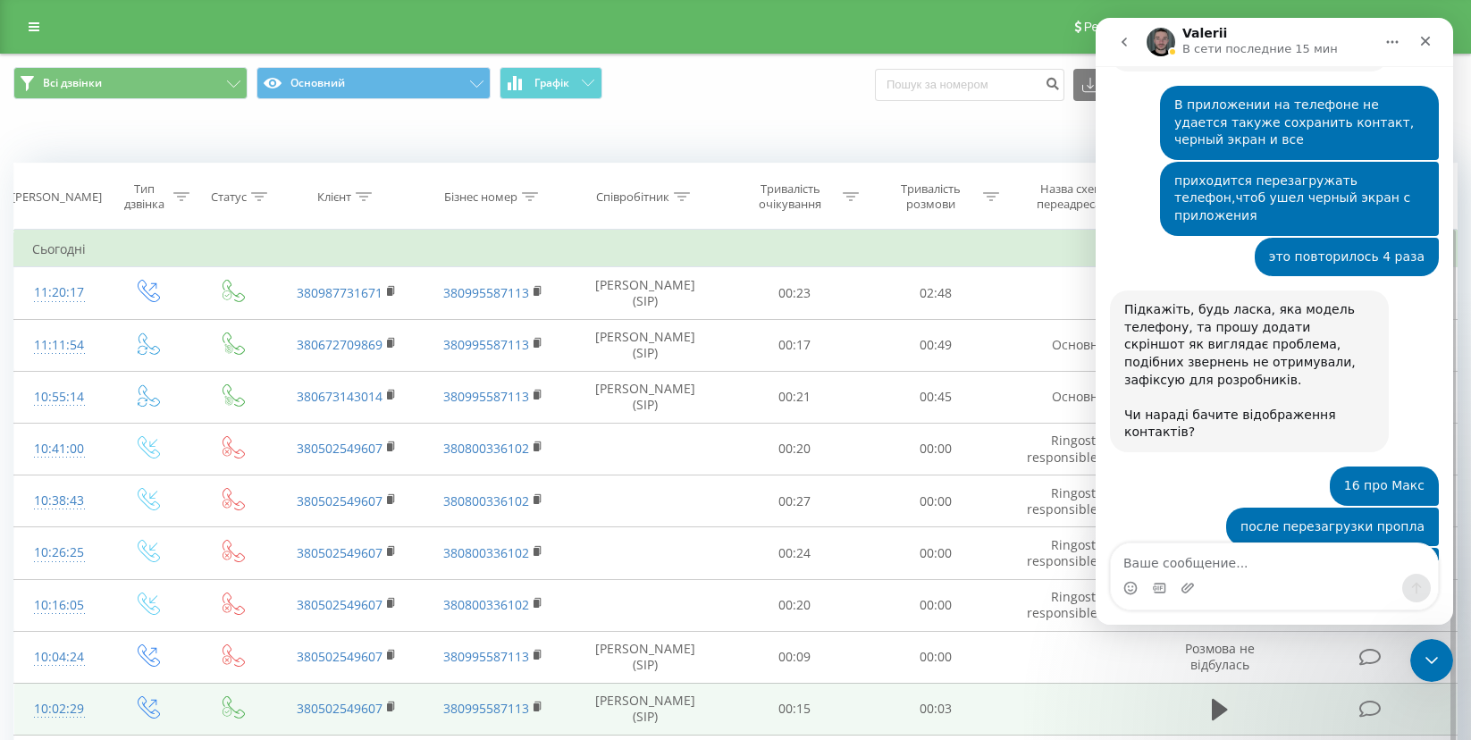
scroll to position [10380, 0]
